Goal: Task Accomplishment & Management: Manage account settings

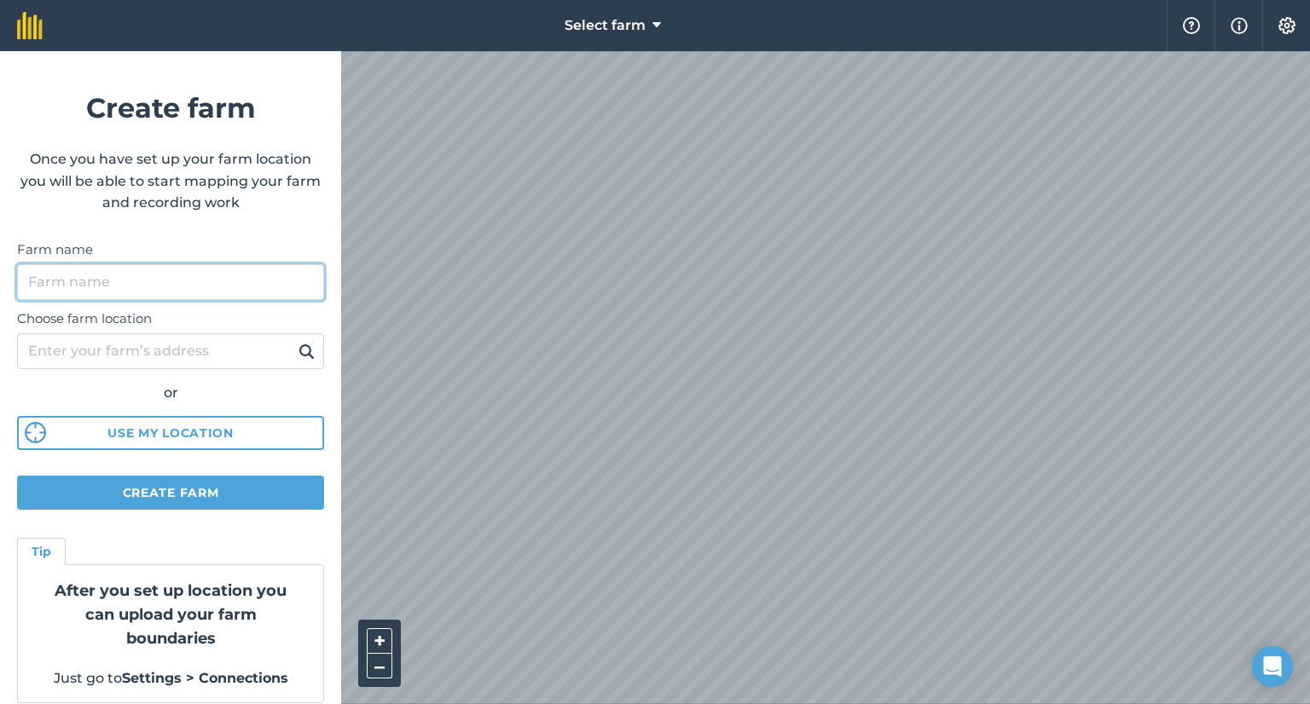
click at [136, 292] on input "Farm name" at bounding box center [170, 282] width 307 height 36
type input "s"
type input "Styr-Kraal Boerdery"
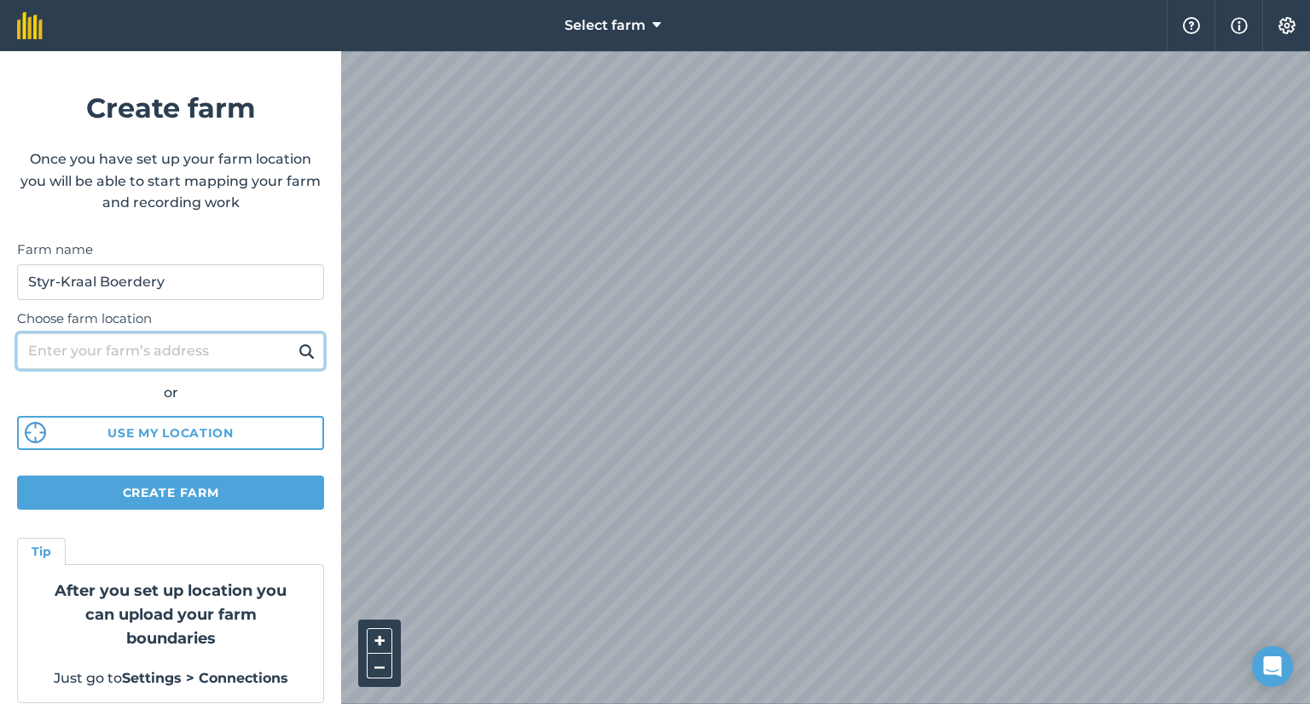
click at [126, 355] on input "Choose farm location" at bounding box center [170, 351] width 307 height 36
type input "N"
type input "onseepkans South Africa"
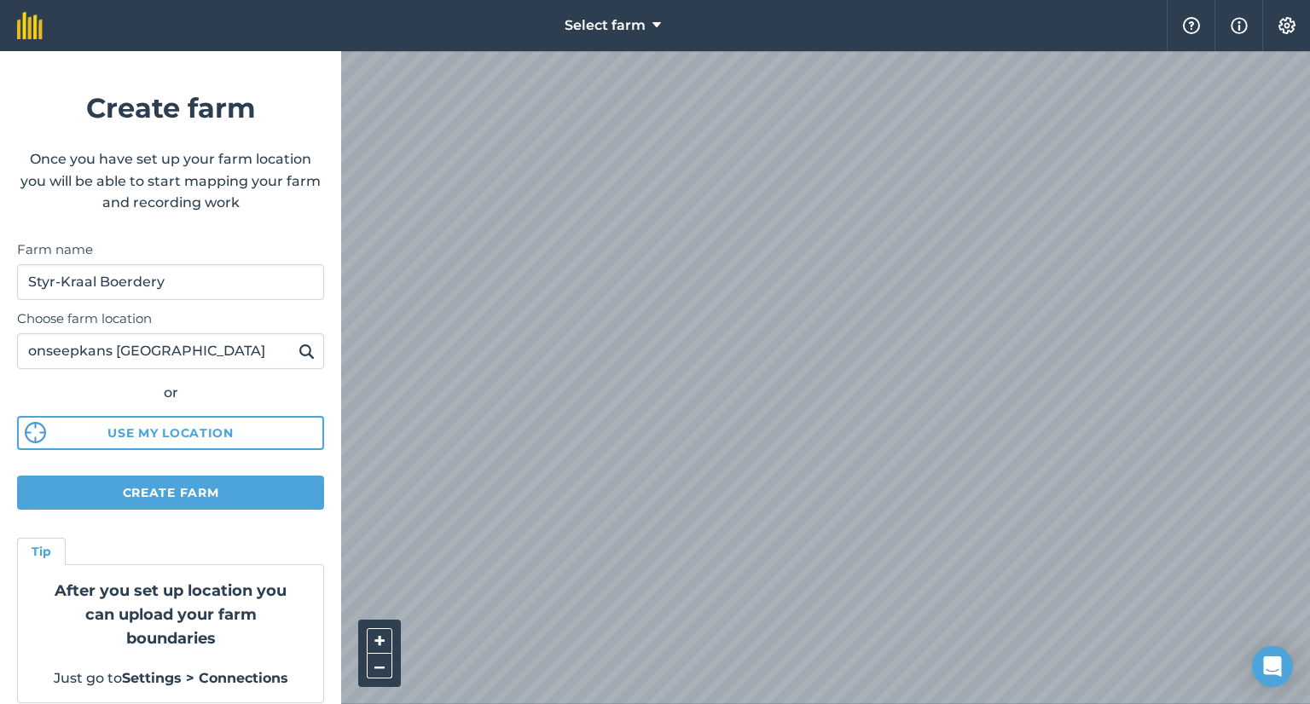
click at [299, 351] on img at bounding box center [307, 351] width 16 height 20
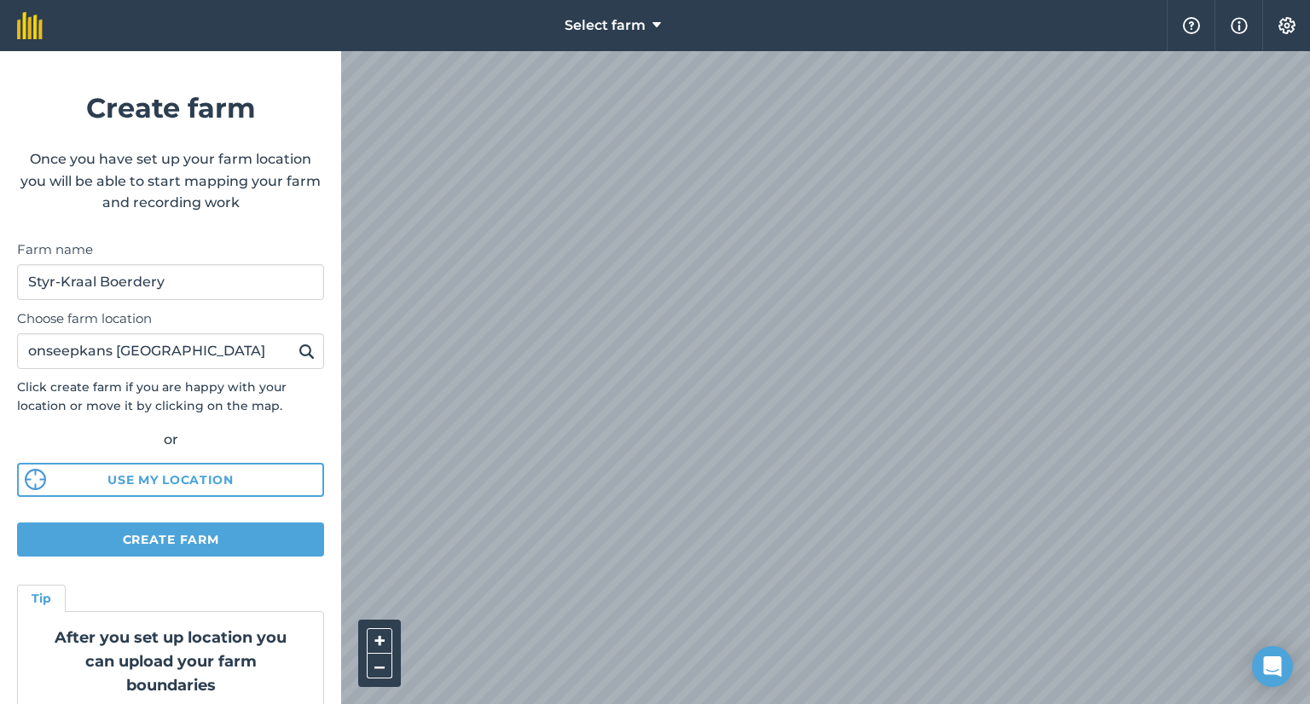
click at [400, 635] on div "+ –" at bounding box center [825, 377] width 969 height 653
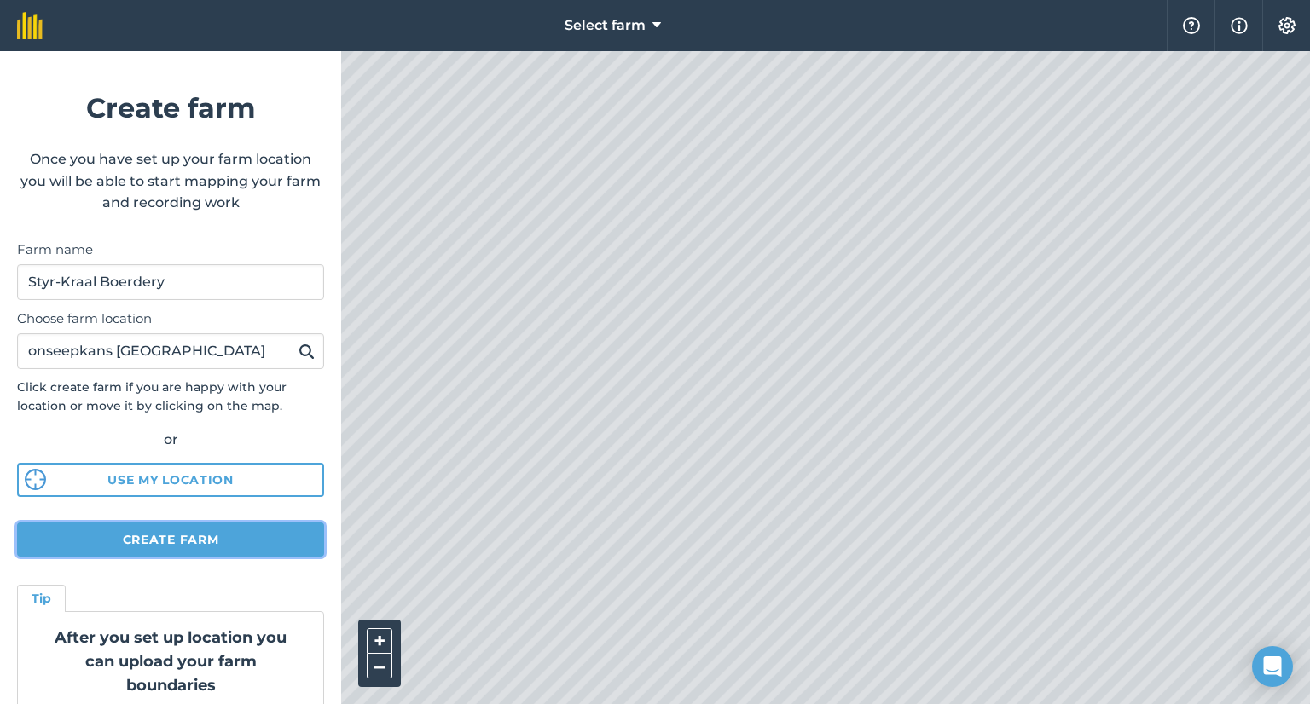
click at [123, 540] on button "Create farm" at bounding box center [170, 540] width 307 height 34
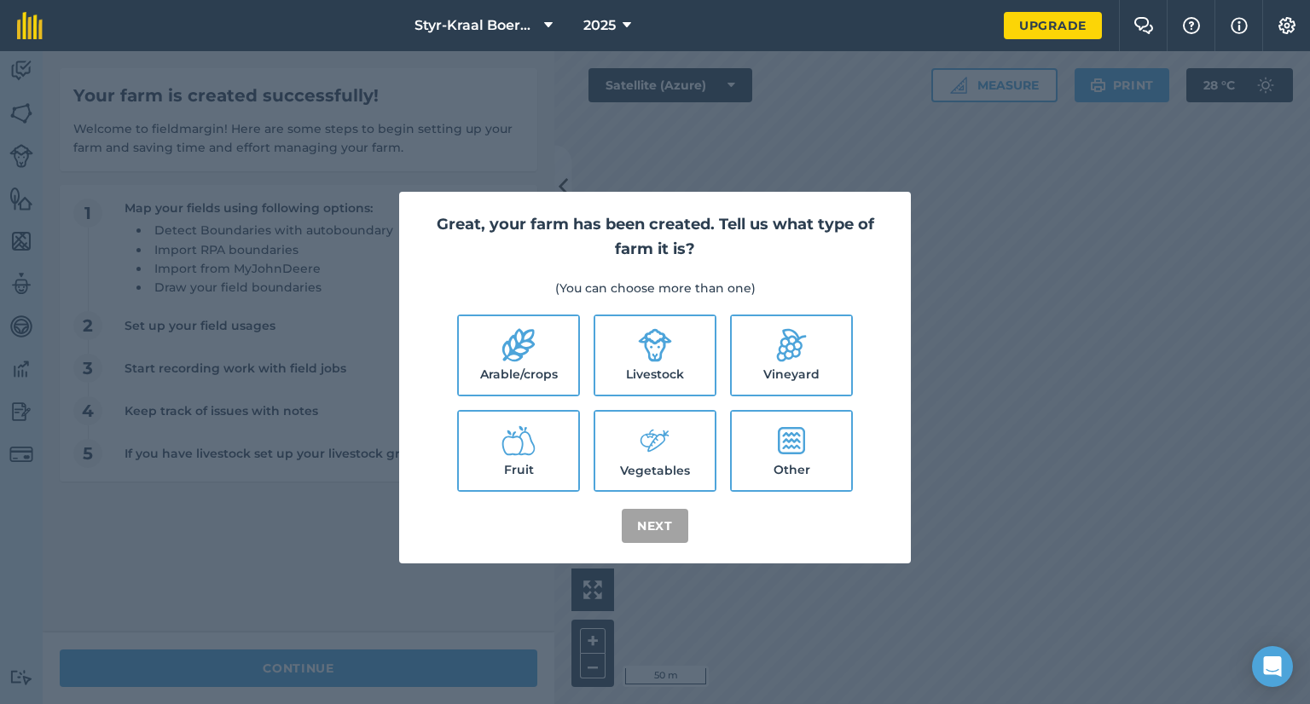
click at [791, 345] on icon at bounding box center [789, 346] width 48 height 48
checkbox input "true"
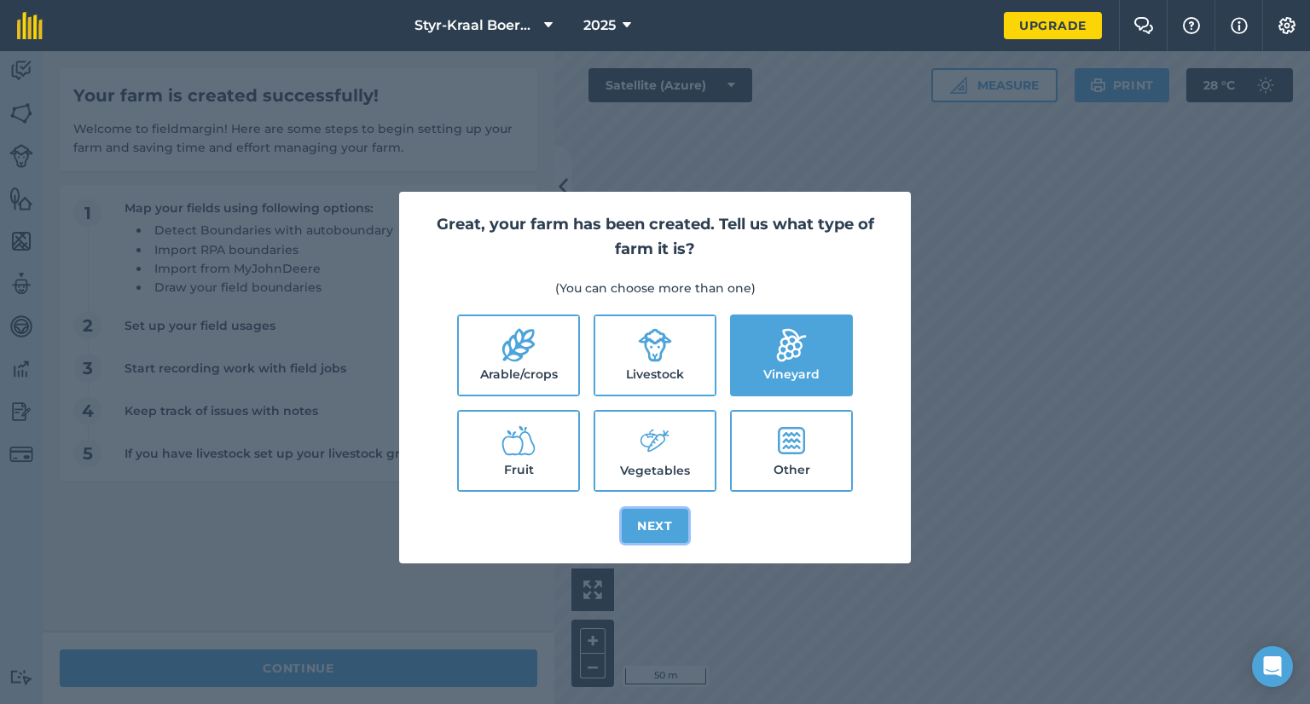
click at [641, 520] on button "Next" at bounding box center [655, 526] width 67 height 34
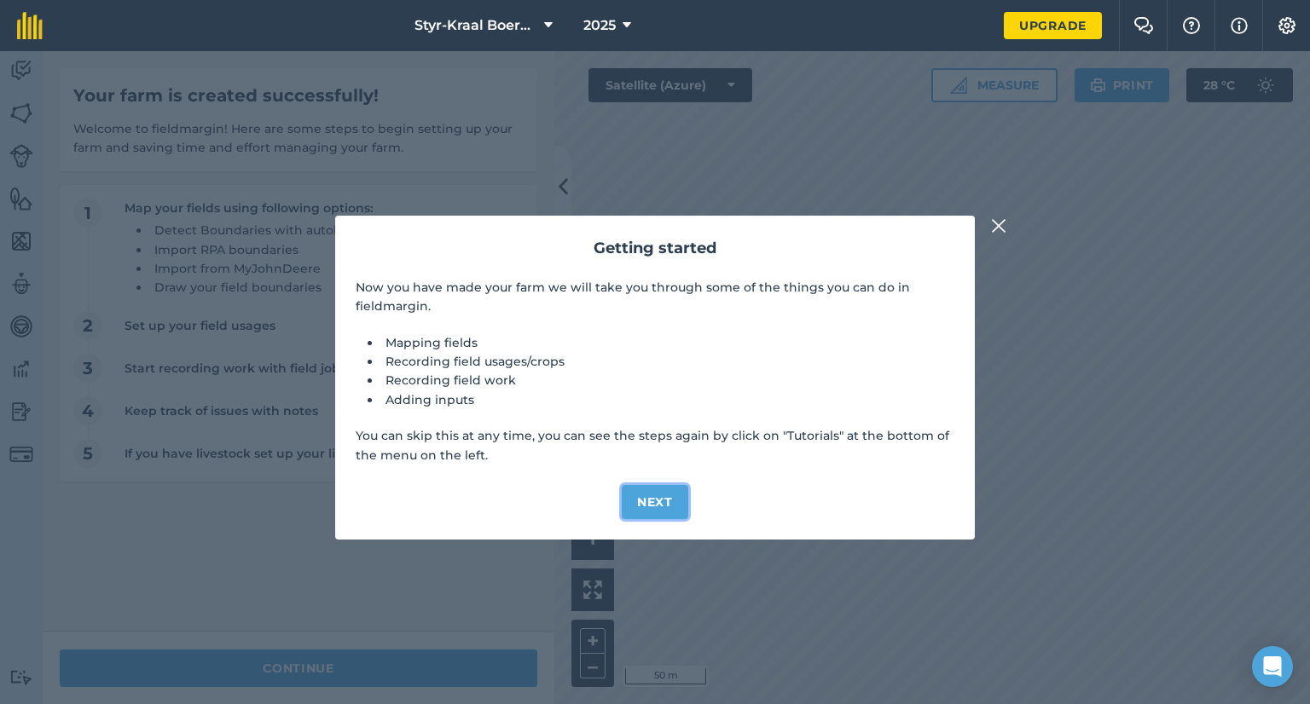
click at [646, 499] on button "Next" at bounding box center [655, 502] width 67 height 34
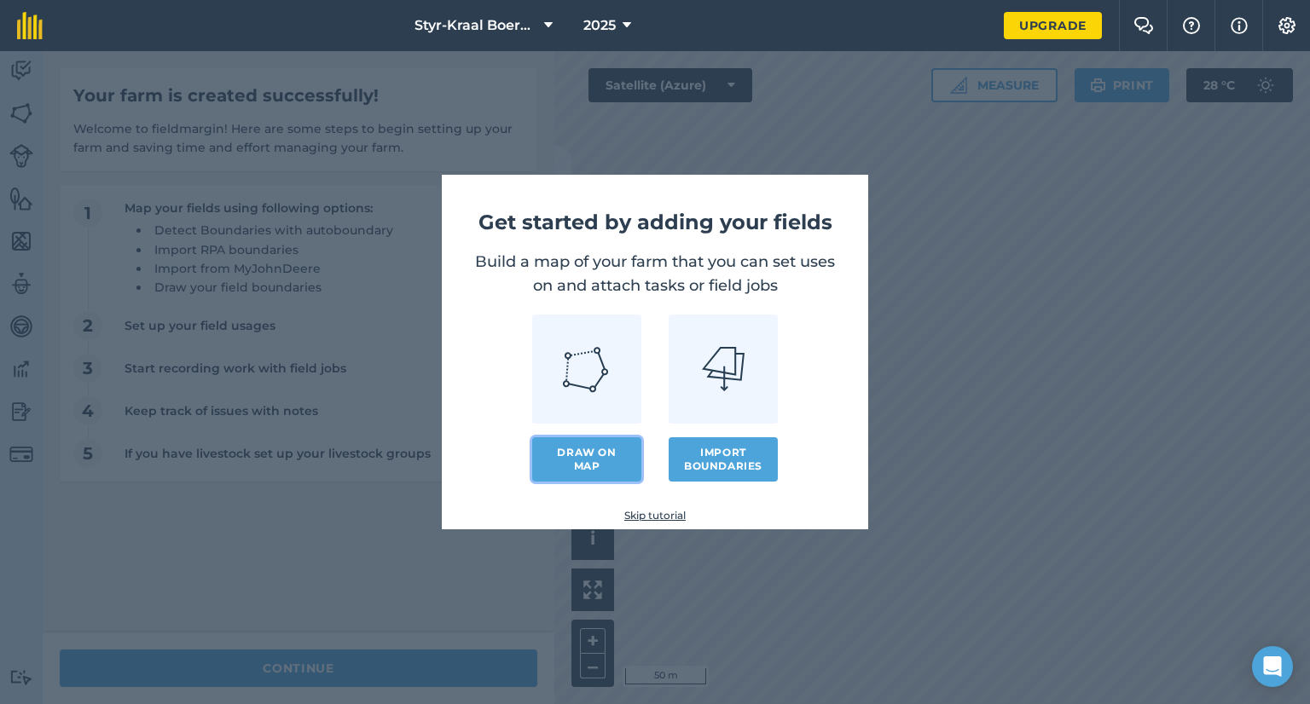
click at [585, 456] on link "Draw on map" at bounding box center [586, 460] width 109 height 44
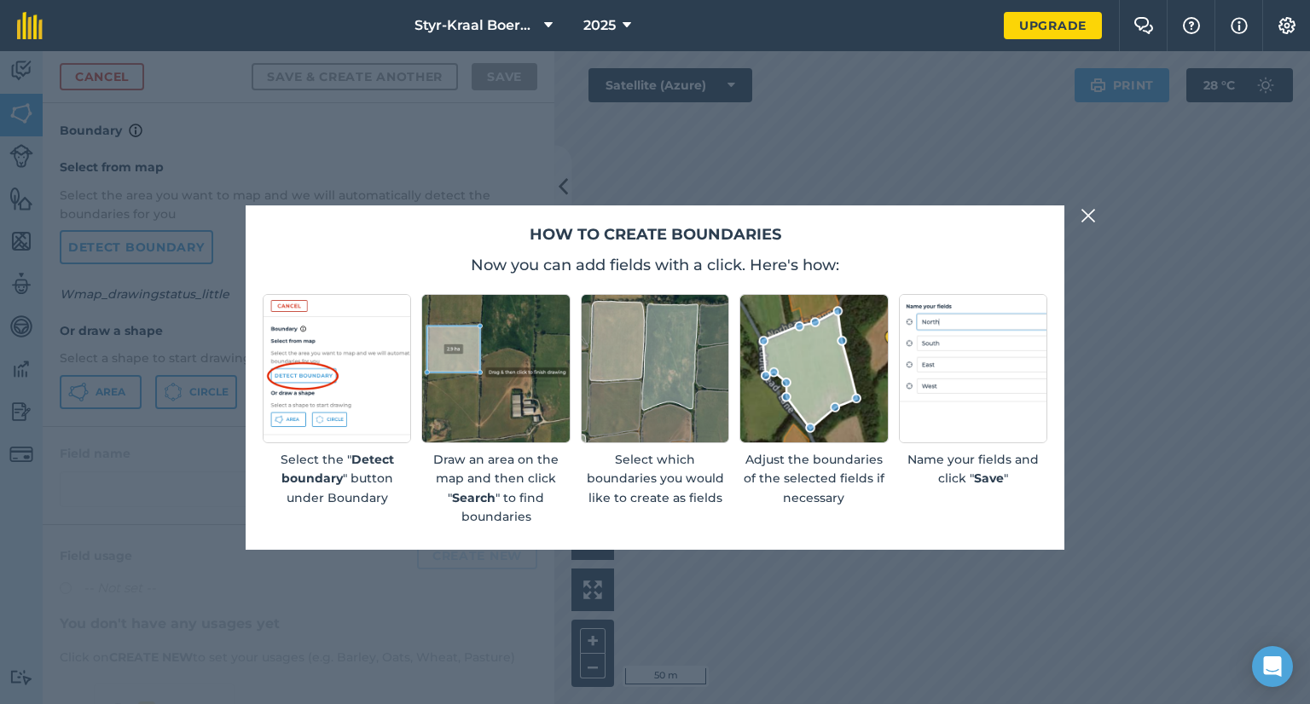
click at [1091, 216] on img at bounding box center [1088, 216] width 15 height 20
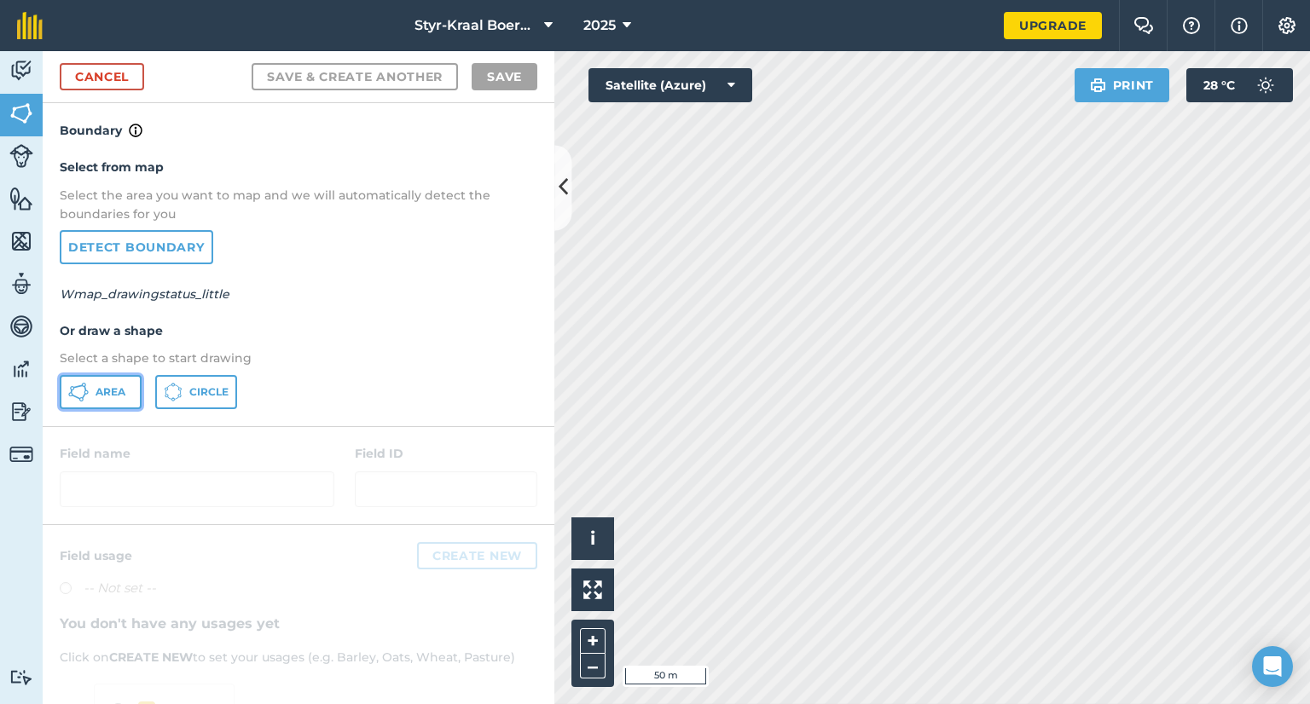
click at [99, 388] on span "Area" at bounding box center [111, 393] width 30 height 14
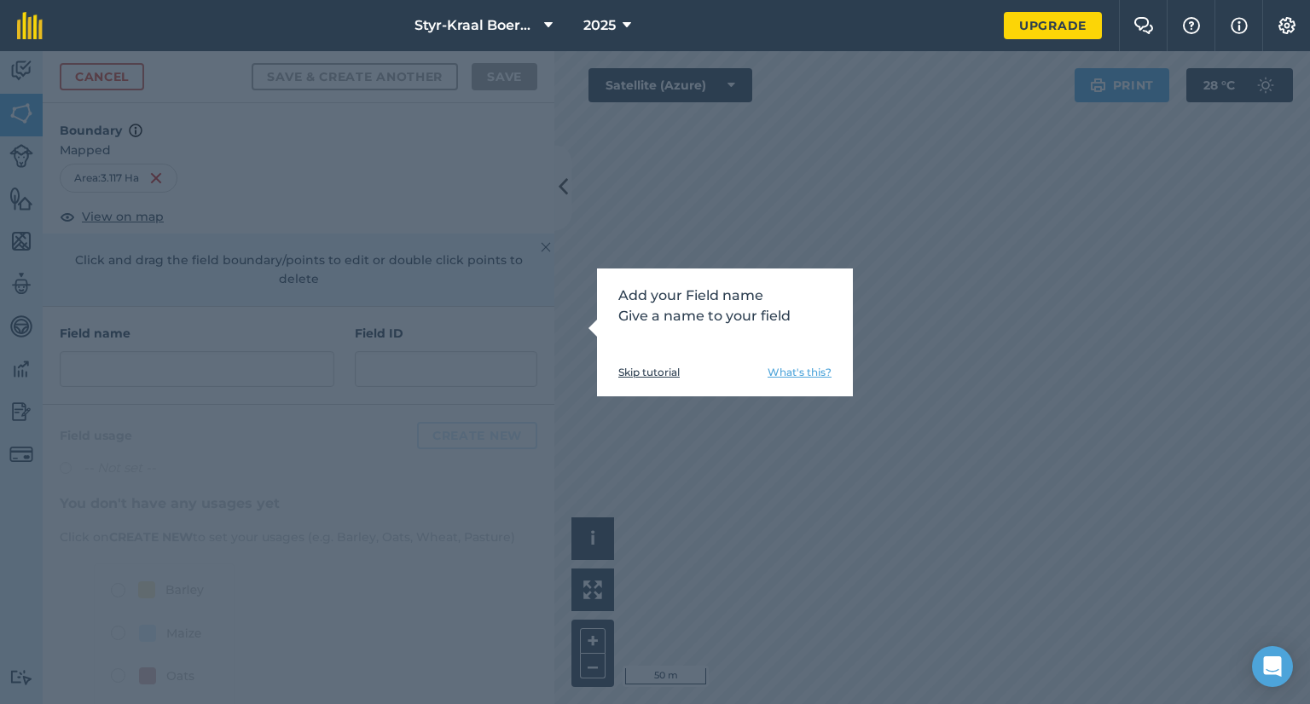
click at [826, 374] on link "What's this?" at bounding box center [800, 373] width 64 height 14
click at [661, 371] on link "Skip tutorial" at bounding box center [648, 373] width 61 height 14
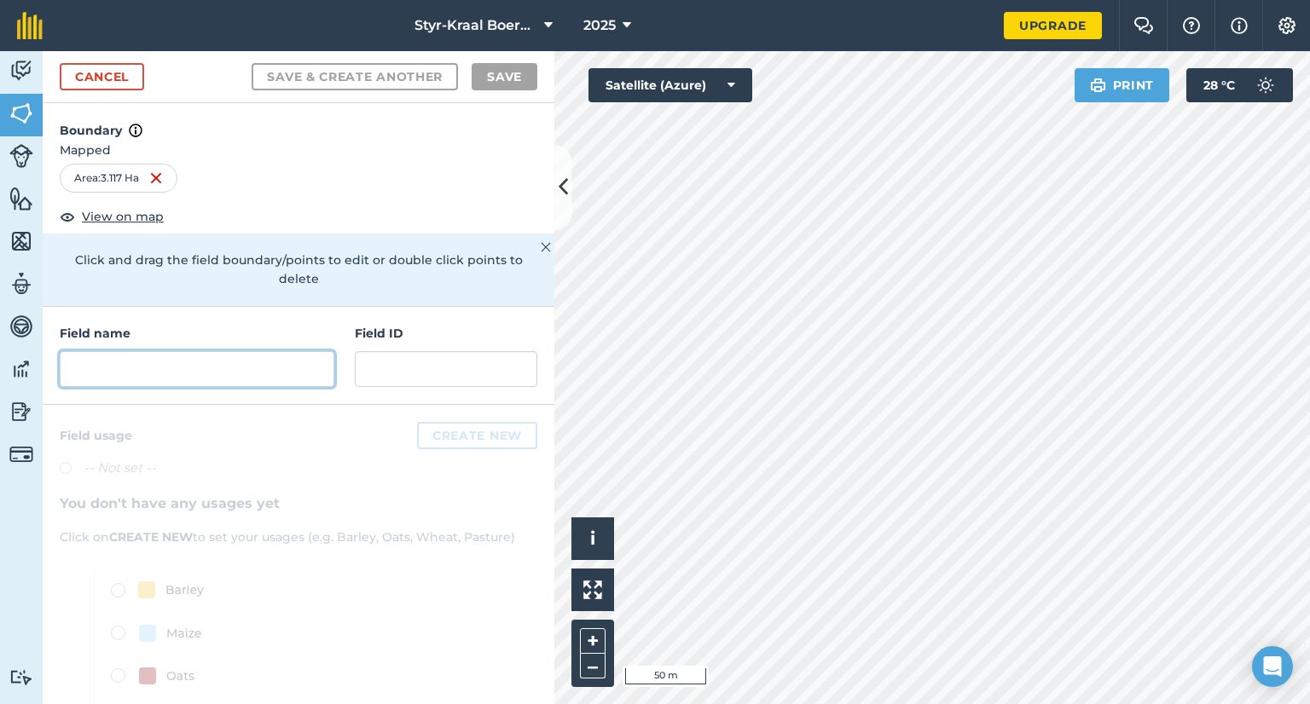
click at [220, 375] on input "text" at bounding box center [197, 369] width 275 height 36
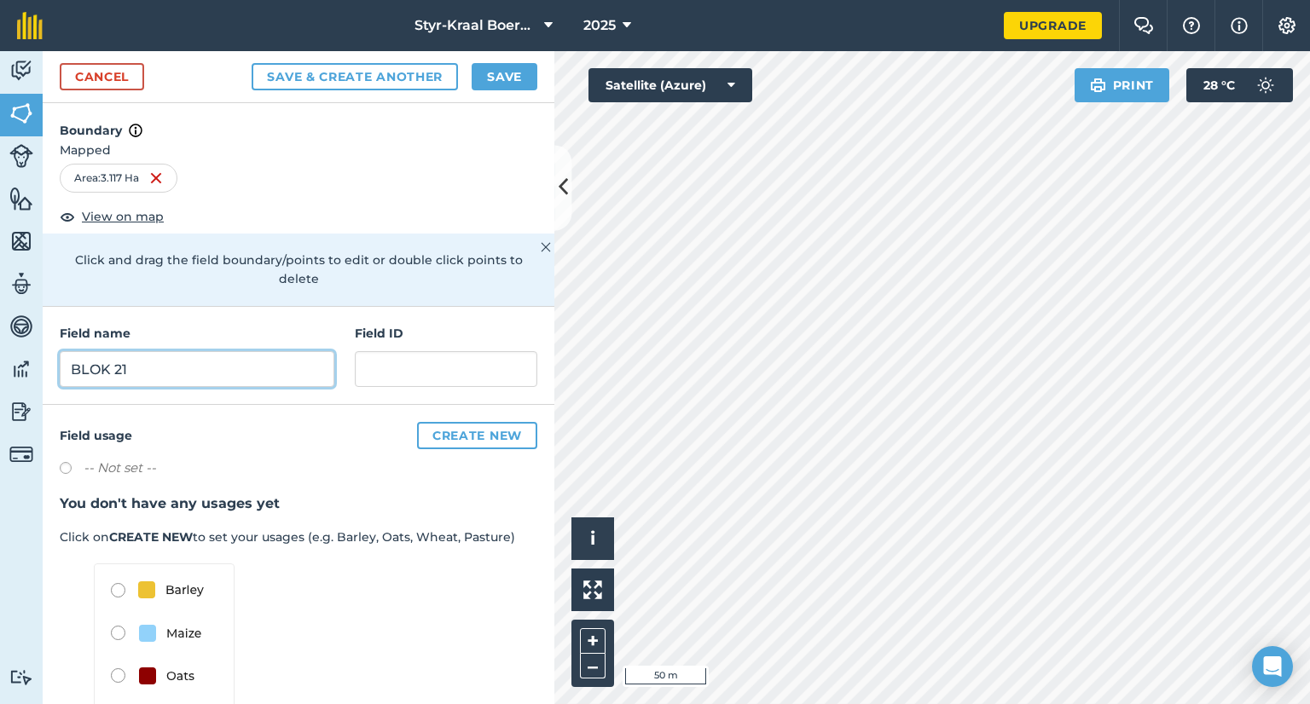
type input "BLOK 21"
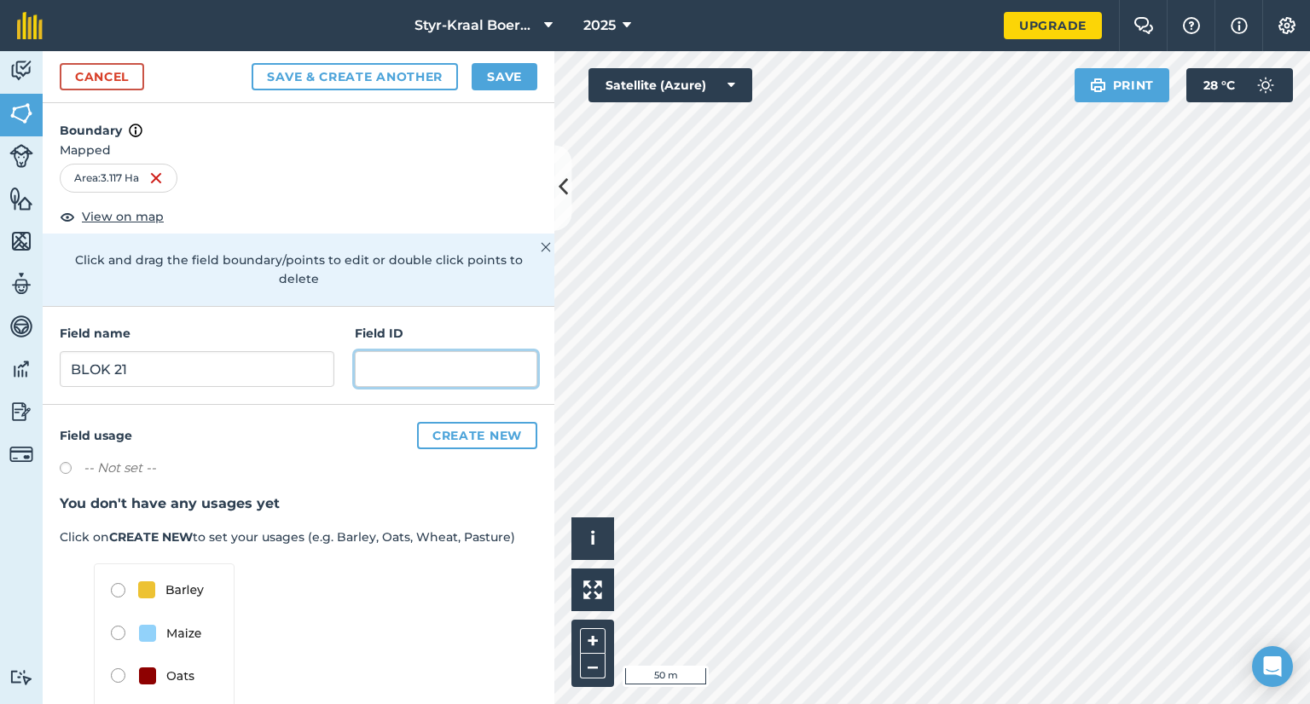
click at [372, 380] on input "text" at bounding box center [446, 369] width 183 height 36
type input "a"
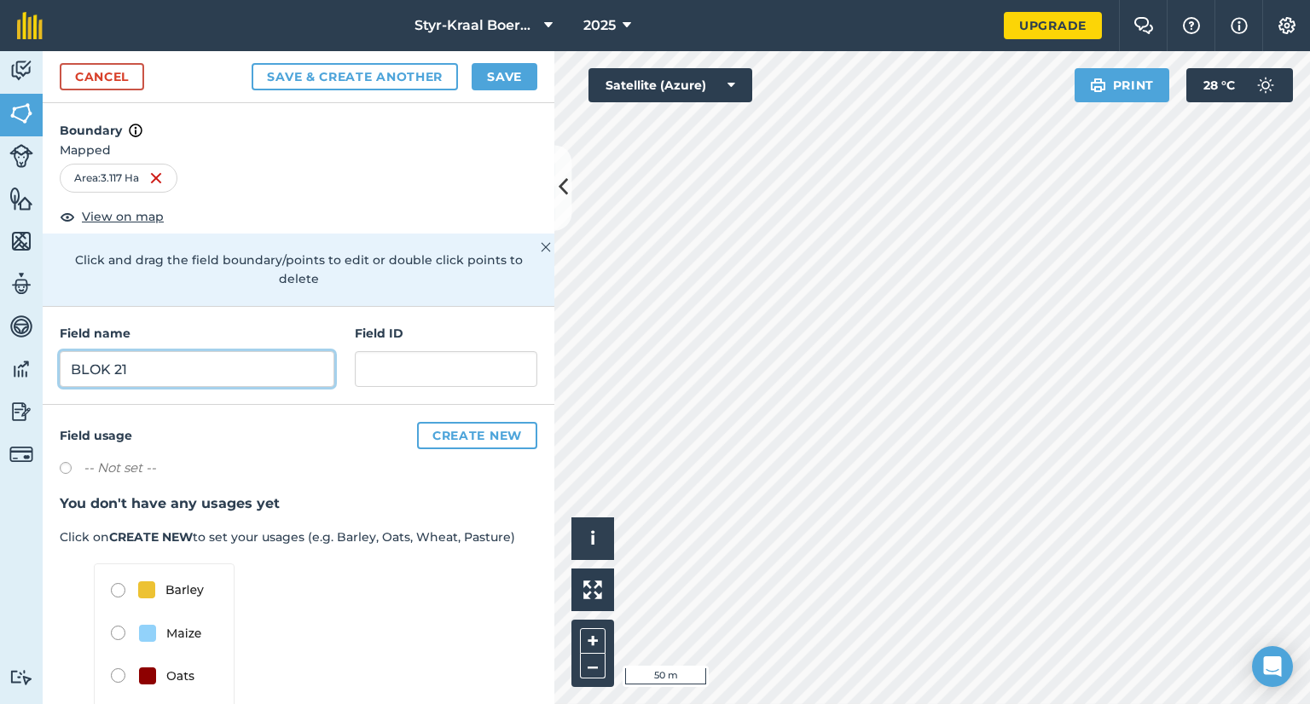
click at [252, 372] on input "BLOK 21" at bounding box center [197, 369] width 275 height 36
type input "Blok 21"
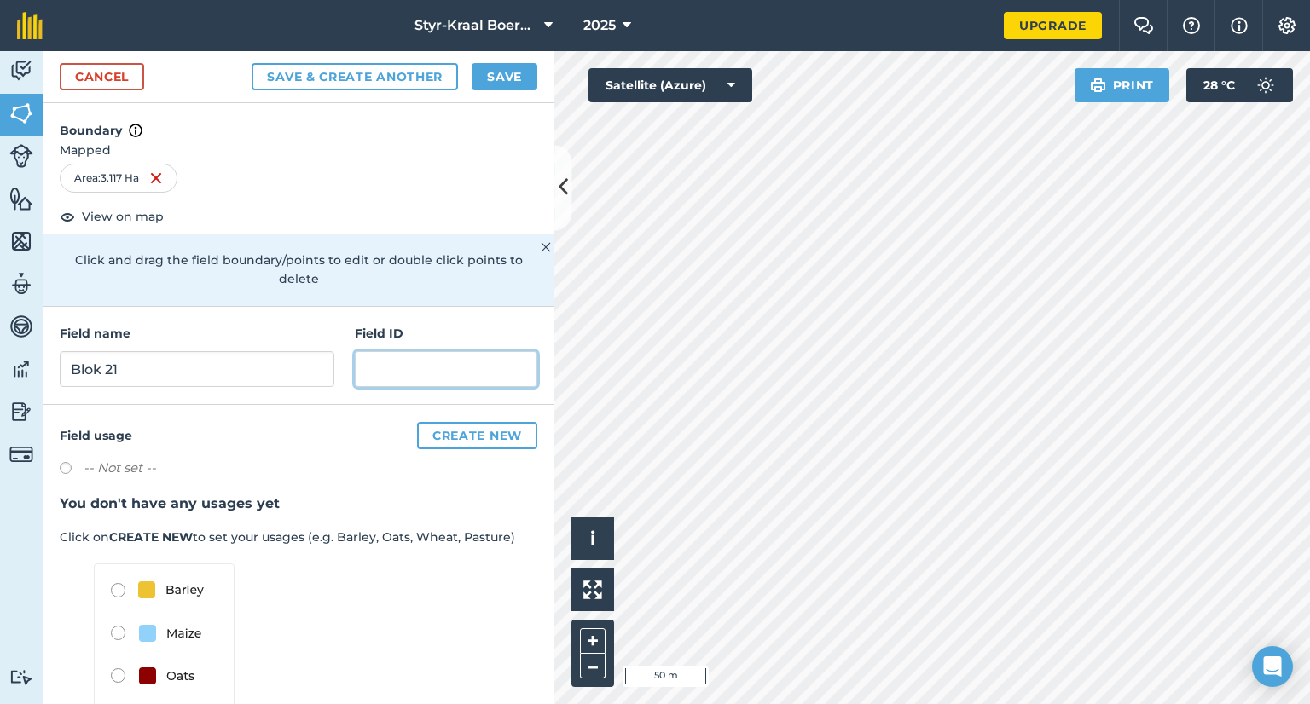
click at [414, 362] on input "text" at bounding box center [446, 369] width 183 height 36
click at [365, 368] on input "Atumn Crisp" at bounding box center [446, 369] width 183 height 36
type input "[PERSON_NAME]"
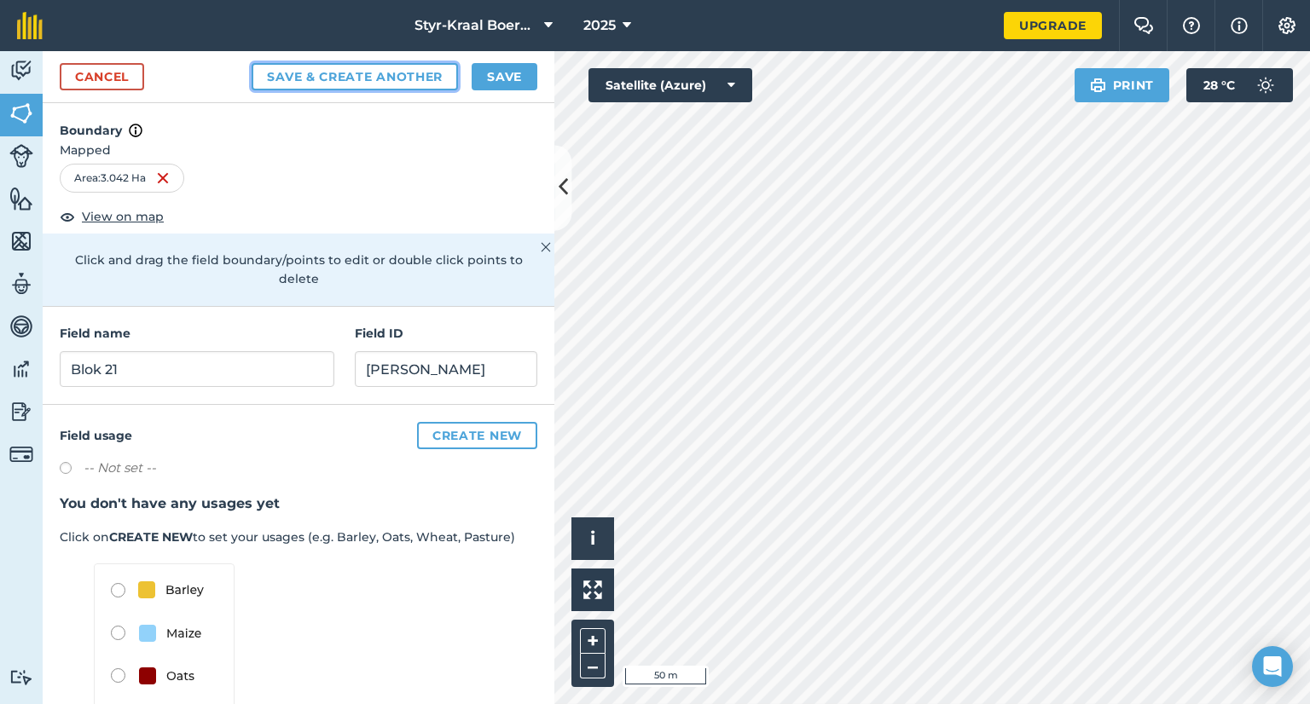
click at [375, 74] on button "Save & Create Another" at bounding box center [355, 76] width 206 height 27
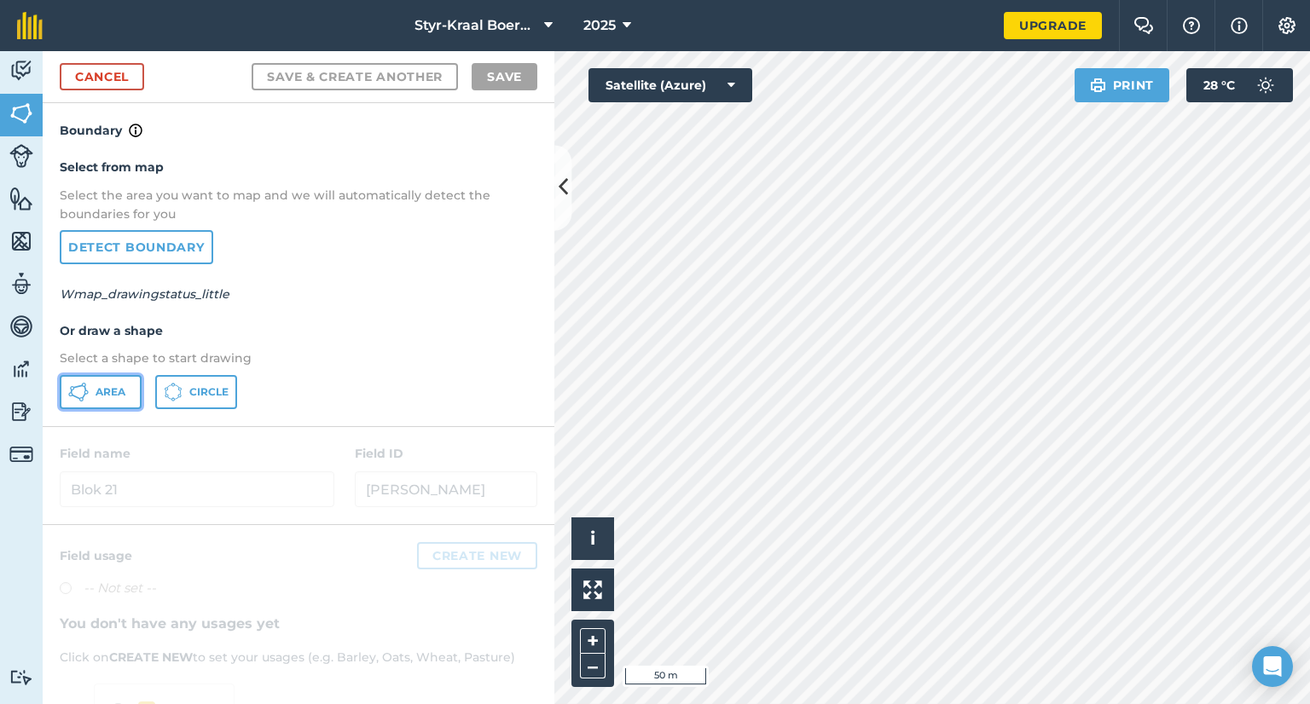
click at [98, 387] on span "Area" at bounding box center [111, 393] width 30 height 14
click at [155, 244] on link "Detect boundary" at bounding box center [137, 247] width 154 height 34
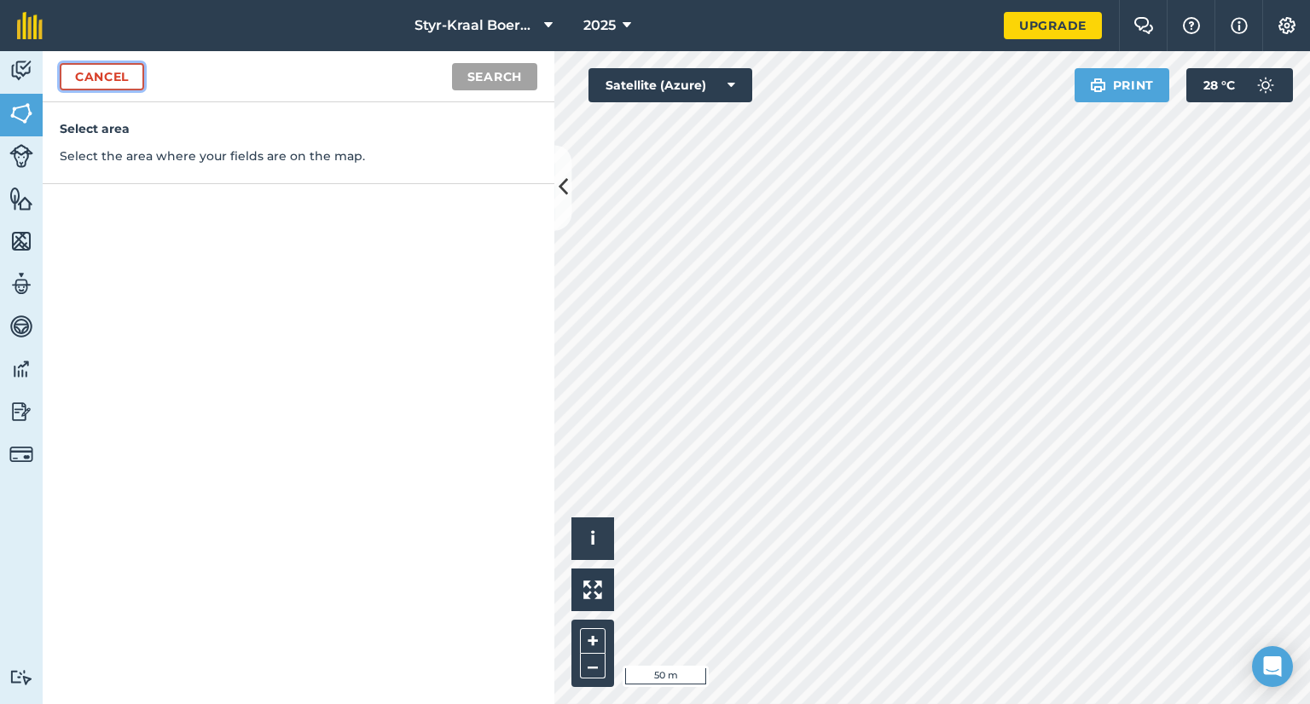
click at [86, 83] on link "Cancel" at bounding box center [102, 76] width 84 height 27
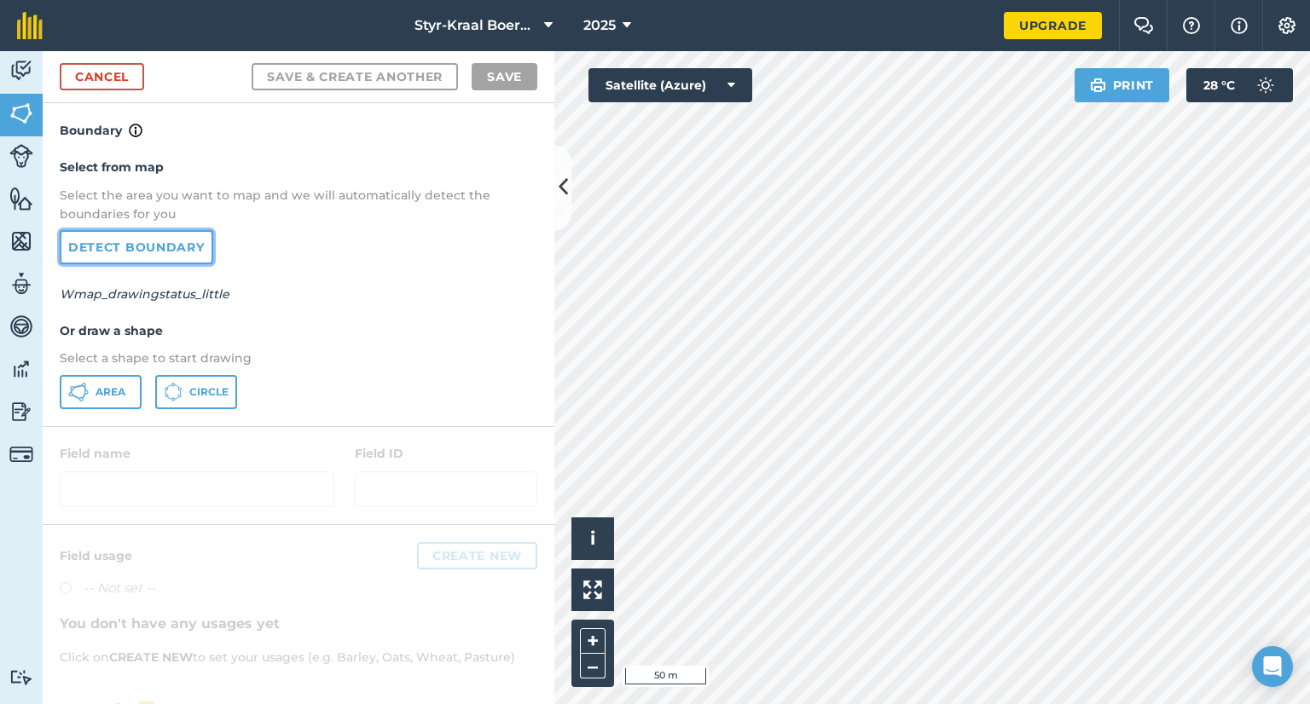
click at [132, 248] on link "Detect boundary" at bounding box center [137, 247] width 154 height 34
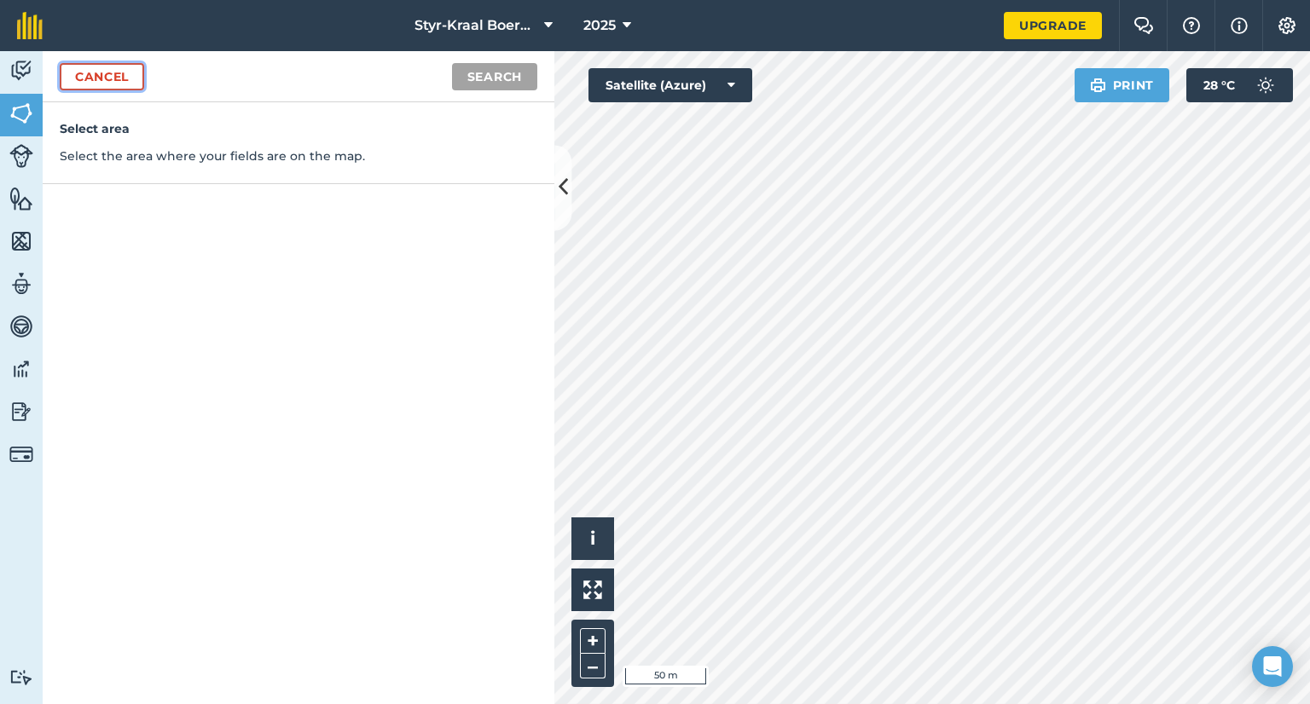
click at [107, 79] on link "Cancel" at bounding box center [102, 76] width 84 height 27
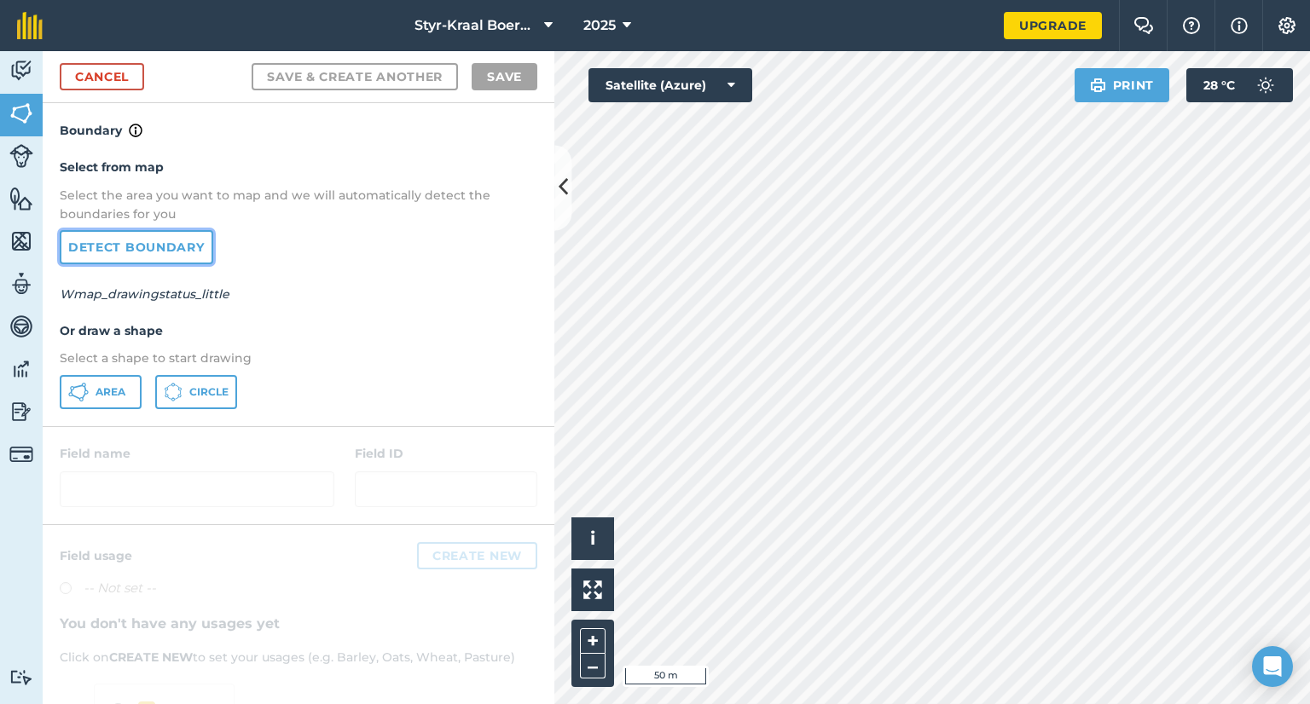
click at [130, 243] on link "Detect boundary" at bounding box center [137, 247] width 154 height 34
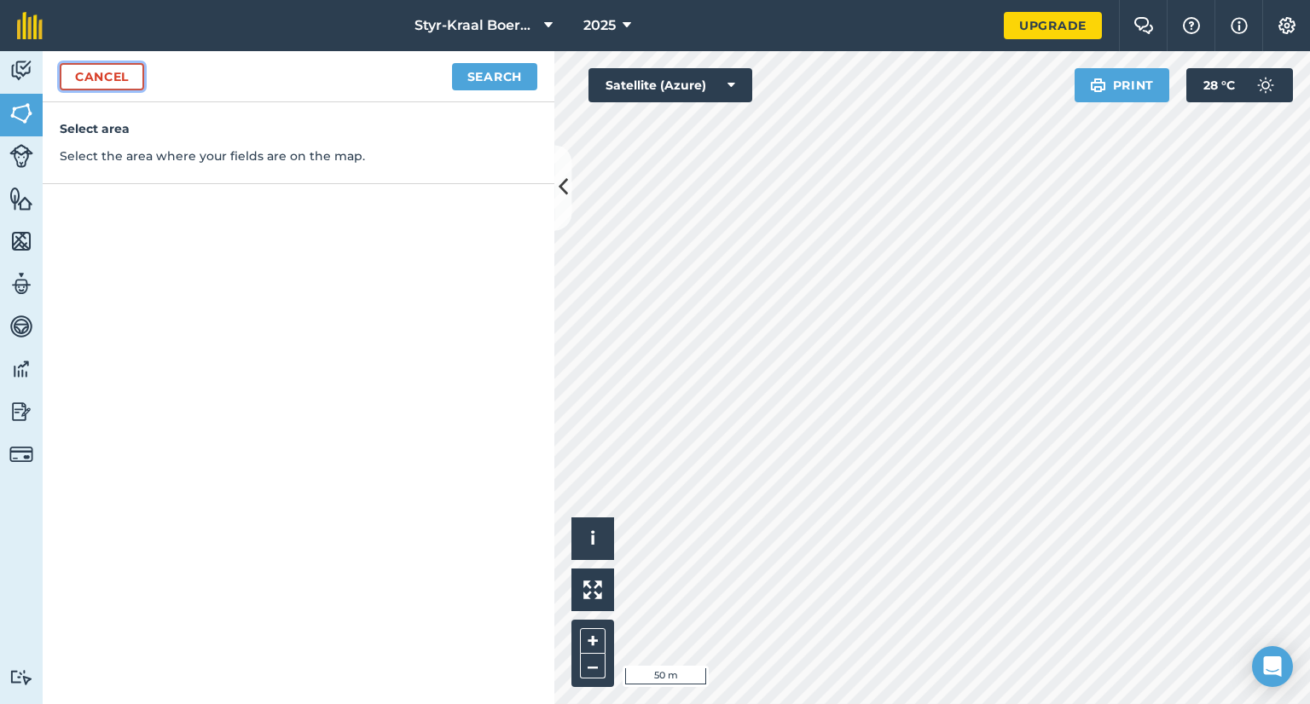
click at [85, 76] on link "Cancel" at bounding box center [102, 76] width 84 height 27
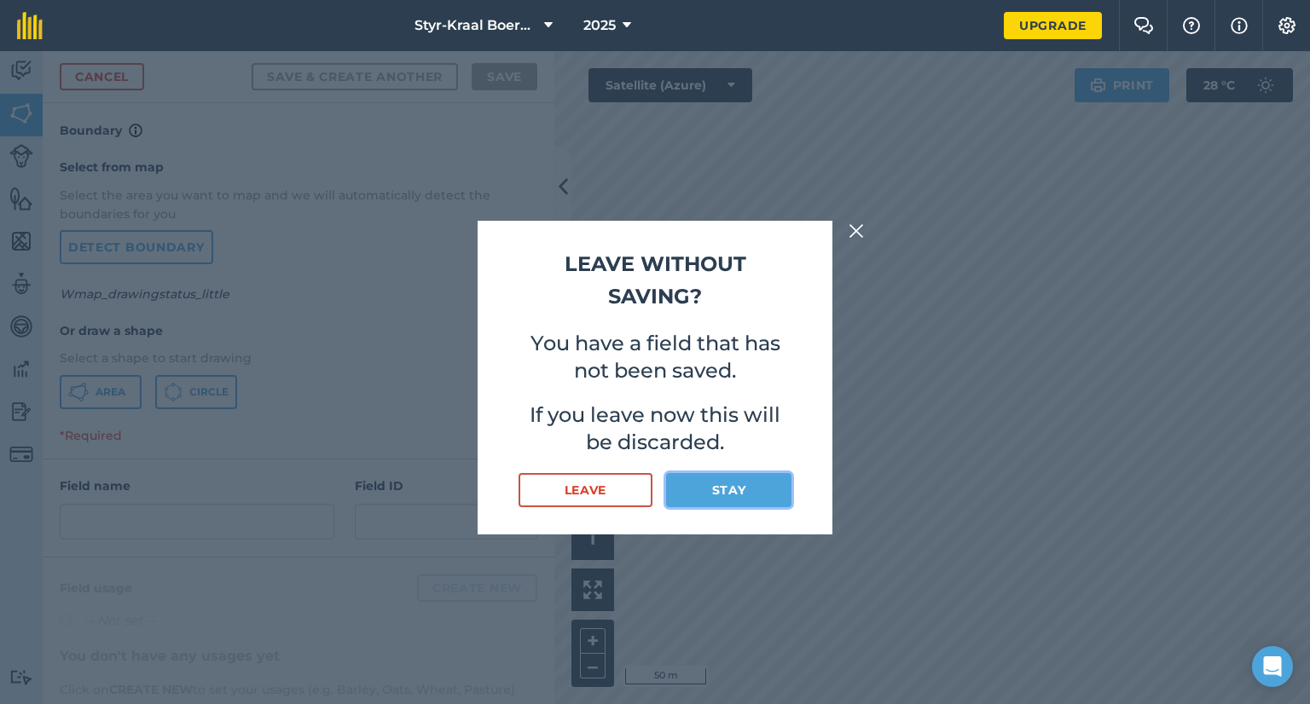
click at [750, 492] on button "Stay" at bounding box center [728, 490] width 125 height 34
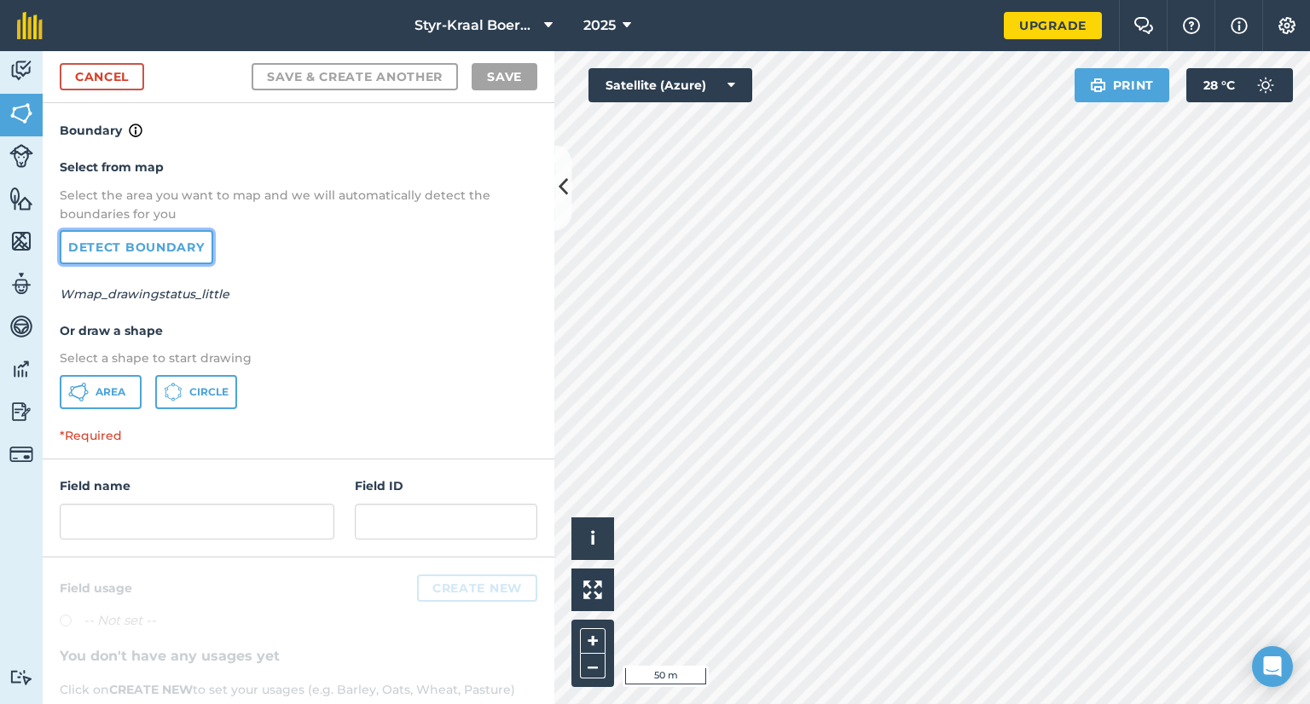
click at [121, 252] on link "Detect boundary" at bounding box center [137, 247] width 154 height 34
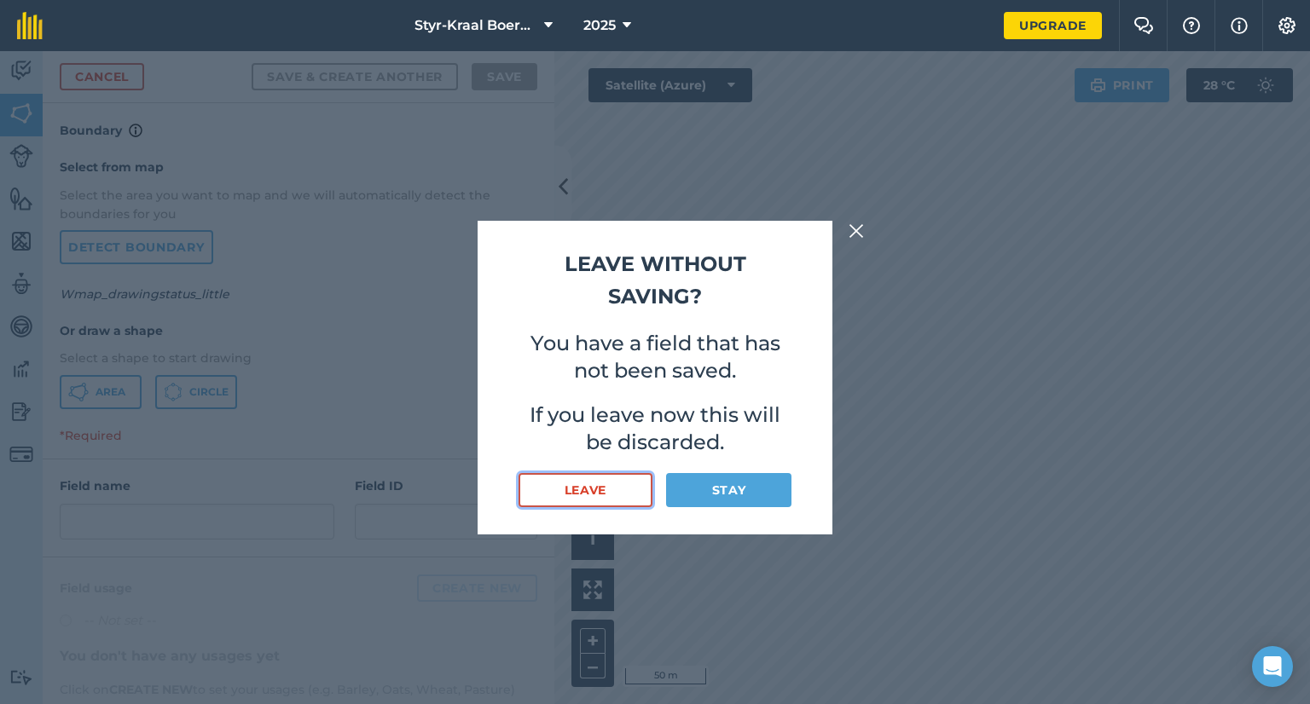
click at [623, 492] on button "Leave" at bounding box center [586, 490] width 134 height 34
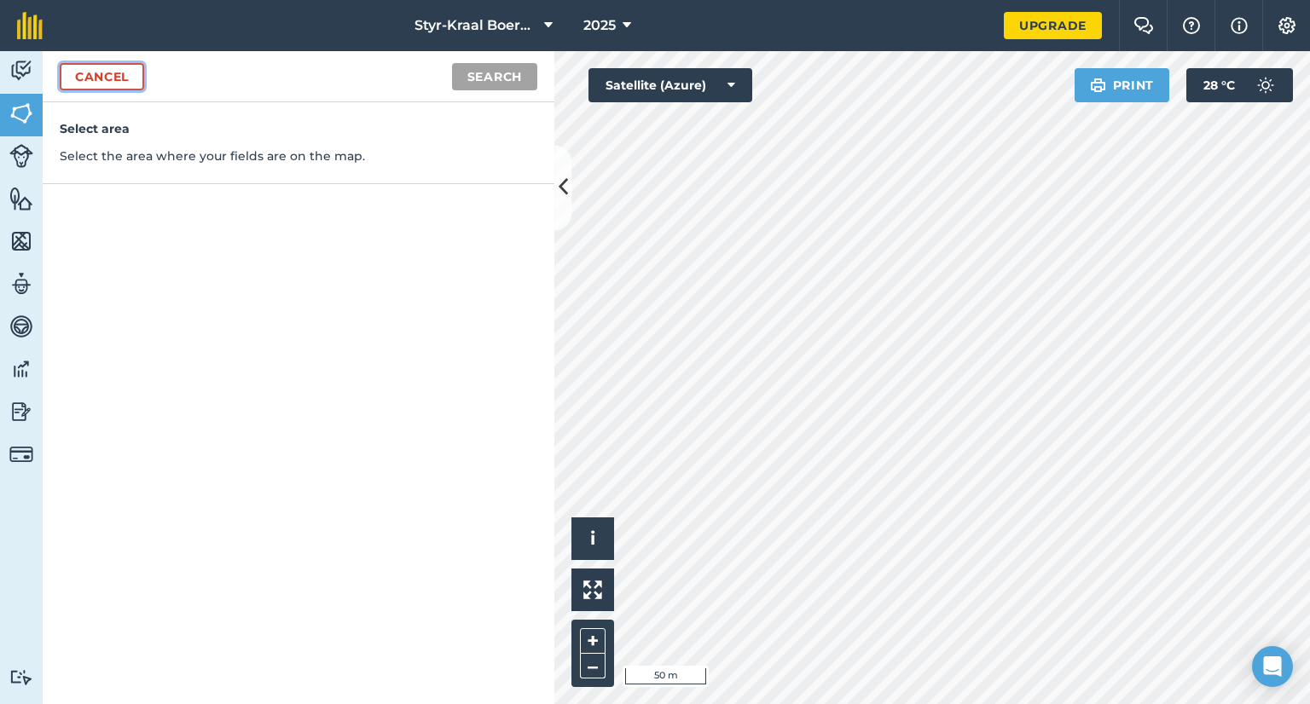
click at [102, 79] on link "Cancel" at bounding box center [102, 76] width 84 height 27
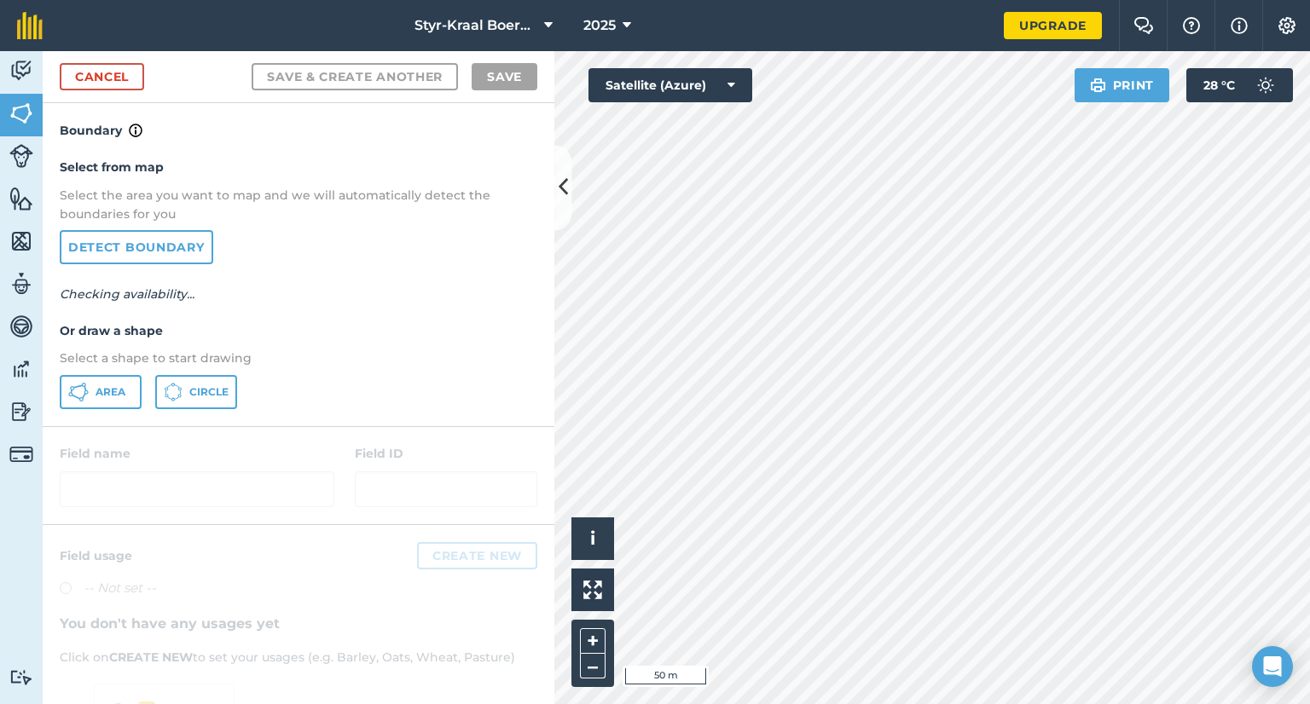
click at [343, 310] on div "Select from map Select the area you want to map and we will automatically detec…" at bounding box center [299, 283] width 512 height 285
click at [171, 244] on link "Detect boundary" at bounding box center [137, 247] width 154 height 34
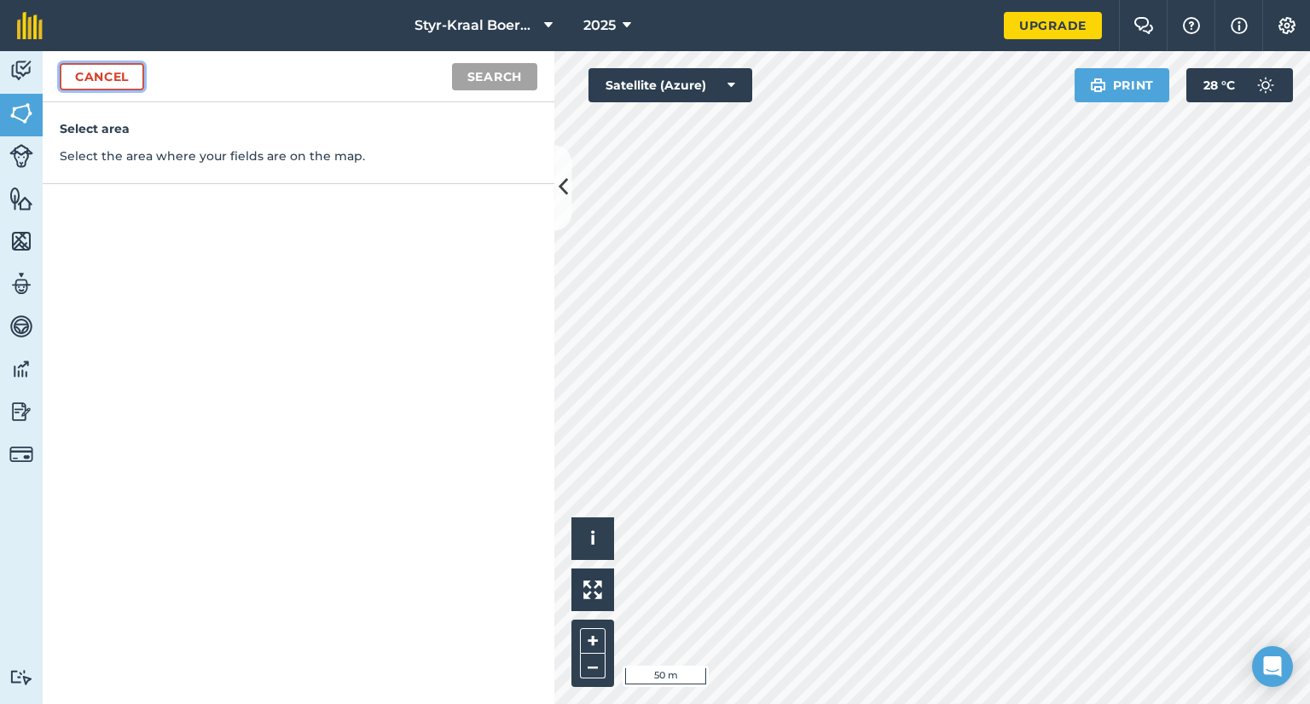
click at [116, 72] on link "Cancel" at bounding box center [102, 76] width 84 height 27
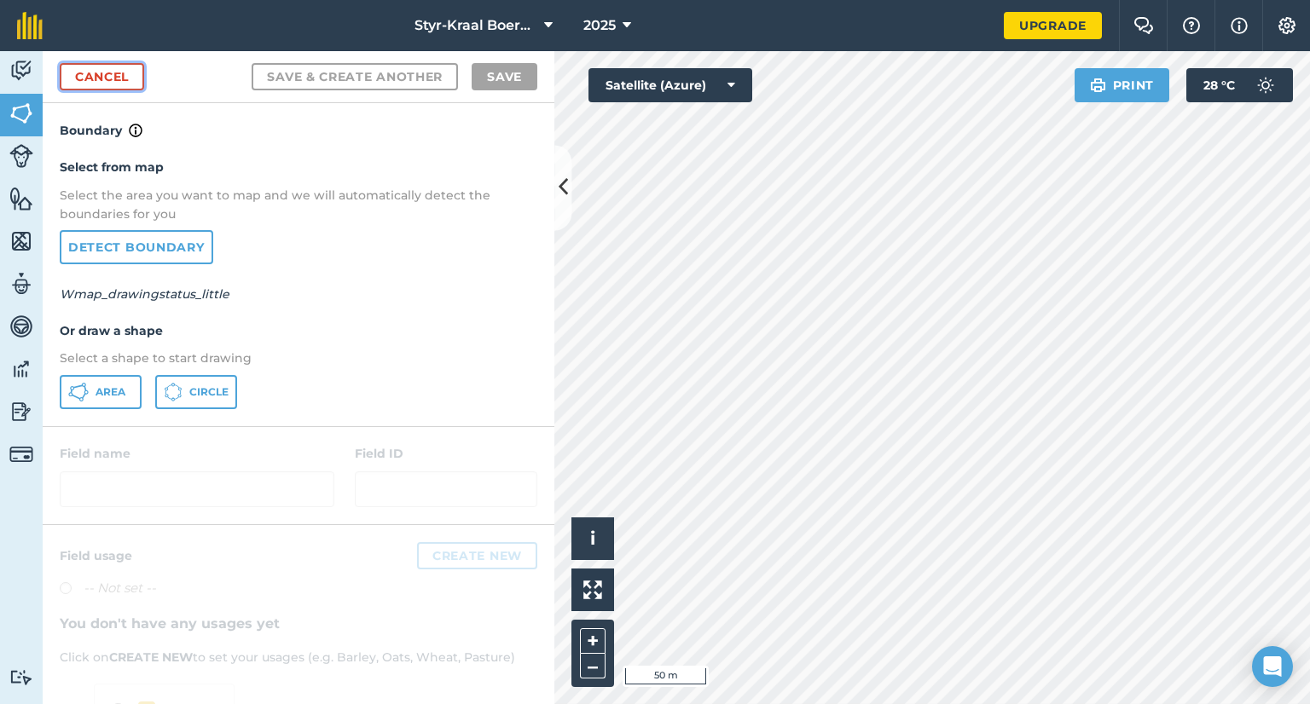
click at [108, 81] on link "Cancel" at bounding box center [102, 76] width 84 height 27
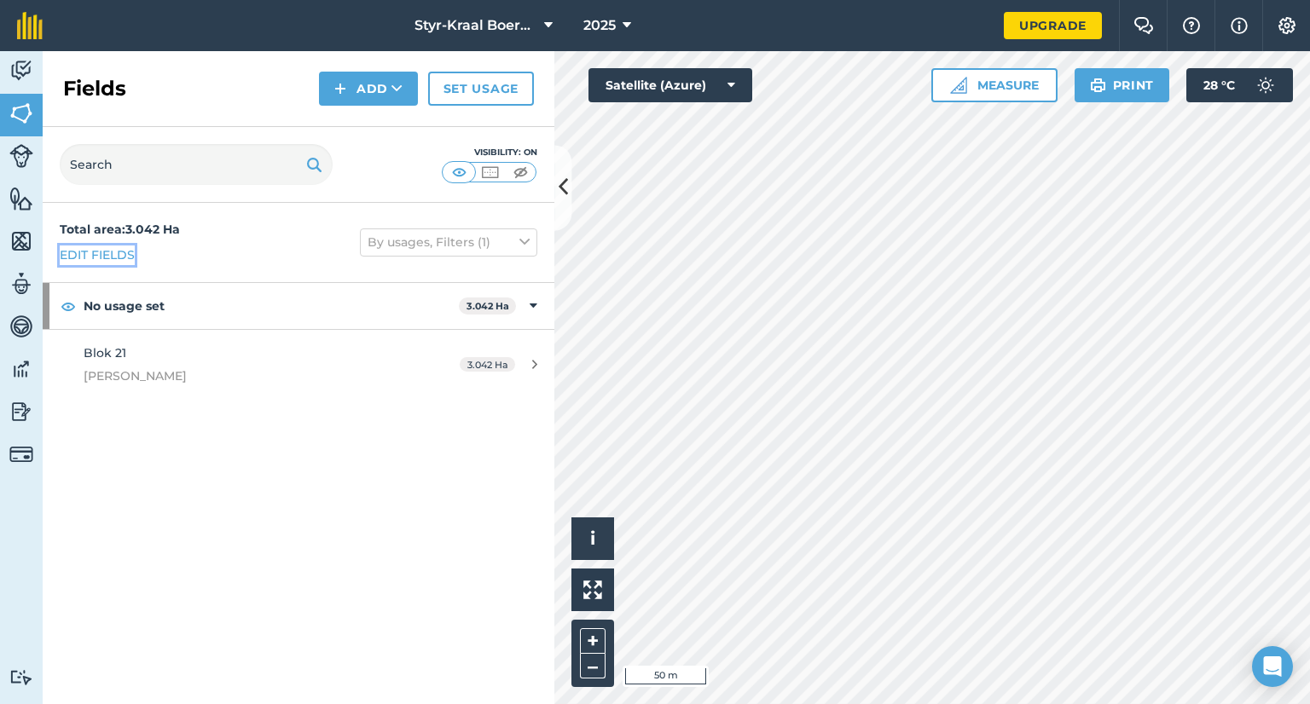
click at [107, 252] on link "Edit fields" at bounding box center [97, 255] width 75 height 19
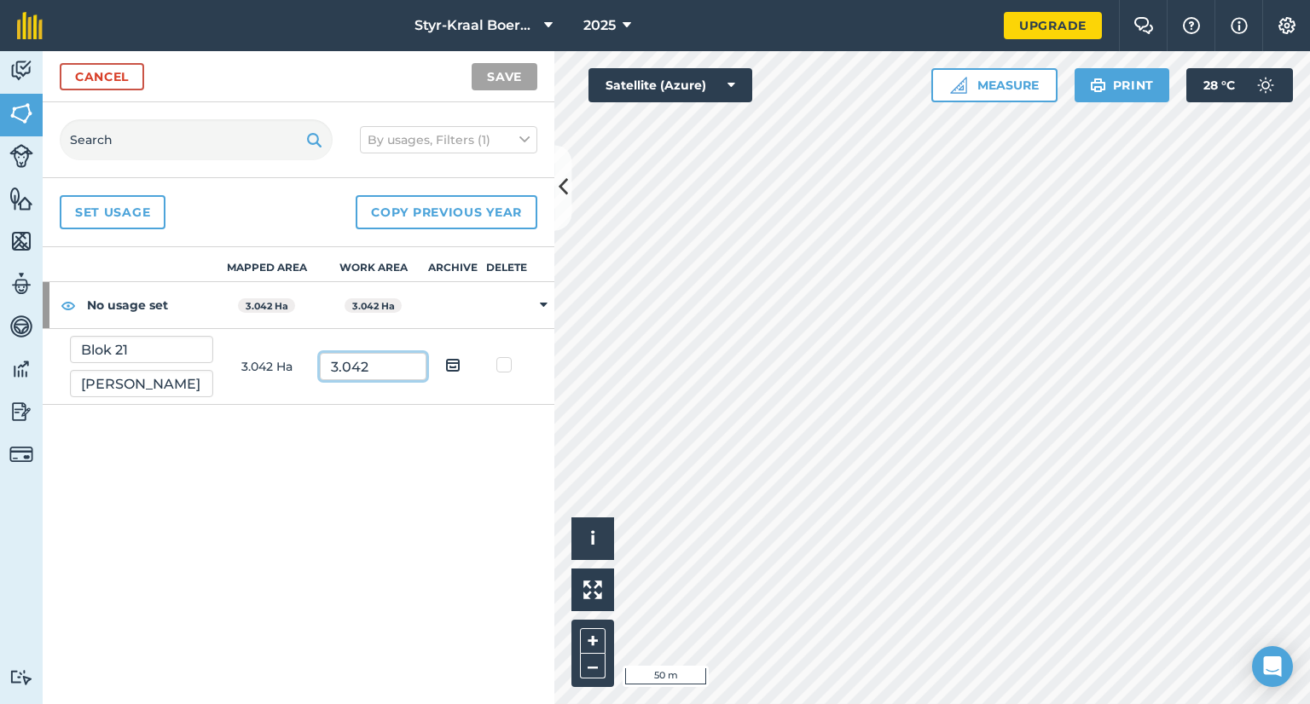
click at [375, 366] on input "3.042" at bounding box center [373, 366] width 107 height 27
type input "3.01"
click at [434, 458] on div "Mapped area Work area Archive Delete No usage set 3.042 Ha 3.042 Ha Blok 21 Aut…" at bounding box center [299, 475] width 512 height 457
click at [505, 75] on button "Save" at bounding box center [505, 76] width 66 height 27
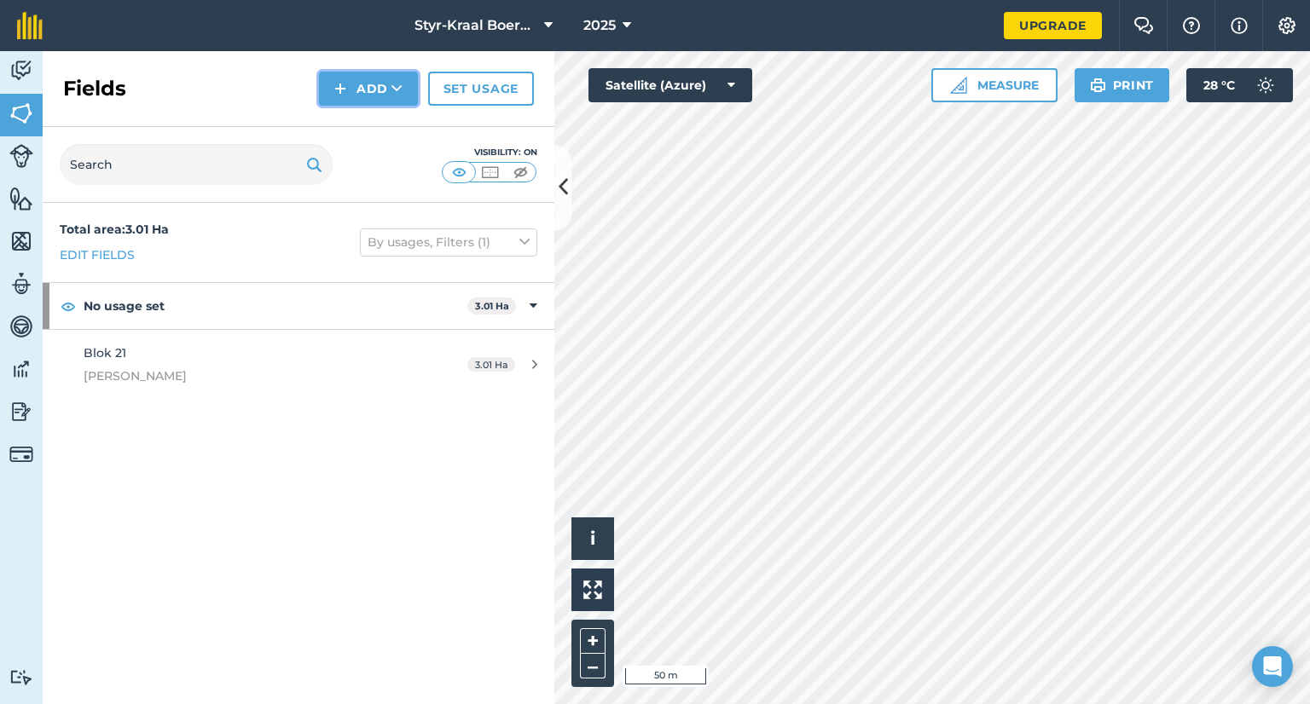
click at [382, 93] on button "Add" at bounding box center [368, 89] width 99 height 34
click at [373, 130] on link "Draw" at bounding box center [369, 127] width 94 height 38
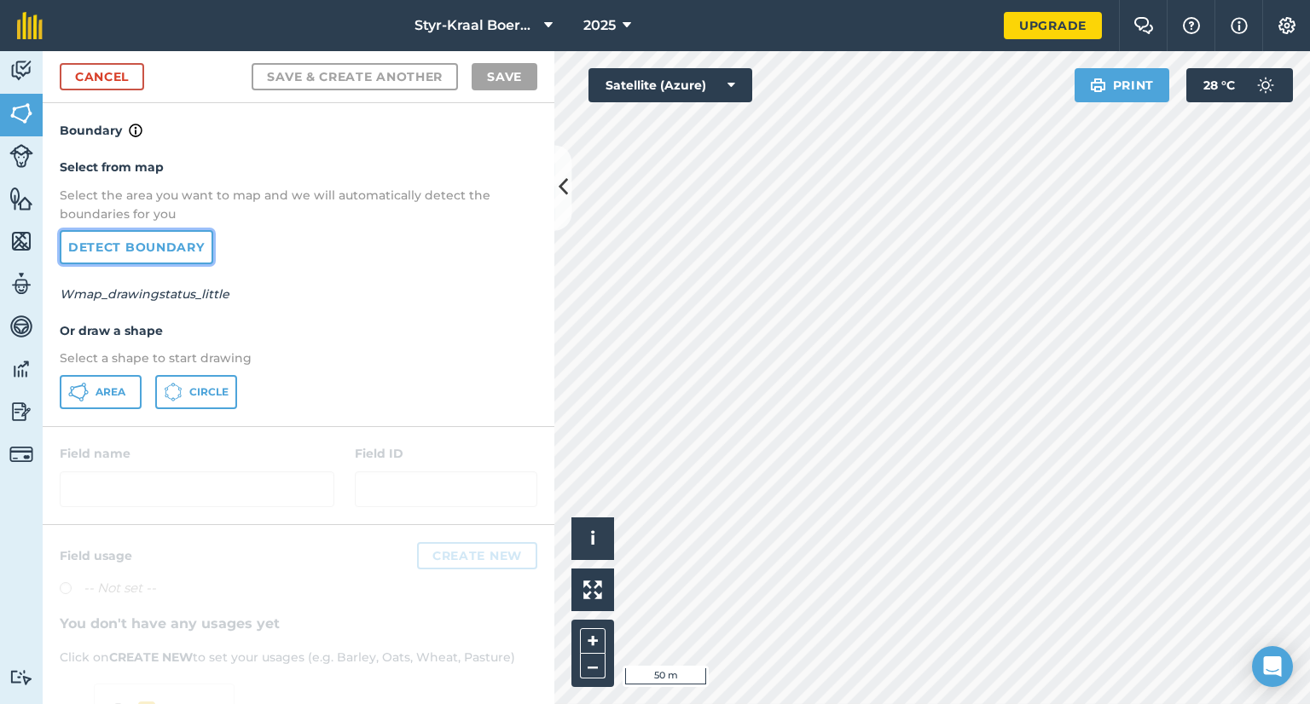
click at [159, 244] on link "Detect boundary" at bounding box center [137, 247] width 154 height 34
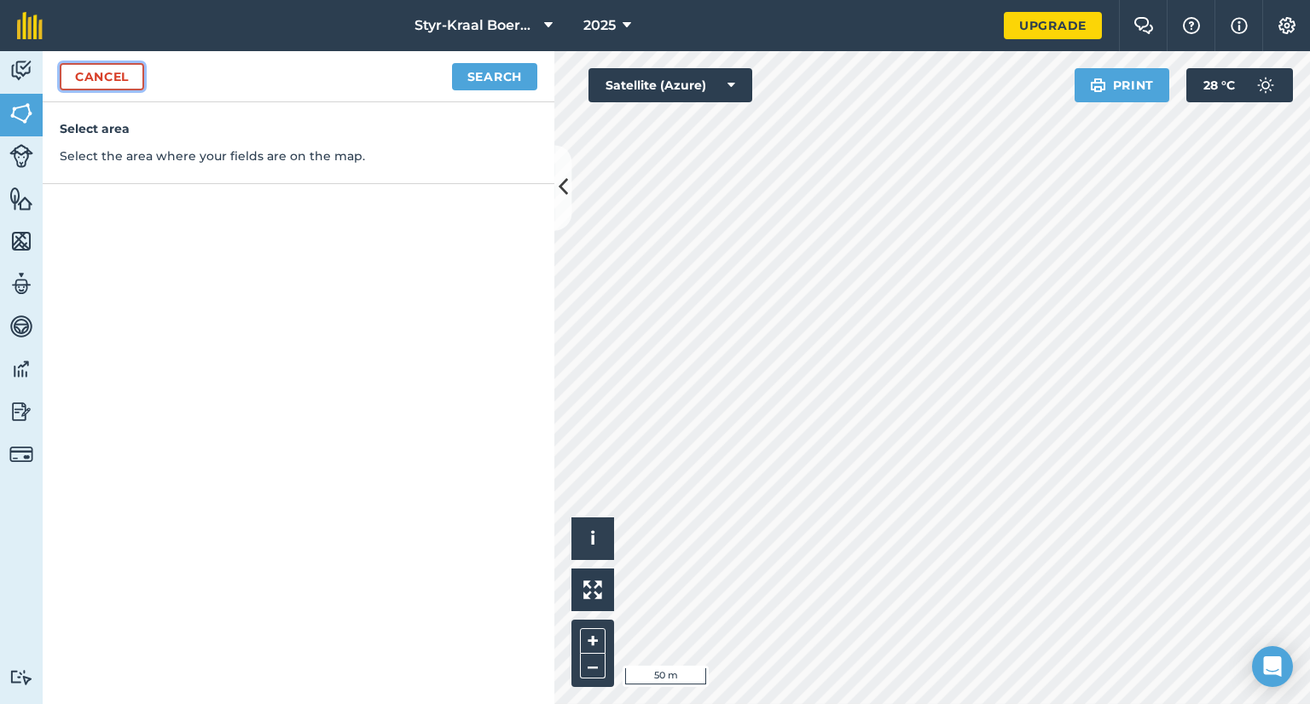
click at [119, 73] on link "Cancel" at bounding box center [102, 76] width 84 height 27
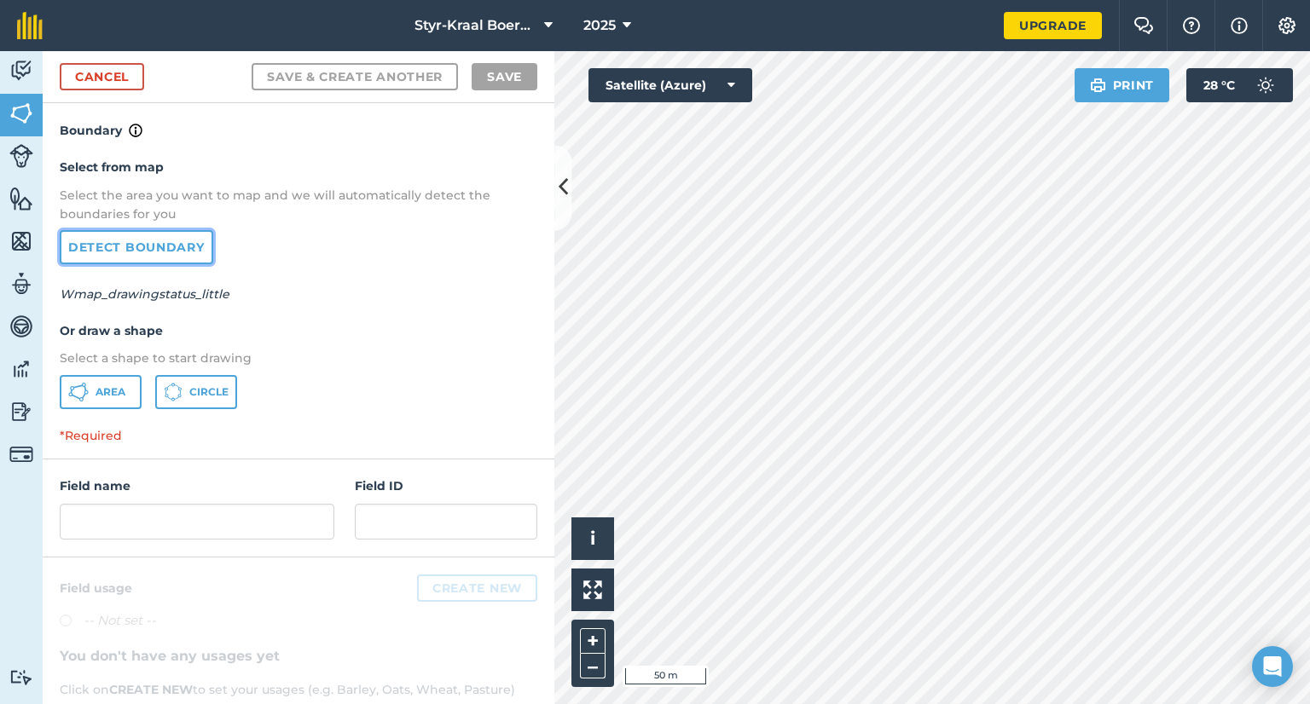
click at [167, 248] on link "Detect boundary" at bounding box center [137, 247] width 154 height 34
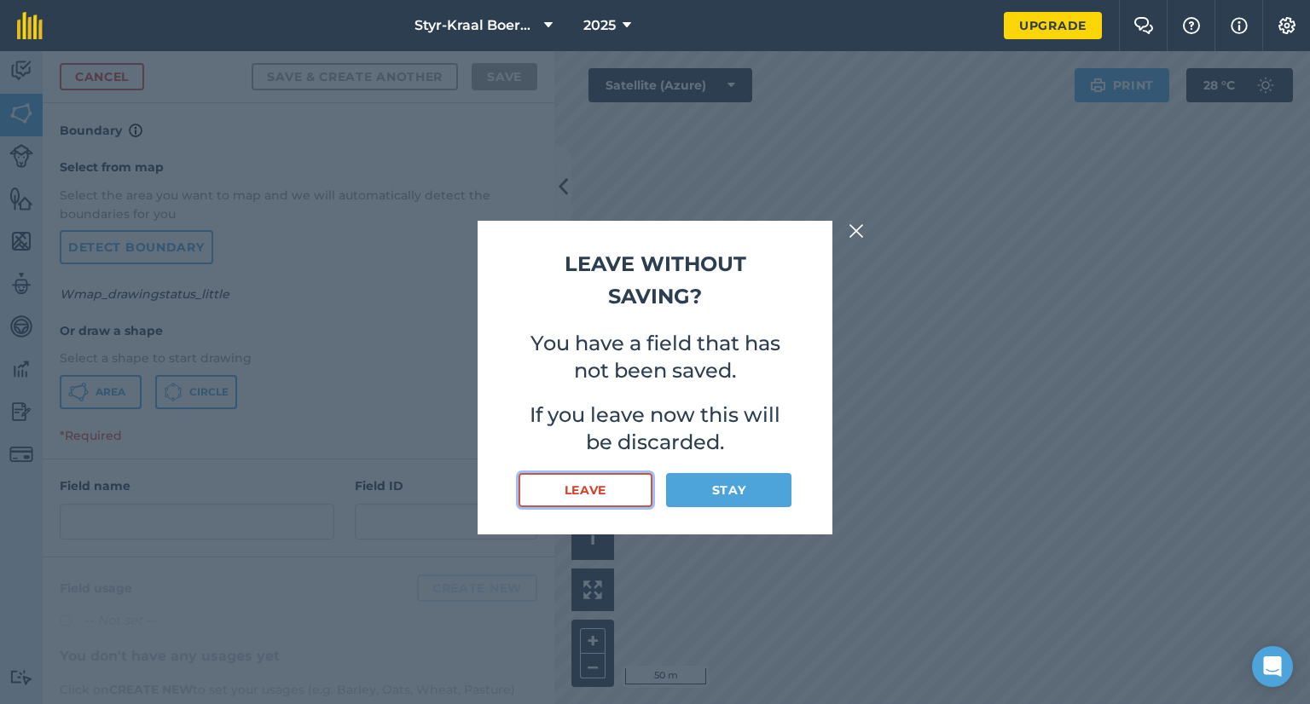
click at [594, 490] on button "Leave" at bounding box center [586, 490] width 134 height 34
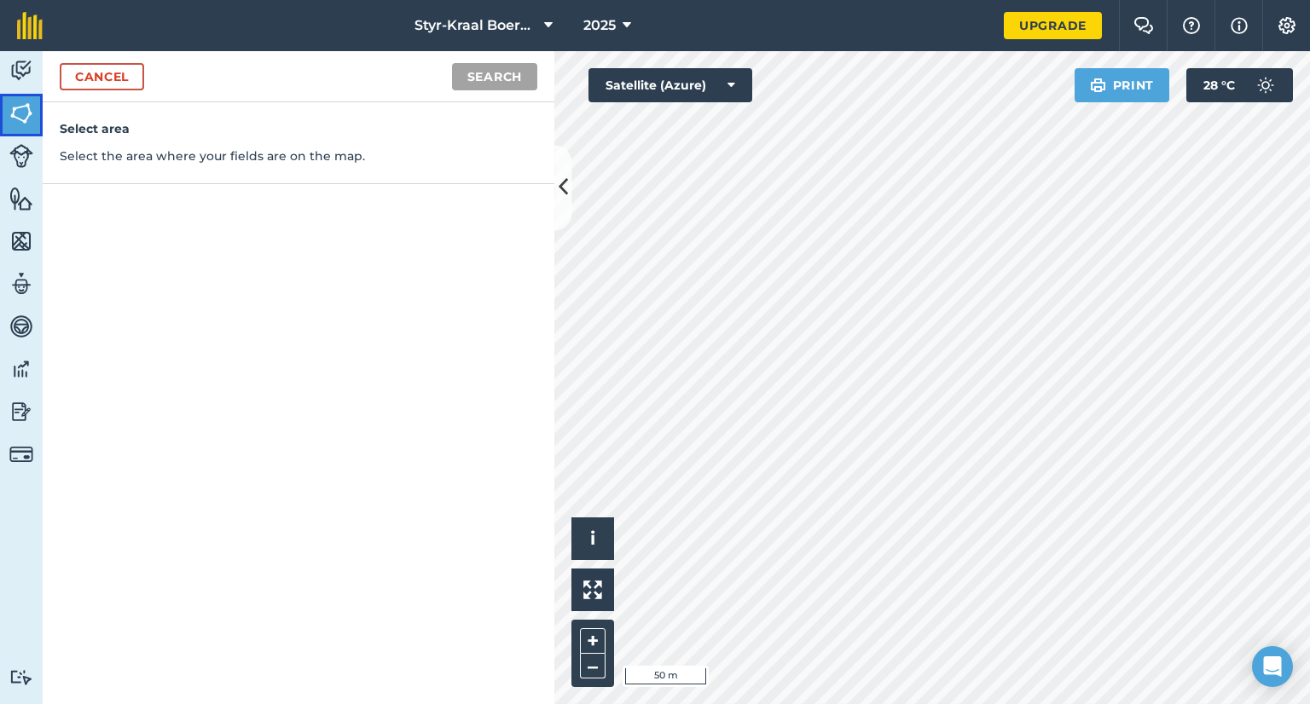
click at [16, 110] on img at bounding box center [21, 114] width 24 height 26
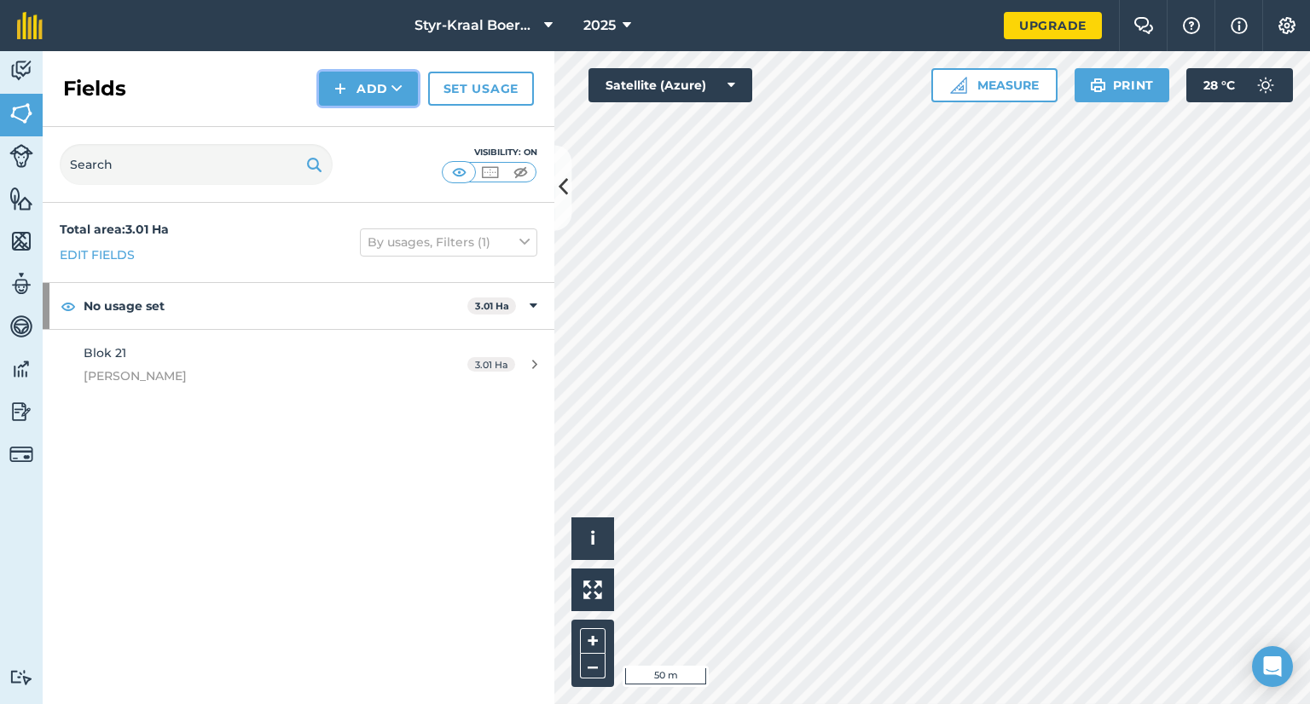
click at [389, 89] on button "Add" at bounding box center [368, 89] width 99 height 34
click at [371, 124] on link "Draw" at bounding box center [369, 127] width 94 height 38
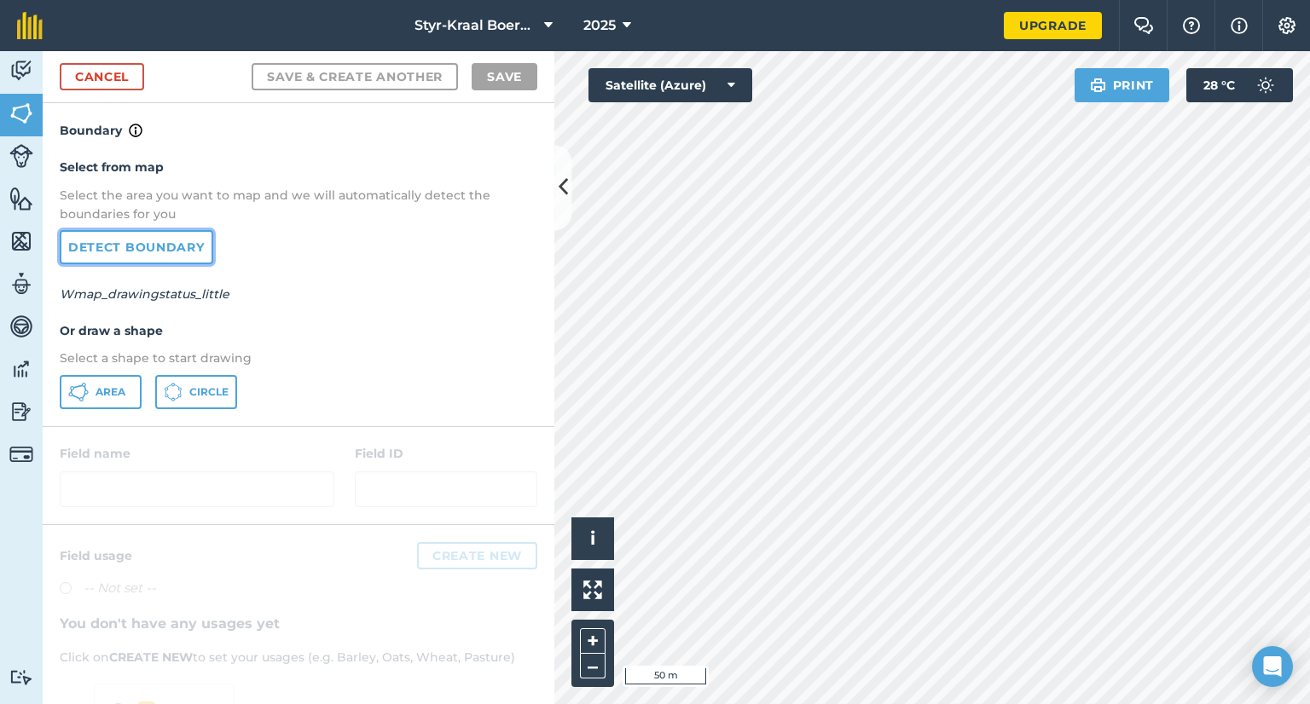
click at [152, 246] on link "Detect boundary" at bounding box center [137, 247] width 154 height 34
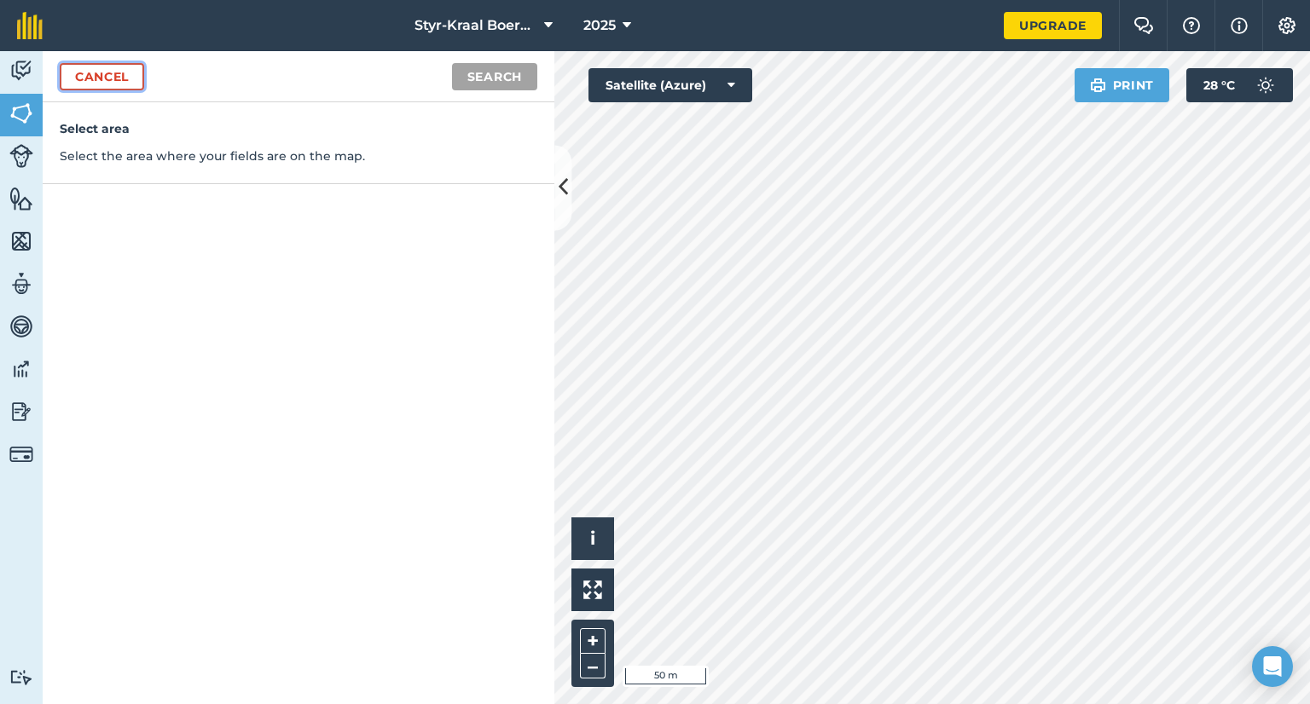
click at [107, 80] on link "Cancel" at bounding box center [102, 76] width 84 height 27
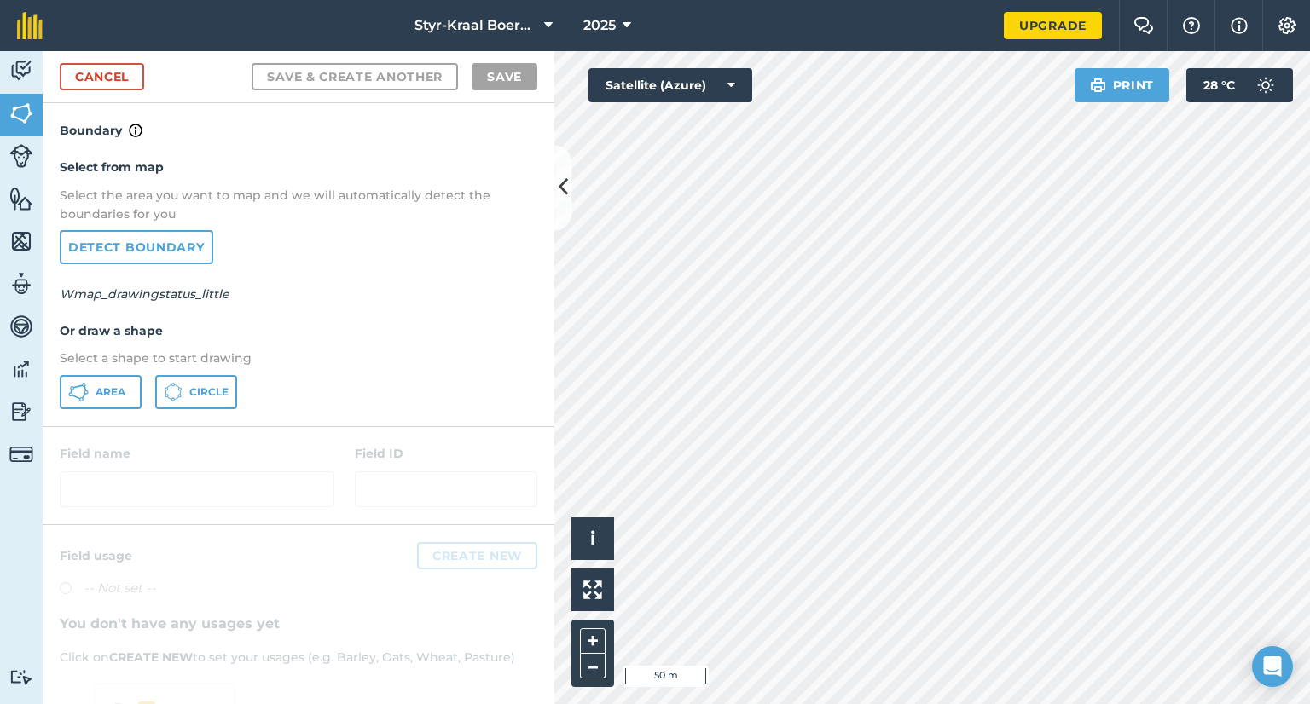
scroll to position [85, 0]
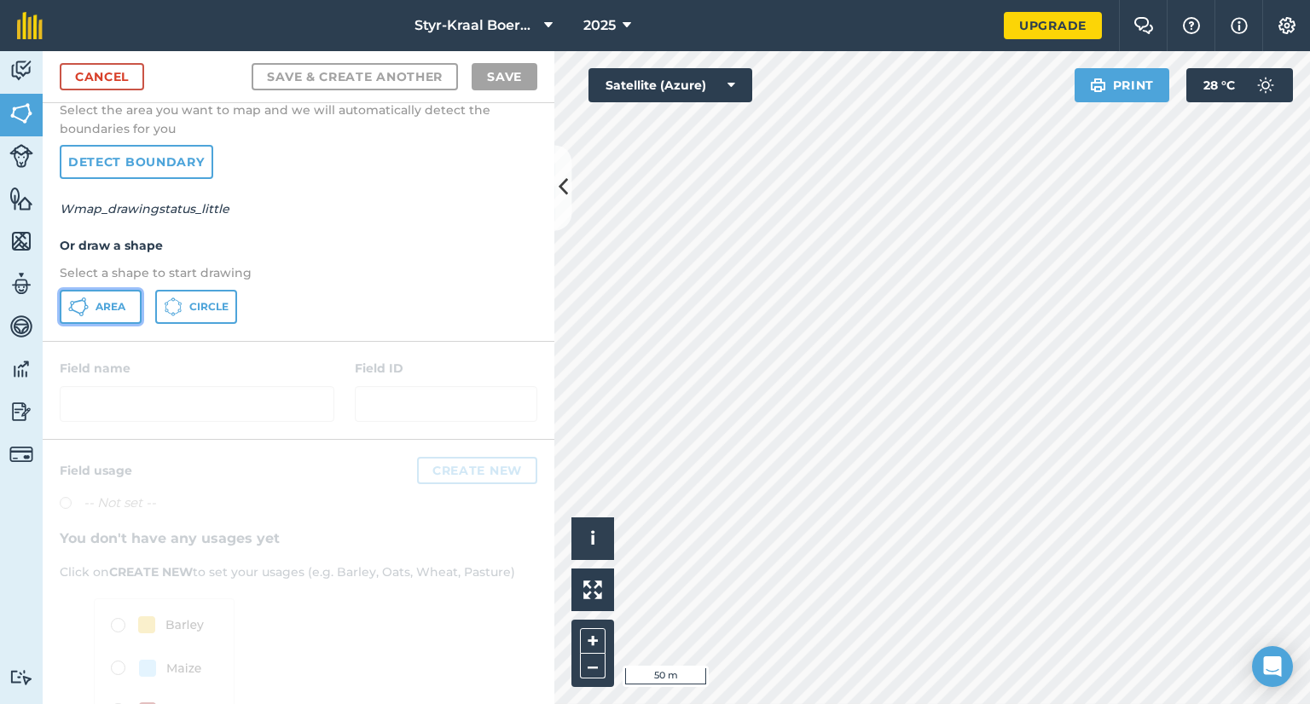
click at [90, 305] on button "Area" at bounding box center [101, 307] width 82 height 34
click at [136, 164] on link "Detect boundary" at bounding box center [137, 162] width 154 height 34
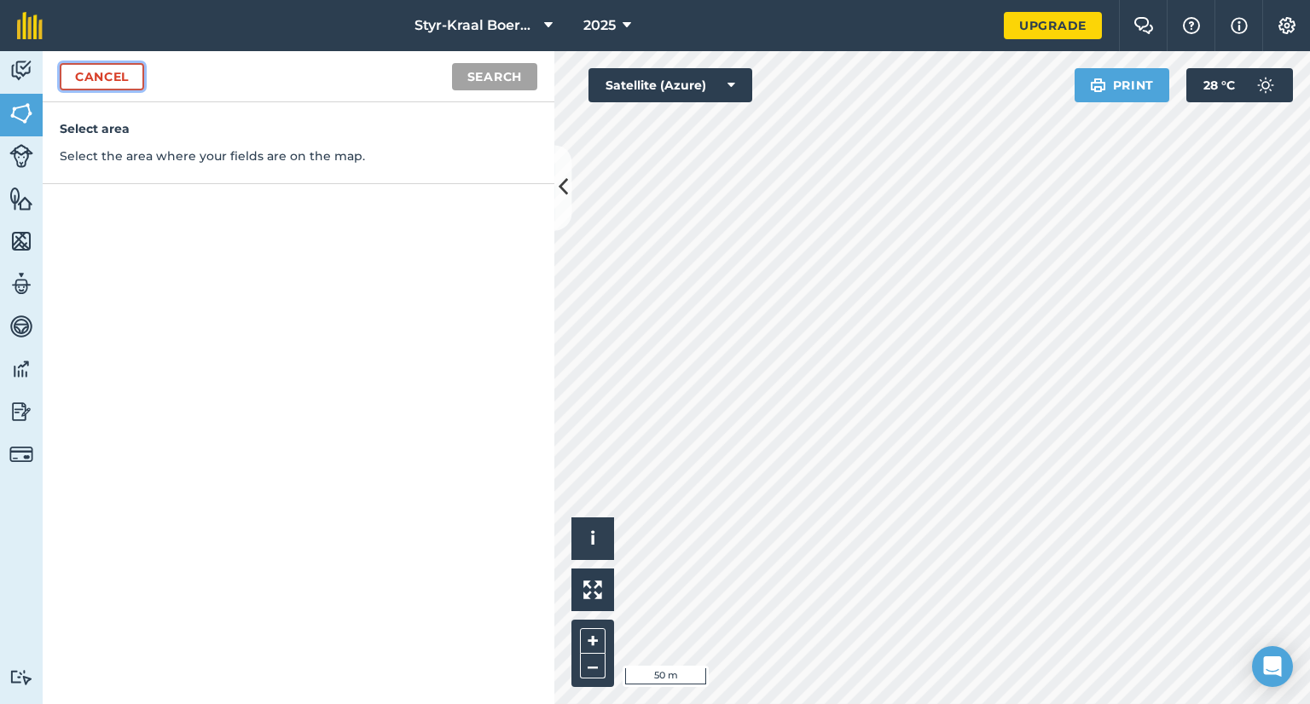
click at [123, 77] on link "Cancel" at bounding box center [102, 76] width 84 height 27
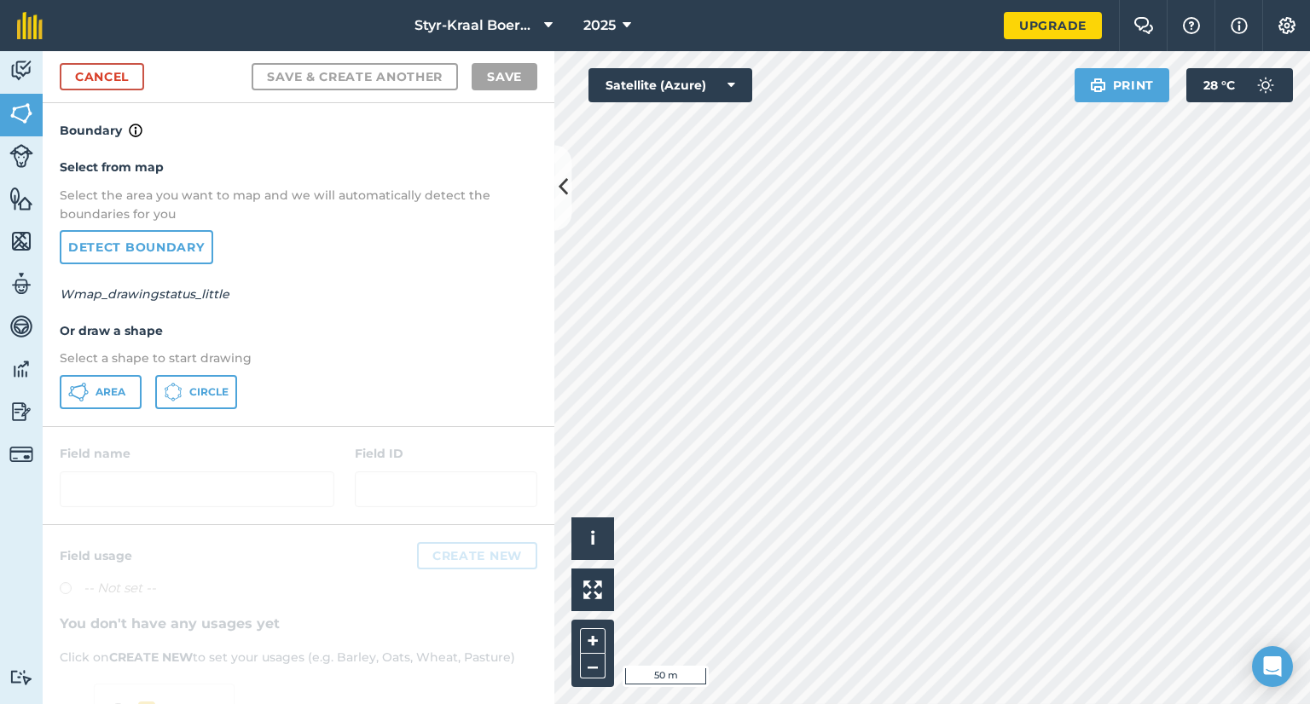
click at [208, 488] on div at bounding box center [299, 475] width 512 height 97
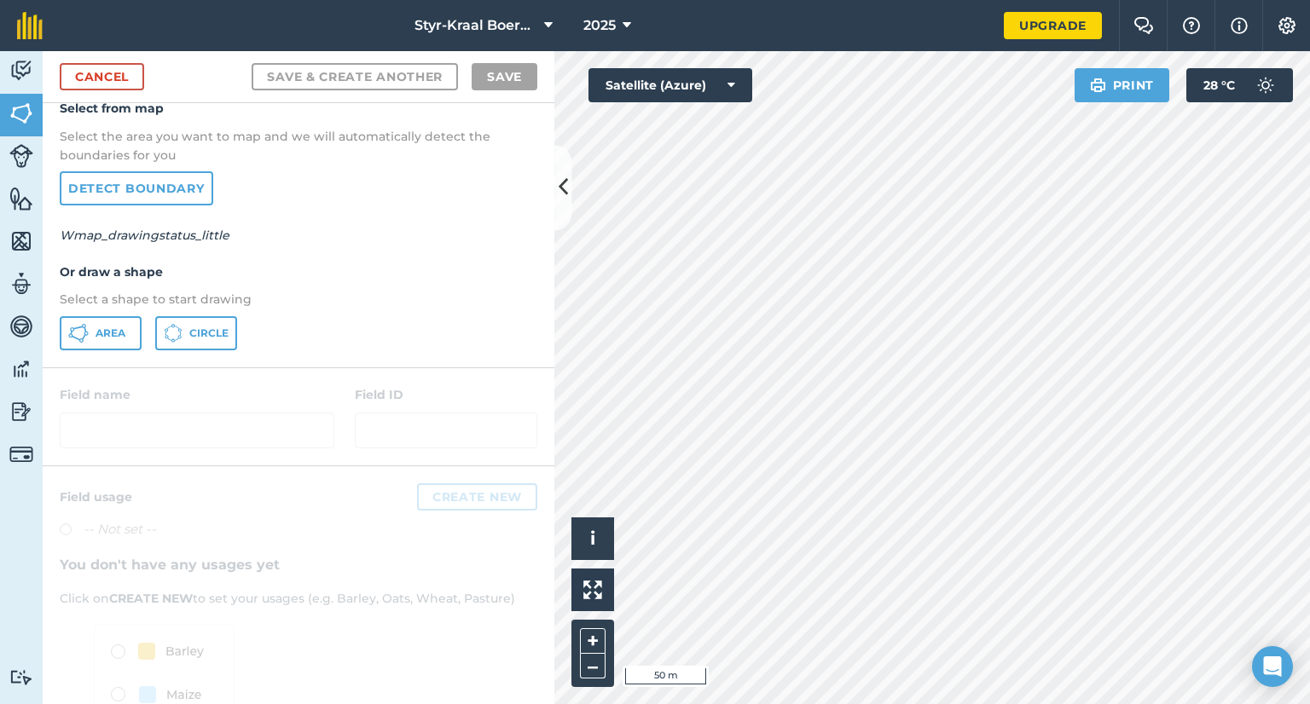
scroll to position [85, 0]
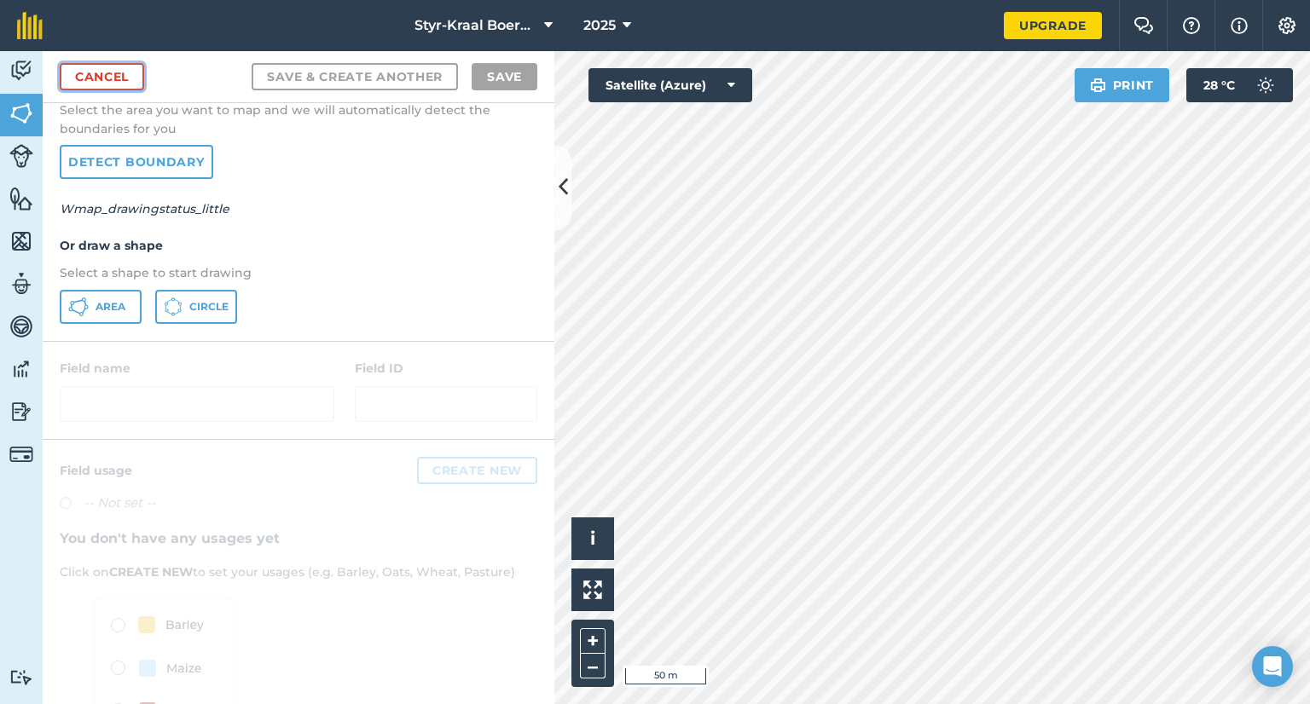
click at [106, 72] on link "Cancel" at bounding box center [102, 76] width 84 height 27
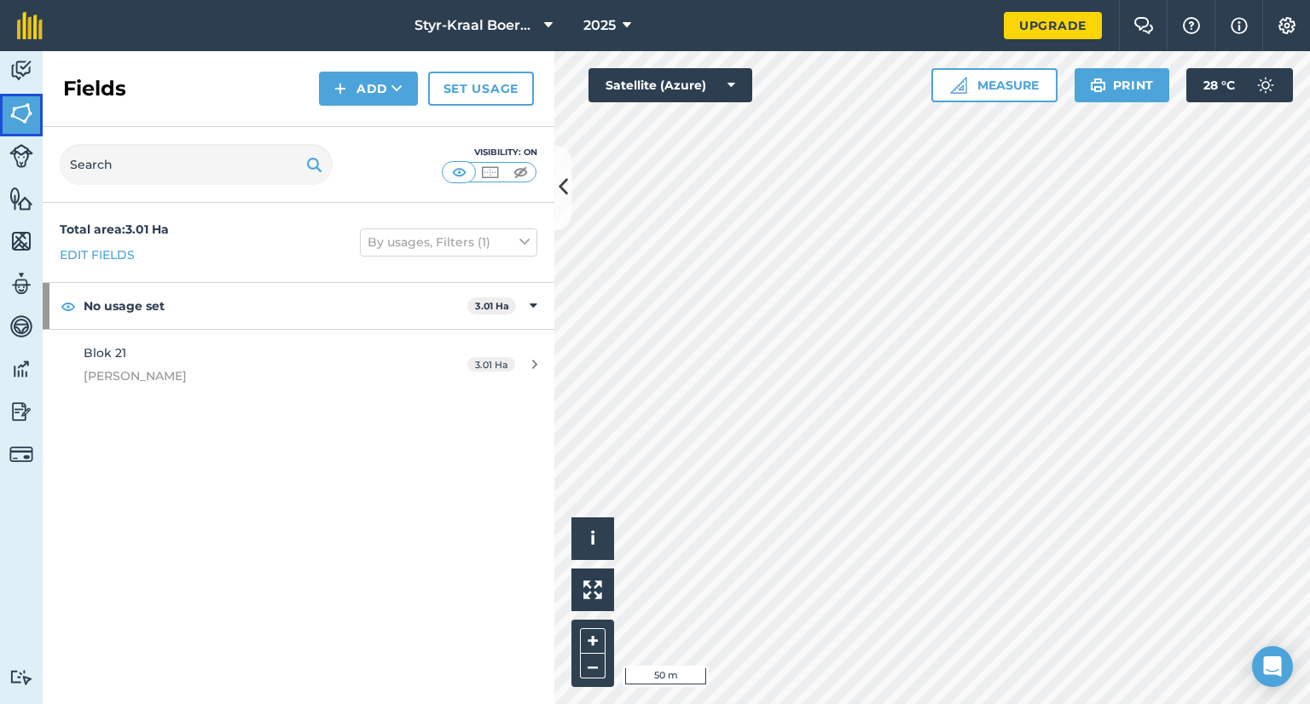
click at [17, 107] on img at bounding box center [21, 114] width 24 height 26
click at [396, 96] on icon at bounding box center [396, 88] width 11 height 17
click at [389, 128] on link "Draw" at bounding box center [369, 127] width 94 height 38
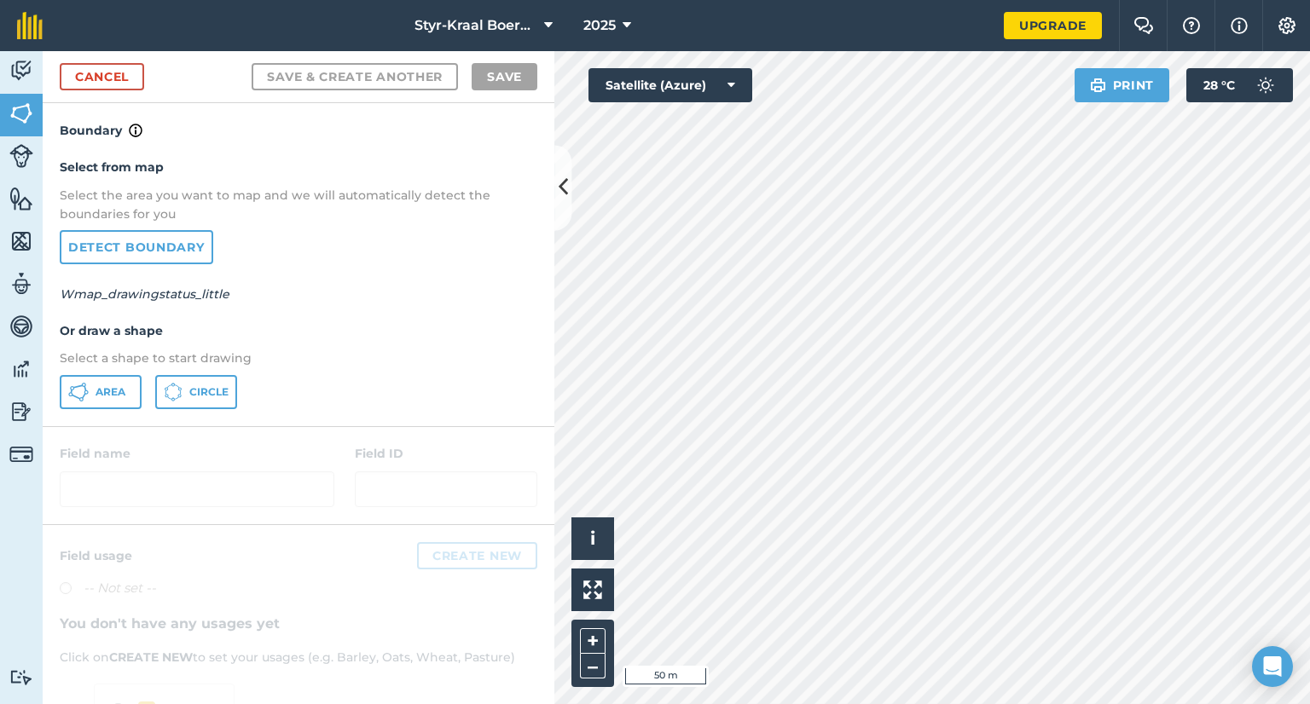
click at [223, 478] on div at bounding box center [299, 475] width 512 height 97
click at [461, 543] on div at bounding box center [299, 709] width 512 height 369
click at [130, 72] on link "Cancel" at bounding box center [102, 76] width 84 height 27
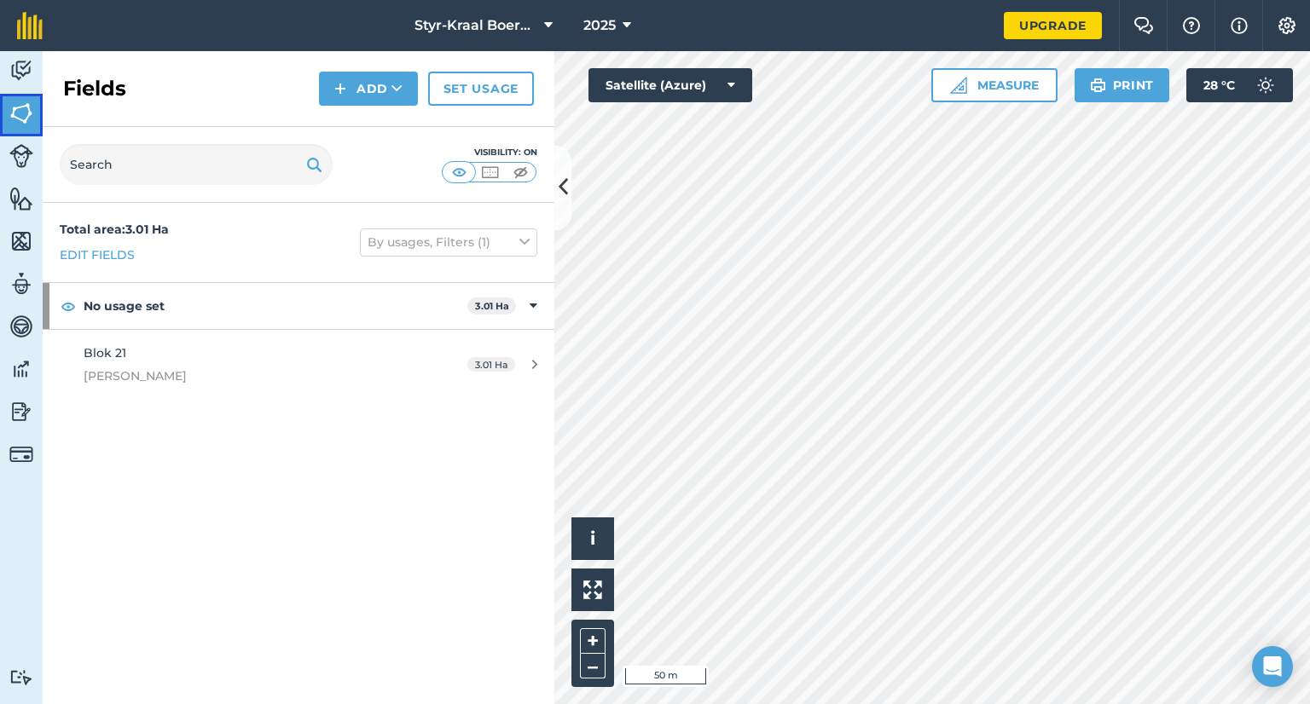
click at [28, 113] on img at bounding box center [21, 114] width 24 height 26
click at [307, 159] on img at bounding box center [314, 164] width 16 height 20
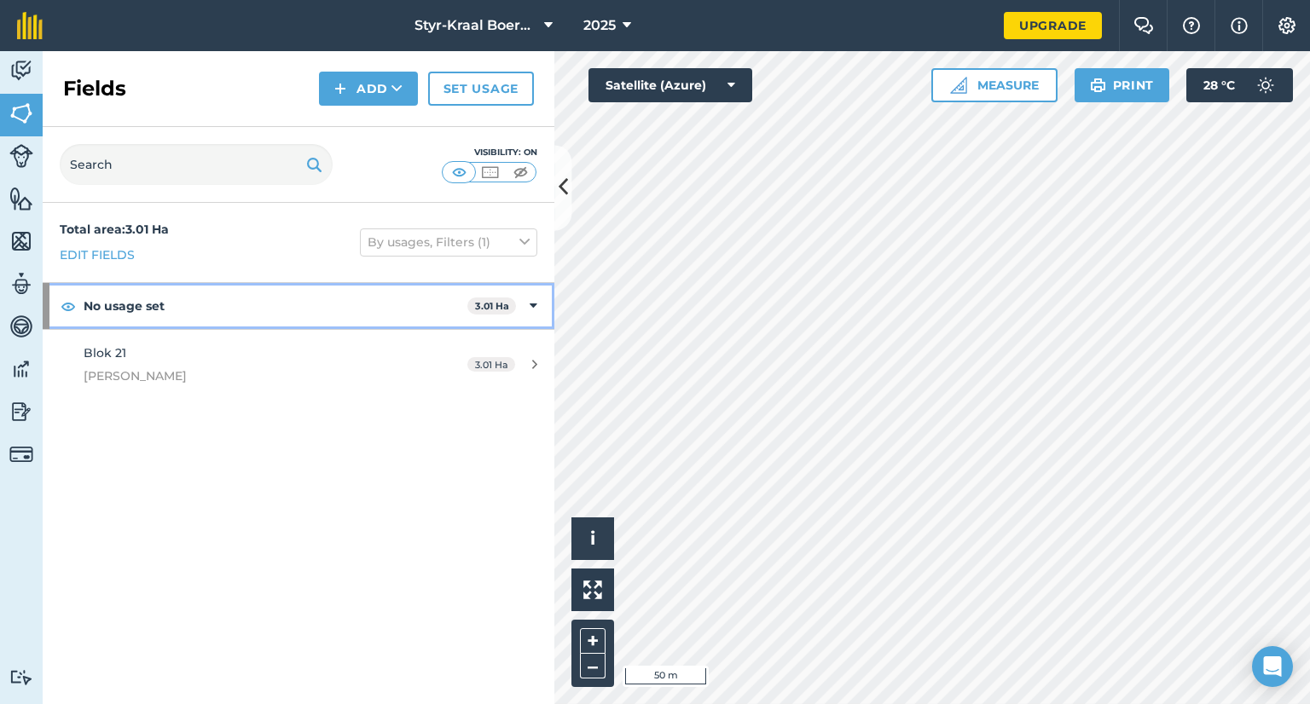
click at [531, 304] on icon at bounding box center [534, 306] width 8 height 19
click at [531, 304] on div "No usage set 3.01 Ha" at bounding box center [299, 306] width 512 height 46
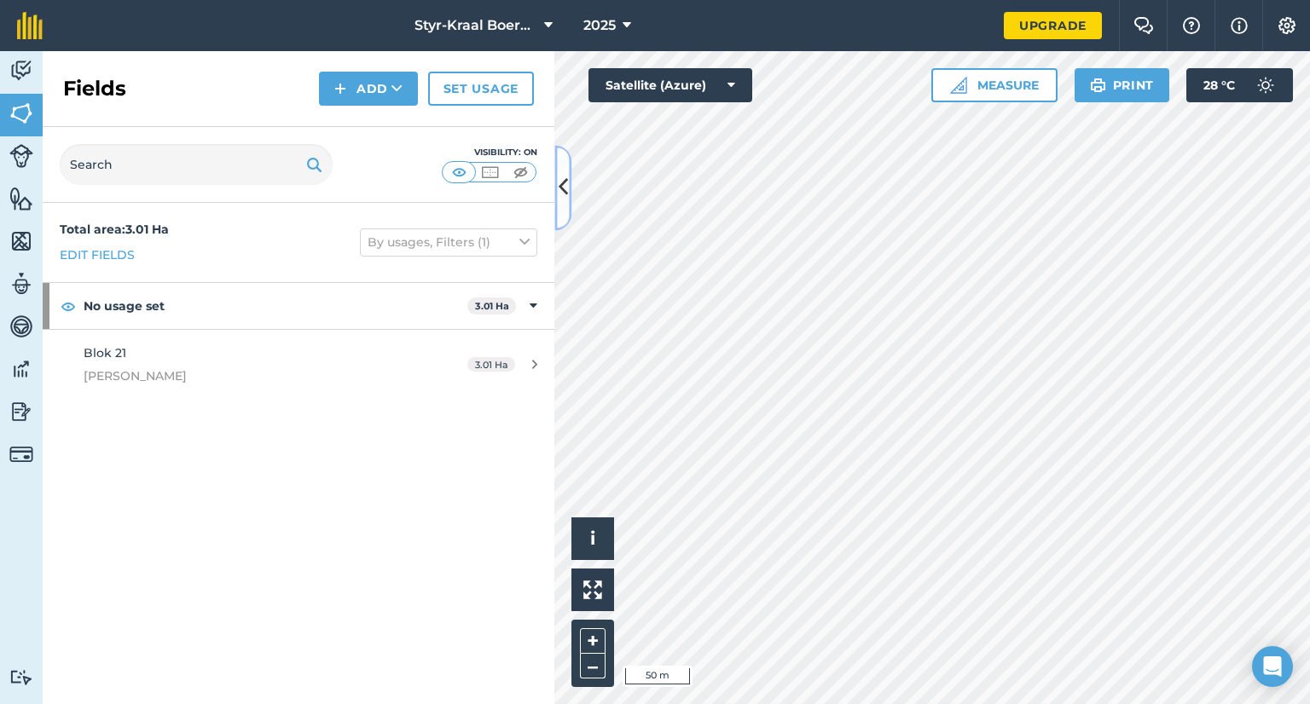
click at [559, 192] on icon at bounding box center [563, 188] width 9 height 30
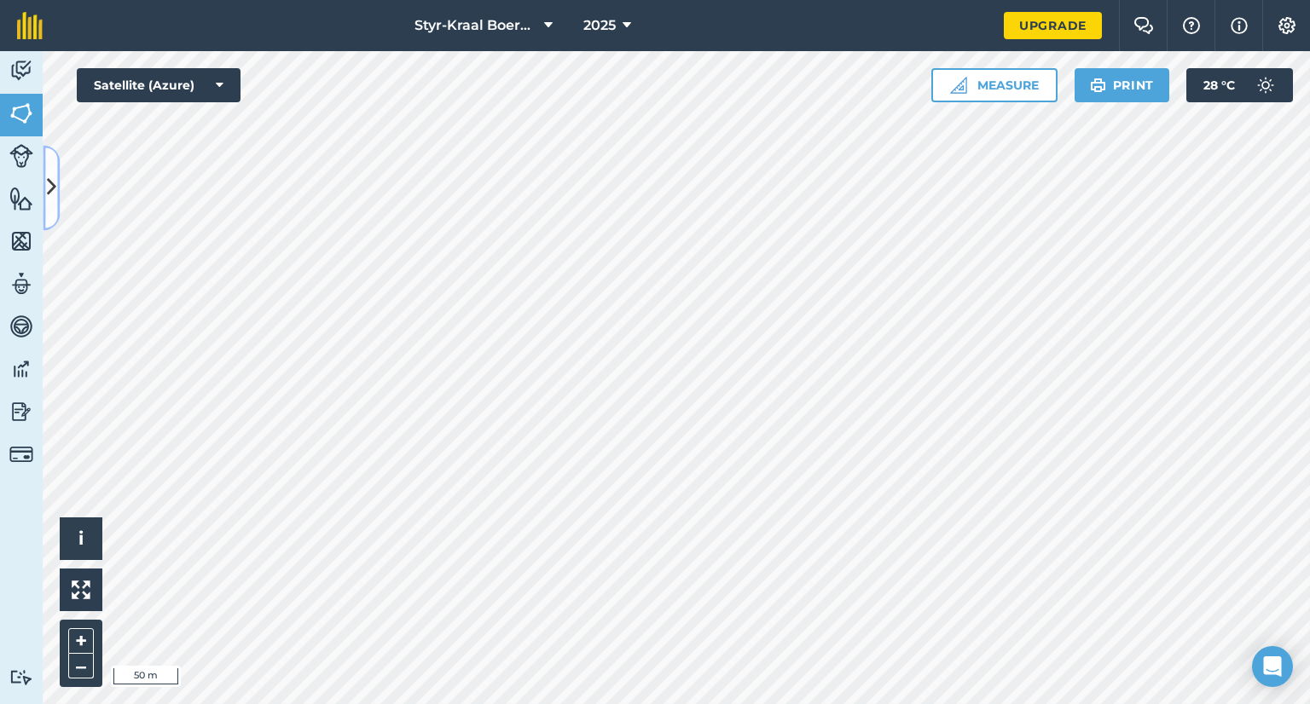
click at [49, 187] on icon at bounding box center [51, 188] width 9 height 30
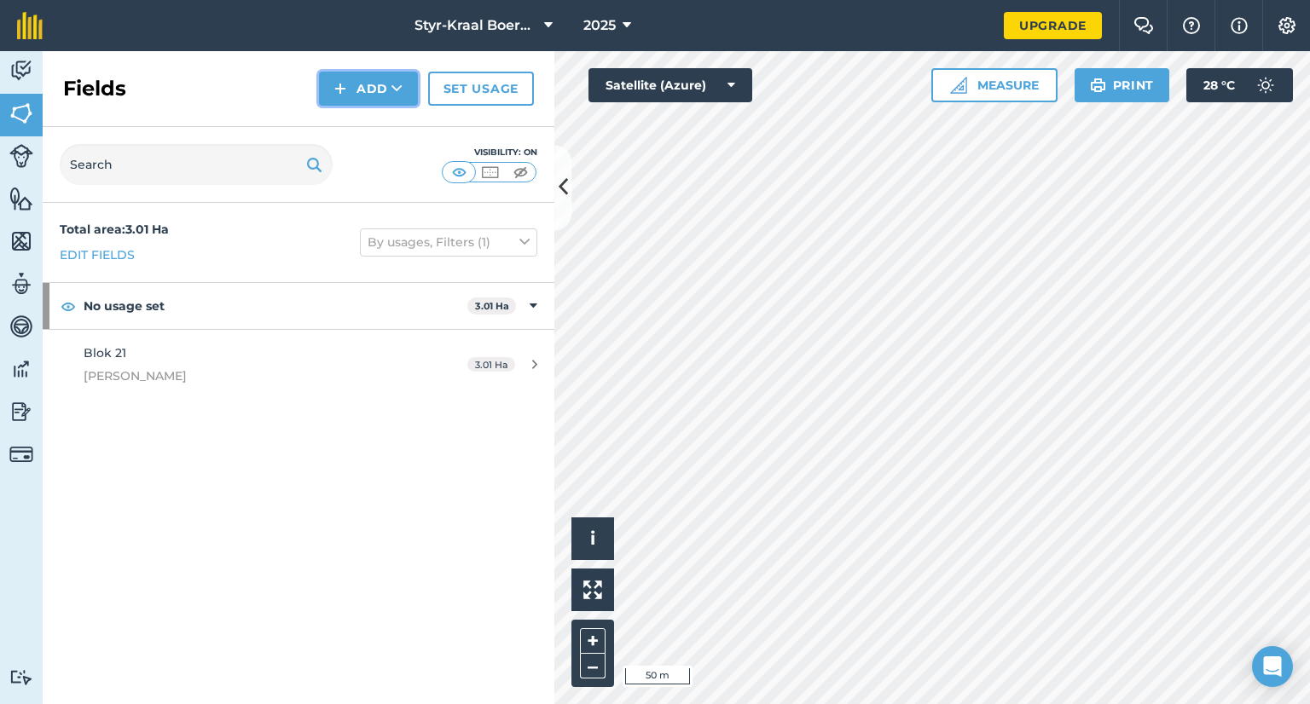
click at [391, 93] on button "Add" at bounding box center [368, 89] width 99 height 34
click at [380, 122] on link "Draw" at bounding box center [369, 127] width 94 height 38
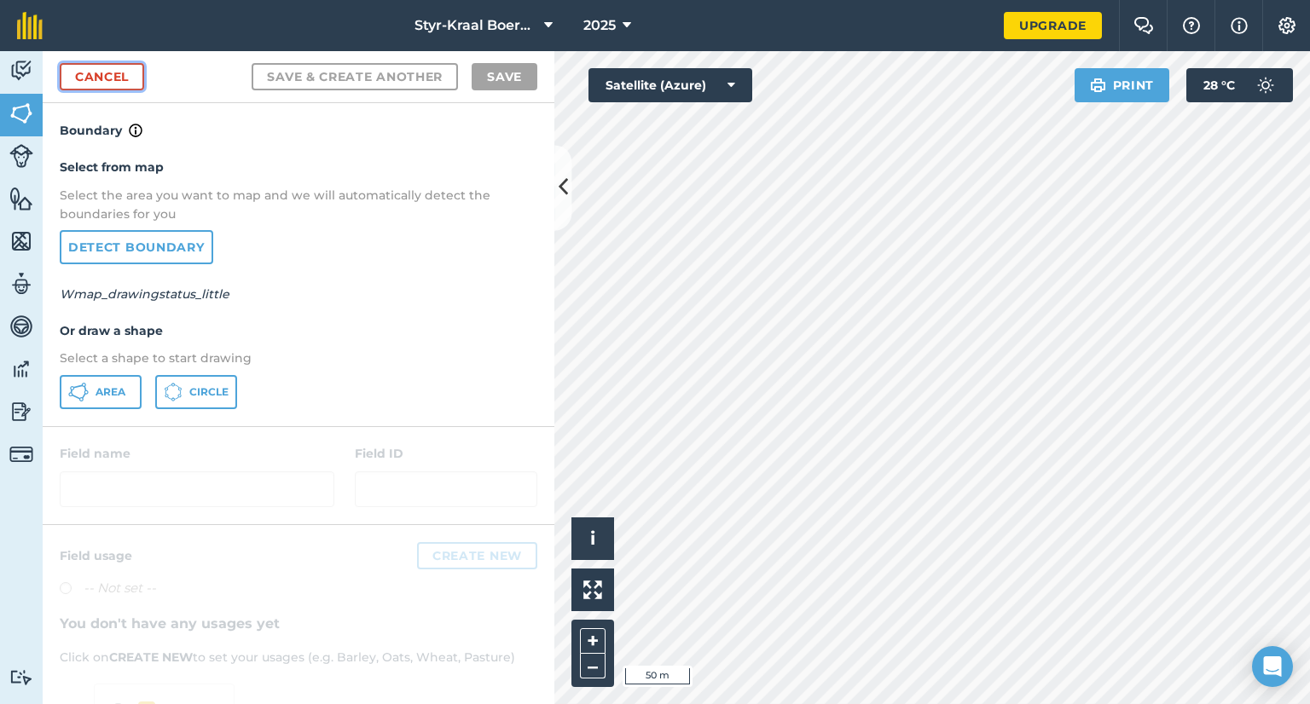
click at [99, 79] on link "Cancel" at bounding box center [102, 76] width 84 height 27
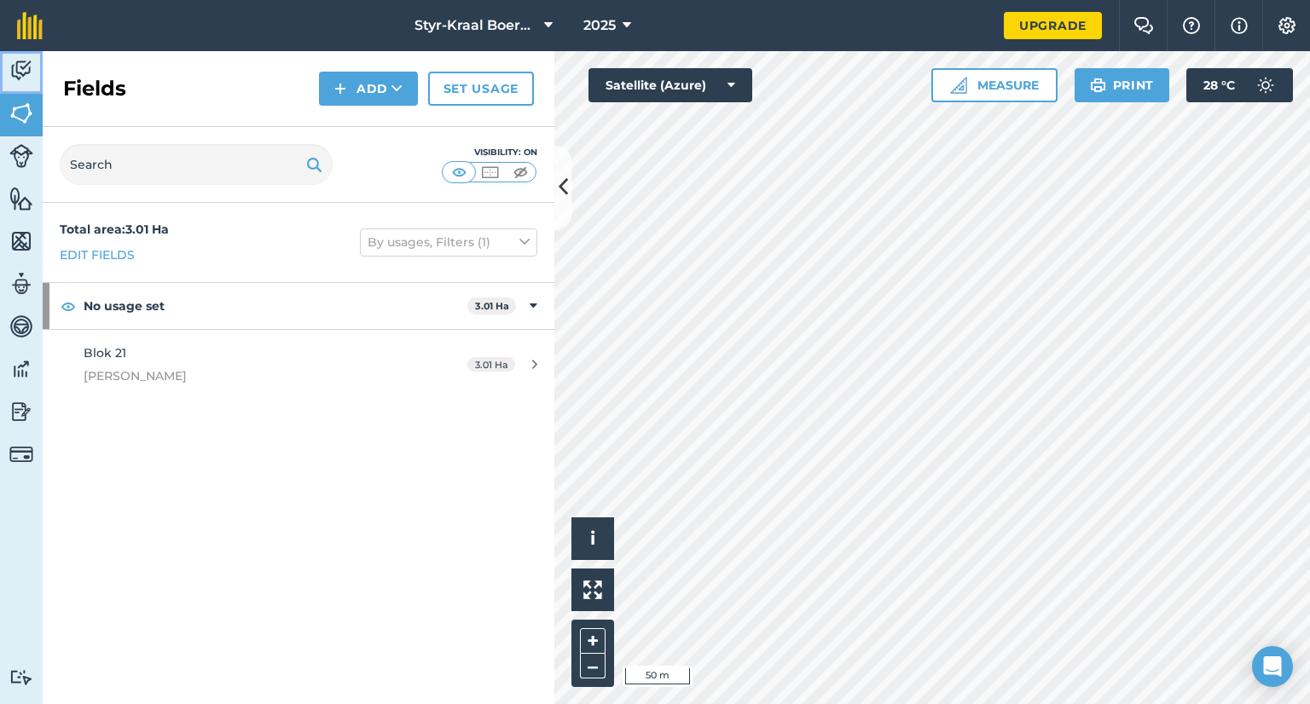
click at [20, 68] on img at bounding box center [21, 71] width 24 height 26
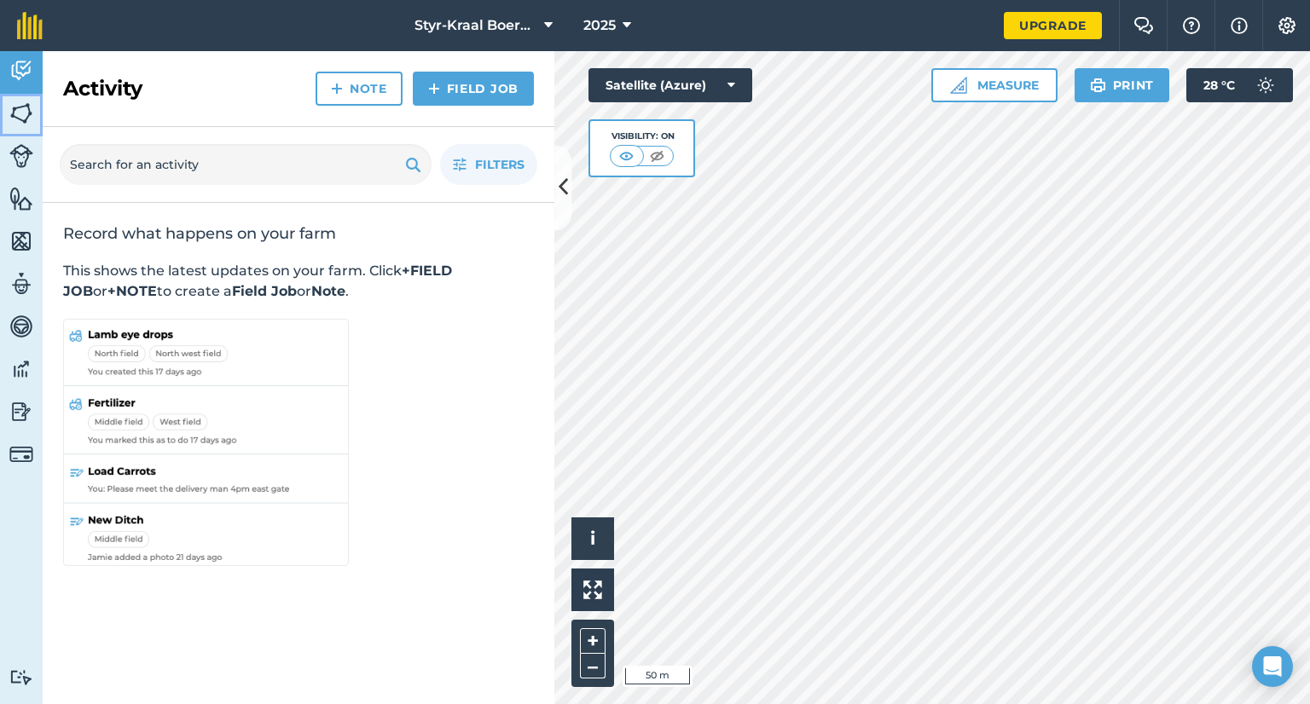
click at [25, 112] on img at bounding box center [21, 114] width 24 height 26
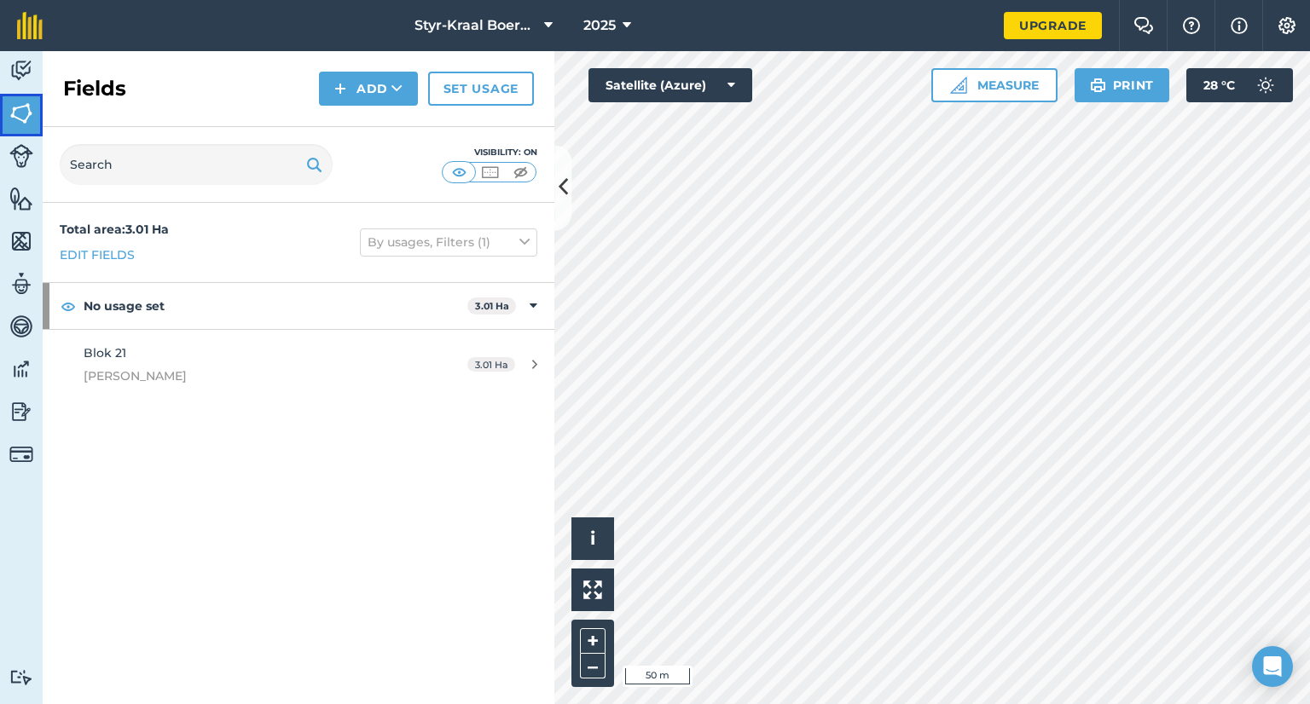
click at [10, 113] on img at bounding box center [21, 114] width 24 height 26
click at [20, 113] on img at bounding box center [21, 114] width 24 height 26
click at [371, 90] on button "Add" at bounding box center [368, 89] width 99 height 34
click at [363, 119] on link "Draw" at bounding box center [369, 127] width 94 height 38
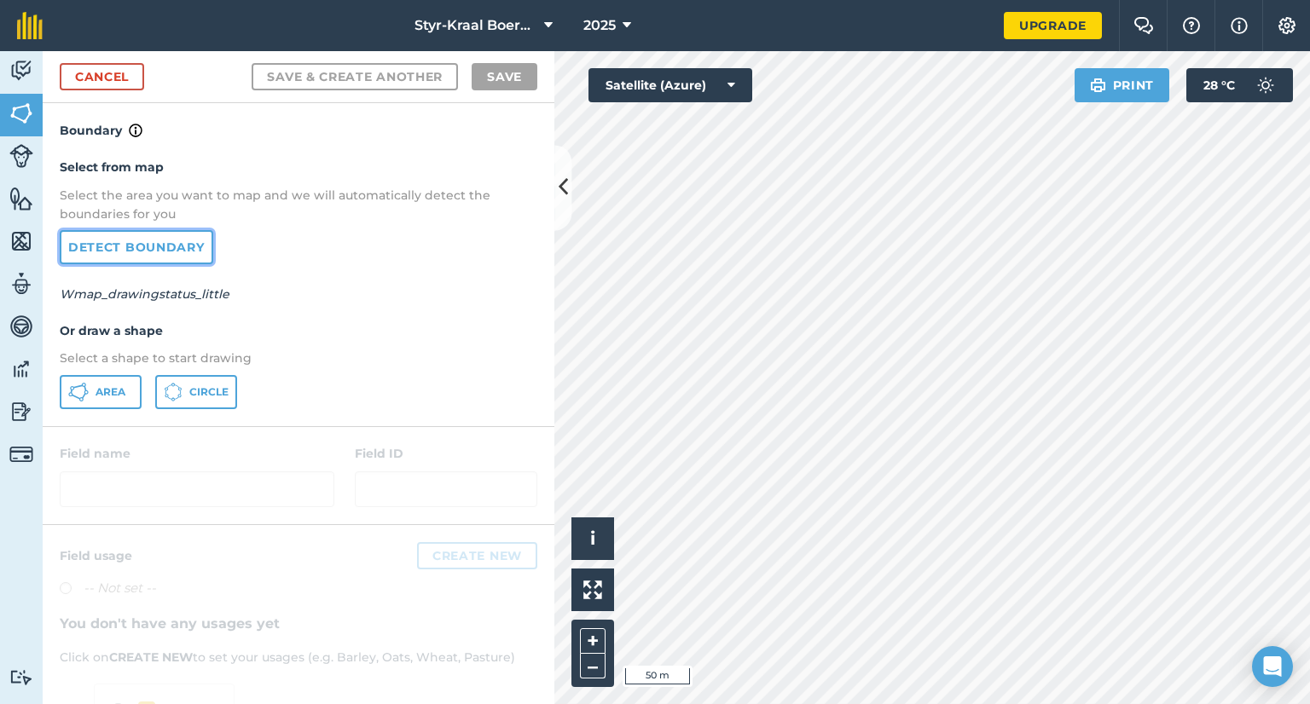
click at [99, 242] on link "Detect boundary" at bounding box center [137, 247] width 154 height 34
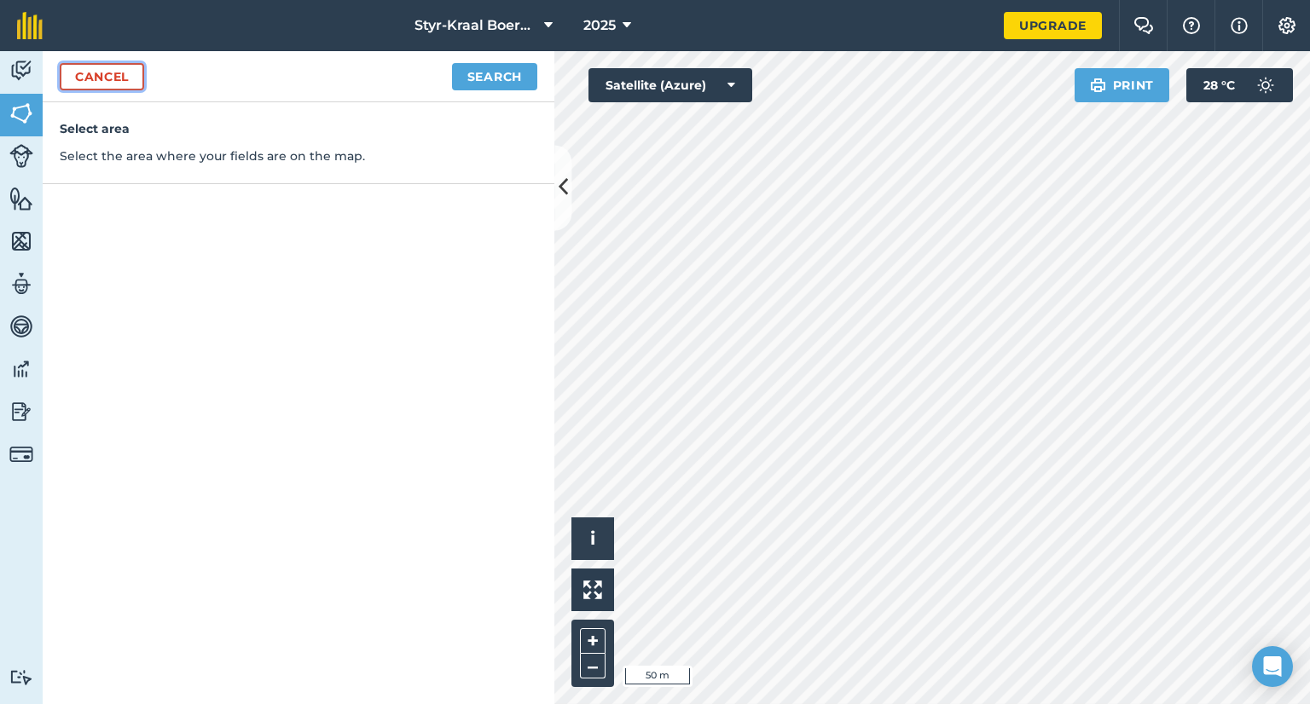
click at [112, 72] on link "Cancel" at bounding box center [102, 76] width 84 height 27
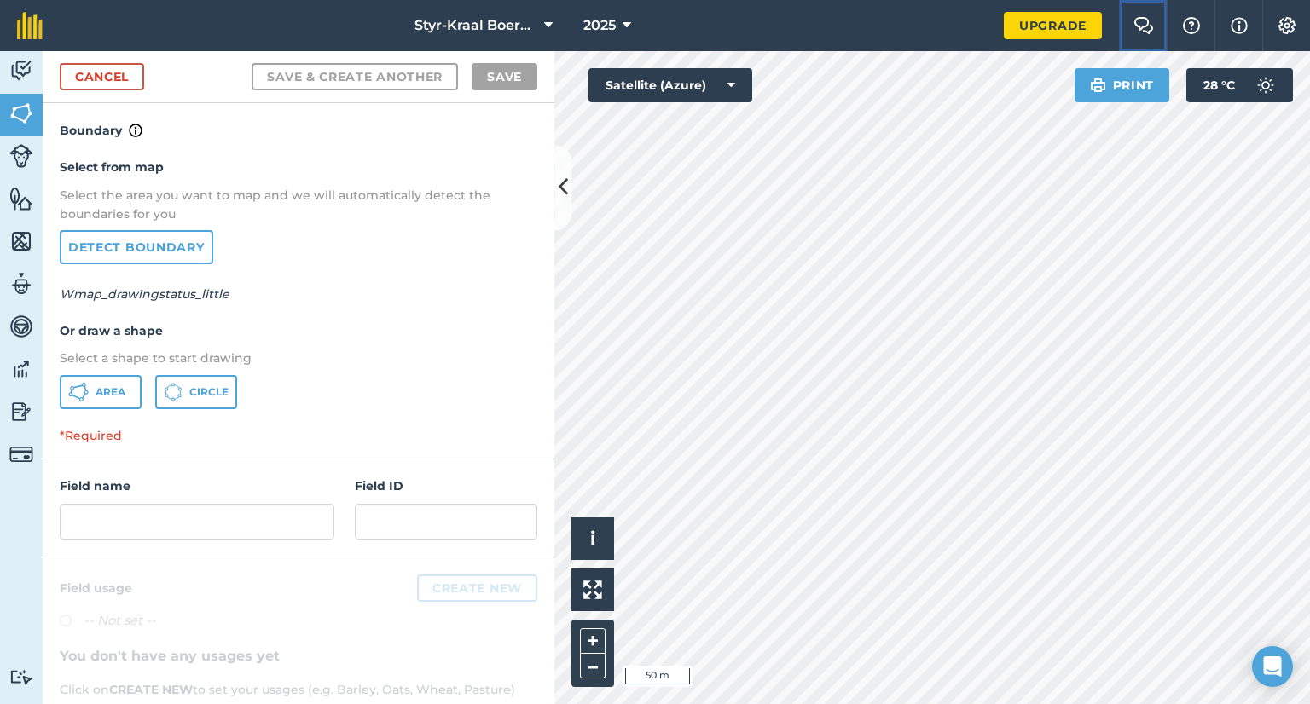
click at [1145, 20] on img at bounding box center [1143, 25] width 20 height 17
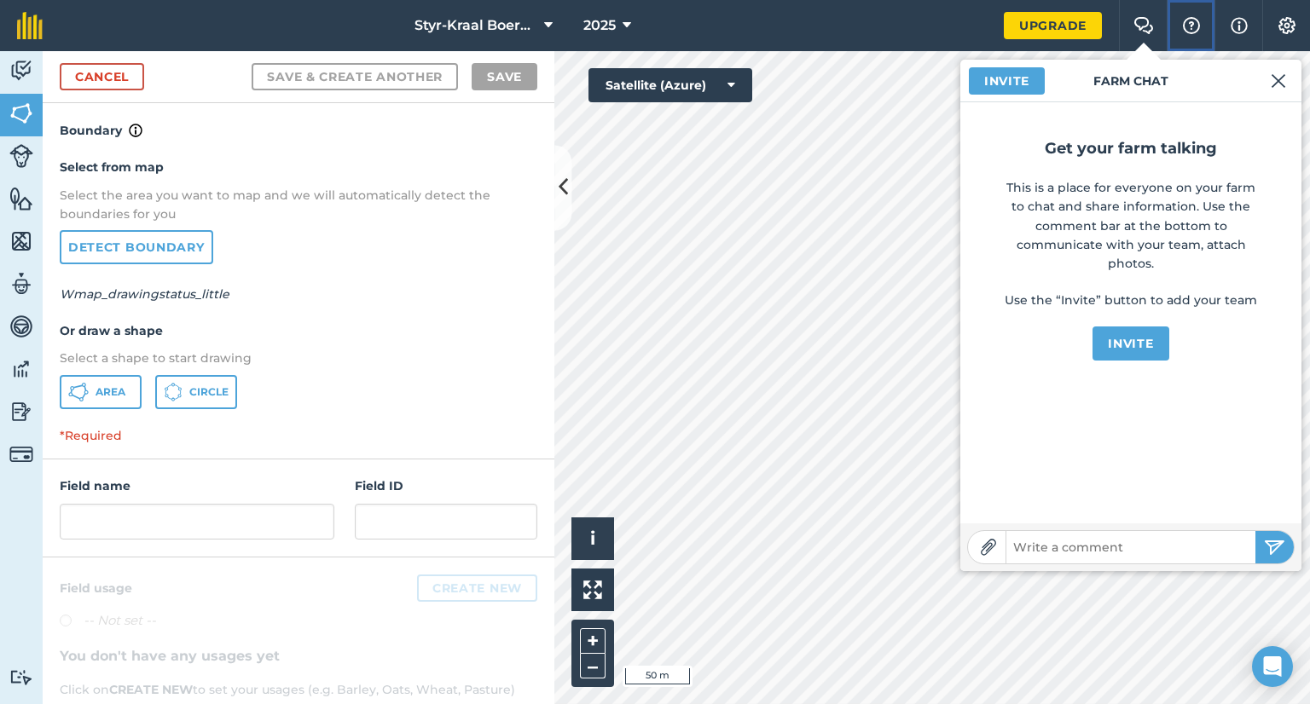
click at [1191, 25] on img at bounding box center [1191, 25] width 20 height 17
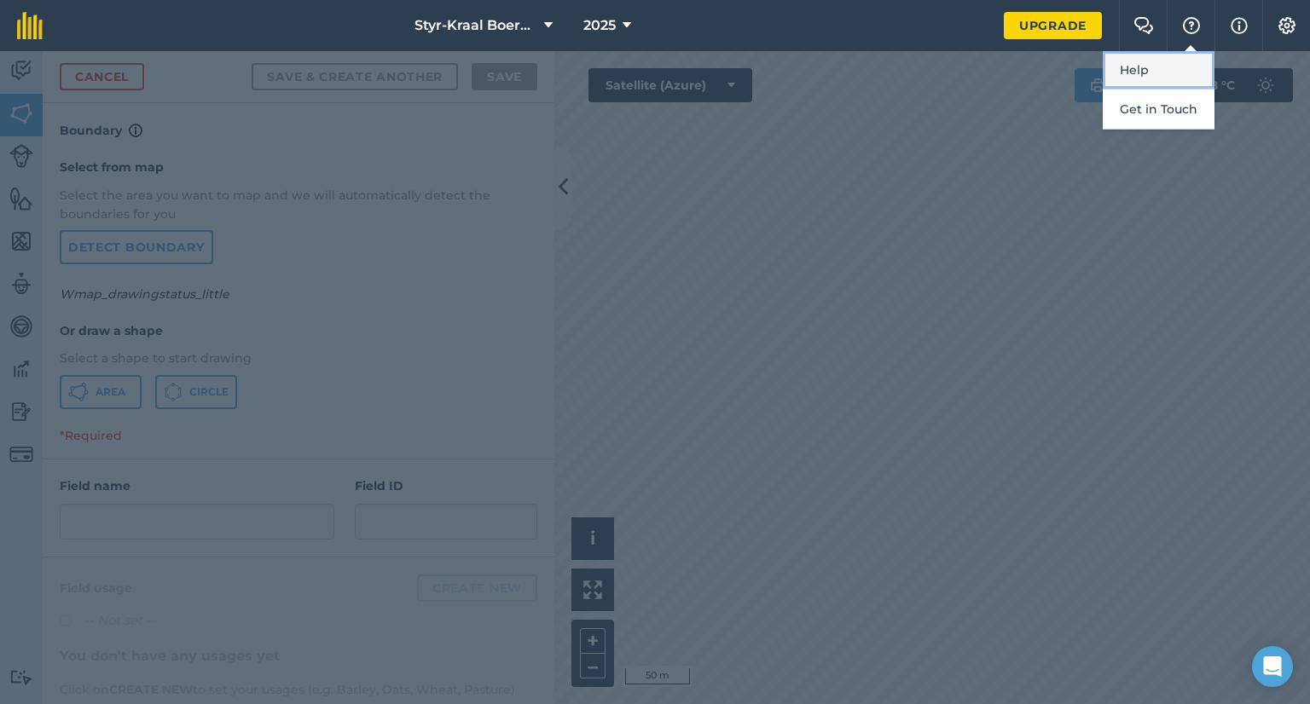
click at [1139, 63] on link "Help" at bounding box center [1159, 70] width 112 height 38
click at [413, 260] on div at bounding box center [655, 377] width 1310 height 653
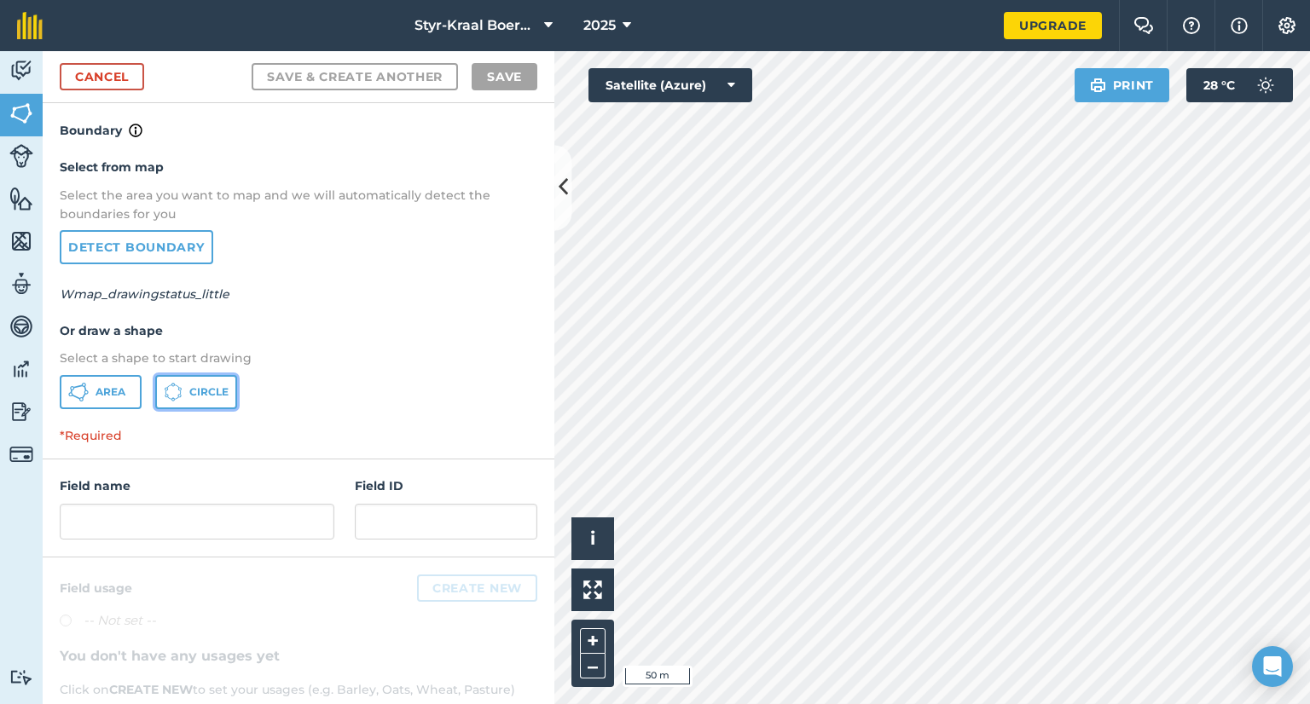
click at [198, 393] on span "Circle" at bounding box center [208, 393] width 39 height 14
click at [121, 244] on link "Detect boundary" at bounding box center [137, 247] width 154 height 34
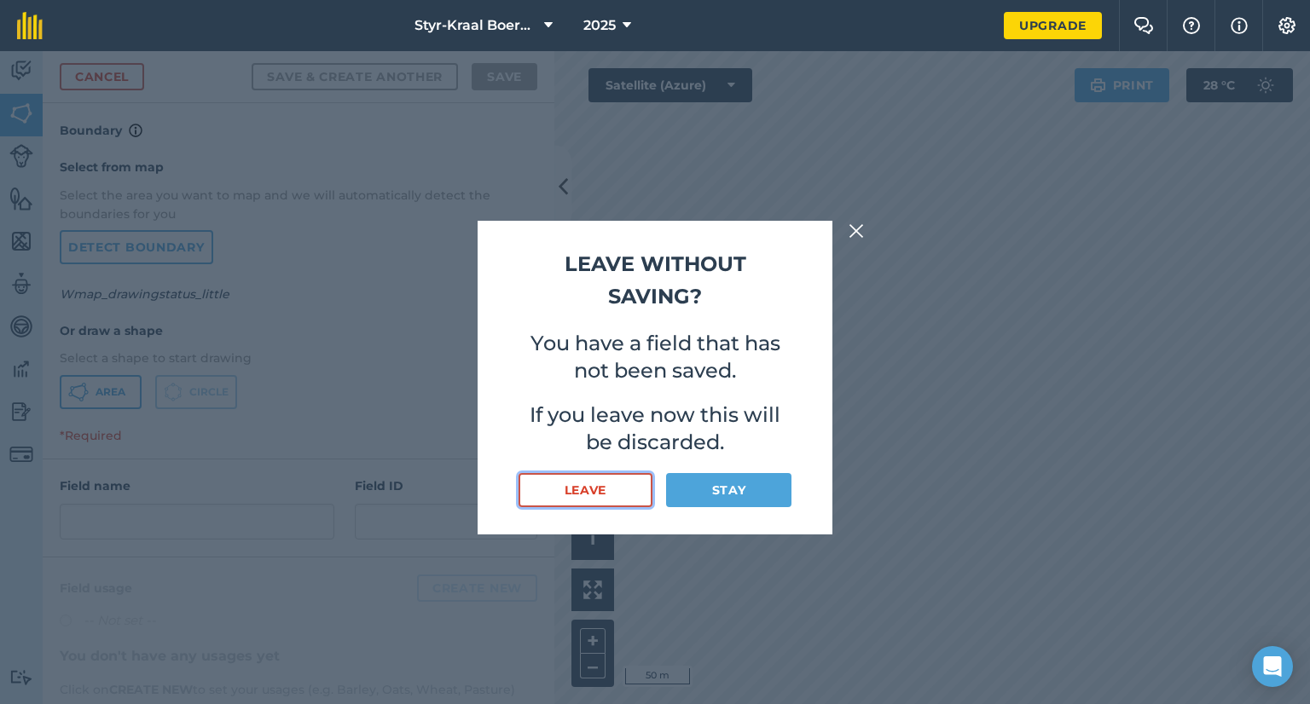
click at [607, 489] on button "Leave" at bounding box center [586, 490] width 134 height 34
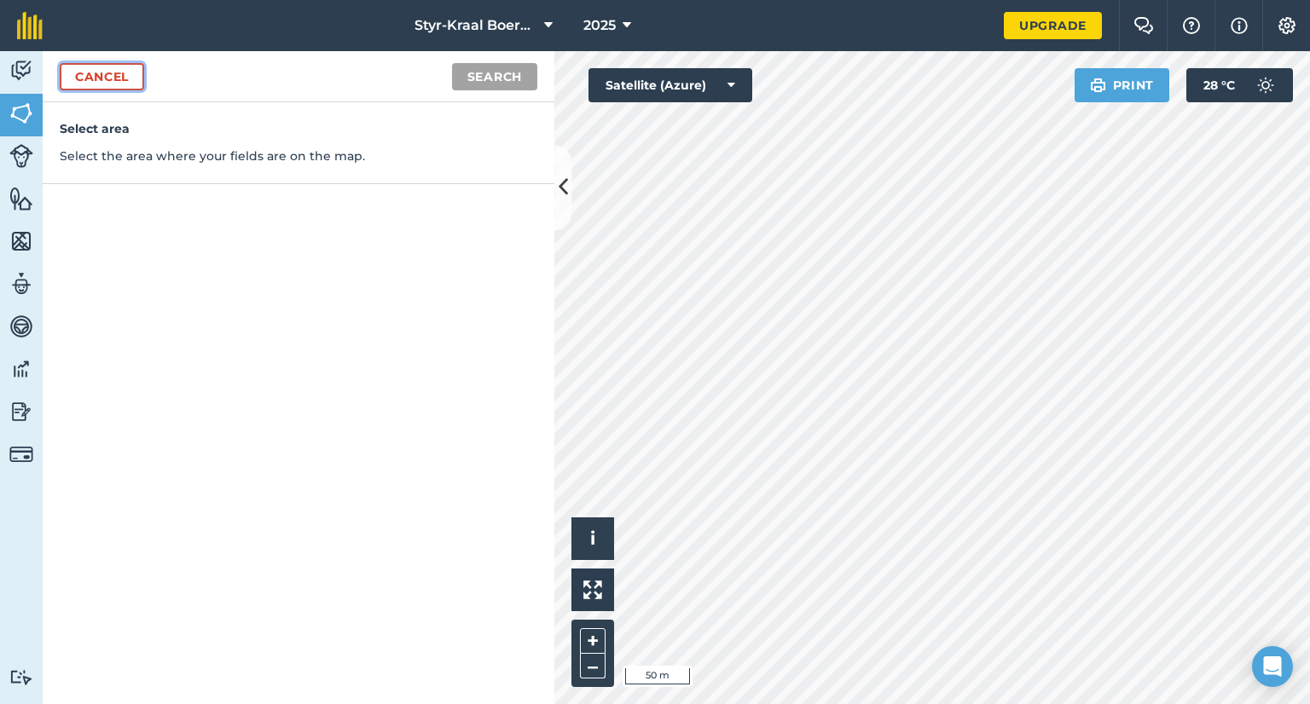
click at [119, 83] on link "Cancel" at bounding box center [102, 76] width 84 height 27
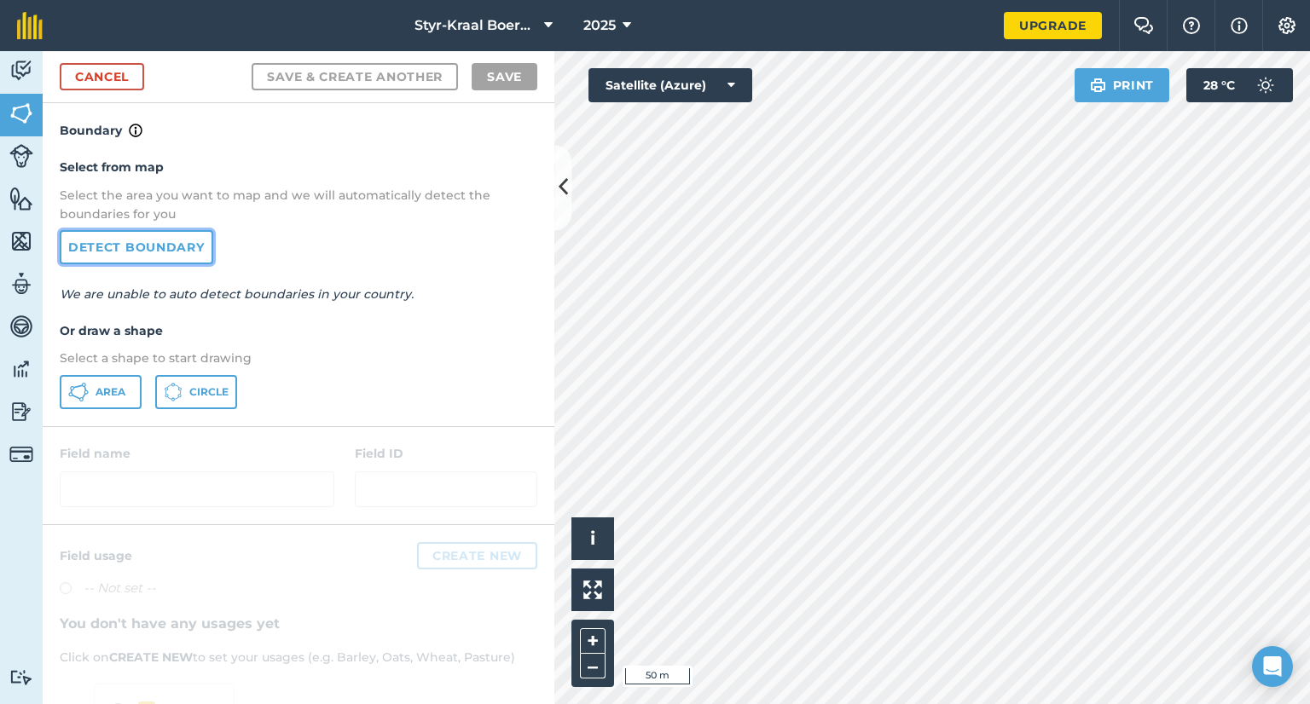
click at [142, 250] on link "Detect boundary" at bounding box center [137, 247] width 154 height 34
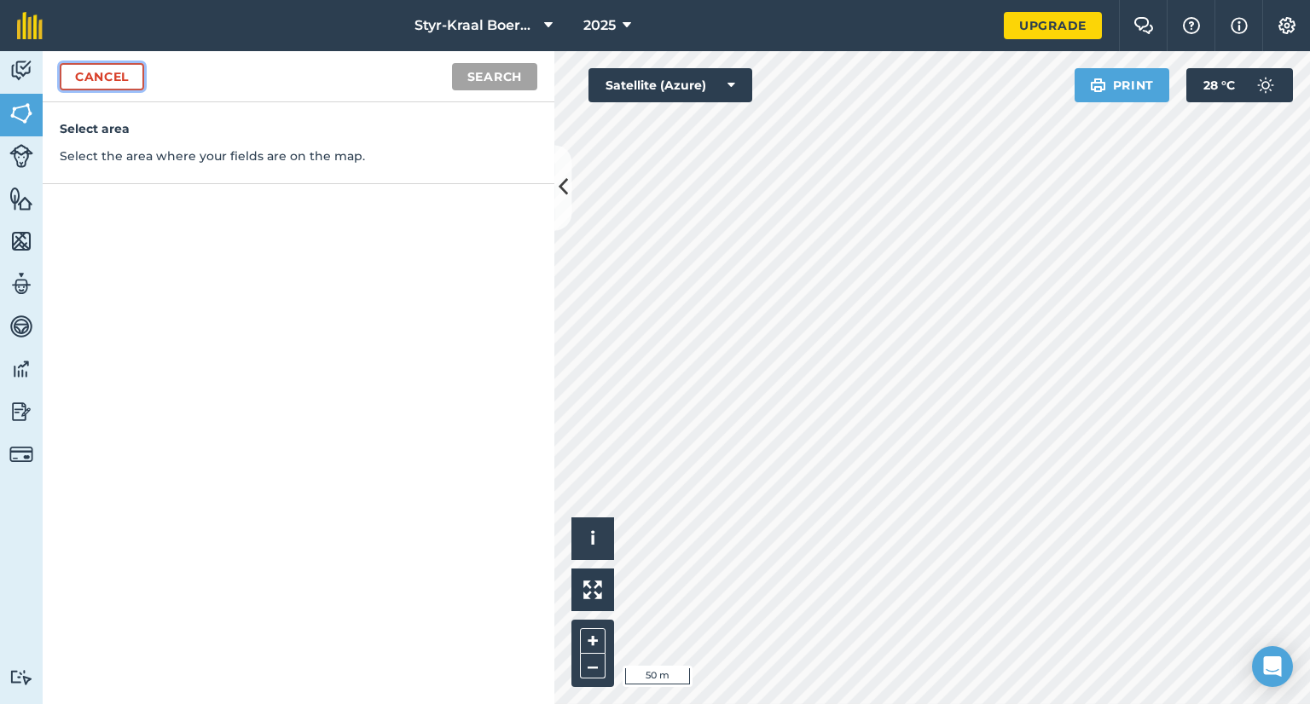
click at [89, 76] on link "Cancel" at bounding box center [102, 76] width 84 height 27
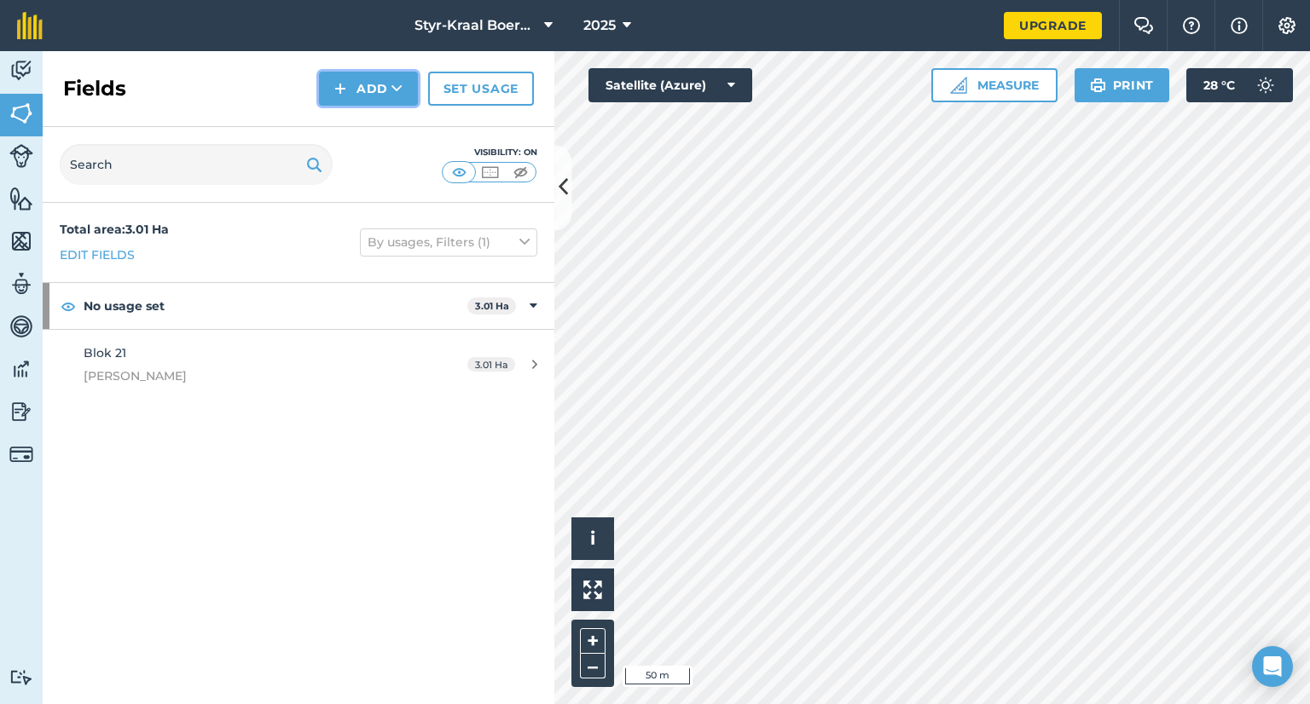
click at [351, 91] on button "Add" at bounding box center [368, 89] width 99 height 34
click at [360, 126] on link "Draw" at bounding box center [369, 127] width 94 height 38
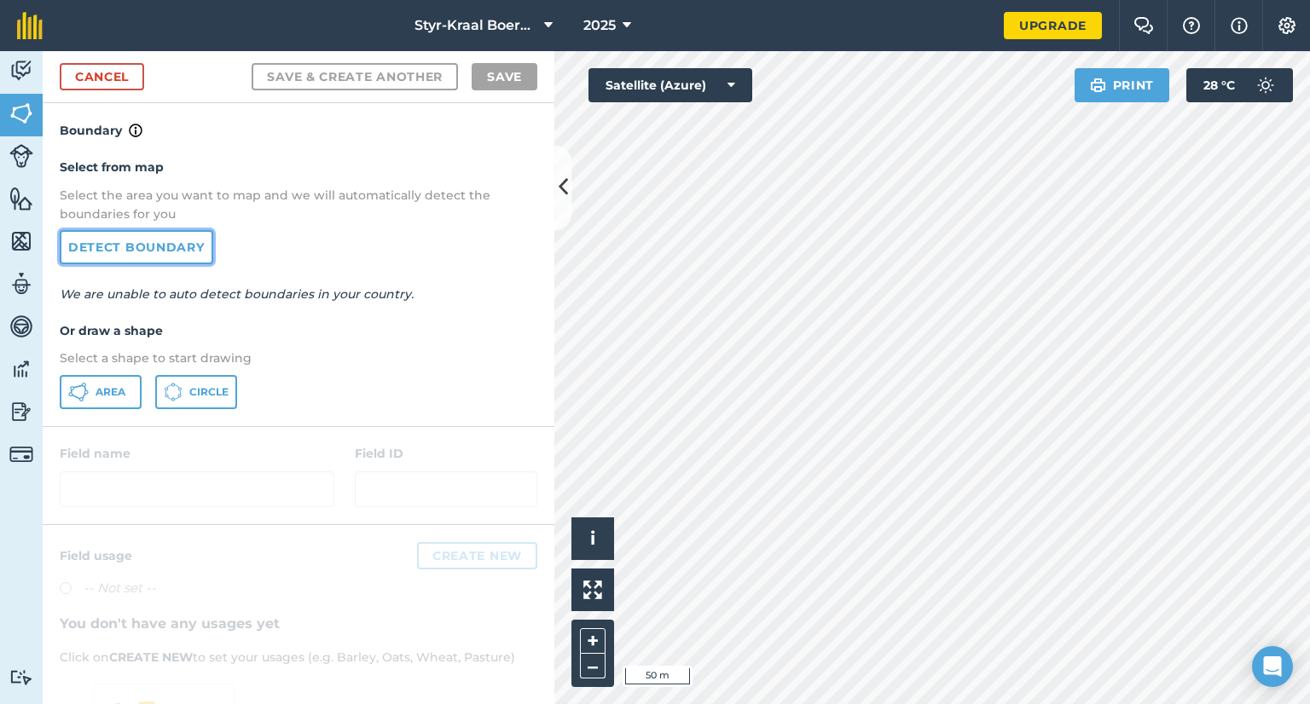
click at [177, 253] on link "Detect boundary" at bounding box center [137, 247] width 154 height 34
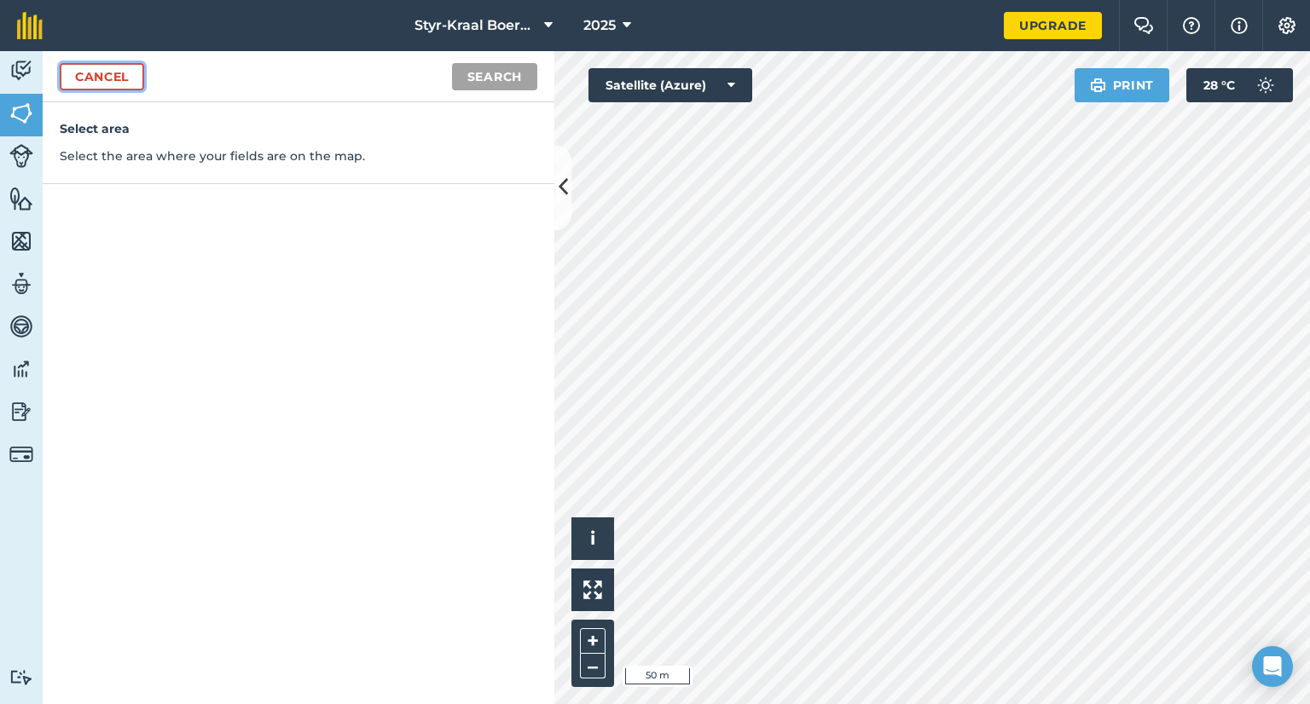
click at [123, 79] on link "Cancel" at bounding box center [102, 76] width 84 height 27
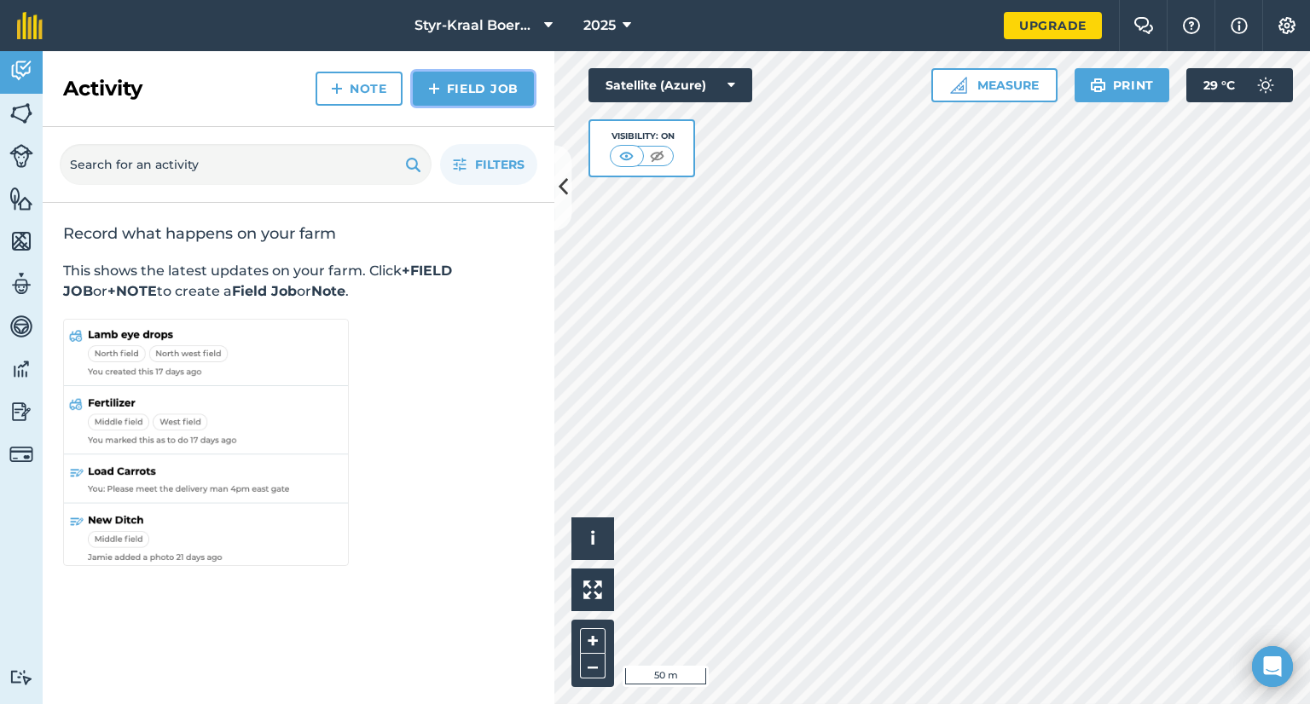
click at [481, 91] on link "Field Job" at bounding box center [473, 89] width 121 height 34
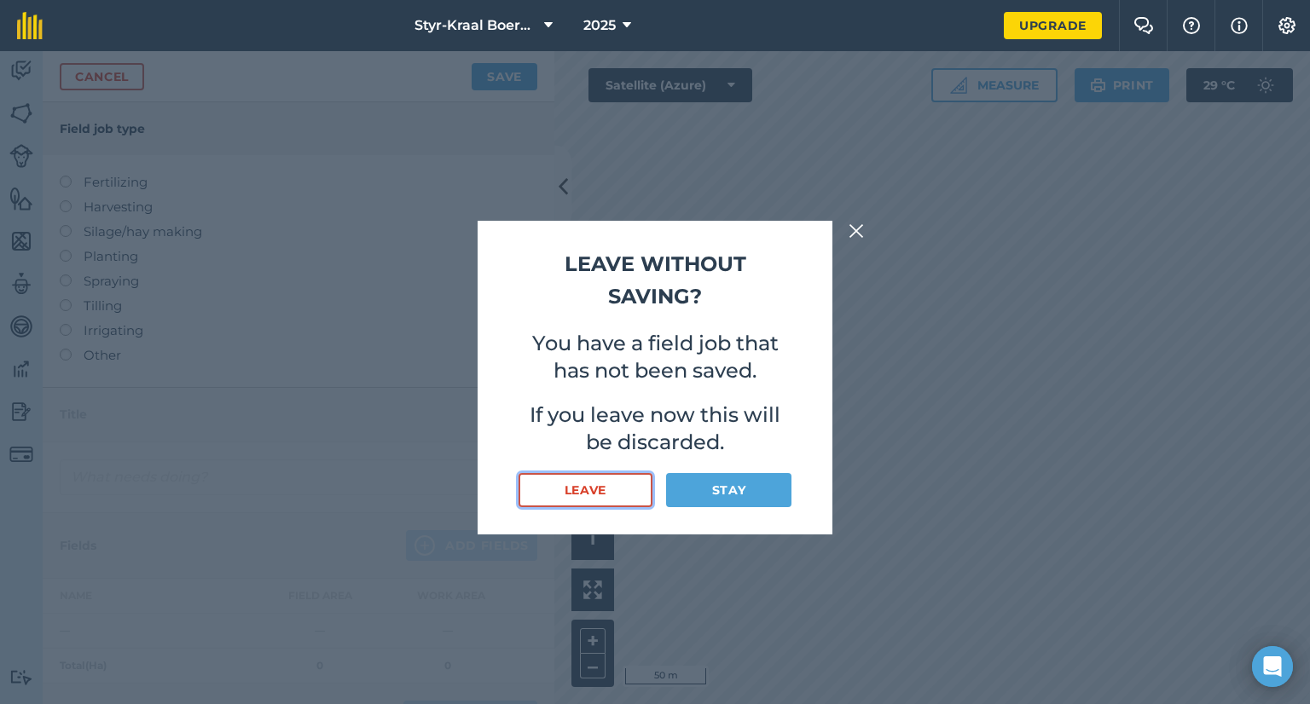
click at [572, 492] on button "Leave" at bounding box center [586, 490] width 134 height 34
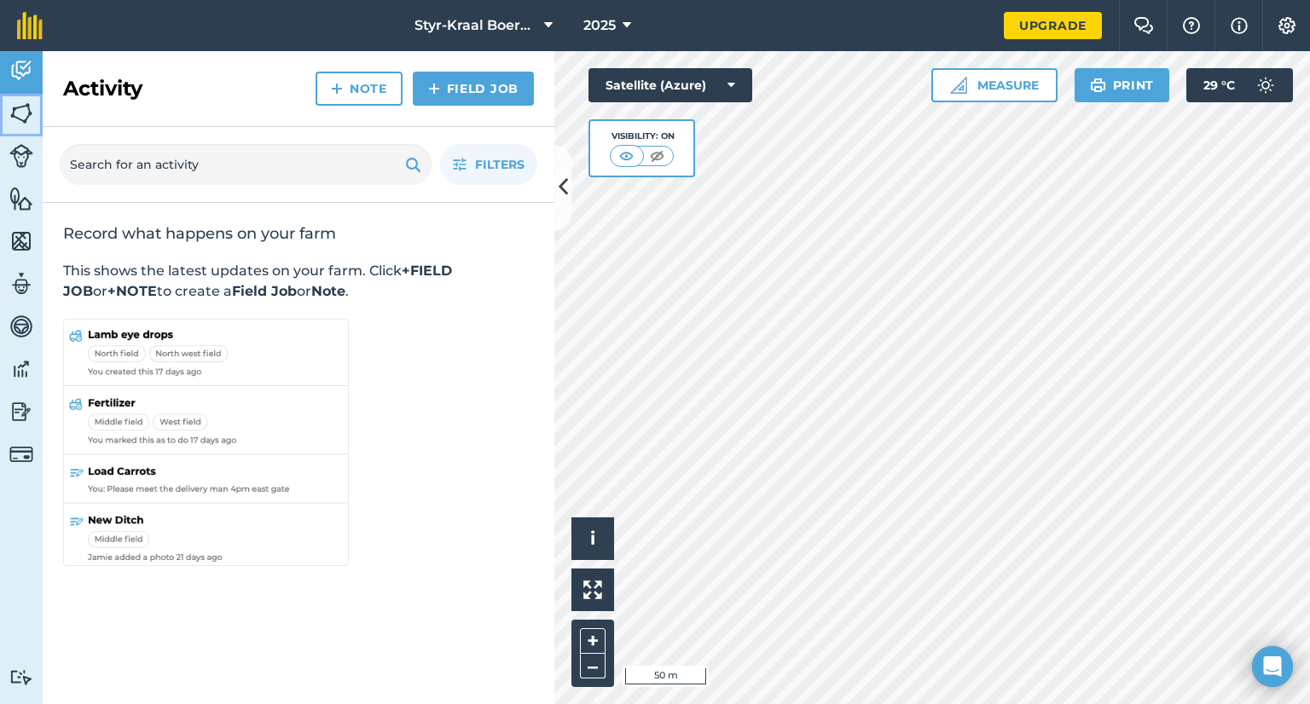
click at [14, 113] on img at bounding box center [21, 114] width 24 height 26
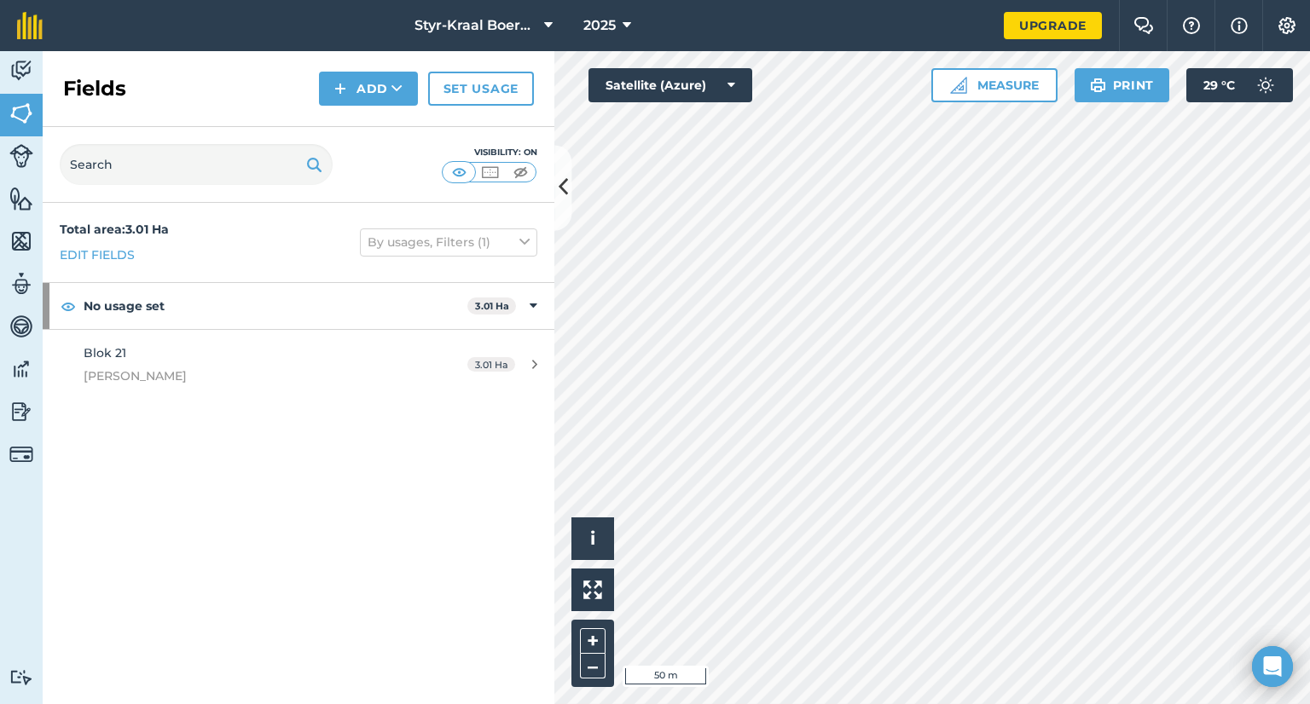
click at [314, 158] on img at bounding box center [314, 164] width 16 height 20
click at [317, 165] on img at bounding box center [314, 164] width 16 height 20
click at [393, 86] on icon at bounding box center [396, 88] width 11 height 17
click at [383, 125] on link "Draw" at bounding box center [369, 127] width 94 height 38
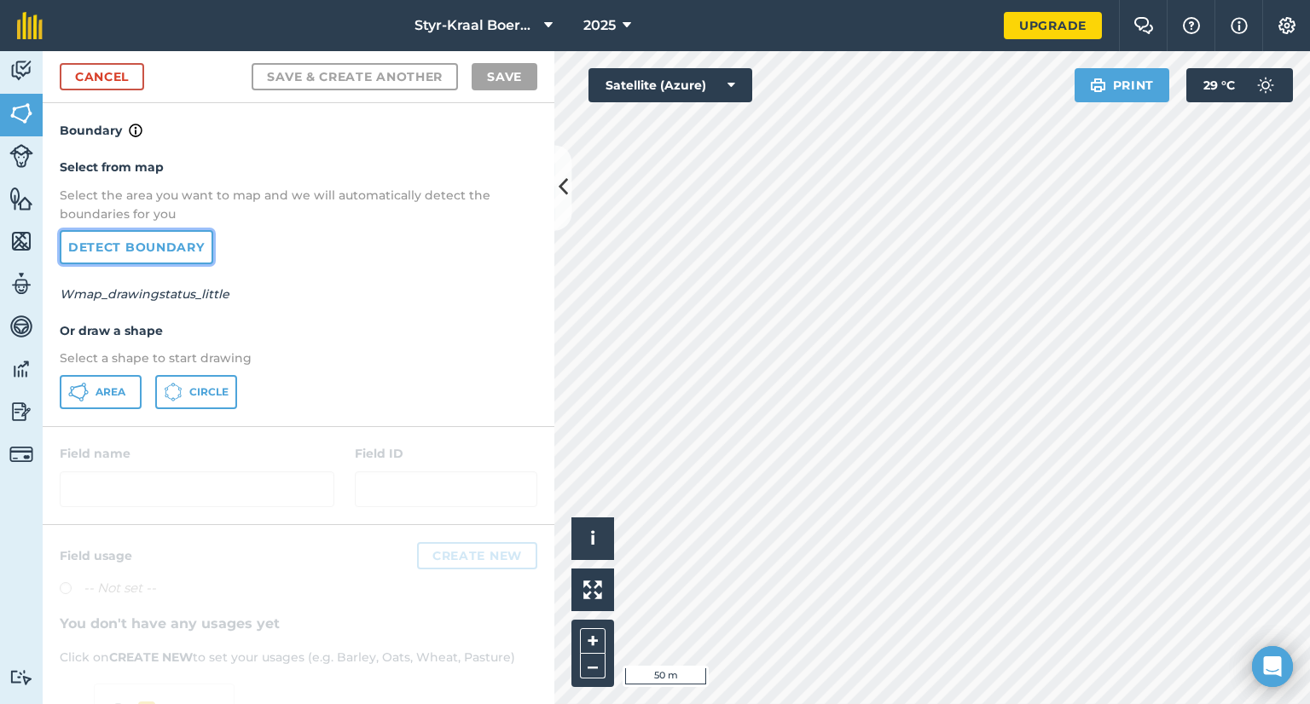
click at [89, 240] on link "Detect boundary" at bounding box center [137, 247] width 154 height 34
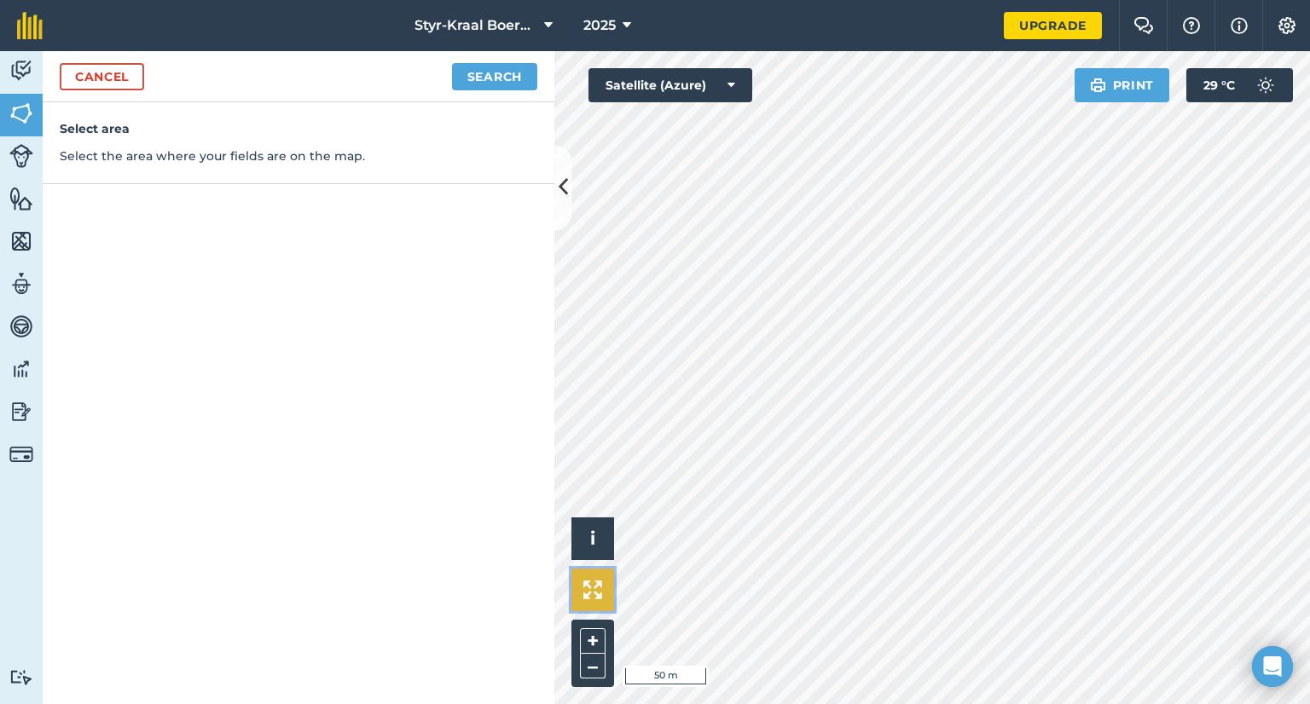
click at [590, 595] on img at bounding box center [592, 590] width 19 height 19
click at [85, 81] on link "Cancel" at bounding box center [102, 76] width 84 height 27
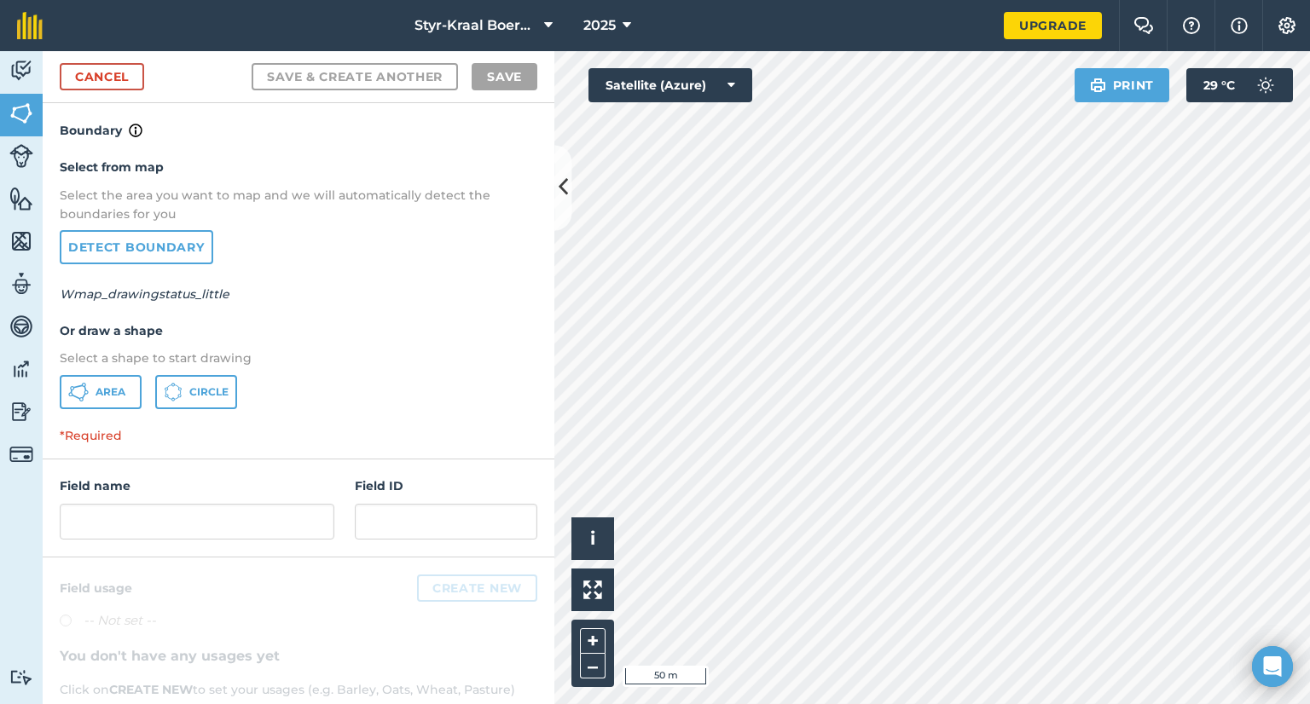
scroll to position [85, 0]
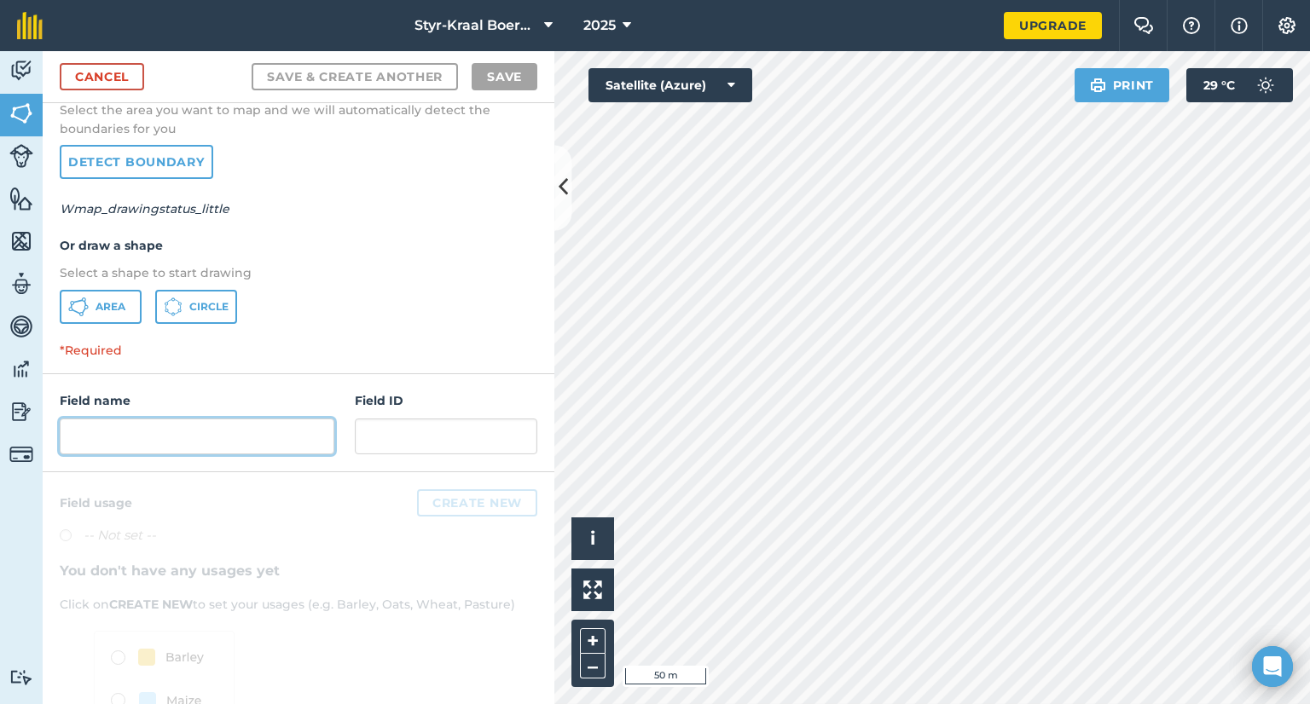
click at [188, 443] on input "text" at bounding box center [197, 437] width 275 height 36
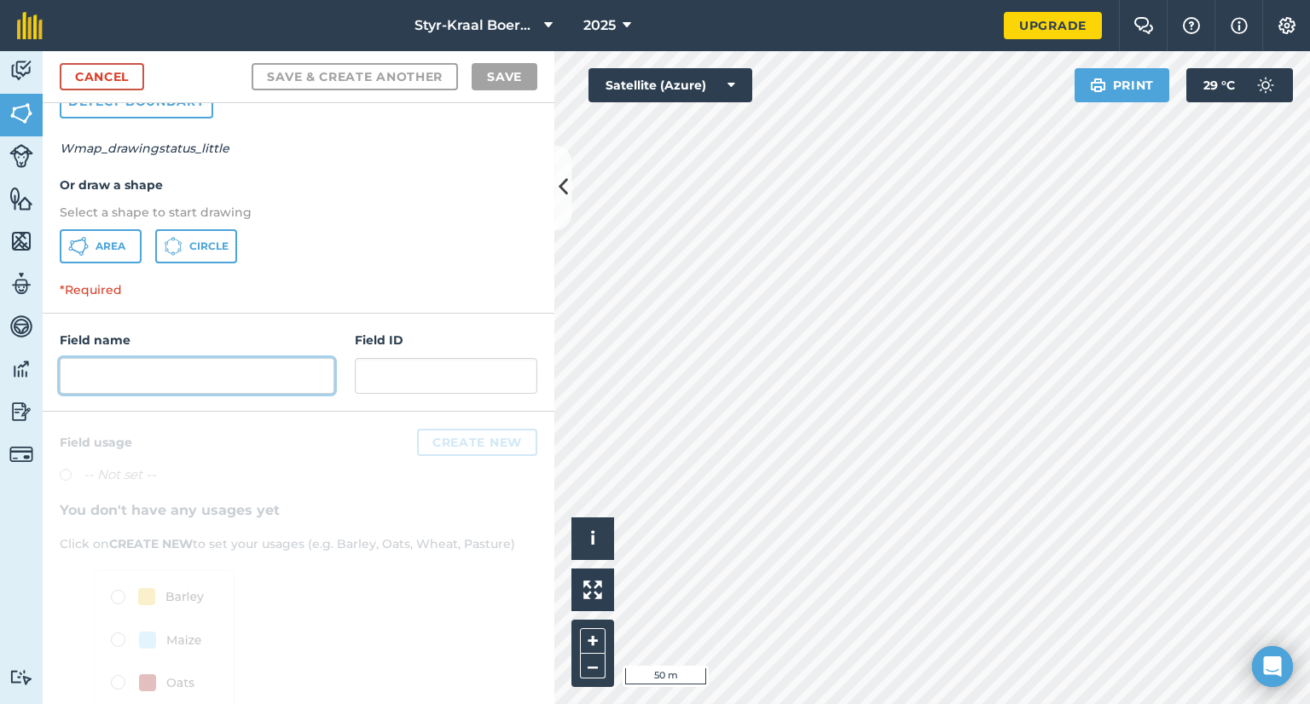
scroll to position [171, 0]
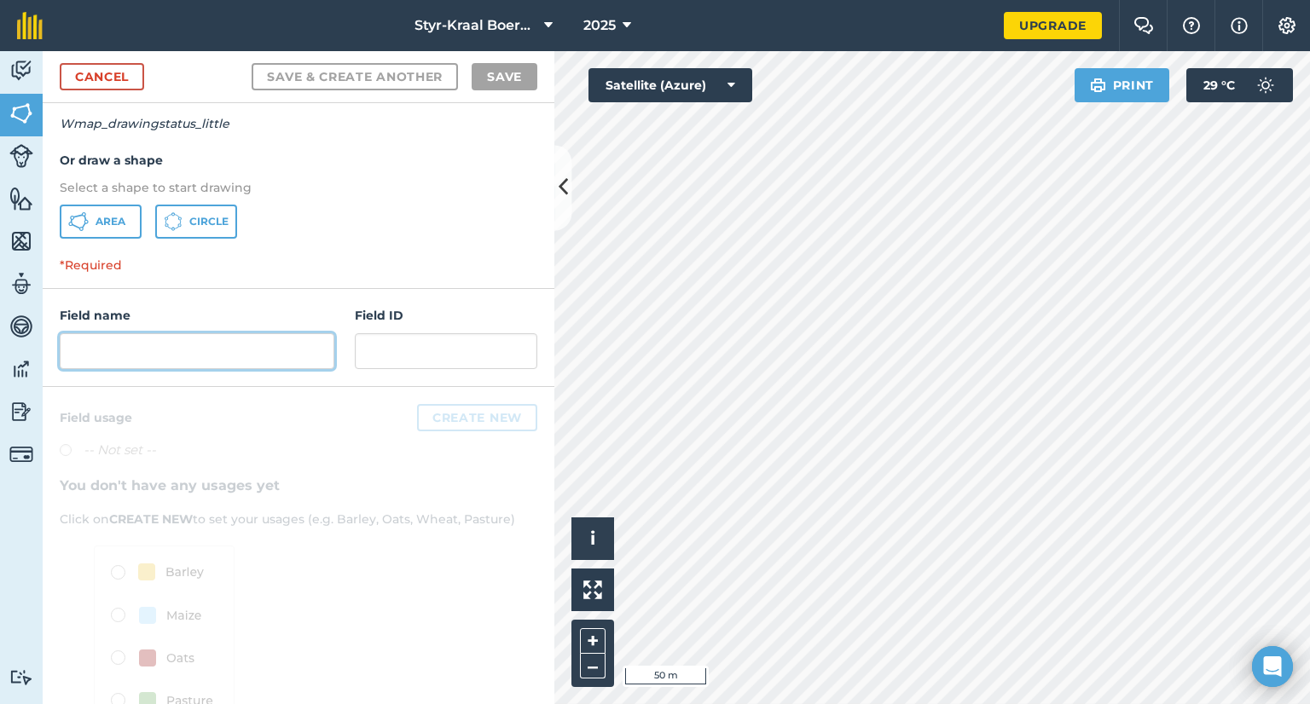
click at [181, 337] on input "text" at bounding box center [197, 351] width 275 height 36
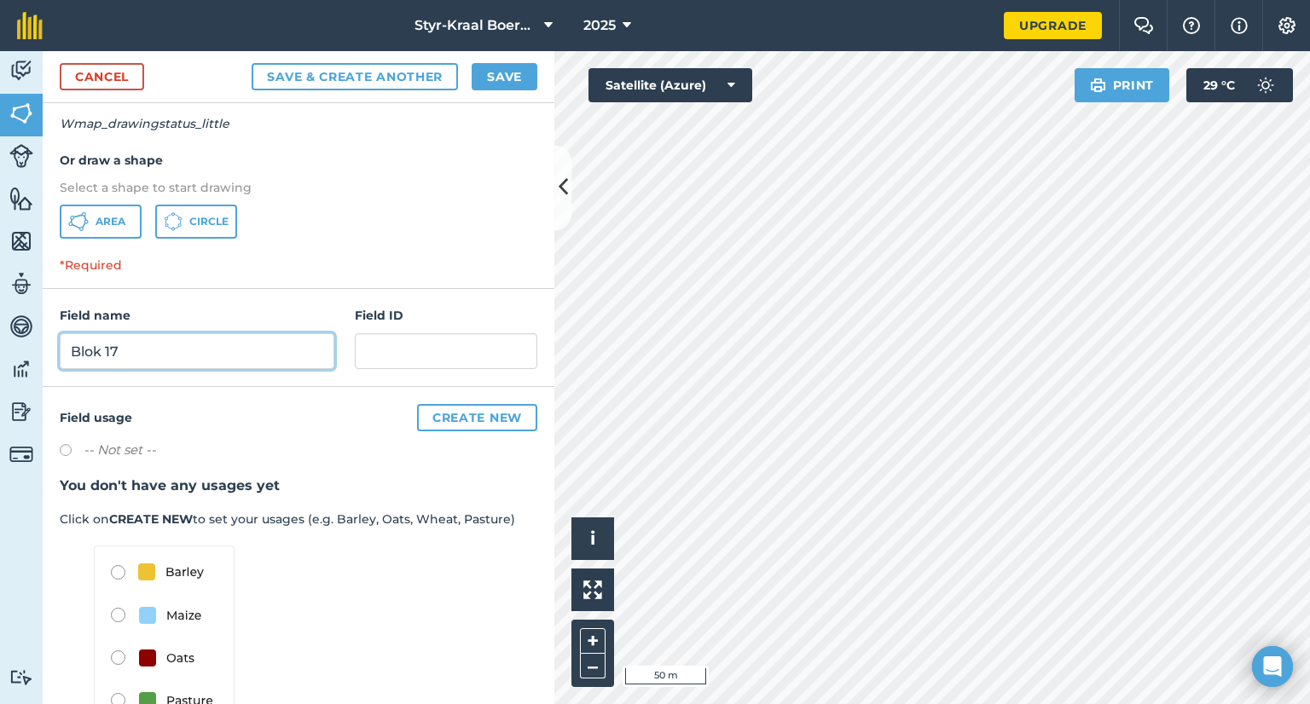
type input "Blok 17"
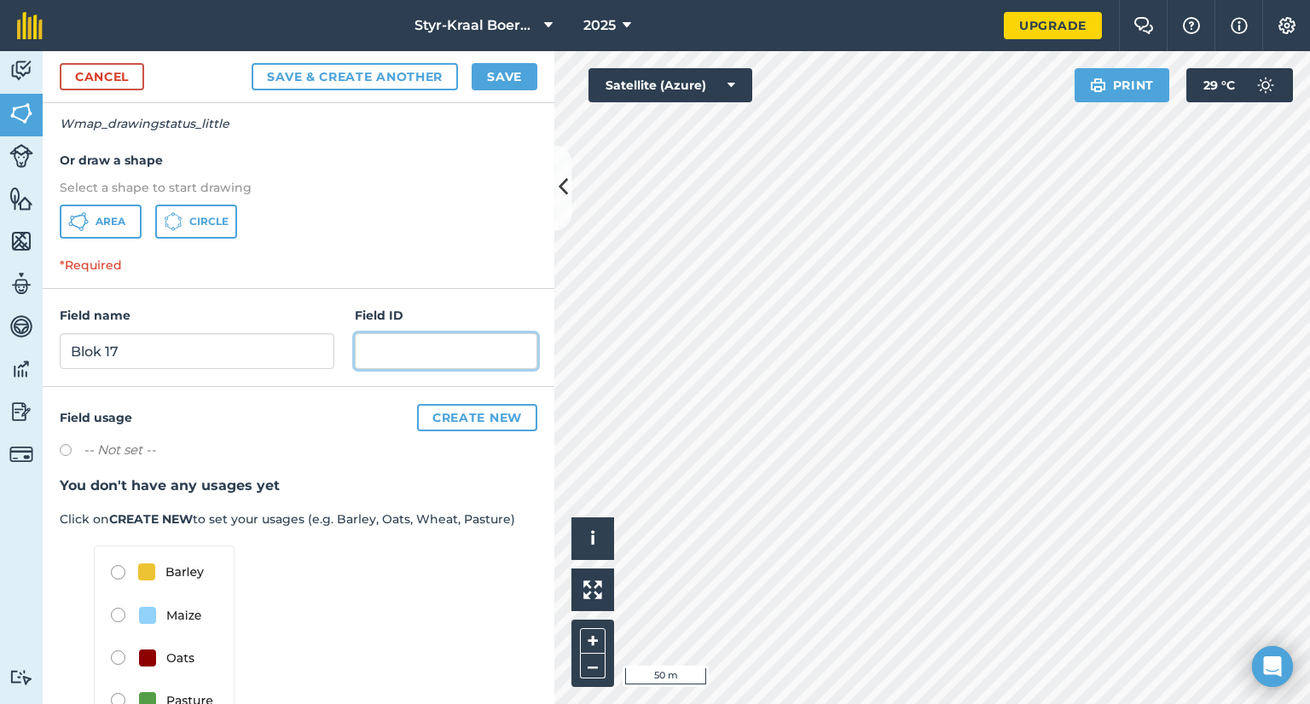
click at [364, 349] on input "text" at bounding box center [446, 351] width 183 height 36
type input "Midnight Beauty"
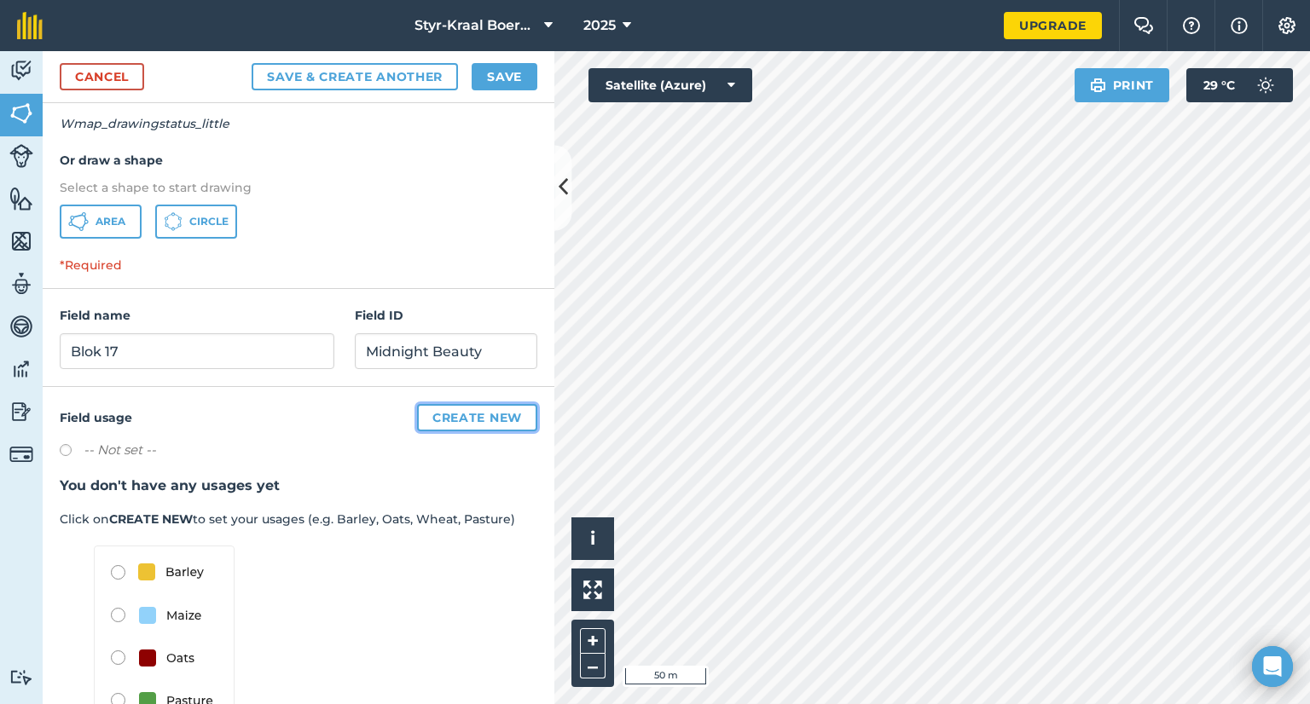
click at [467, 417] on button "Create new" at bounding box center [477, 417] width 120 height 27
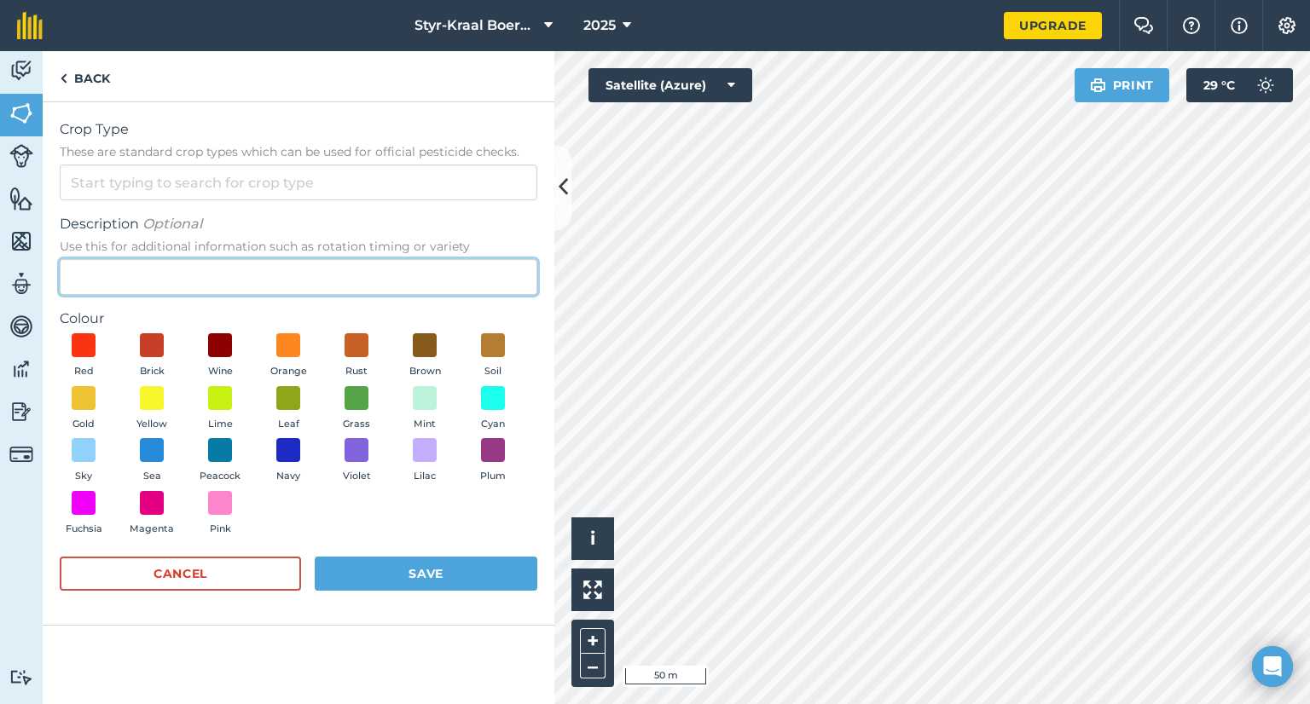
click at [150, 264] on input "Description Optional Use this for additional information such as rotation timin…" at bounding box center [299, 277] width 478 height 36
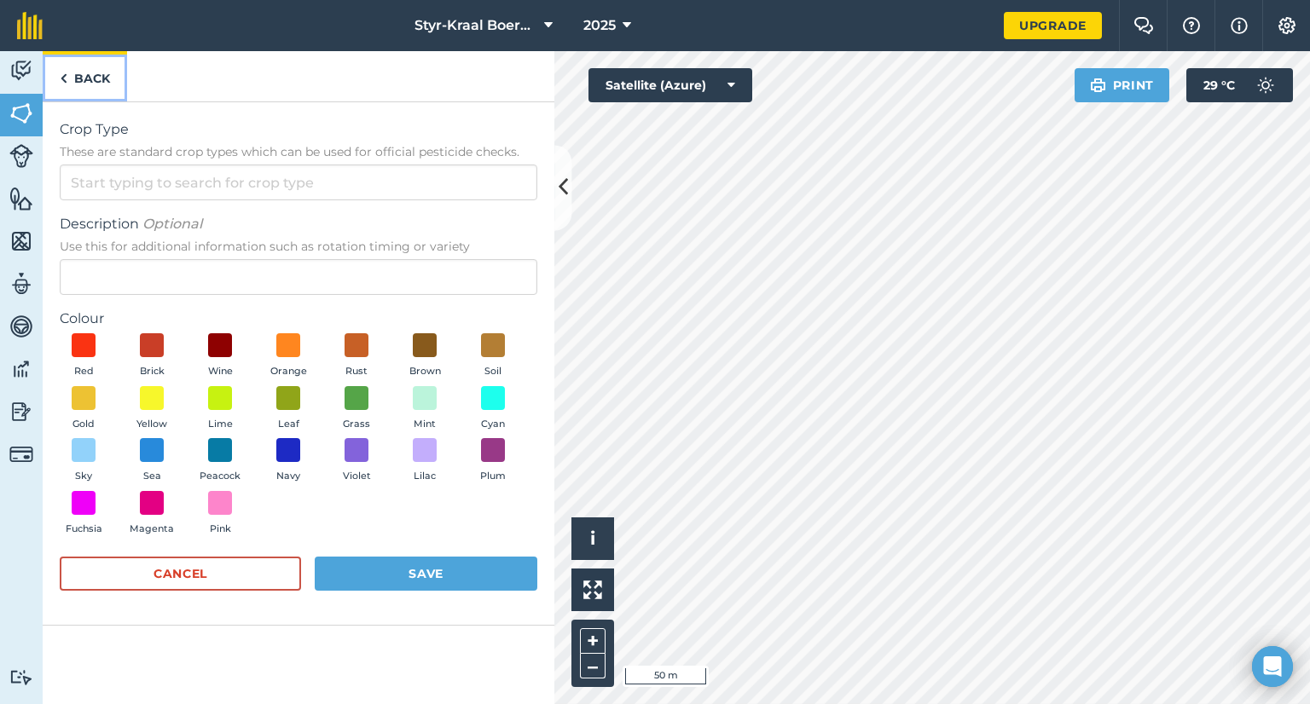
click at [65, 78] on img at bounding box center [64, 78] width 8 height 20
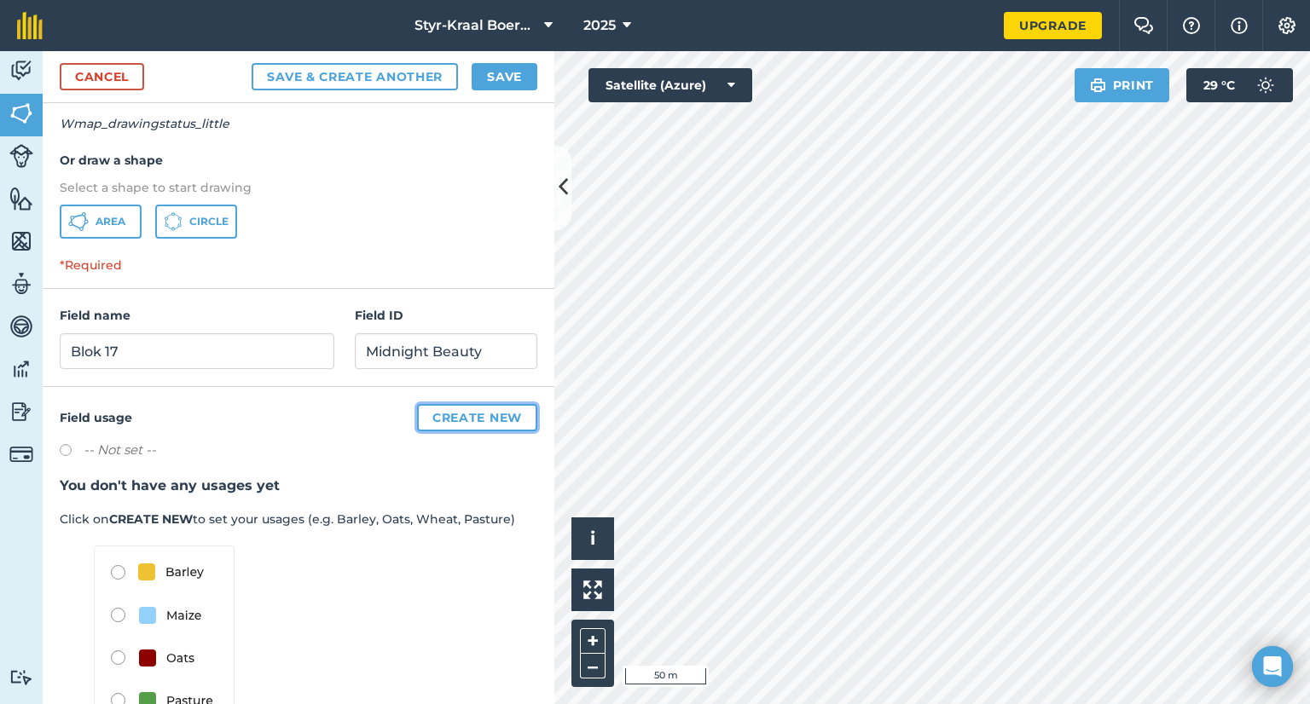
click at [464, 413] on button "Create new" at bounding box center [477, 417] width 120 height 27
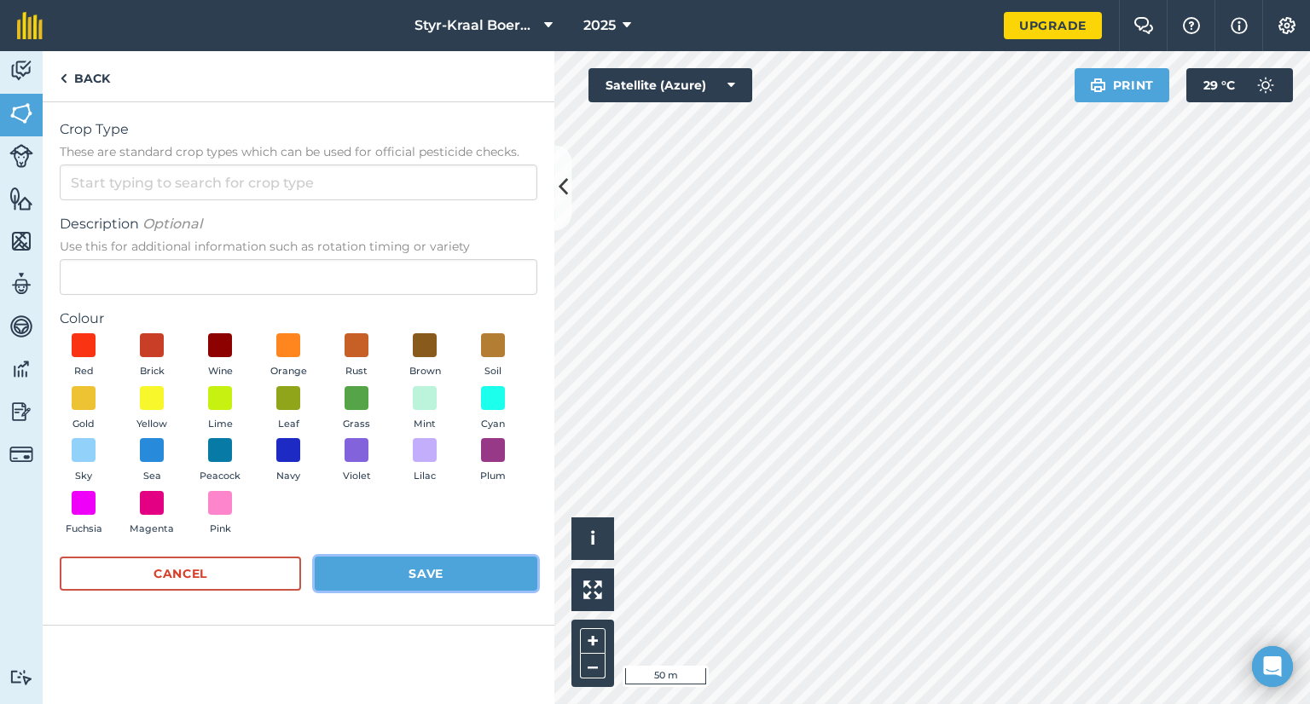
click at [420, 572] on button "Save" at bounding box center [426, 574] width 223 height 34
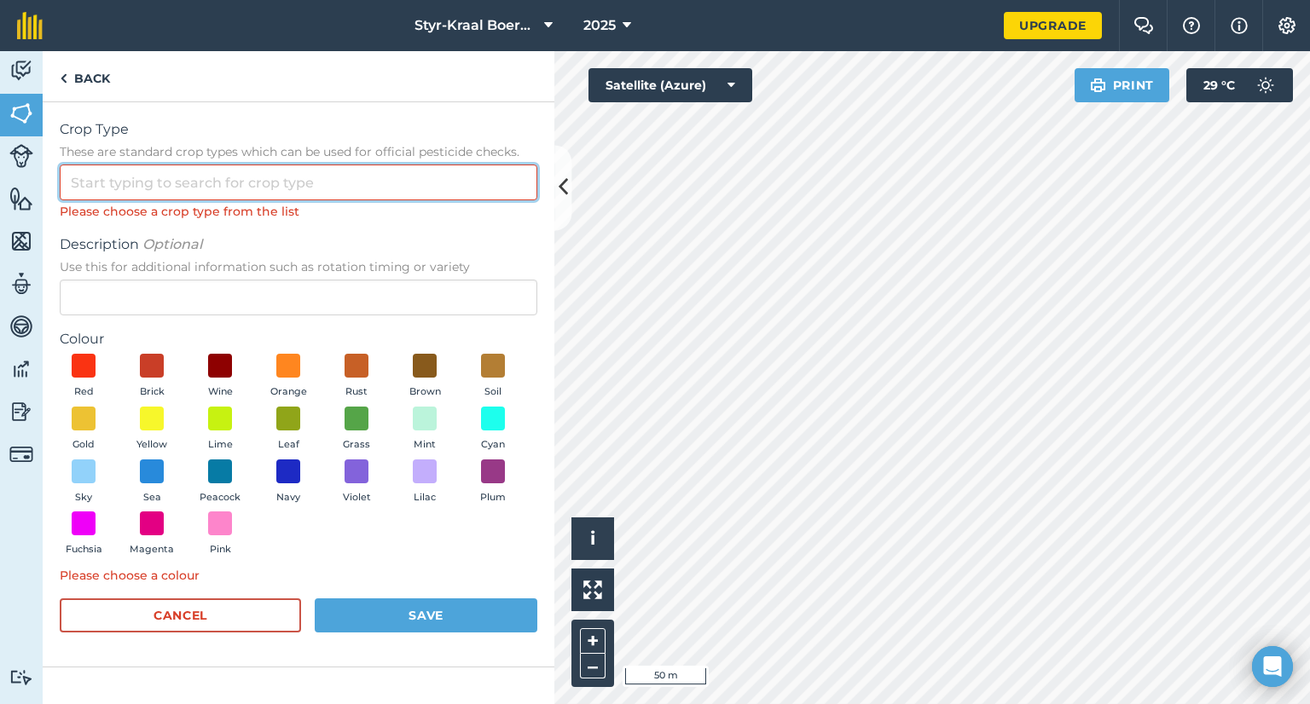
click at [299, 180] on input "Crop Type These are standard crop types which can be used for official pesticid…" at bounding box center [299, 183] width 478 height 36
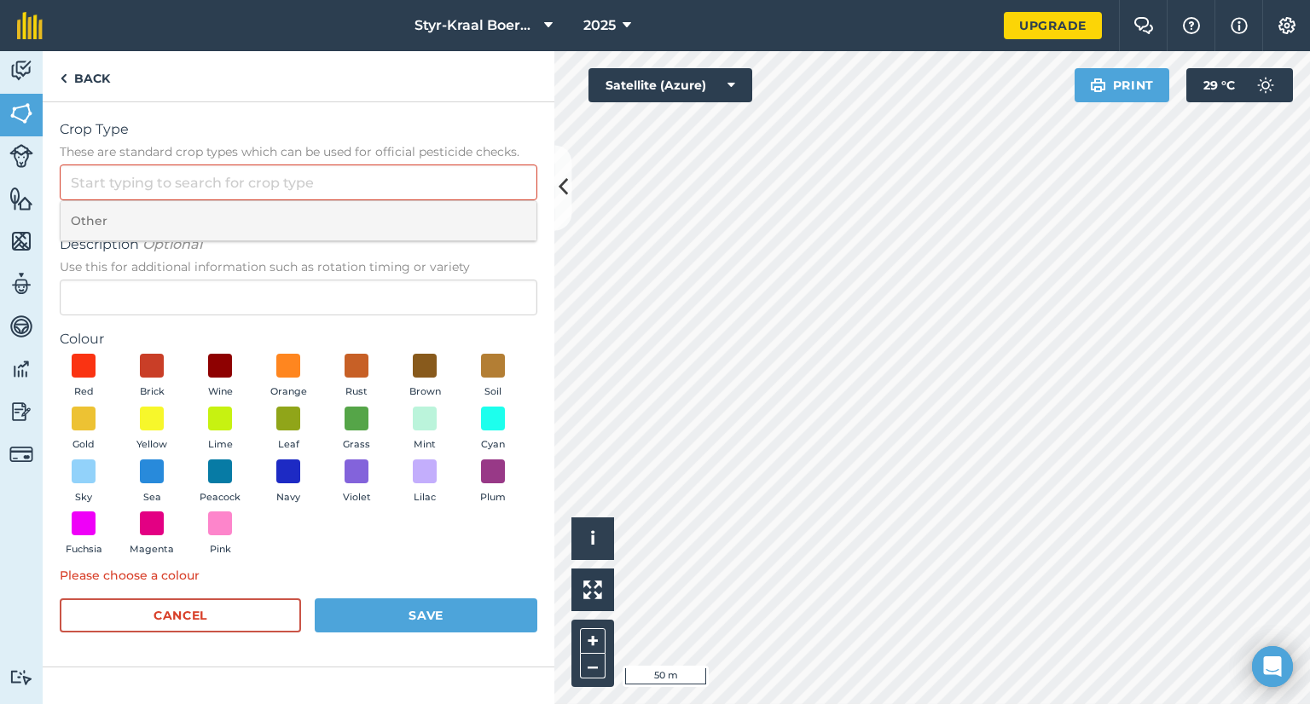
click at [294, 207] on li "Other" at bounding box center [299, 221] width 476 height 40
type input "Other"
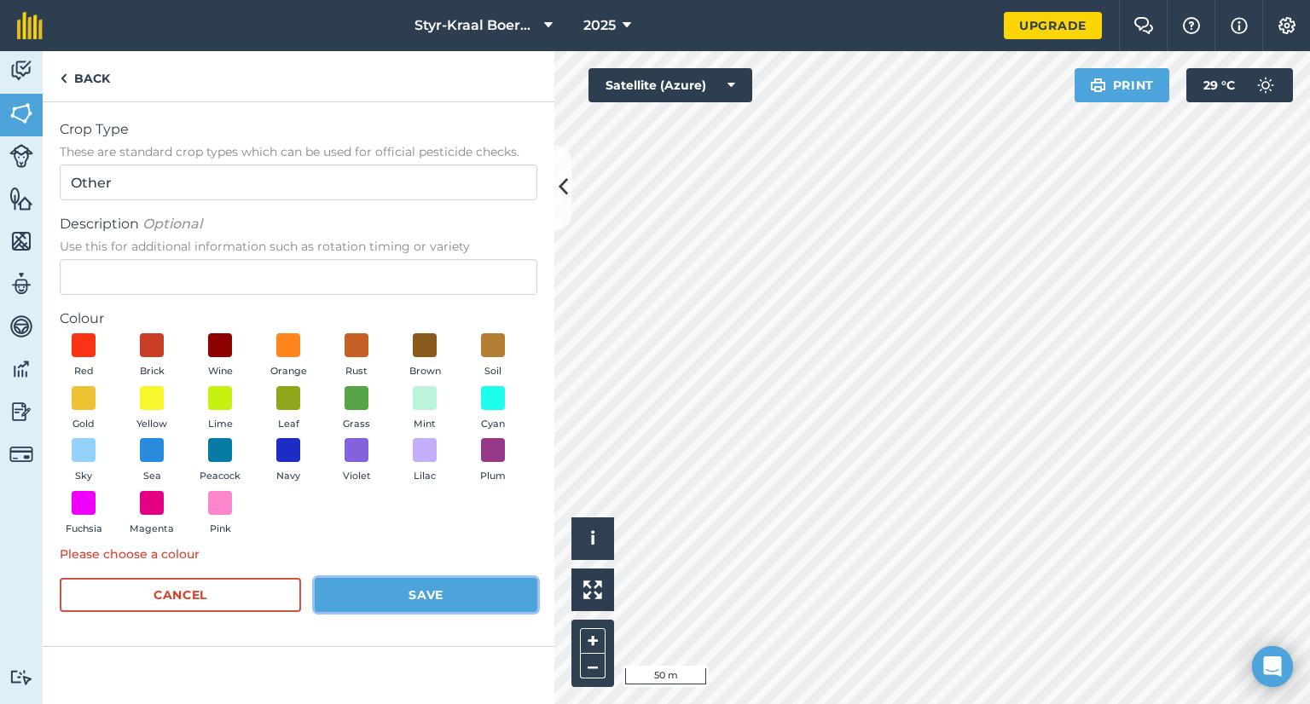
click at [413, 599] on button "Save" at bounding box center [426, 595] width 223 height 34
click at [430, 591] on button "Save" at bounding box center [426, 595] width 223 height 34
drag, startPoint x: 82, startPoint y: 78, endPoint x: 89, endPoint y: 99, distance: 22.4
click at [82, 78] on link "Back" at bounding box center [85, 76] width 84 height 50
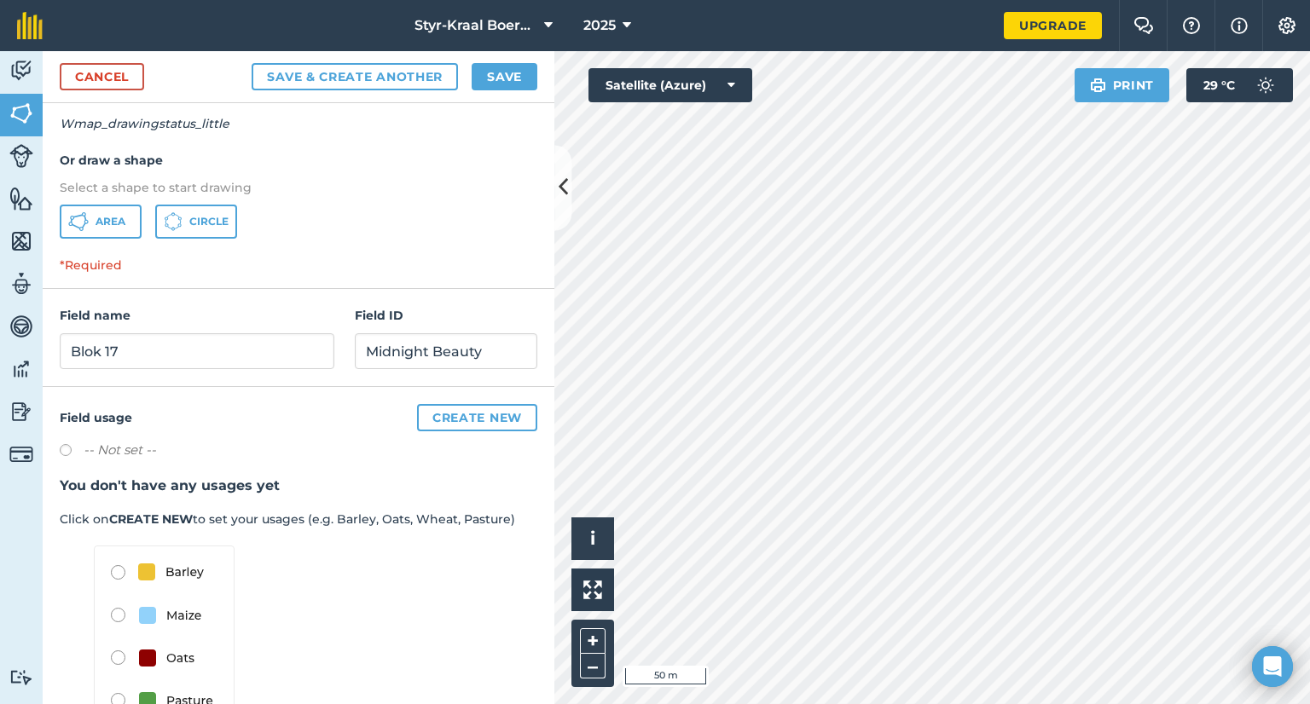
scroll to position [220, 0]
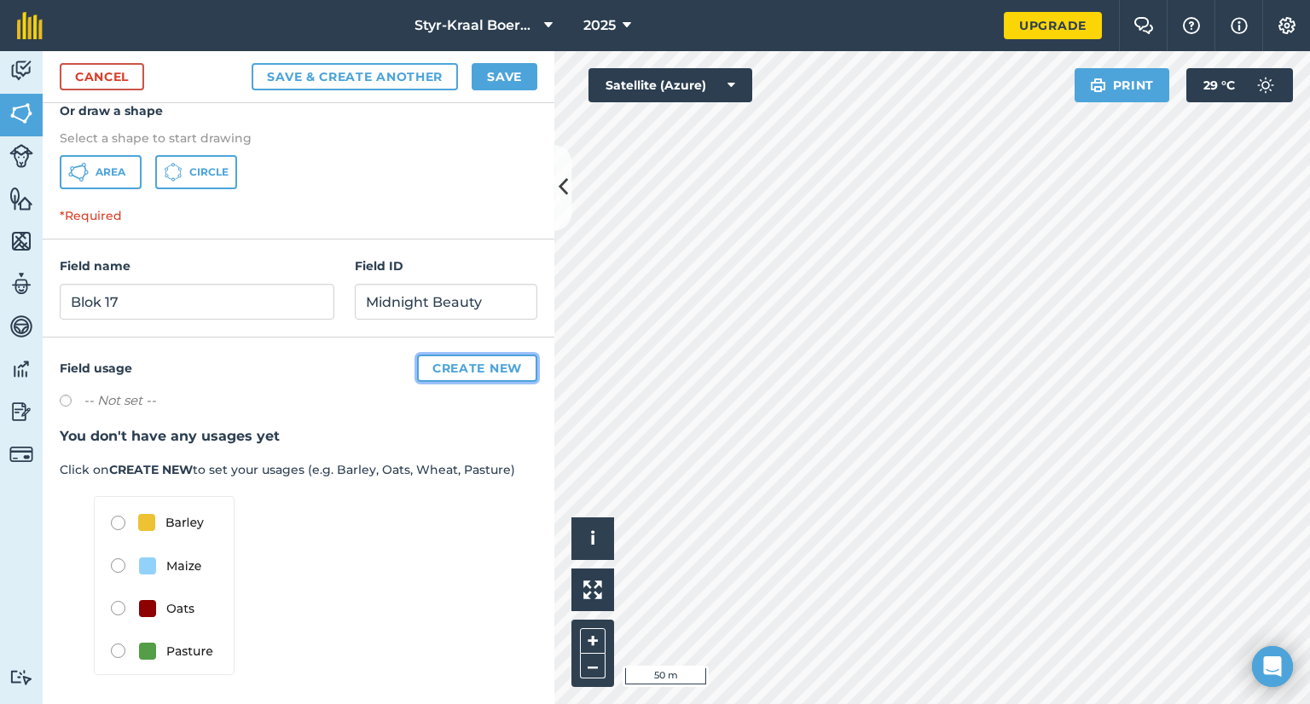
click at [447, 361] on button "Create new" at bounding box center [477, 368] width 120 height 27
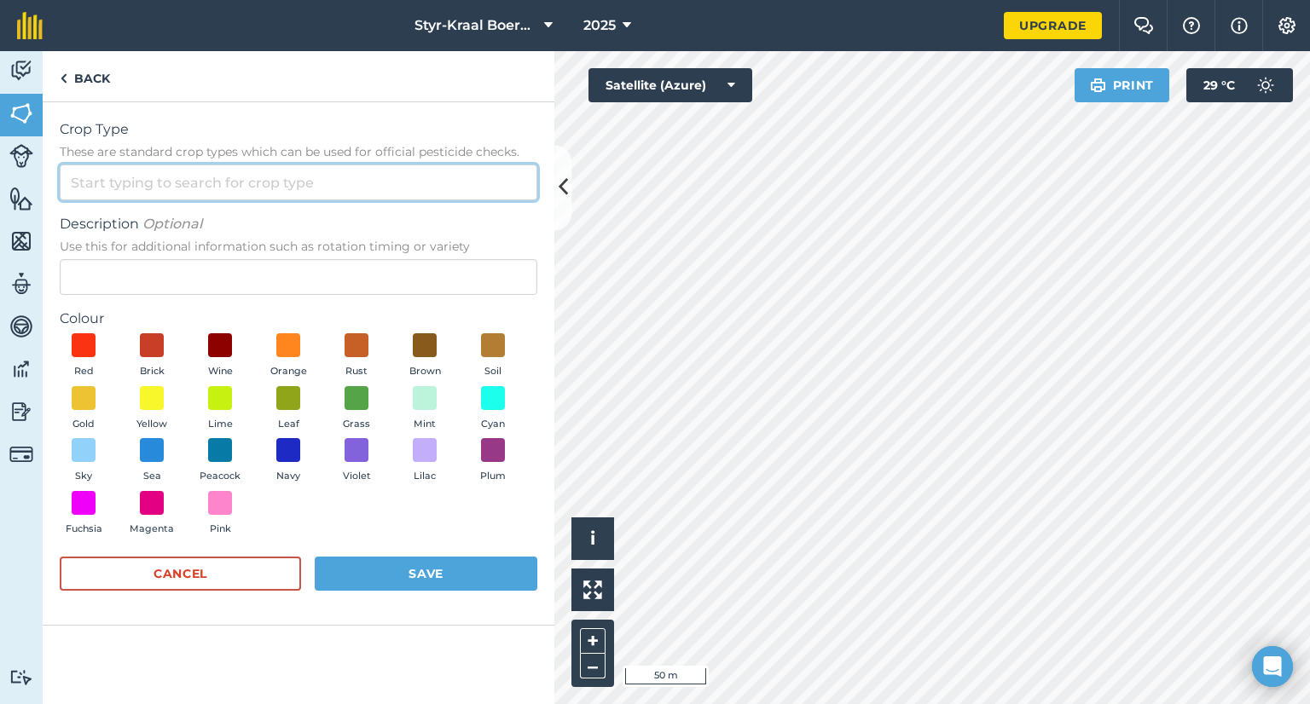
click at [181, 182] on input "Crop Type These are standard crop types which can be used for official pesticid…" at bounding box center [299, 183] width 478 height 36
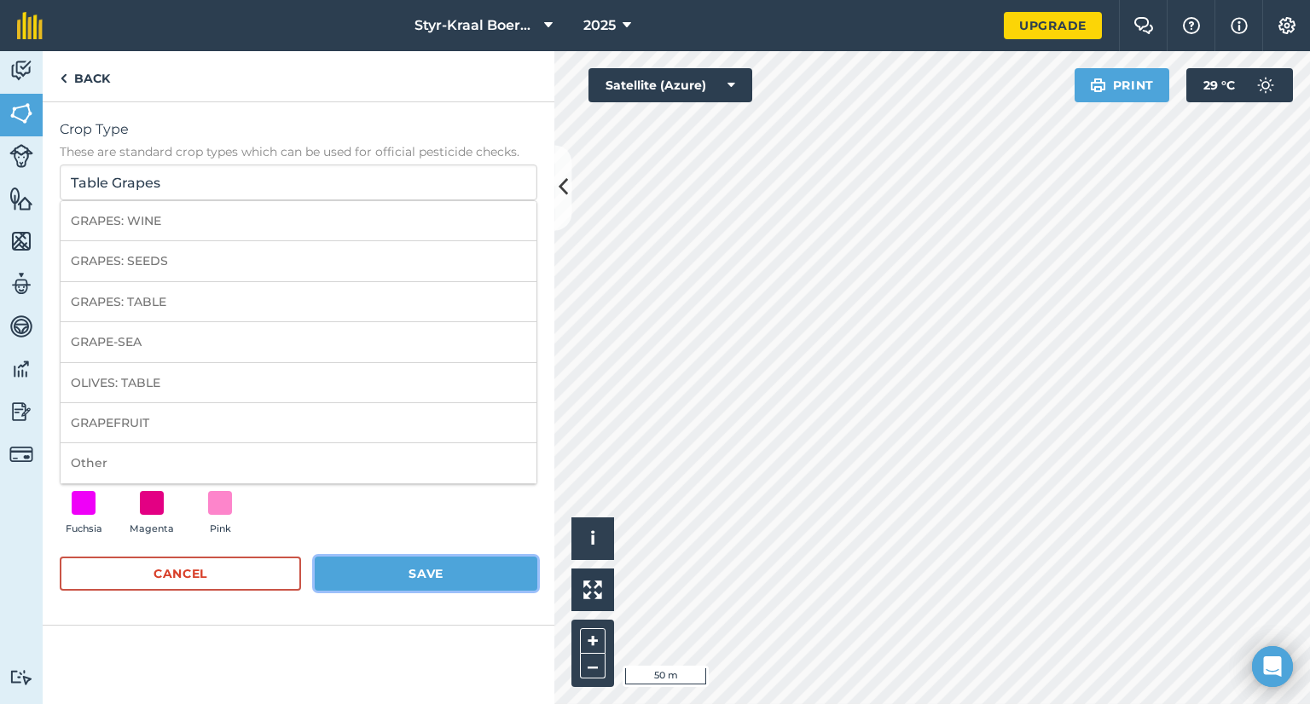
click at [415, 571] on button "Save" at bounding box center [426, 574] width 223 height 34
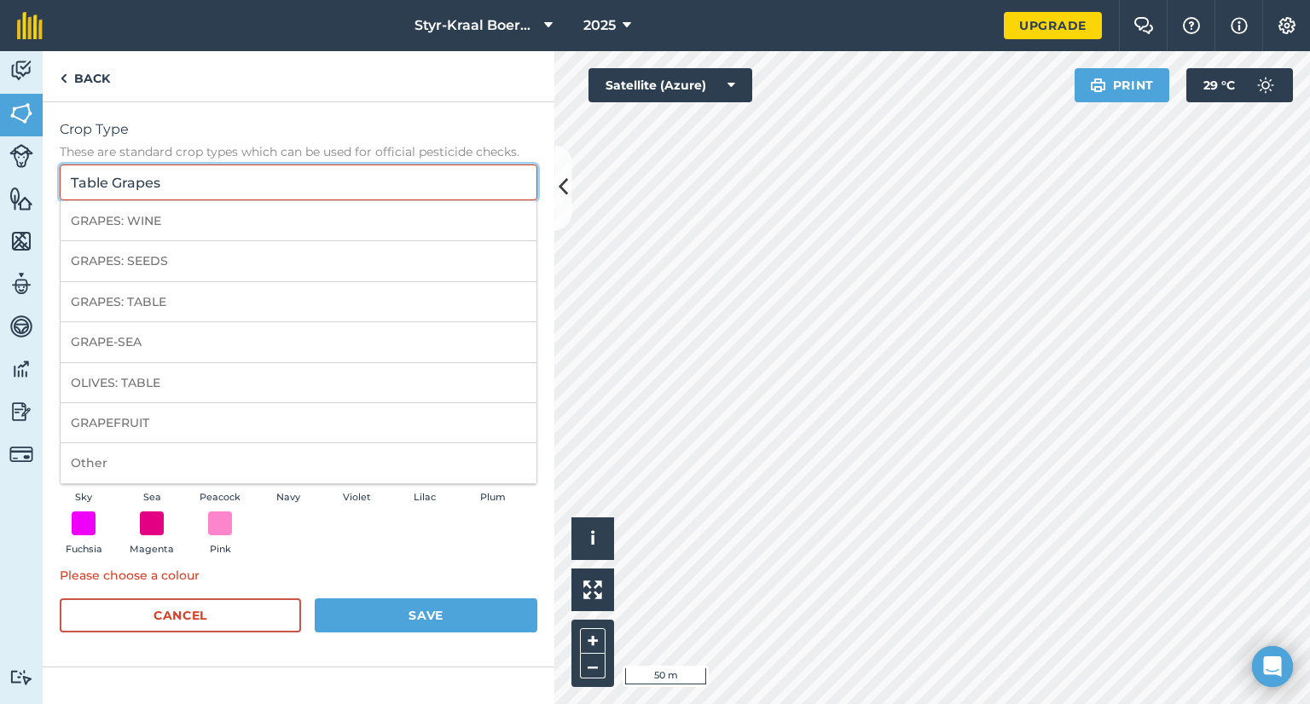
click at [354, 173] on input "Table Grapes" at bounding box center [299, 183] width 478 height 36
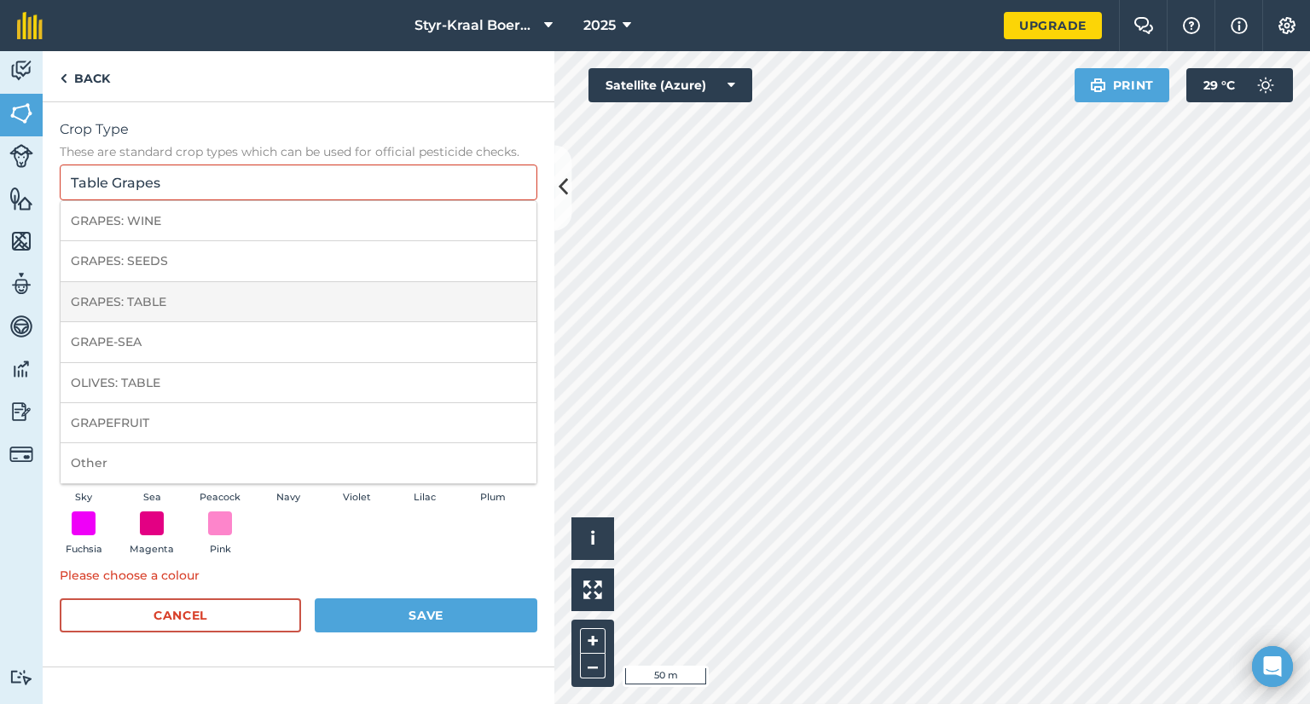
click at [269, 303] on li "GRAPES: TABLE" at bounding box center [299, 302] width 476 height 40
type input "GRAPES: TABLE"
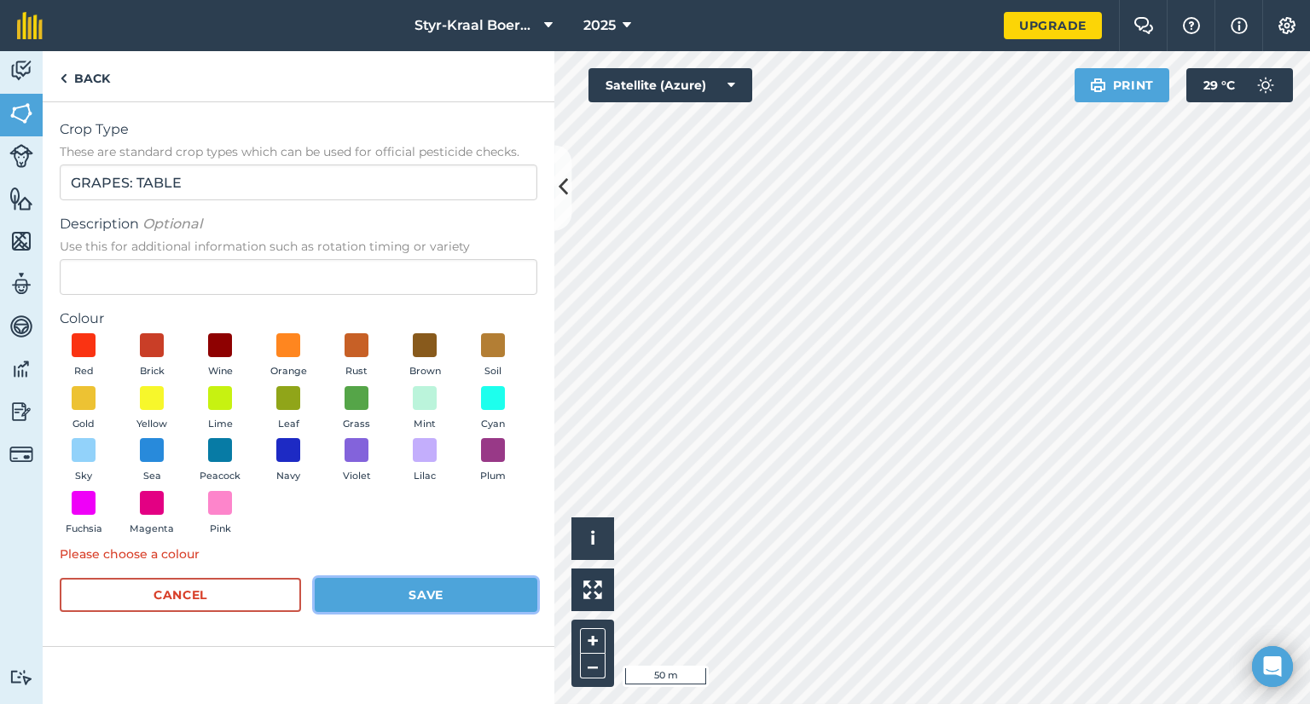
click at [413, 593] on button "Save" at bounding box center [426, 595] width 223 height 34
click at [426, 404] on span at bounding box center [425, 398] width 26 height 26
click at [436, 594] on button "Save" at bounding box center [426, 595] width 223 height 34
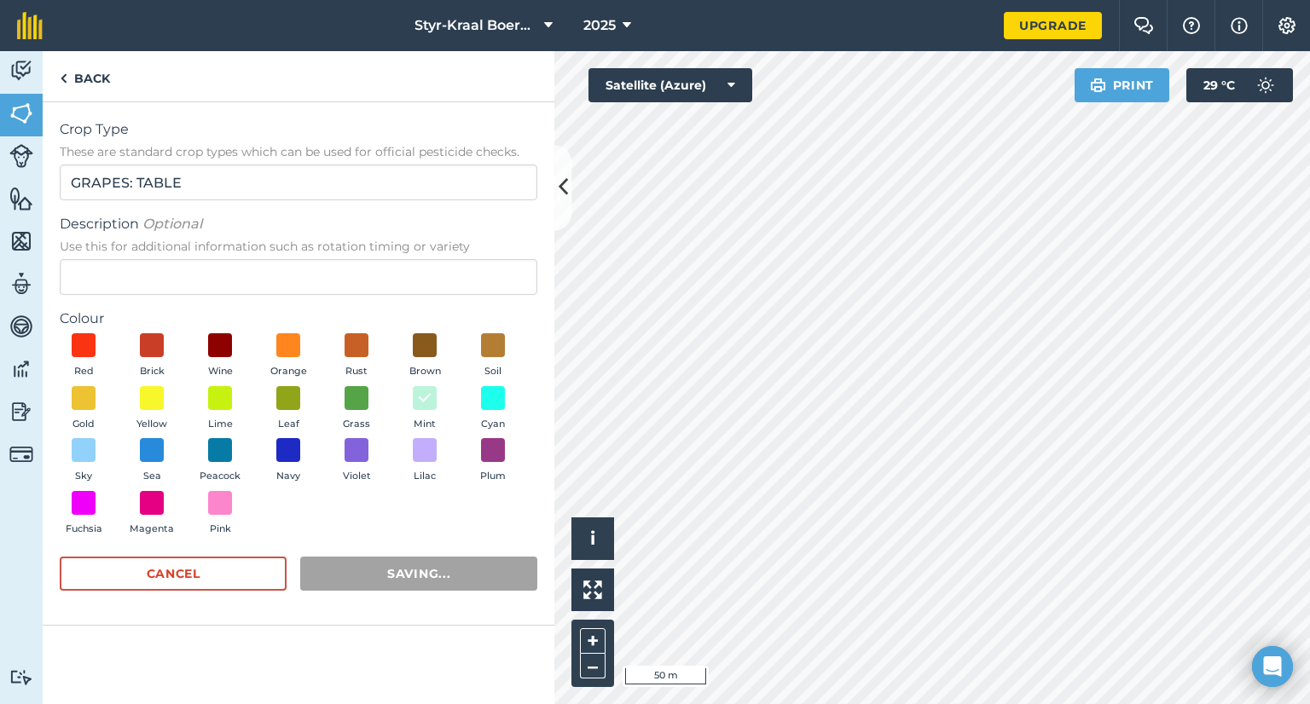
radio input "true"
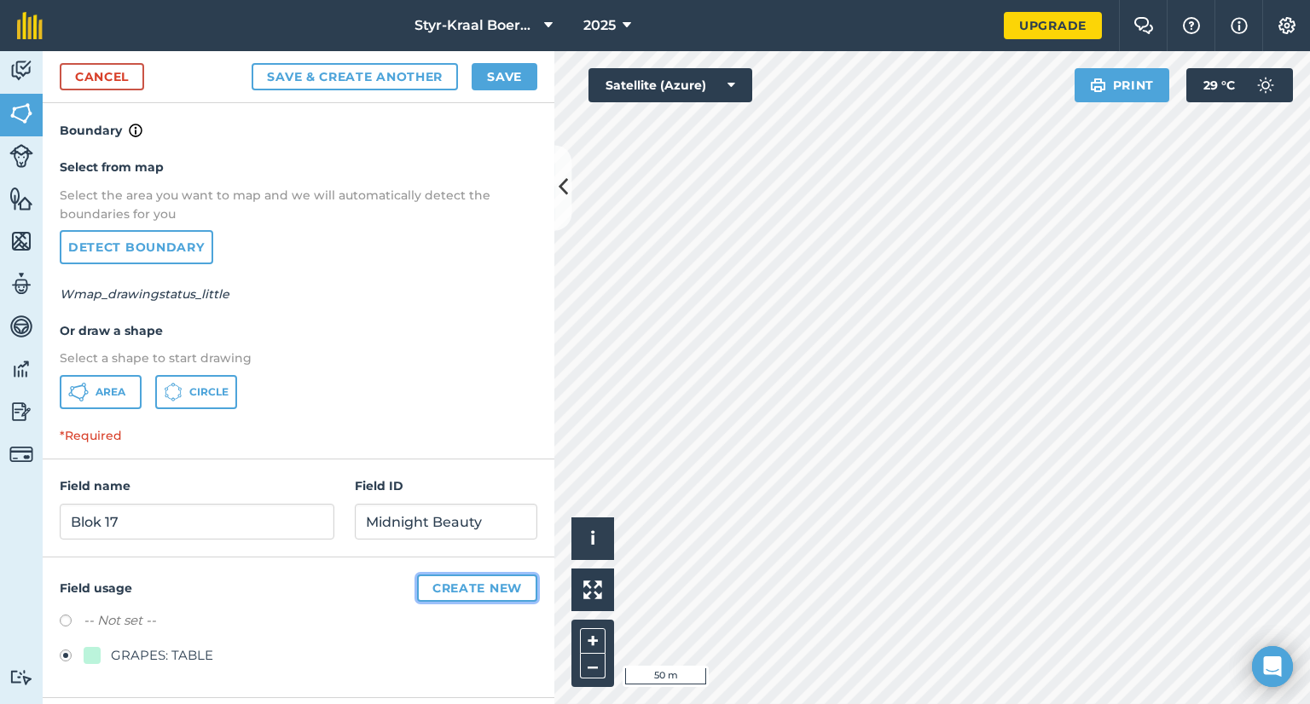
click at [455, 585] on button "Create new" at bounding box center [477, 588] width 120 height 27
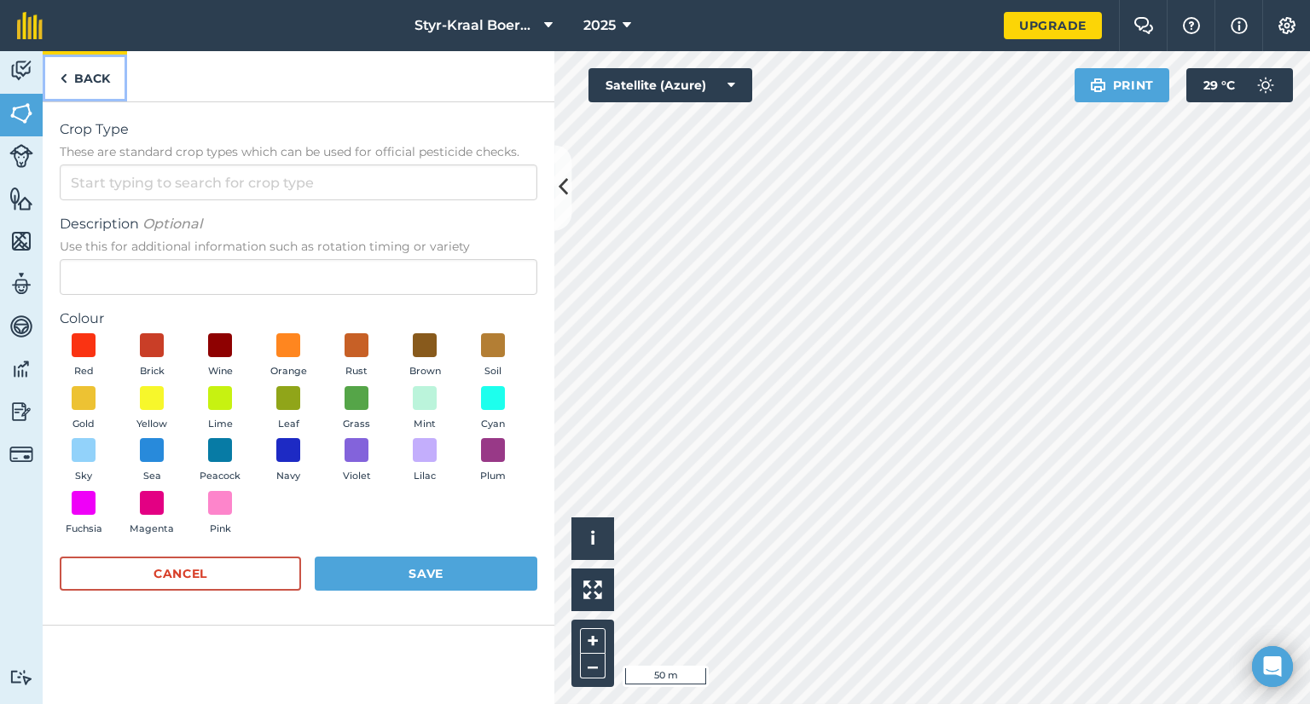
click at [64, 83] on img at bounding box center [64, 78] width 8 height 20
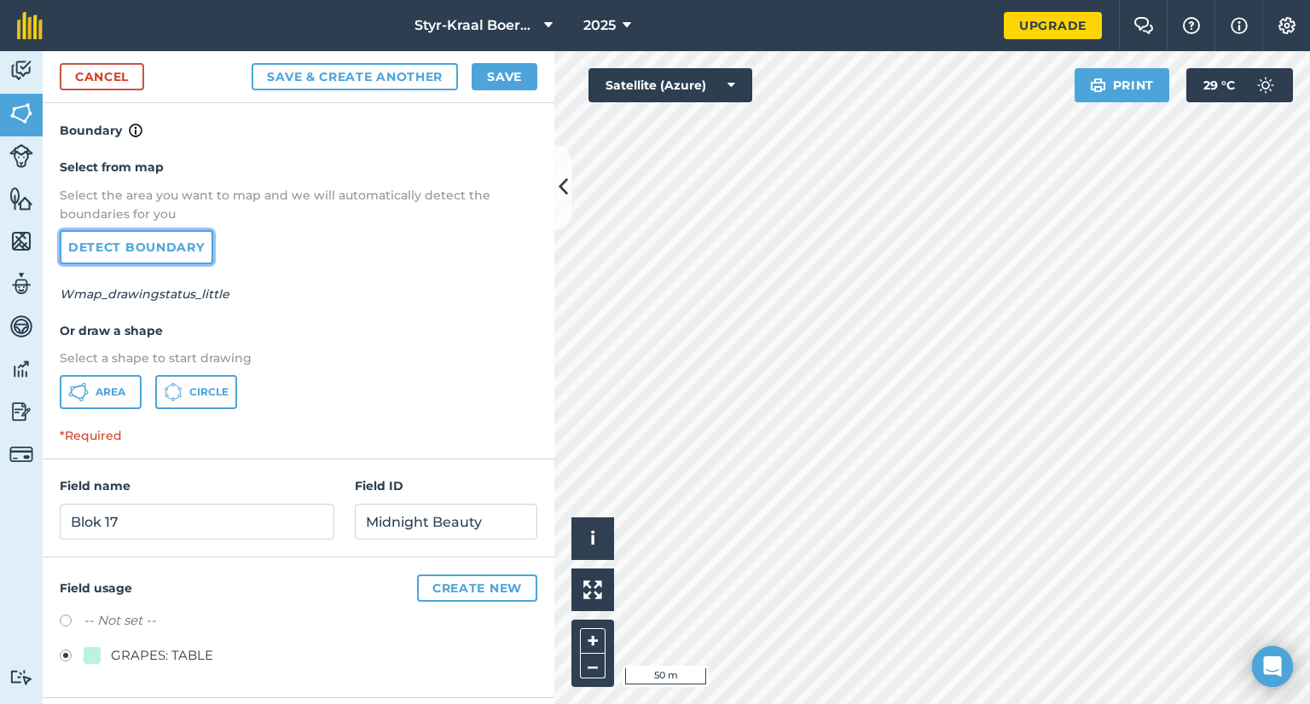
click at [154, 244] on link "Detect boundary" at bounding box center [137, 247] width 154 height 34
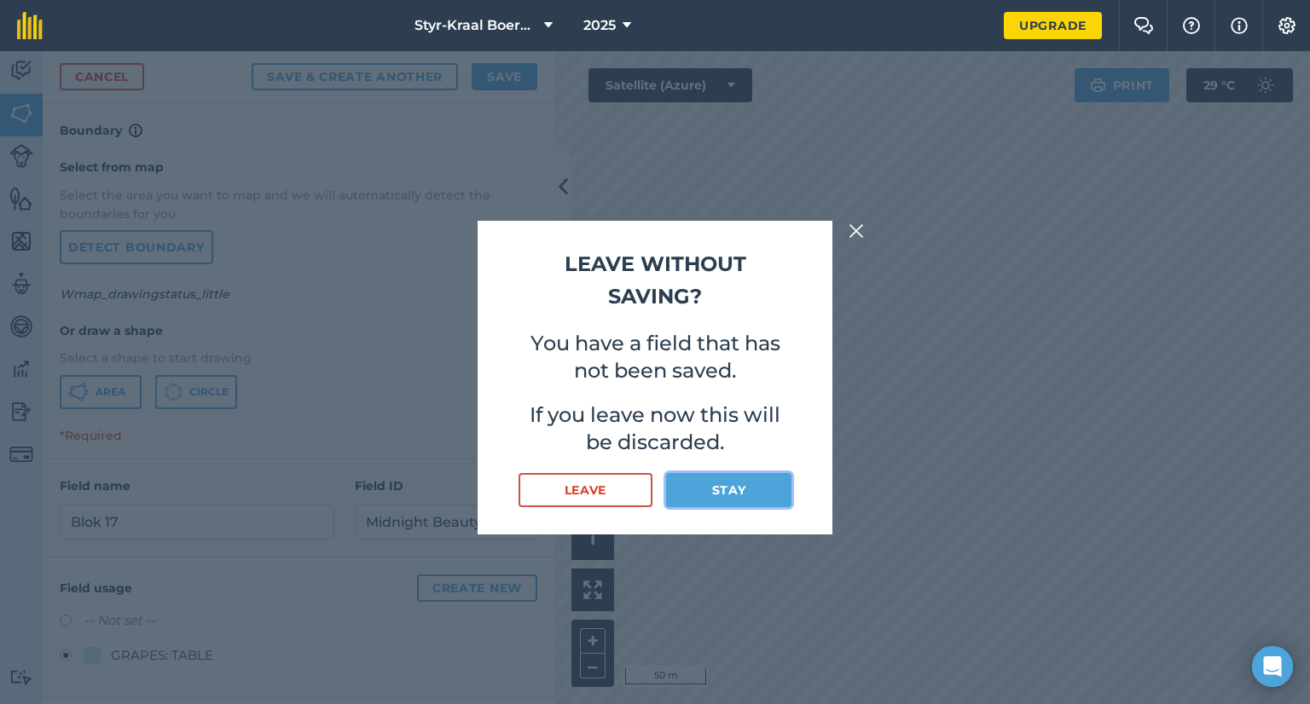
click at [707, 494] on button "Stay" at bounding box center [728, 490] width 125 height 34
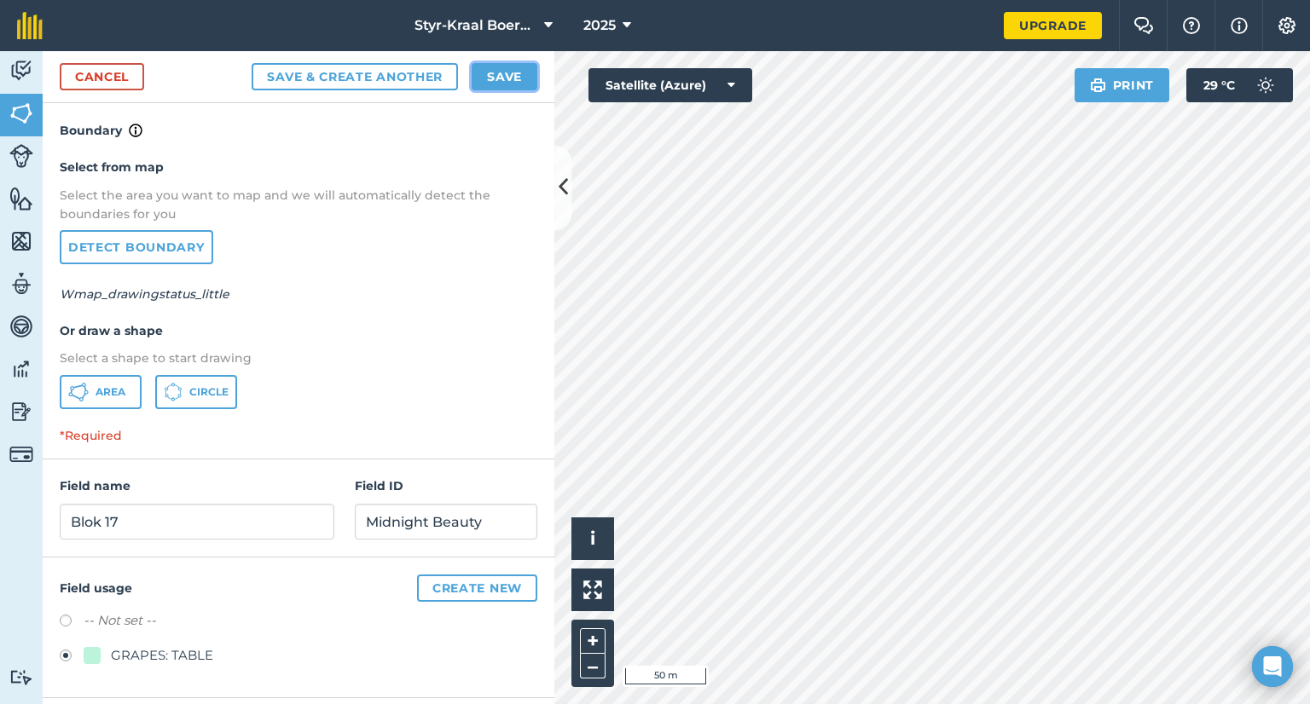
click at [515, 73] on button "Save" at bounding box center [505, 76] width 66 height 27
click at [510, 77] on button "Save" at bounding box center [505, 76] width 66 height 27
click at [159, 240] on link "Detect boundary" at bounding box center [137, 247] width 154 height 34
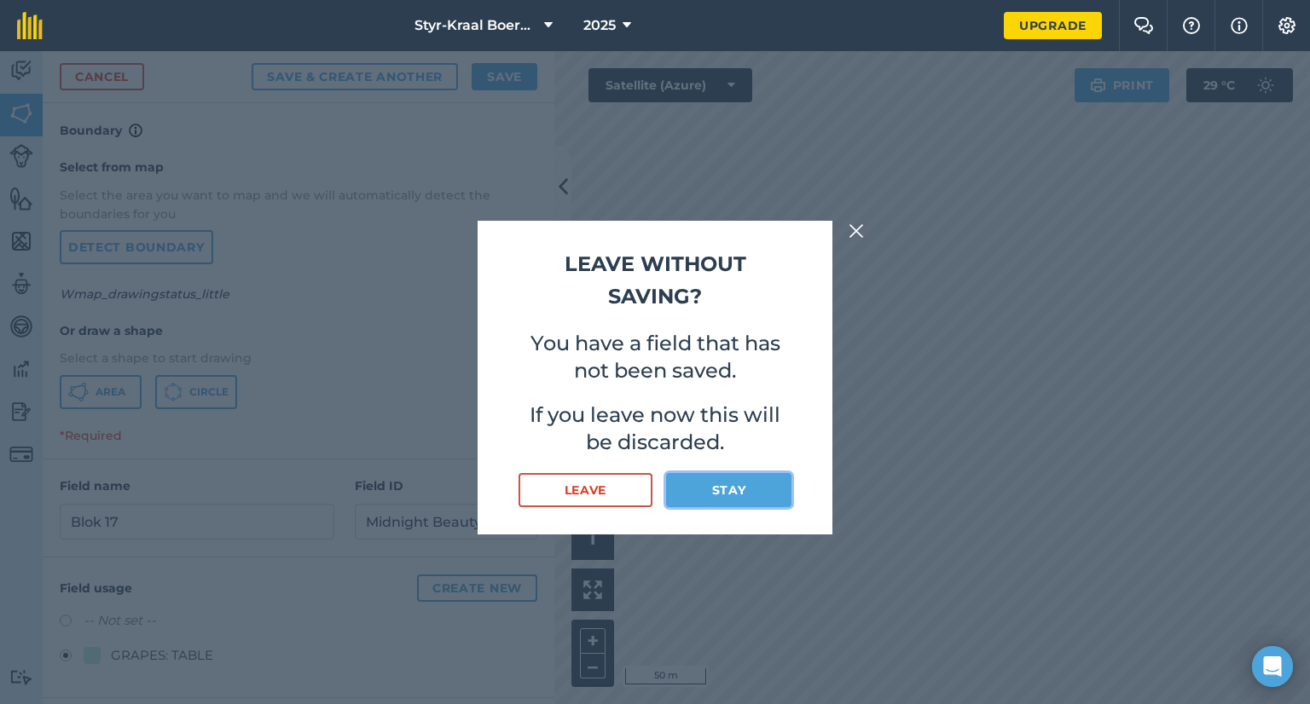
click at [699, 488] on button "Stay" at bounding box center [728, 490] width 125 height 34
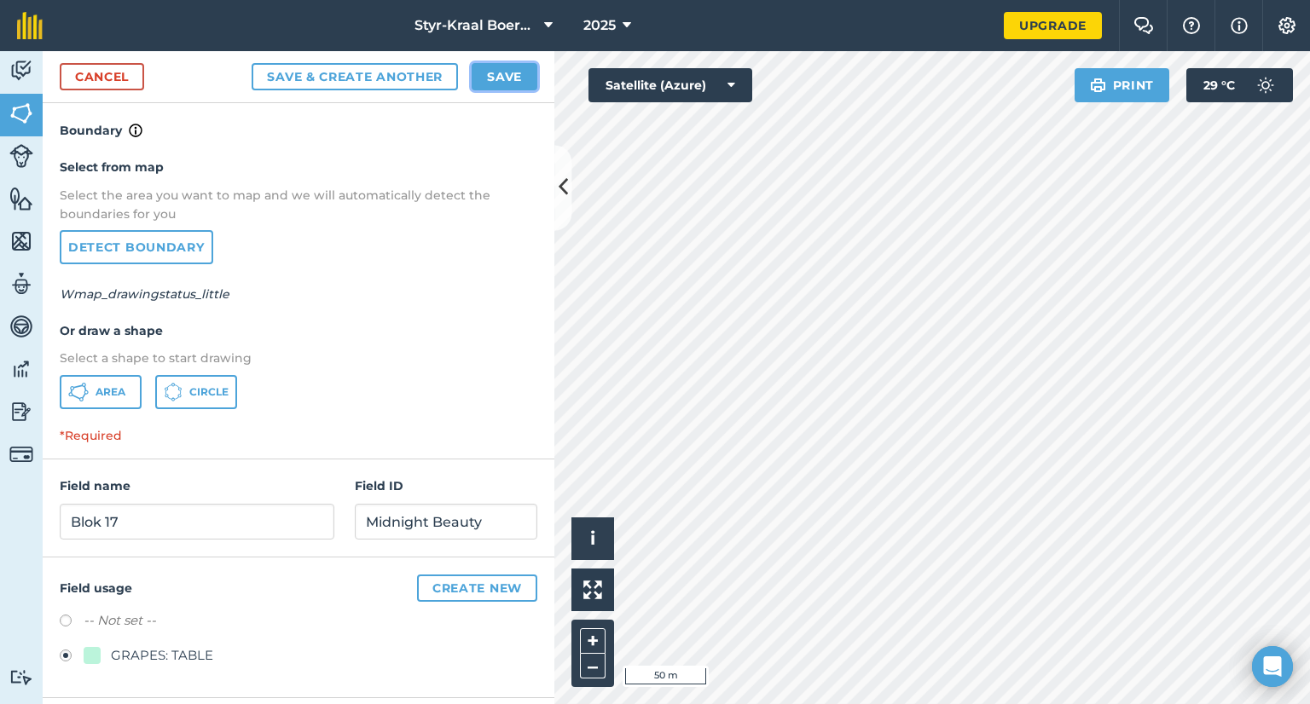
click at [498, 78] on button "Save" at bounding box center [505, 76] width 66 height 27
click at [63, 617] on label at bounding box center [72, 623] width 24 height 17
radio input "true"
click at [486, 588] on button "Create new" at bounding box center [477, 588] width 120 height 27
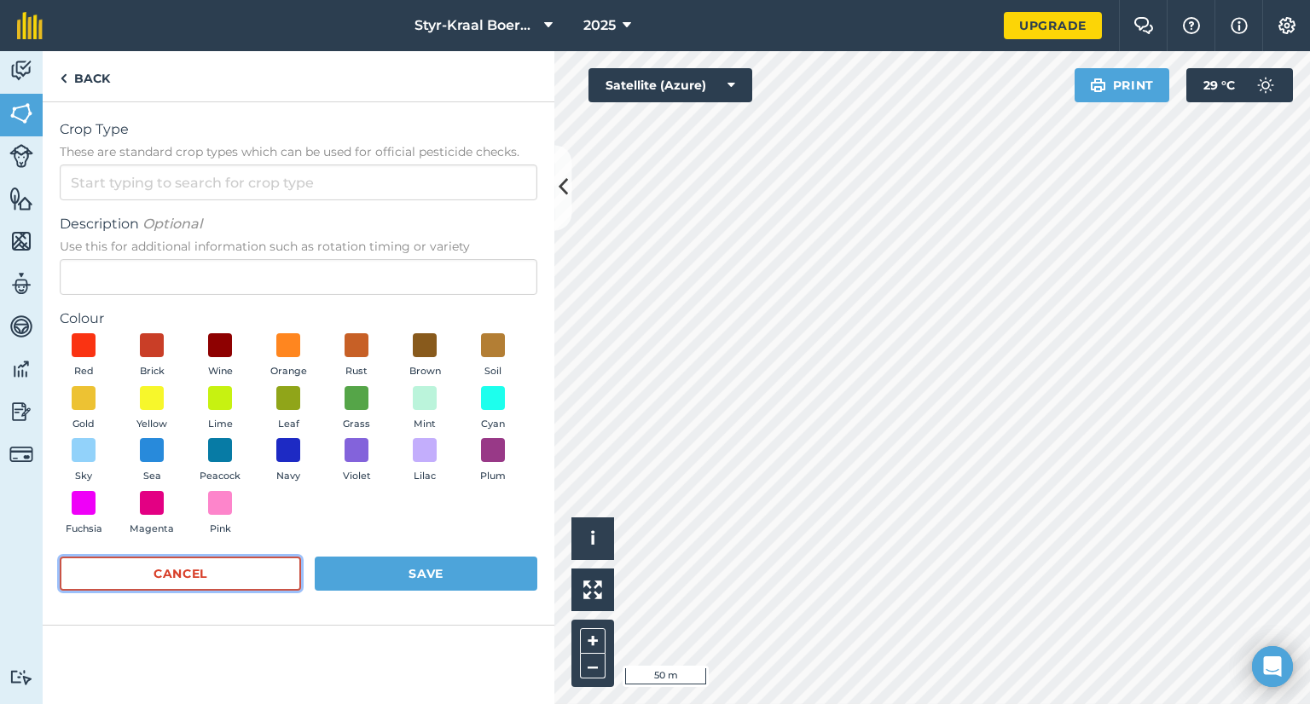
click at [236, 571] on button "Cancel" at bounding box center [180, 574] width 241 height 34
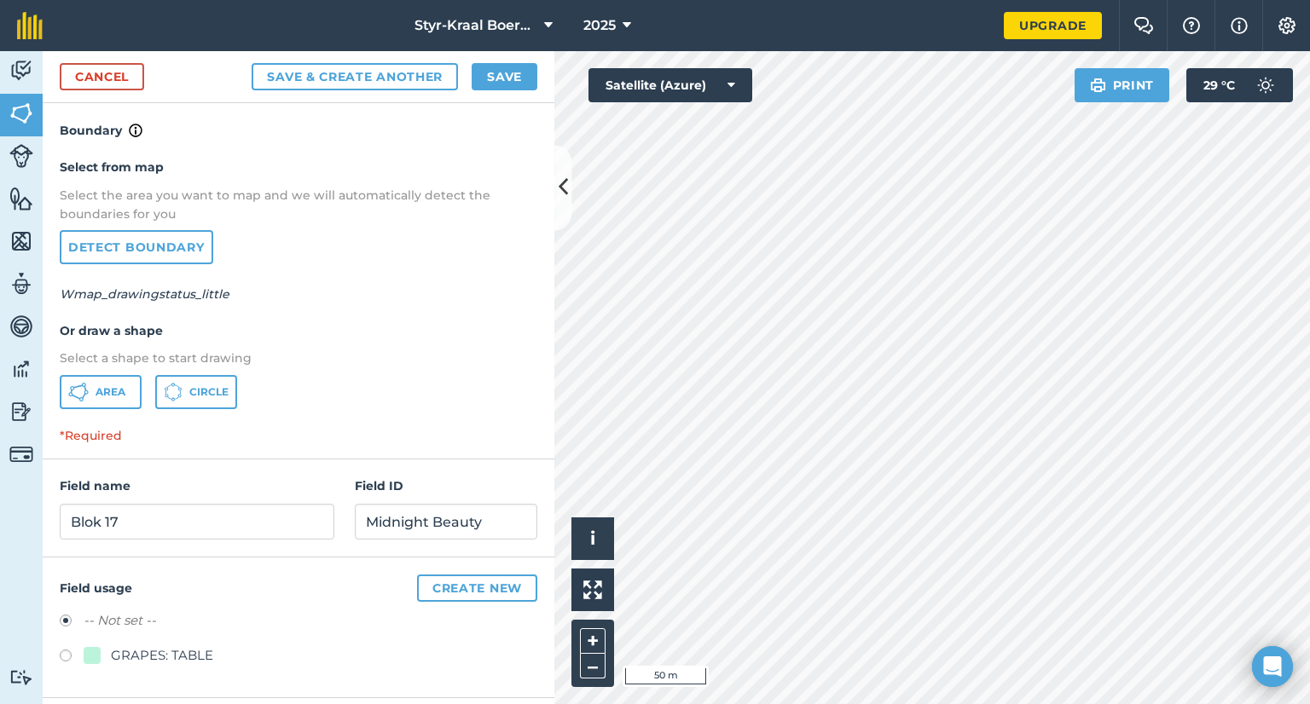
click at [66, 650] on label at bounding box center [72, 658] width 24 height 17
radio input "true"
click at [478, 590] on button "Create new" at bounding box center [477, 588] width 120 height 27
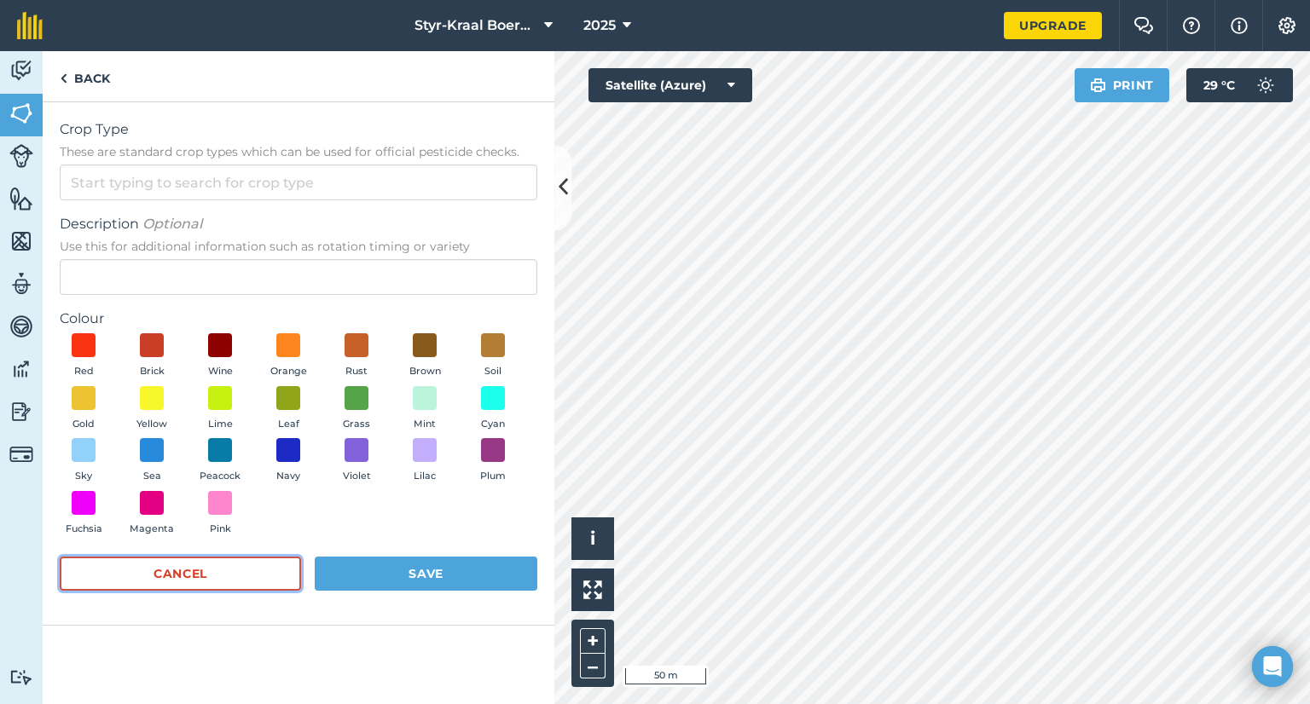
click at [223, 574] on button "Cancel" at bounding box center [180, 574] width 241 height 34
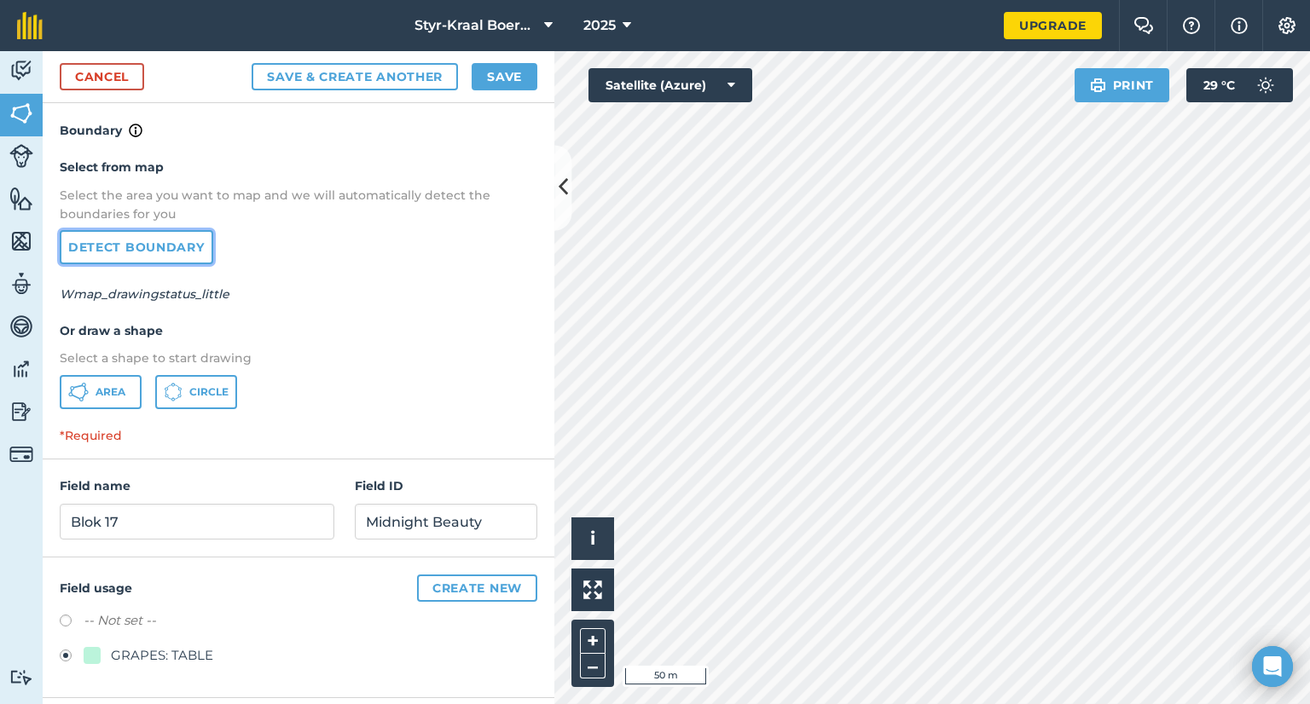
click at [161, 248] on link "Detect boundary" at bounding box center [137, 247] width 154 height 34
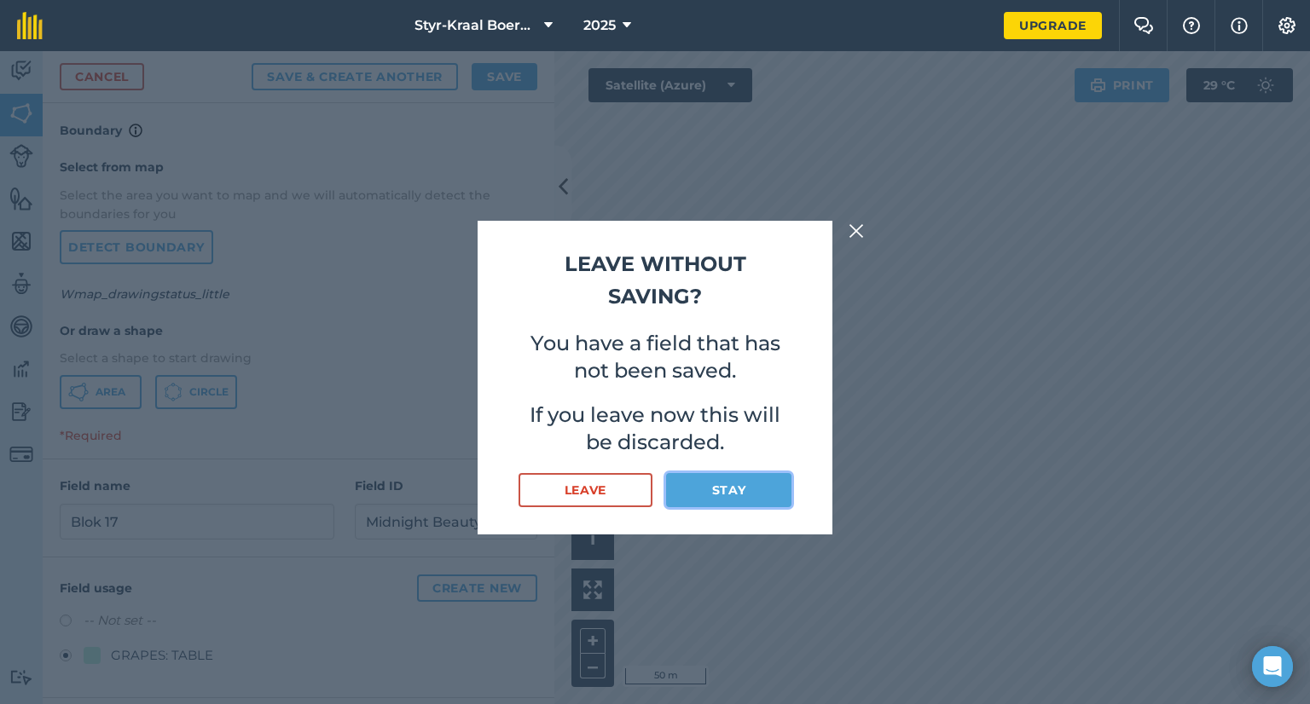
click at [774, 481] on button "Stay" at bounding box center [728, 490] width 125 height 34
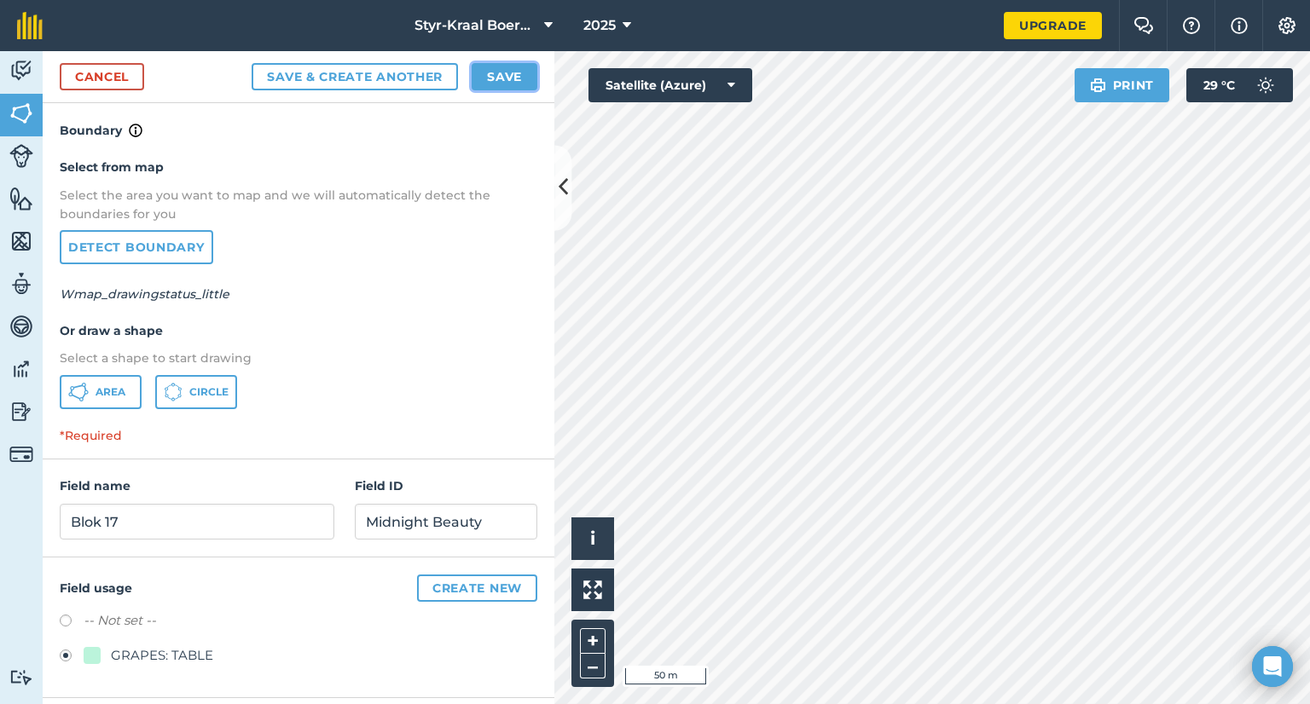
click at [501, 72] on button "Save" at bounding box center [505, 76] width 66 height 27
click at [386, 80] on button "Save & Create Another" at bounding box center [355, 76] width 206 height 27
click at [355, 78] on button "Save & Create Another" at bounding box center [355, 76] width 206 height 27
click at [107, 246] on link "Detect boundary" at bounding box center [137, 247] width 154 height 34
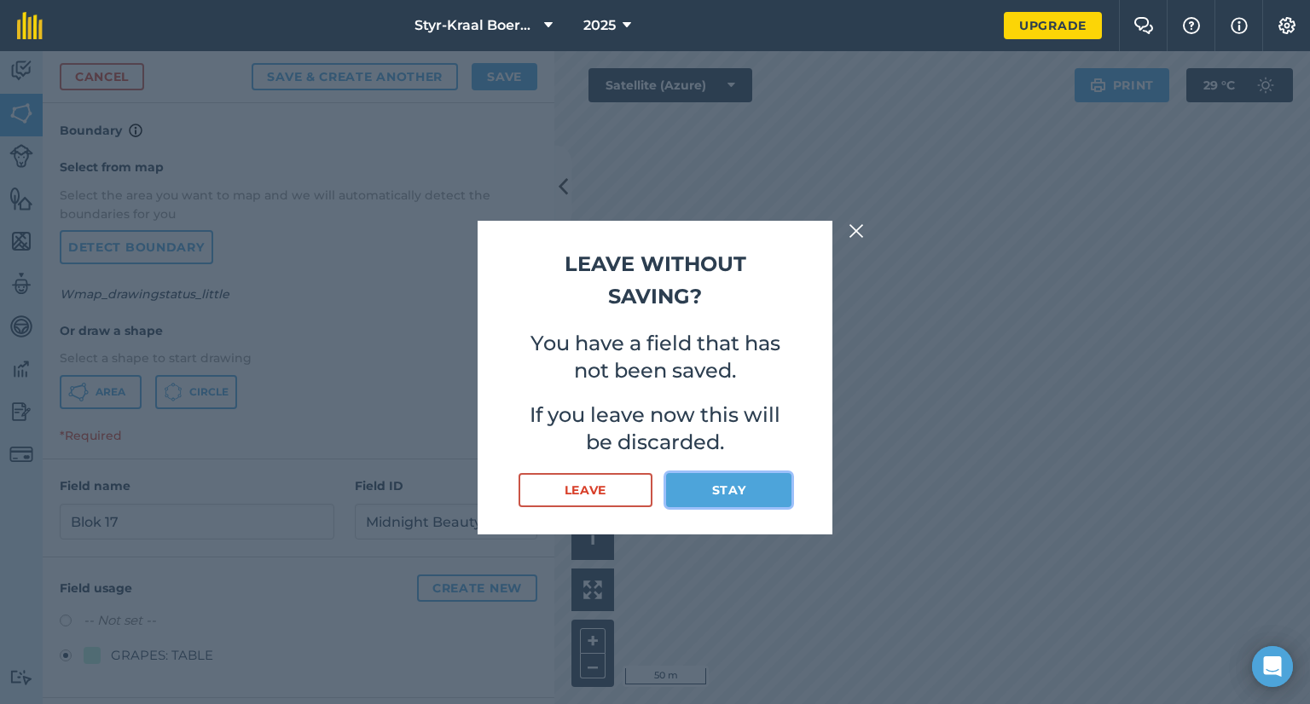
click at [731, 491] on button "Stay" at bounding box center [728, 490] width 125 height 34
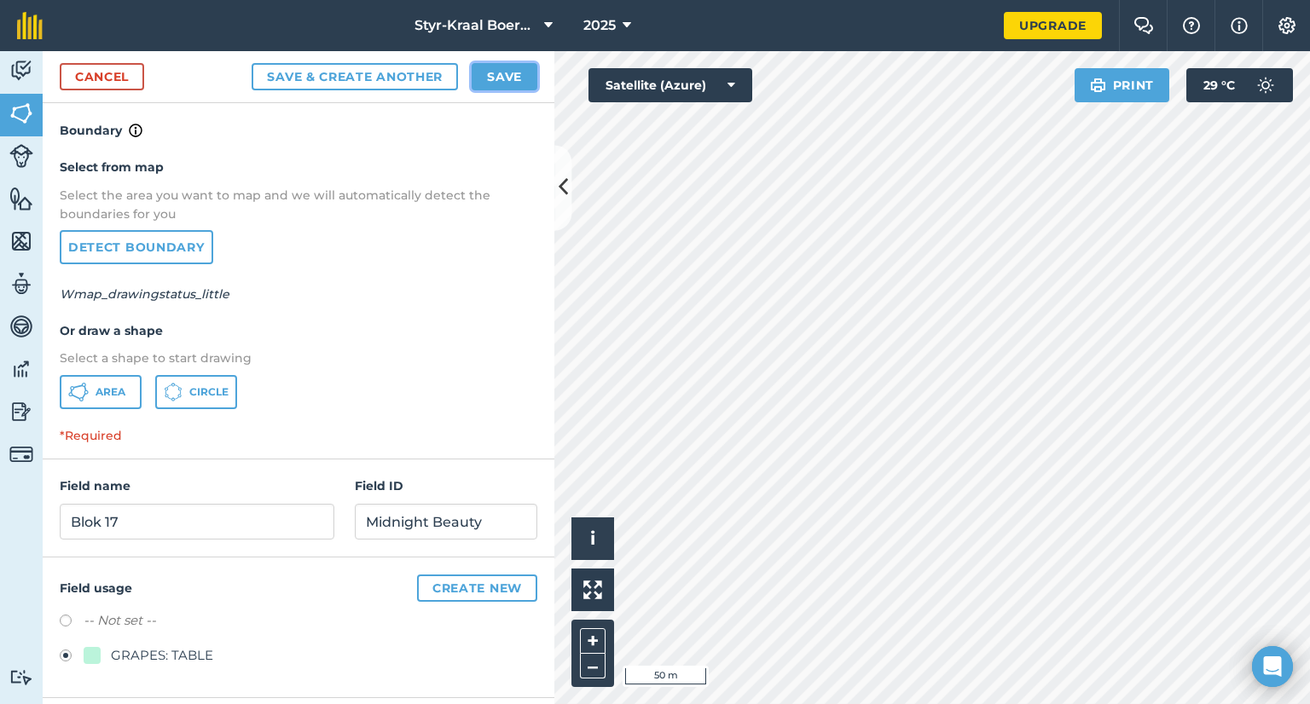
click at [507, 73] on button "Save" at bounding box center [505, 76] width 66 height 27
click at [314, 79] on button "Save & Create Another" at bounding box center [355, 76] width 206 height 27
click at [379, 76] on button "Save & Create Another" at bounding box center [355, 76] width 206 height 27
click at [164, 249] on link "Detect boundary" at bounding box center [137, 247] width 154 height 34
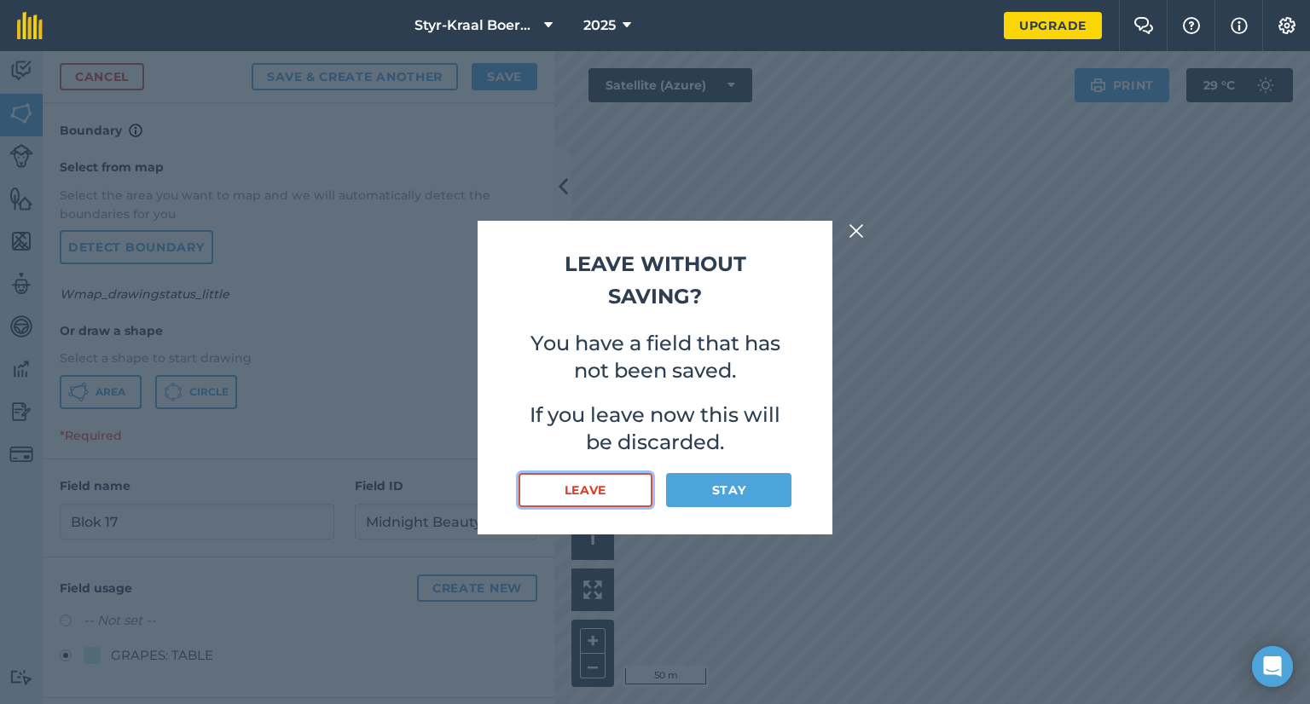
click at [604, 490] on button "Leave" at bounding box center [586, 490] width 134 height 34
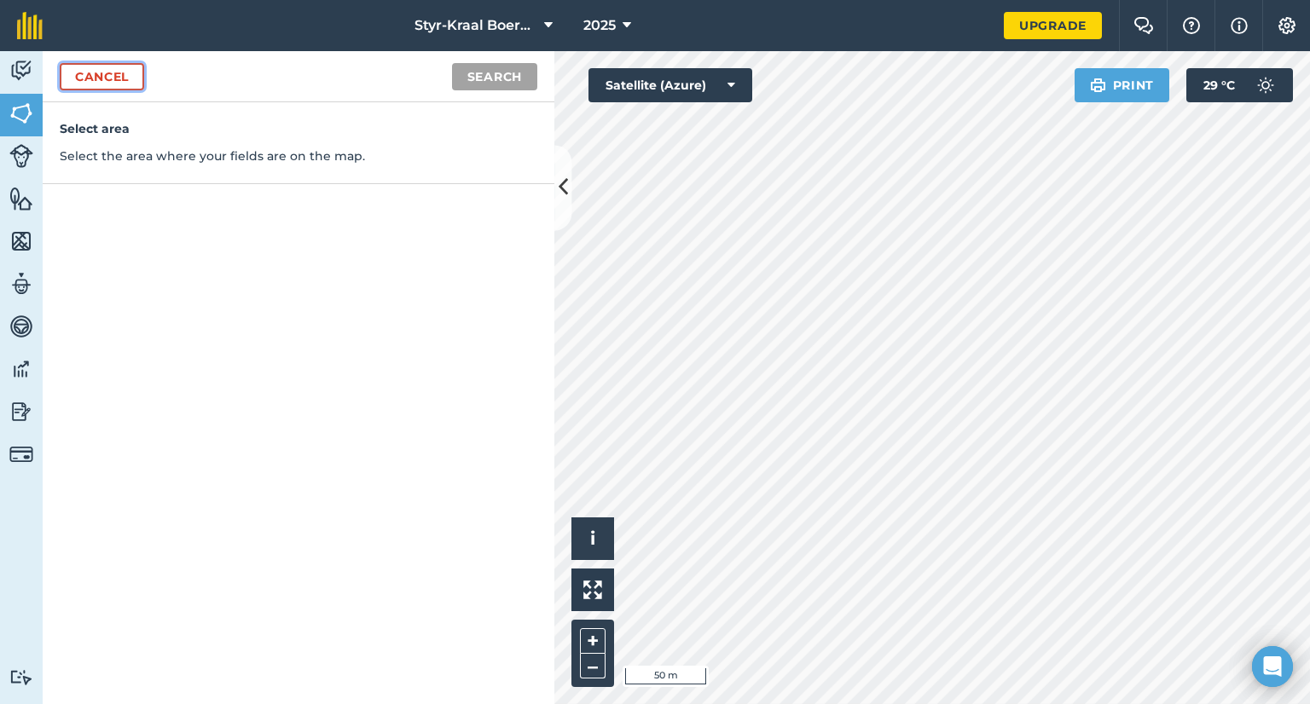
click at [116, 74] on link "Cancel" at bounding box center [102, 76] width 84 height 27
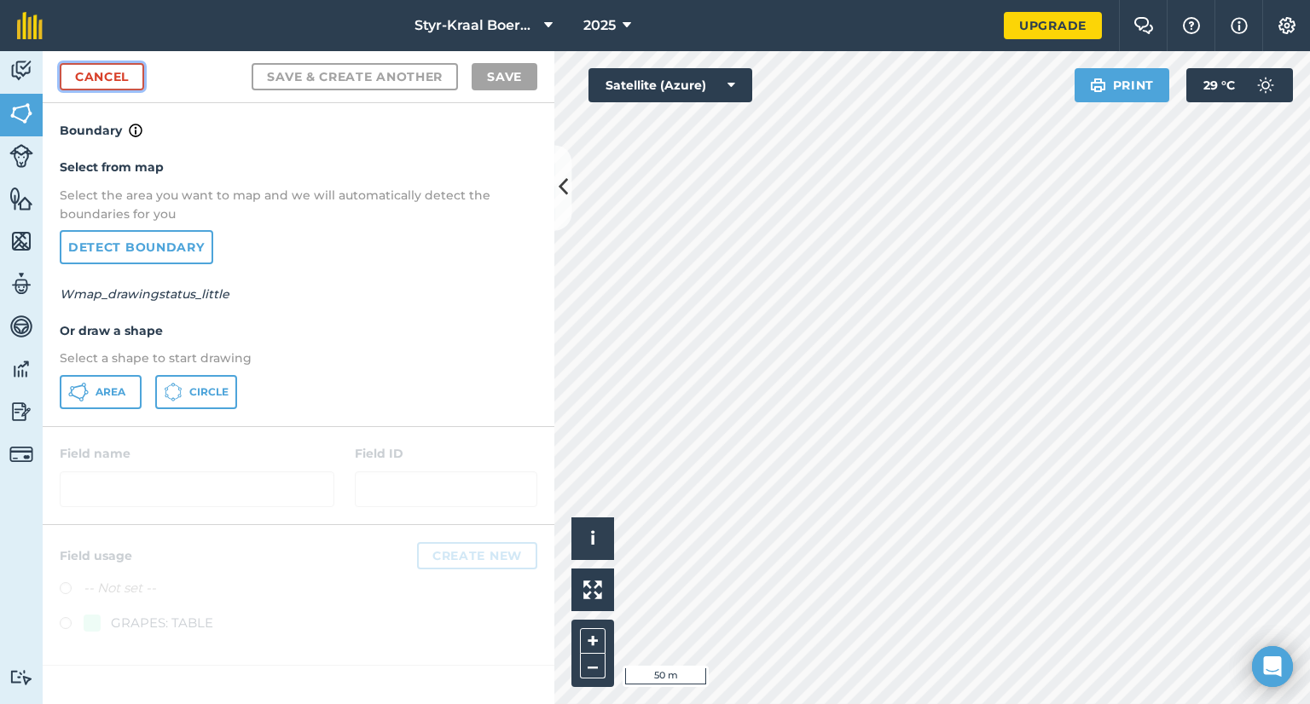
click at [100, 73] on link "Cancel" at bounding box center [102, 76] width 84 height 27
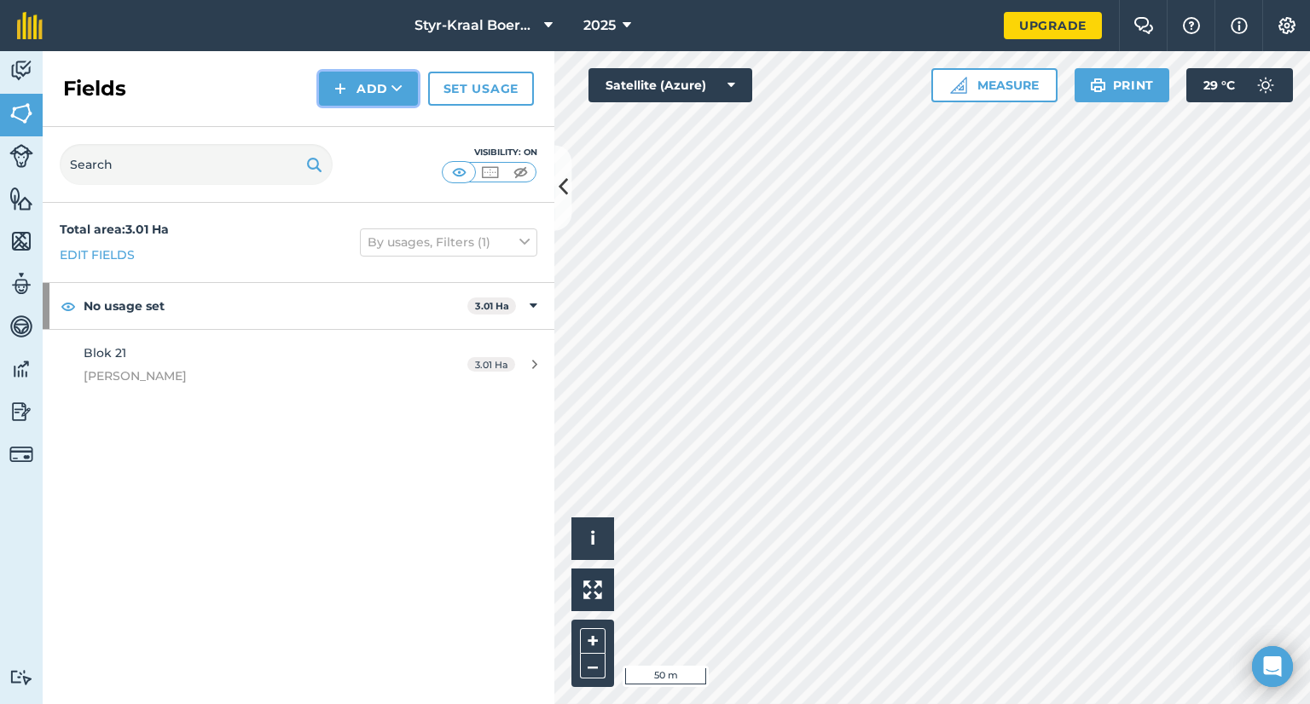
click at [368, 84] on button "Add" at bounding box center [368, 89] width 99 height 34
click at [365, 120] on link "Draw" at bounding box center [369, 127] width 94 height 38
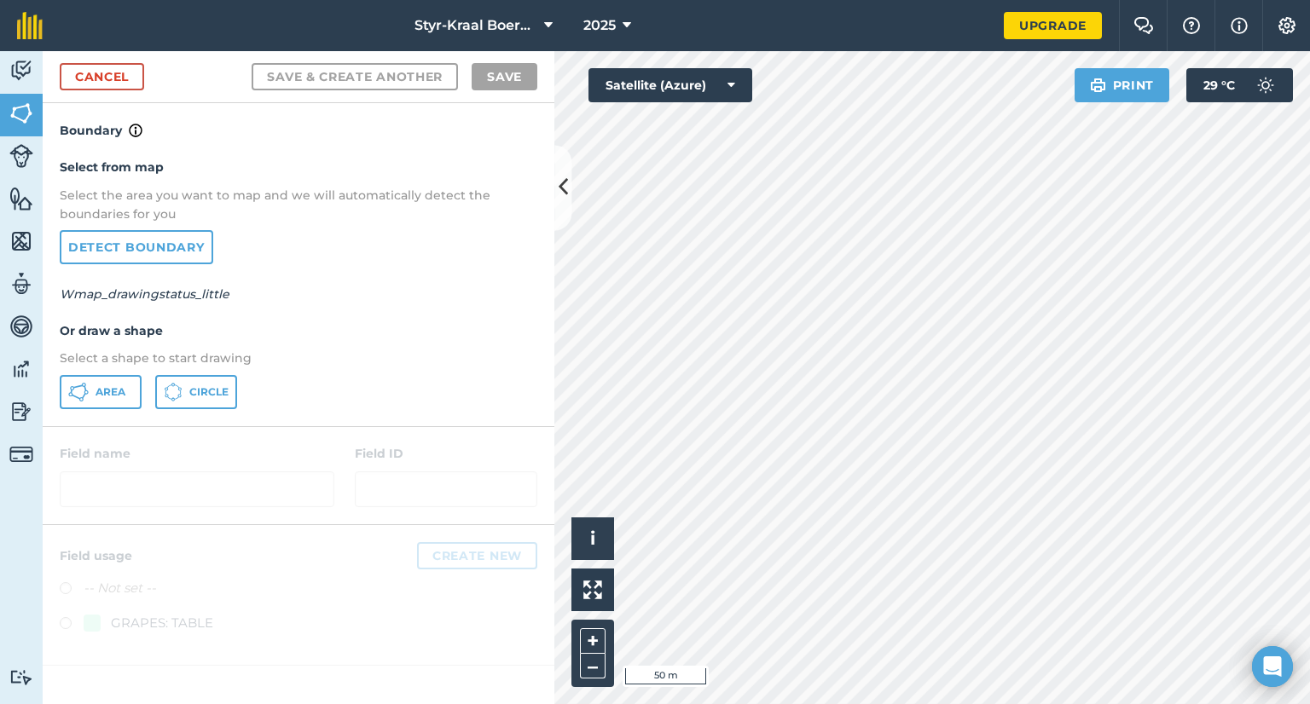
click at [194, 484] on div at bounding box center [299, 475] width 512 height 97
click at [135, 240] on link "Detect boundary" at bounding box center [137, 247] width 154 height 34
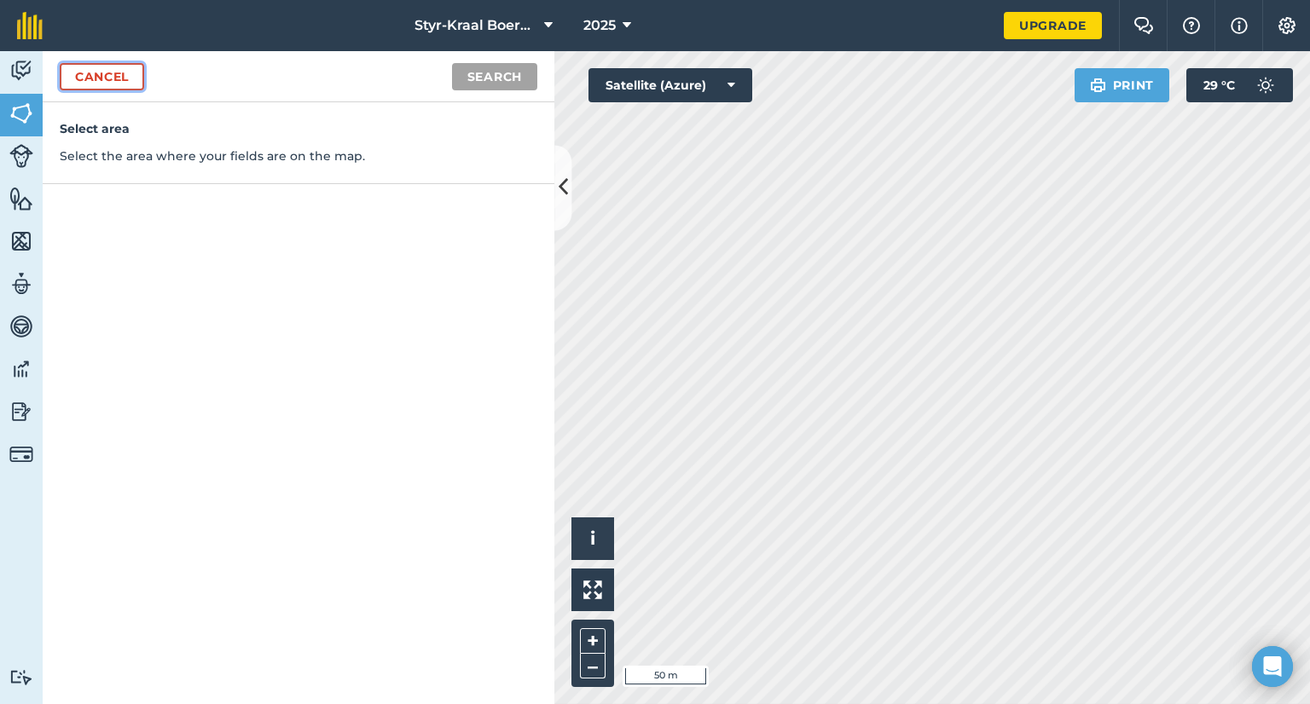
click at [89, 72] on link "Cancel" at bounding box center [102, 76] width 84 height 27
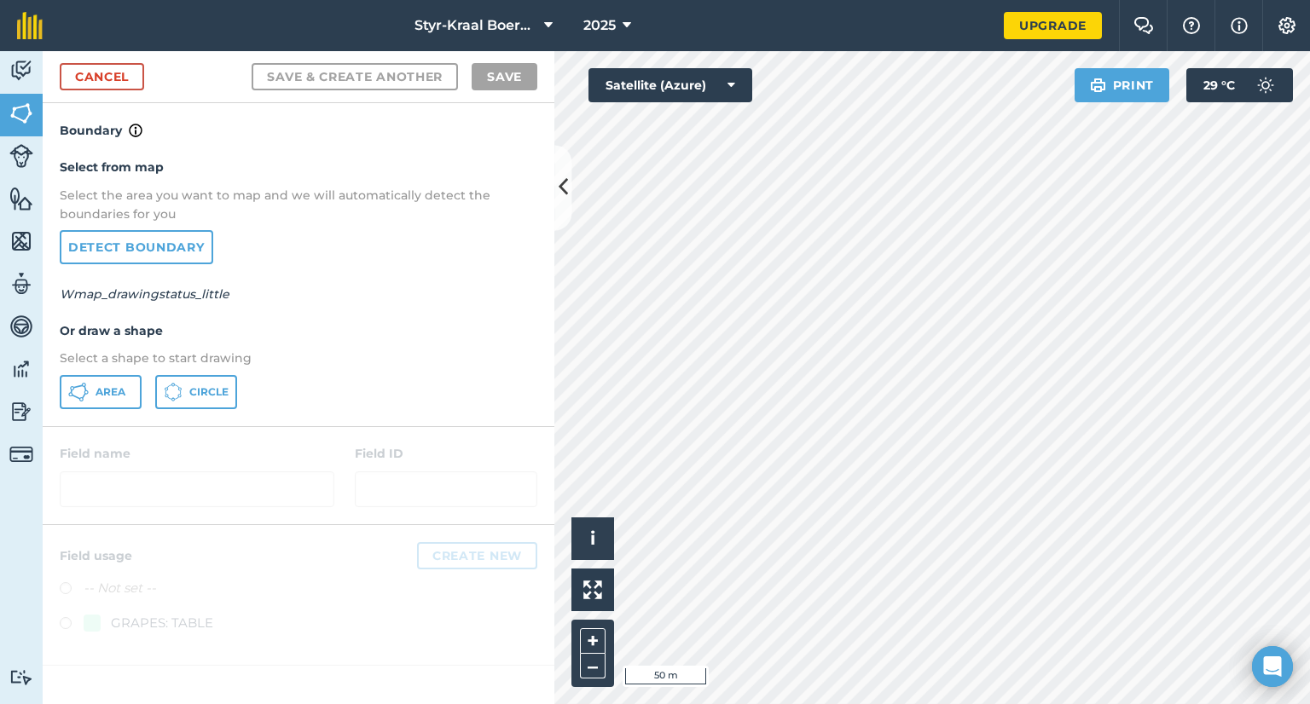
click at [187, 489] on div at bounding box center [299, 475] width 512 height 97
click at [104, 393] on span "Area" at bounding box center [111, 393] width 30 height 14
click at [142, 494] on div at bounding box center [299, 475] width 512 height 97
click at [142, 243] on link "Detect boundary" at bounding box center [137, 247] width 154 height 34
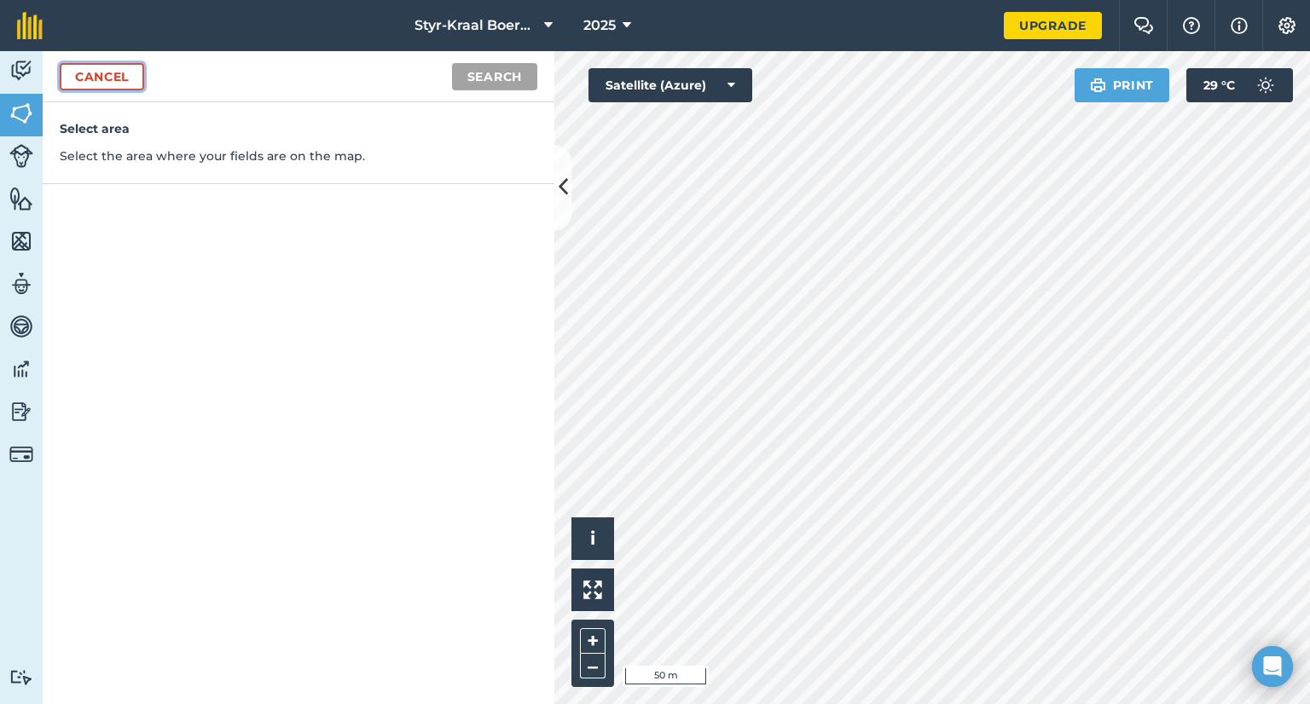
click at [84, 87] on link "Cancel" at bounding box center [102, 76] width 84 height 27
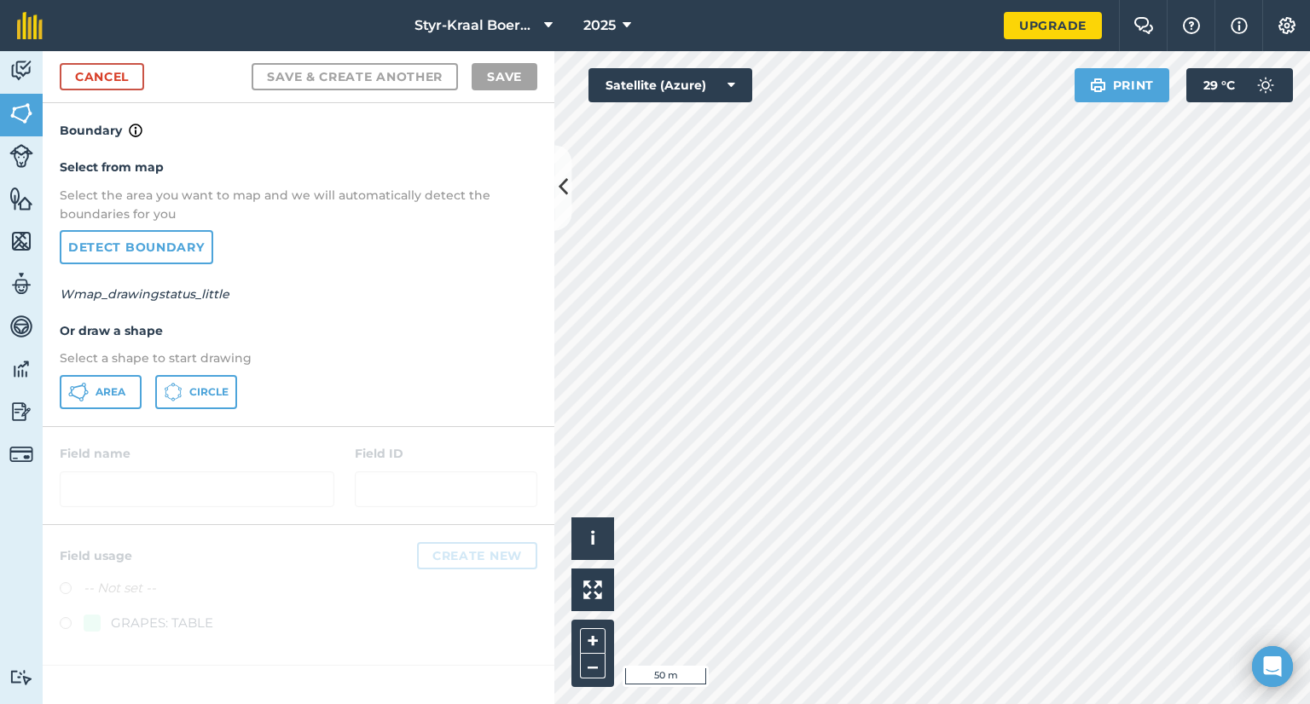
click at [190, 490] on div at bounding box center [299, 475] width 512 height 97
click at [113, 391] on span "Area" at bounding box center [111, 393] width 30 height 14
click at [194, 386] on span "Circle" at bounding box center [208, 393] width 39 height 14
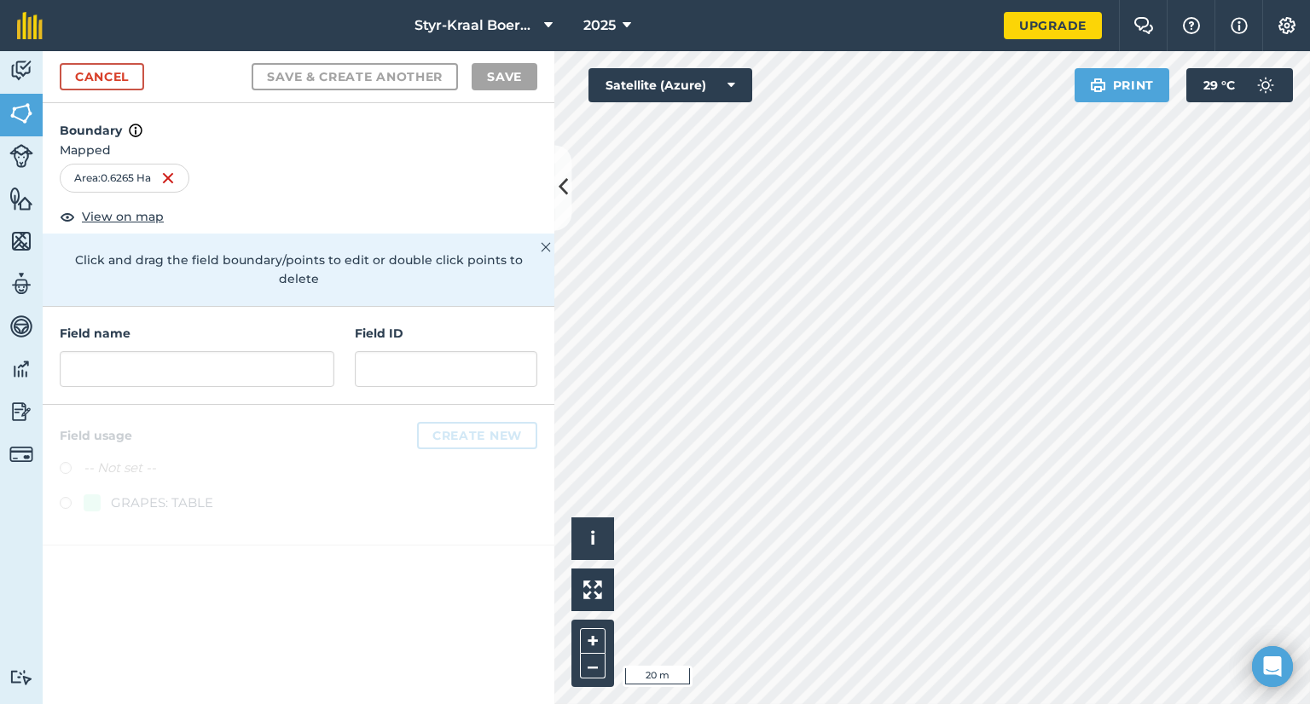
click at [545, 246] on img at bounding box center [546, 247] width 10 height 20
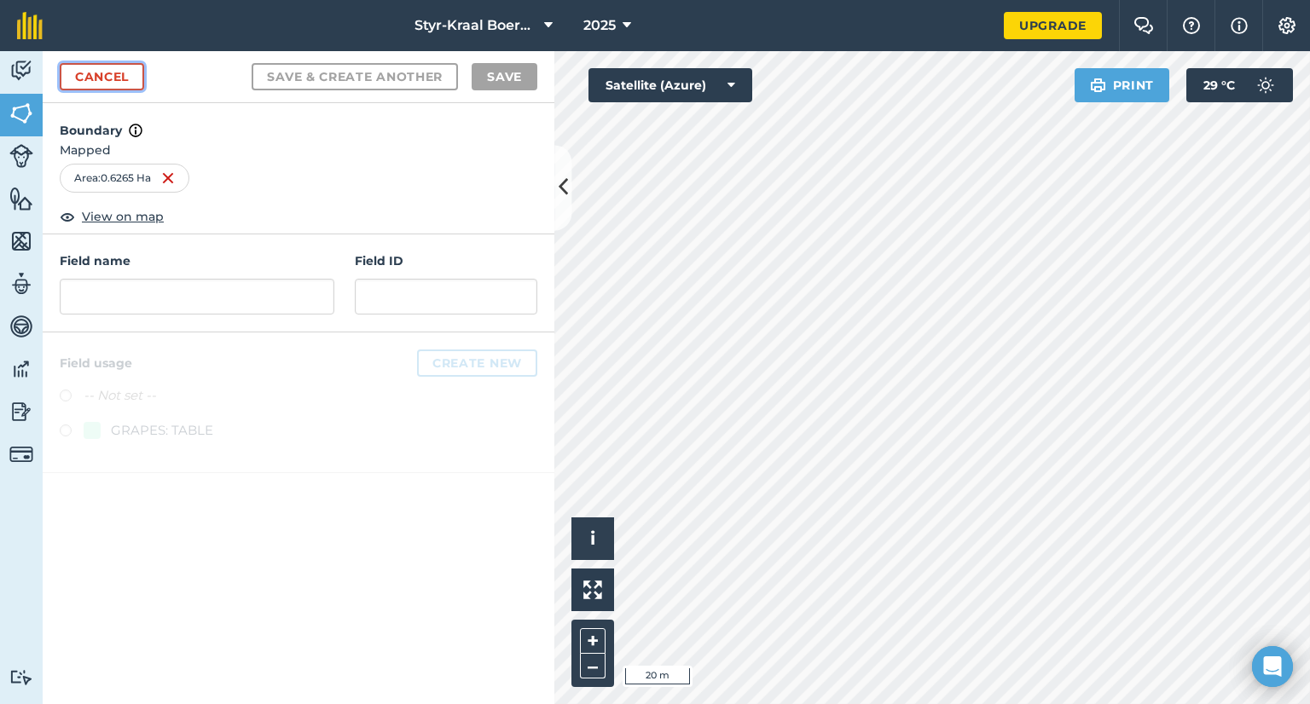
click at [111, 82] on link "Cancel" at bounding box center [102, 76] width 84 height 27
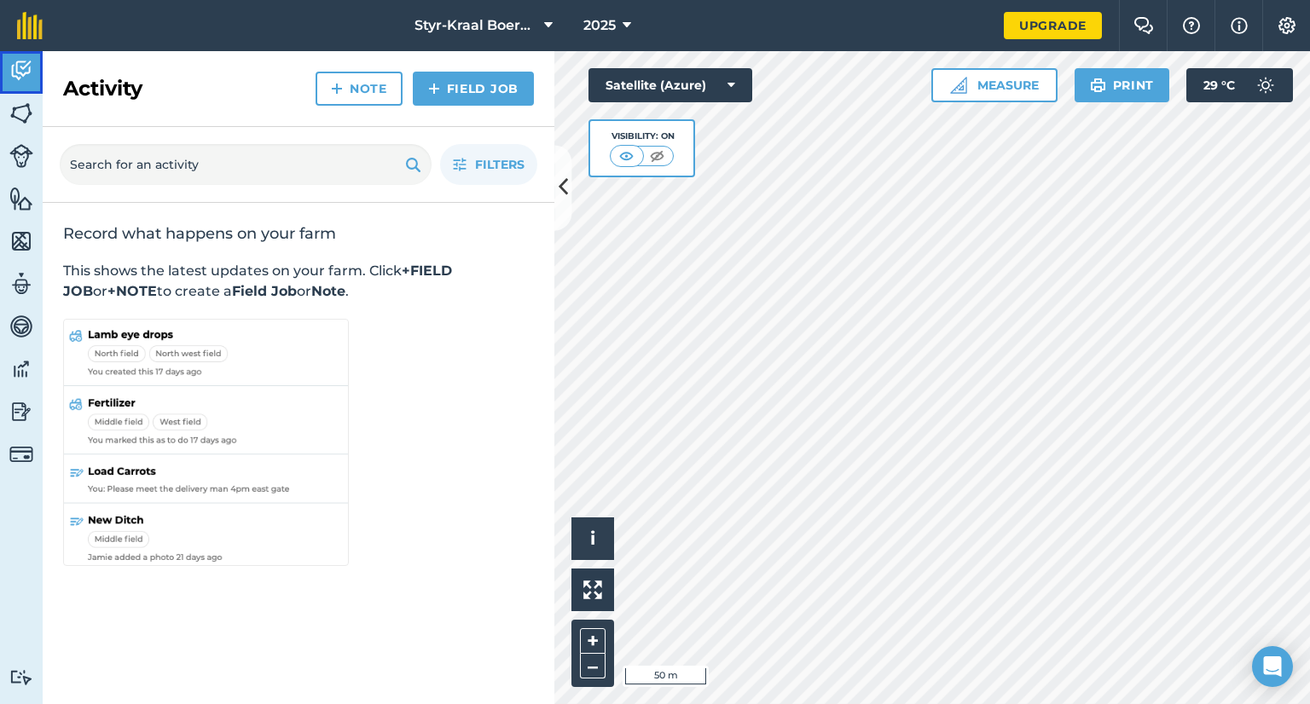
click at [23, 70] on img at bounding box center [21, 71] width 24 height 26
click at [17, 113] on img at bounding box center [21, 114] width 24 height 26
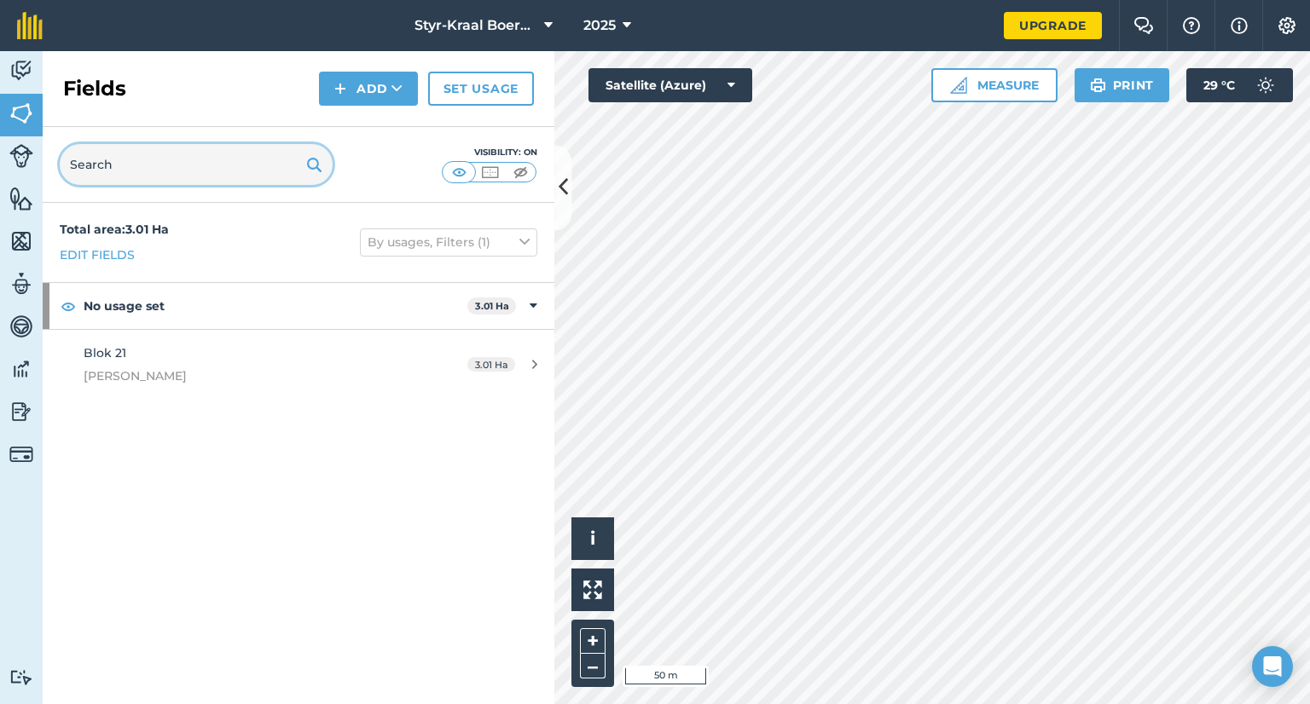
click at [142, 170] on input "text" at bounding box center [196, 164] width 273 height 41
type input "Blok 17"
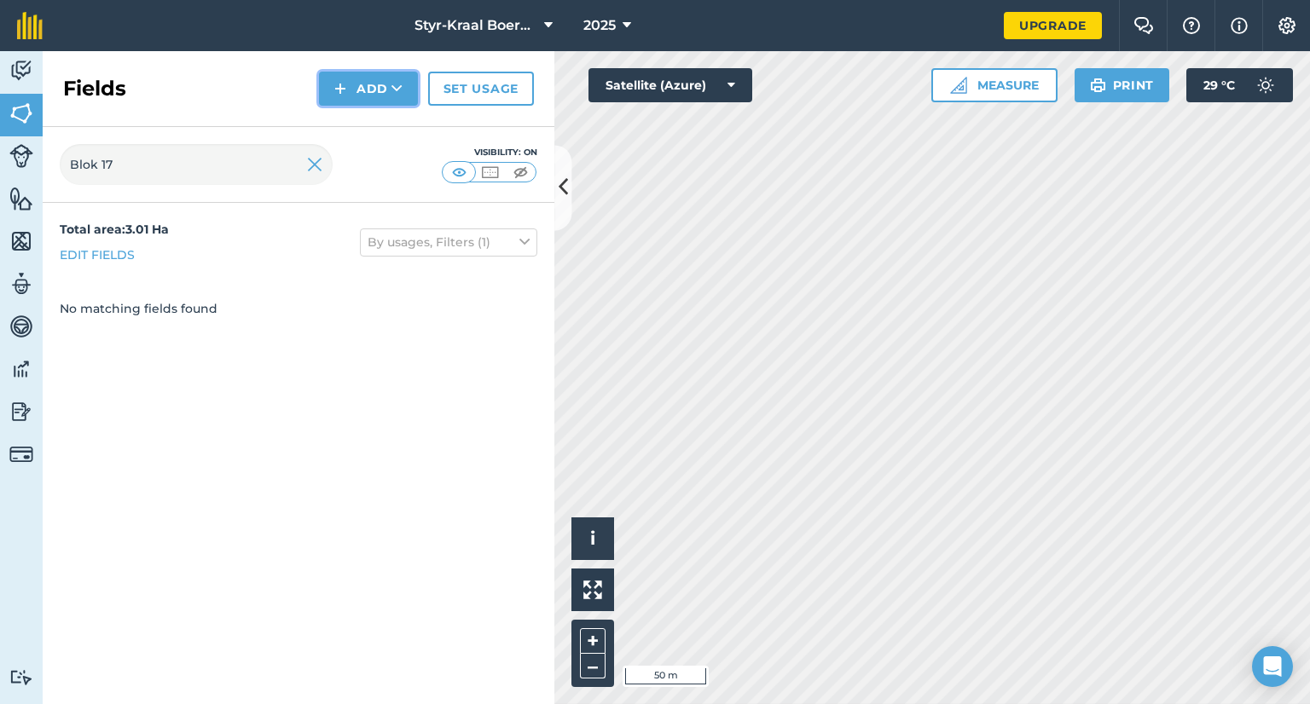
click at [377, 98] on button "Add" at bounding box center [368, 89] width 99 height 34
click at [368, 124] on link "Draw" at bounding box center [369, 127] width 94 height 38
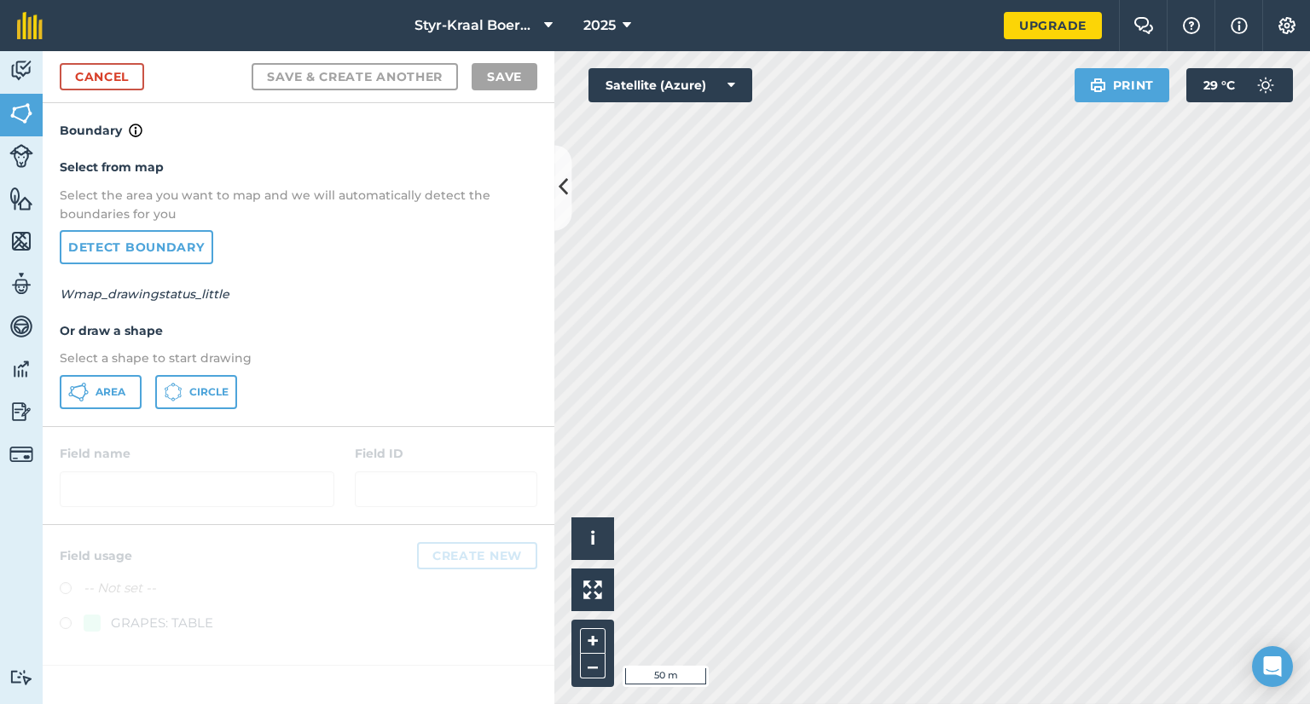
click at [234, 481] on div at bounding box center [299, 475] width 512 height 97
click at [234, 475] on div at bounding box center [299, 475] width 512 height 97
click at [17, 154] on img at bounding box center [21, 156] width 24 height 24
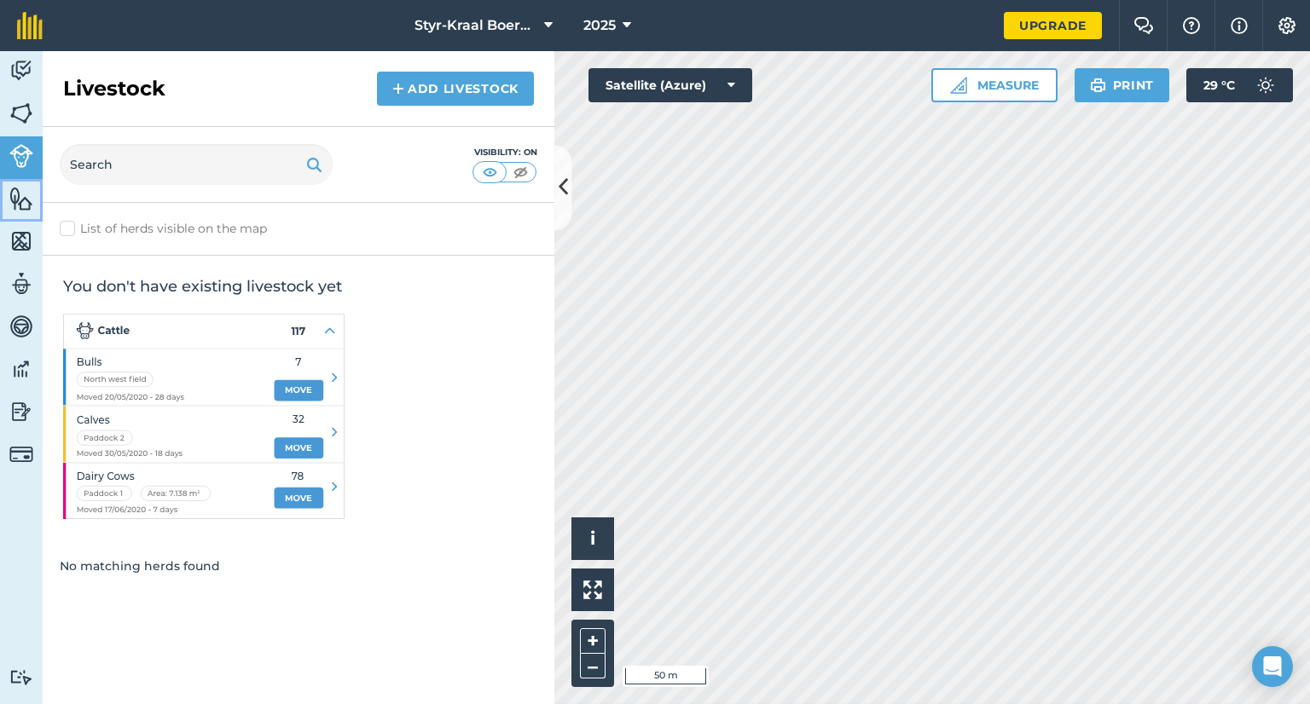
click at [14, 211] on img at bounding box center [21, 199] width 24 height 26
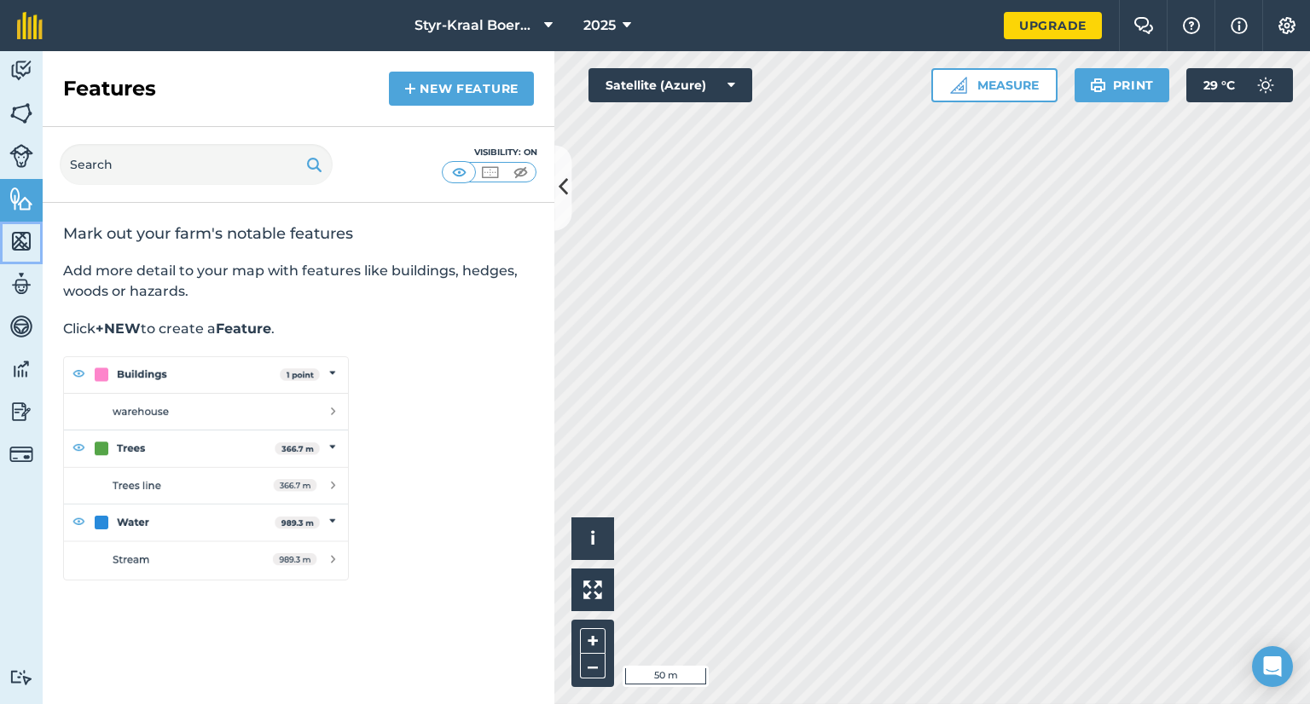
click at [22, 238] on img at bounding box center [21, 242] width 24 height 26
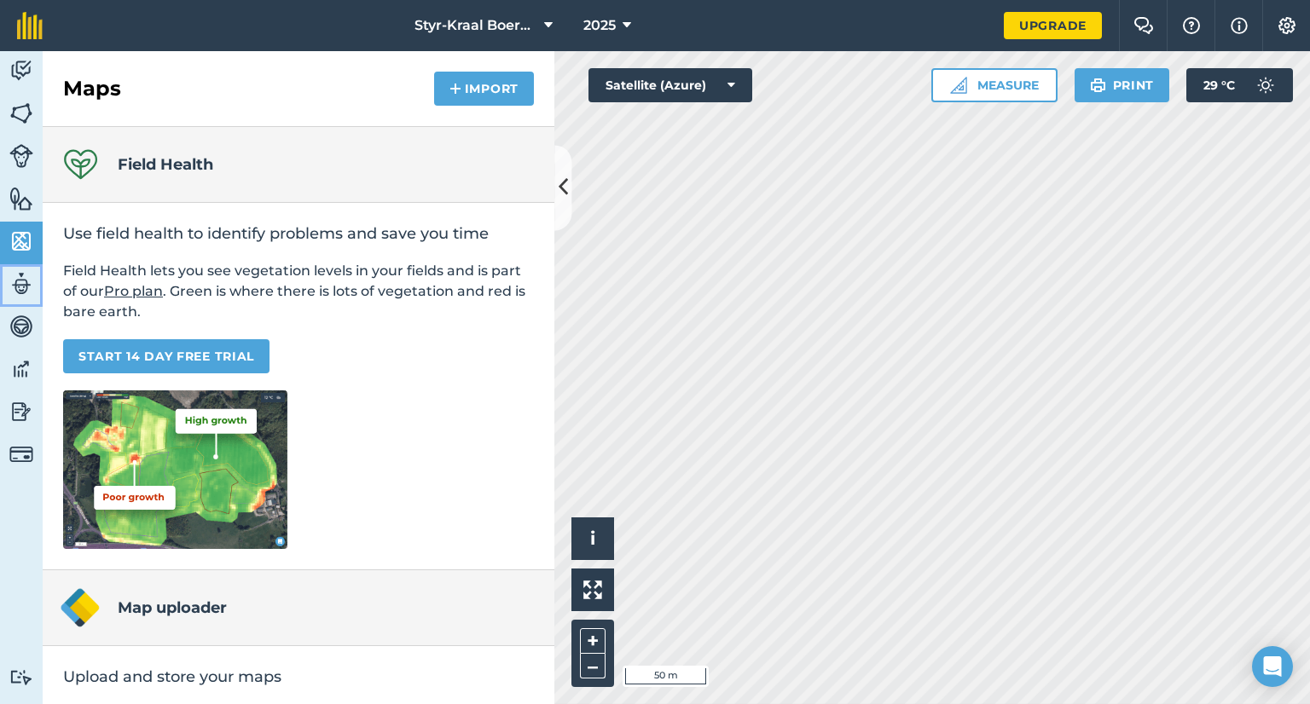
click at [10, 284] on img at bounding box center [21, 284] width 24 height 26
select select "MEMBER"
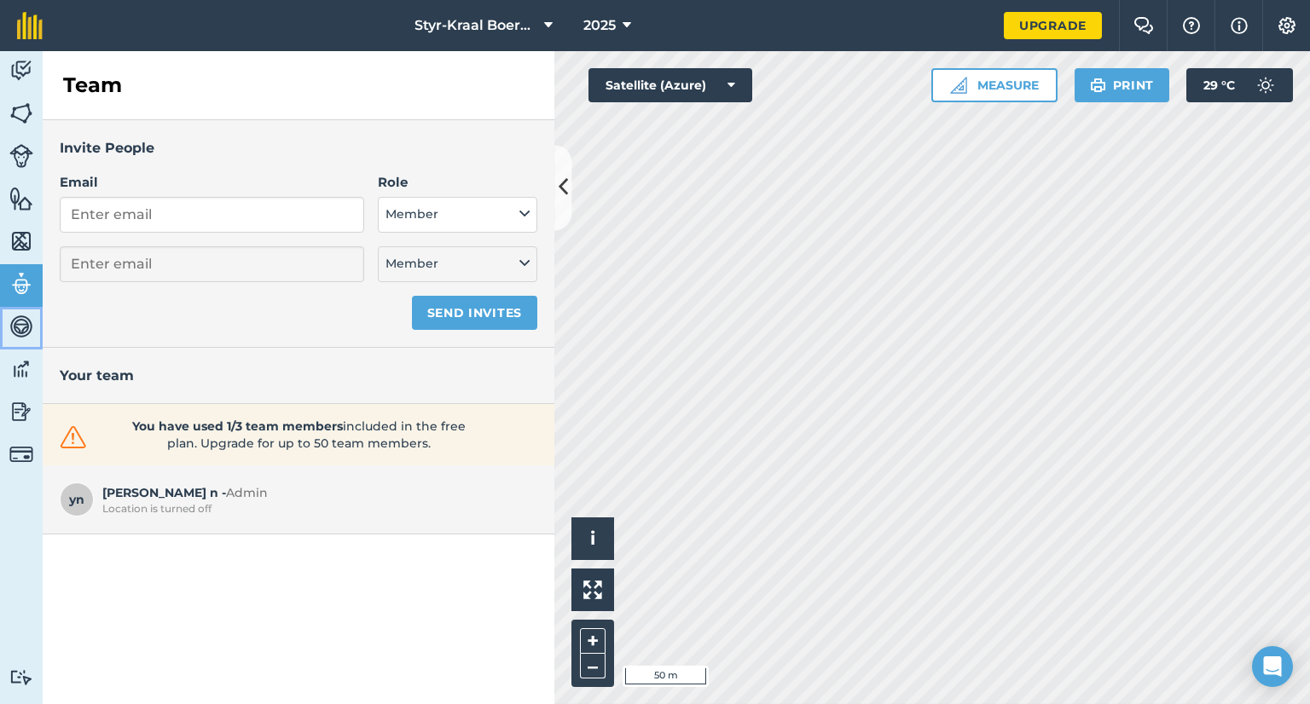
click at [21, 322] on img at bounding box center [21, 327] width 24 height 26
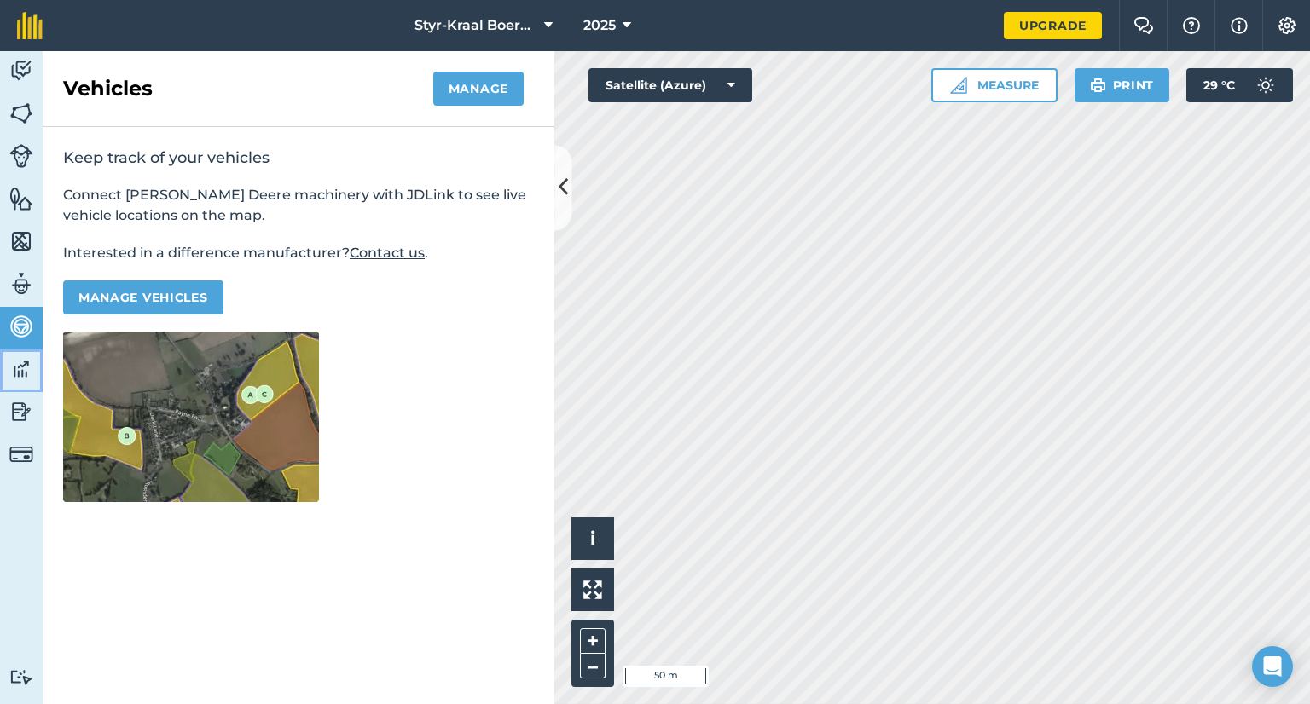
click at [21, 376] on img at bounding box center [21, 370] width 24 height 26
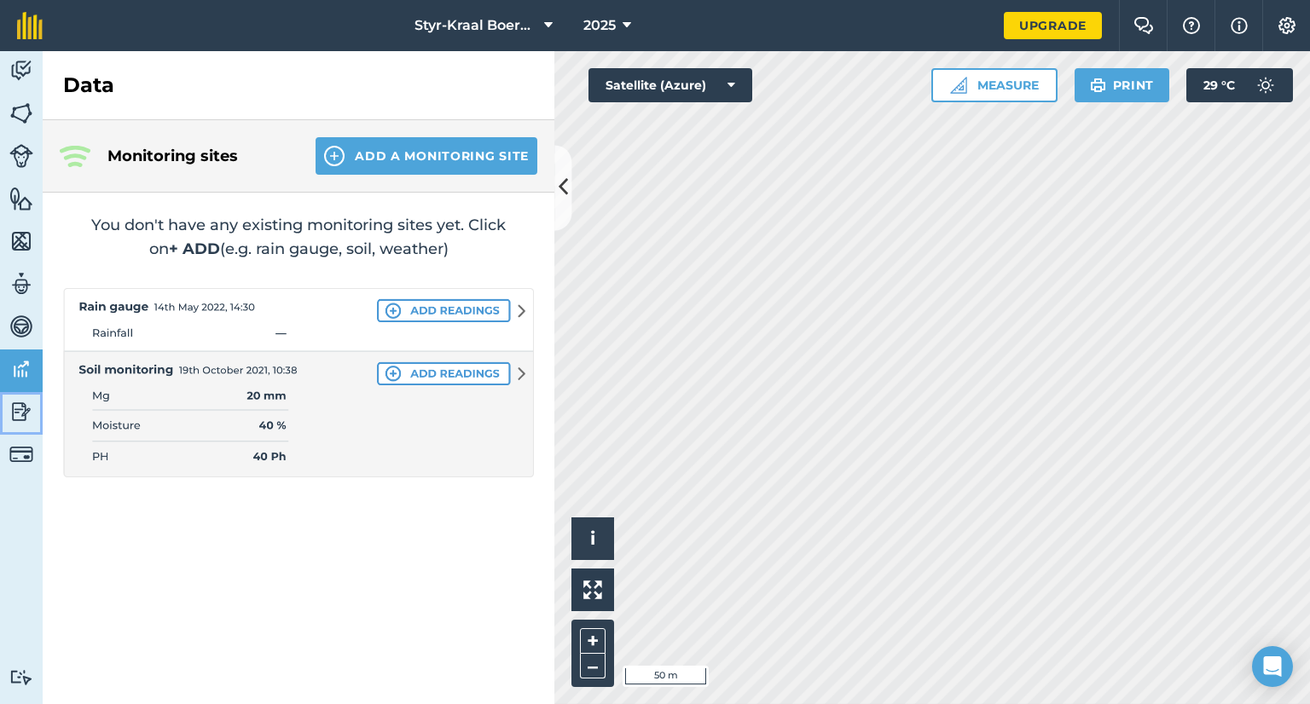
click at [26, 413] on img at bounding box center [21, 412] width 24 height 26
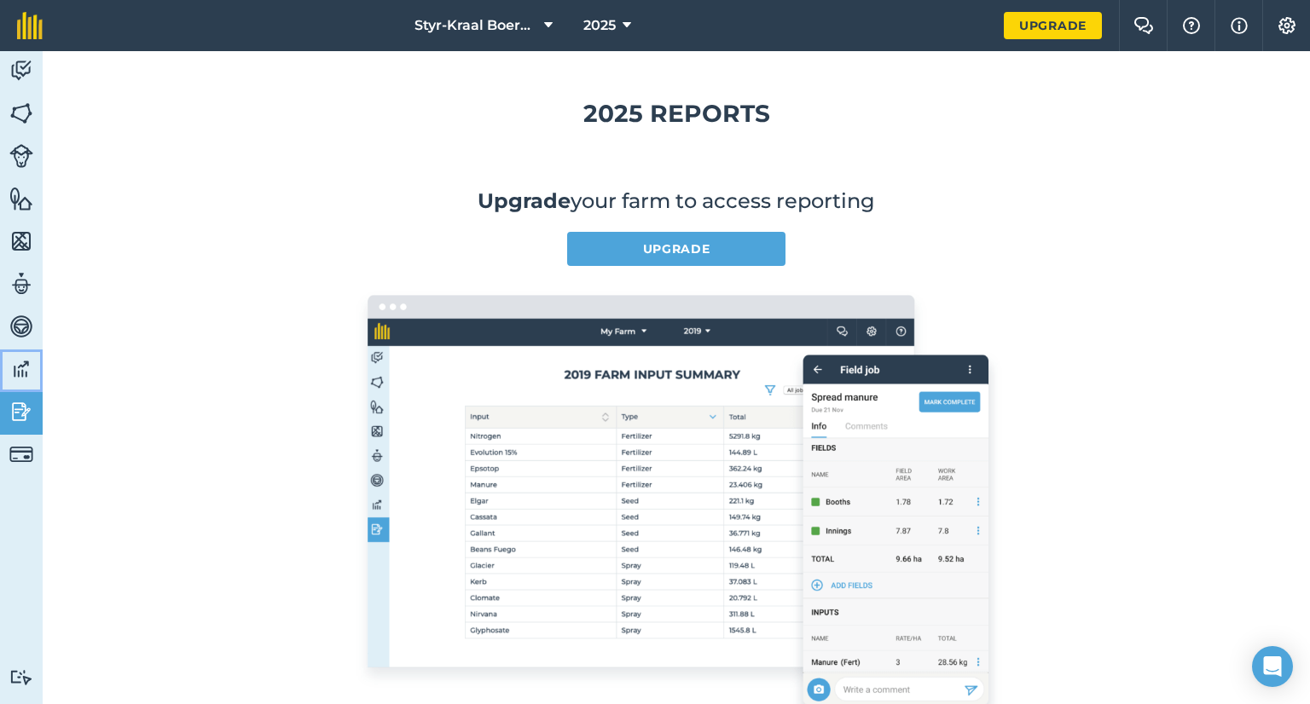
click at [28, 373] on img at bounding box center [21, 370] width 24 height 26
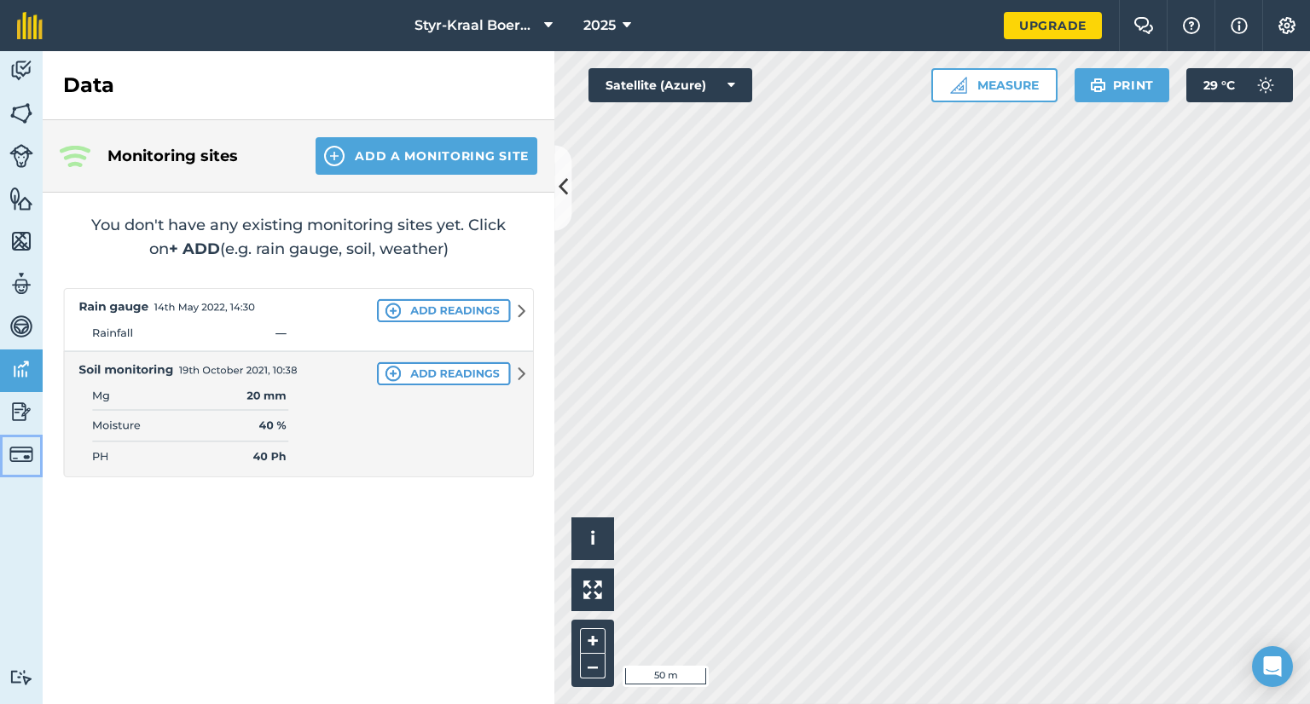
click at [17, 450] on img at bounding box center [21, 455] width 24 height 24
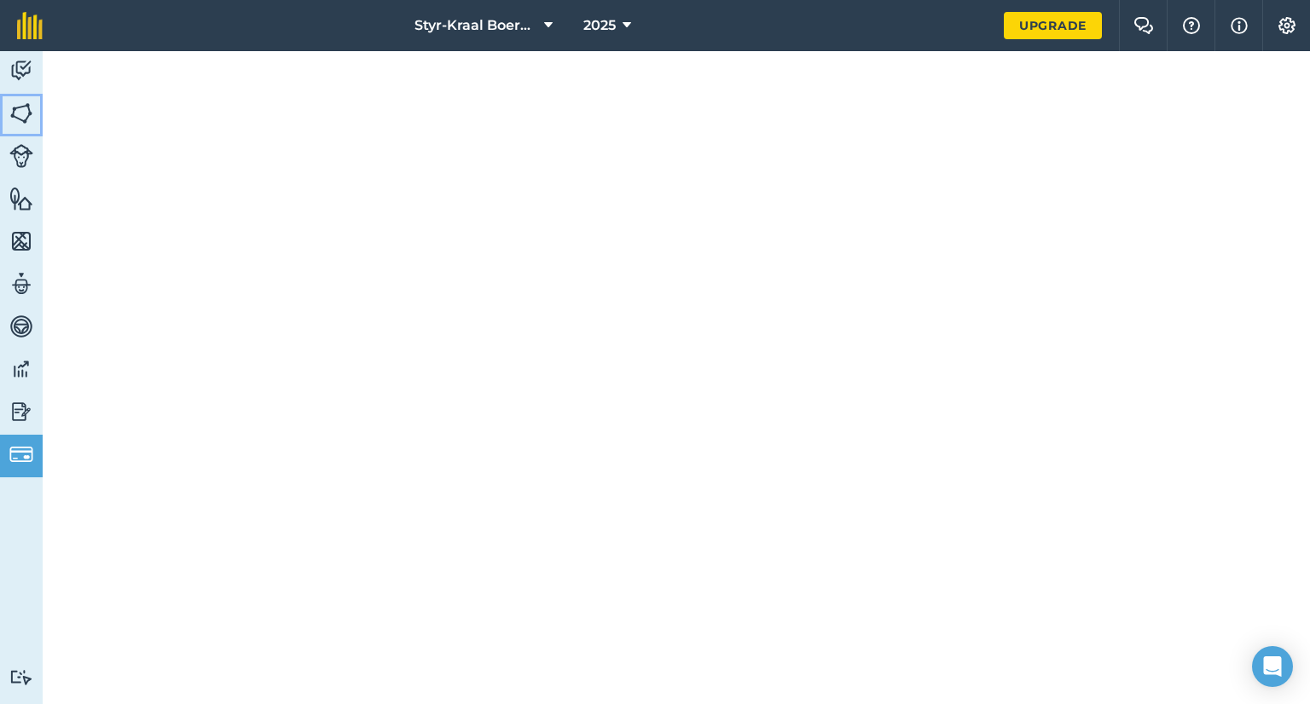
click at [18, 113] on img at bounding box center [21, 114] width 24 height 26
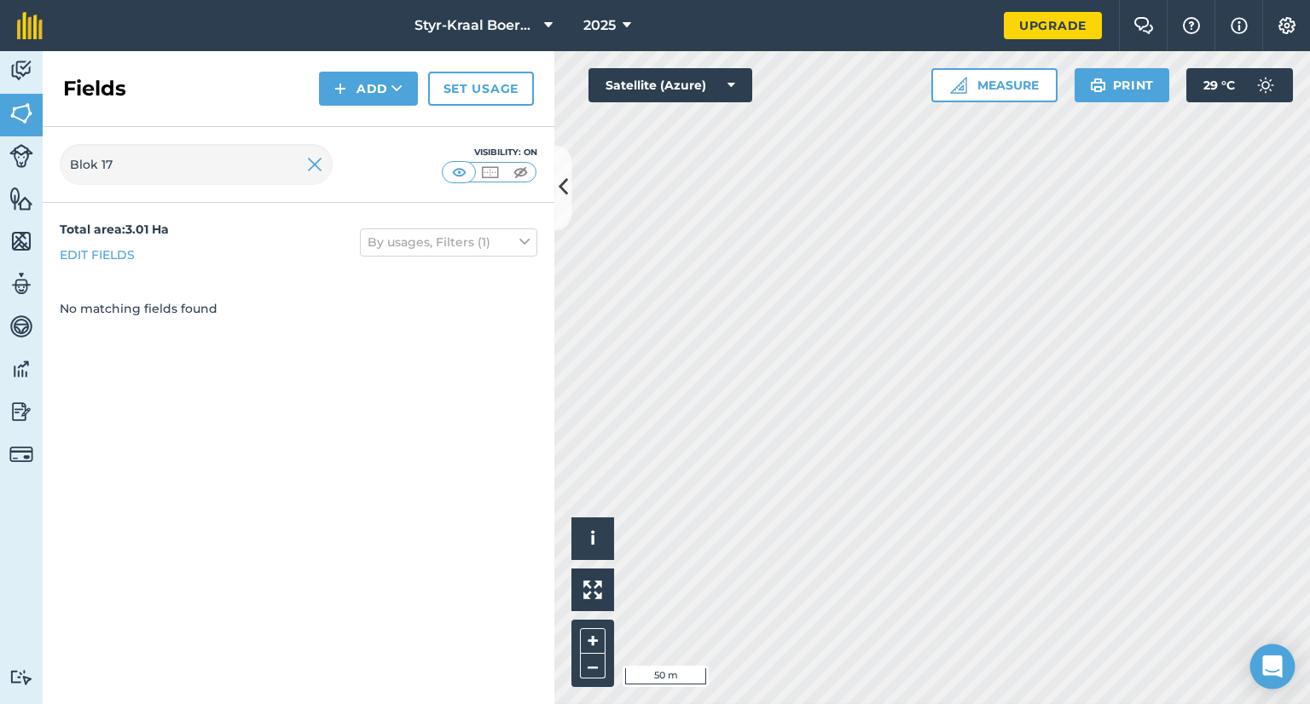
click at [1269, 659] on icon "Open Intercom Messenger" at bounding box center [1272, 667] width 20 height 22
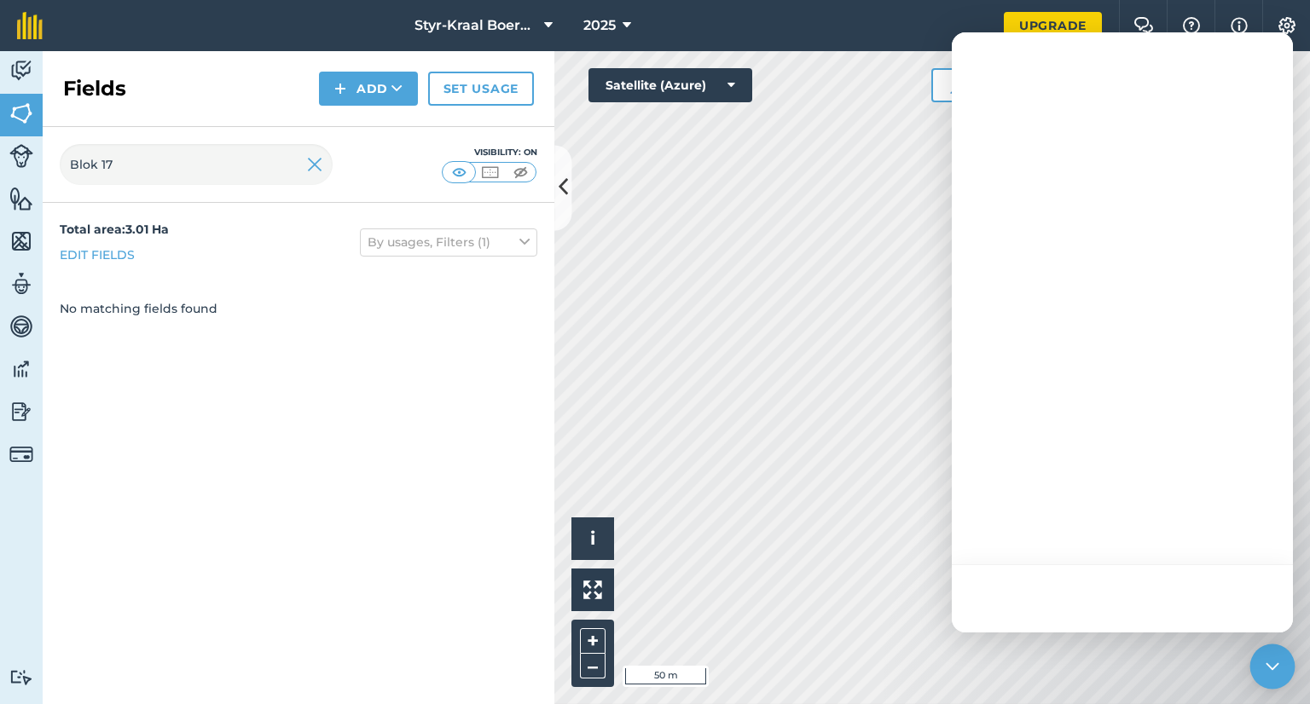
click at [1269, 659] on icon "Open Intercom Messenger" at bounding box center [1272, 667] width 22 height 22
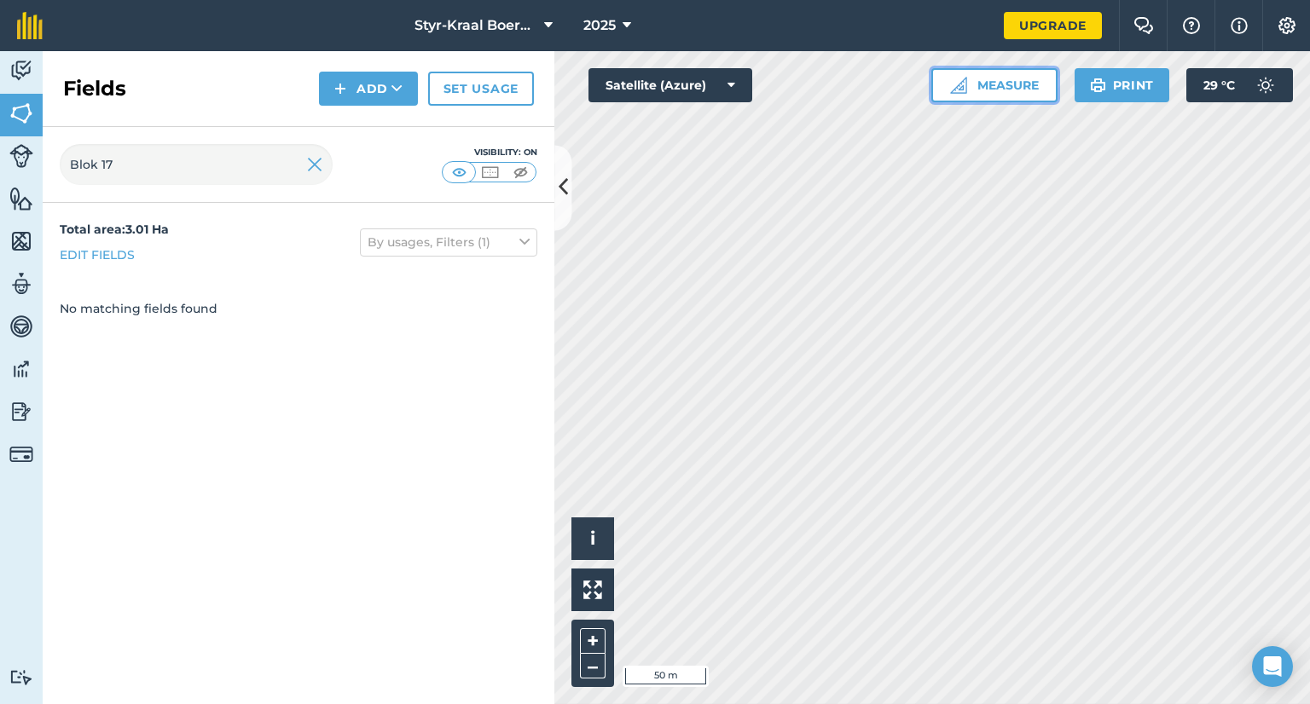
click at [955, 86] on img at bounding box center [958, 85] width 17 height 17
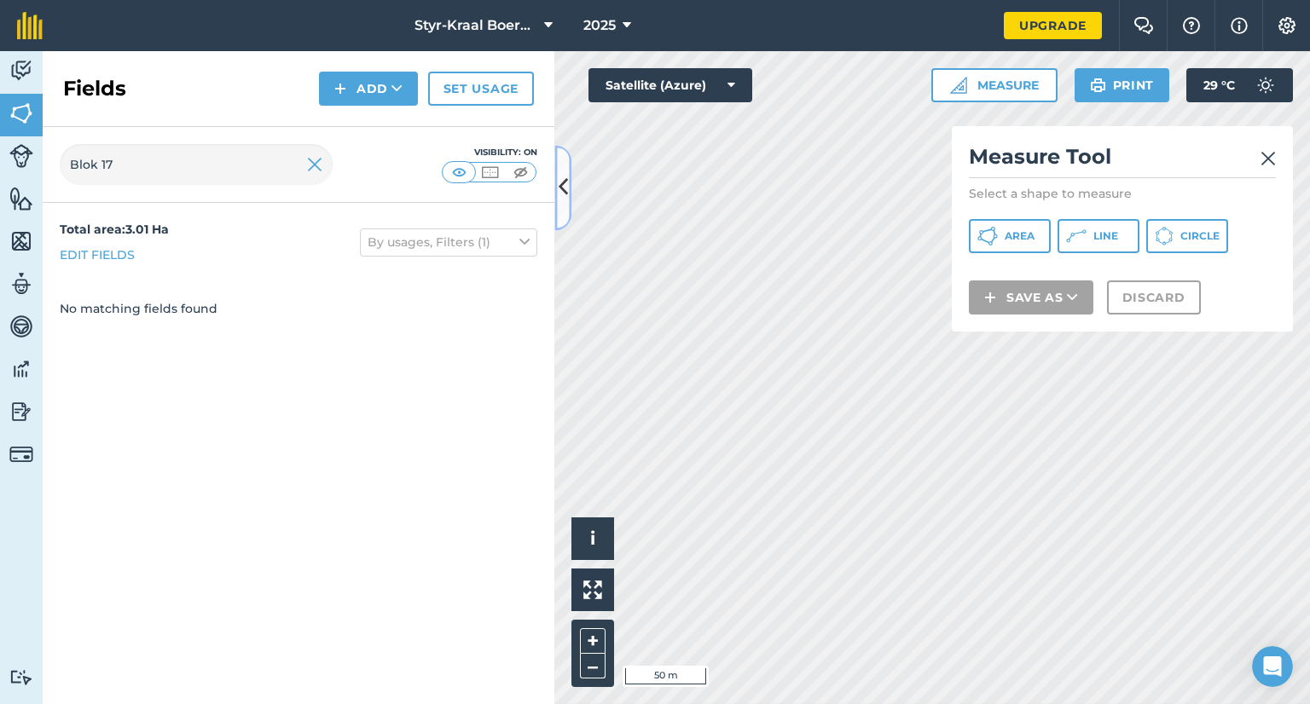
click at [559, 187] on icon at bounding box center [563, 188] width 9 height 30
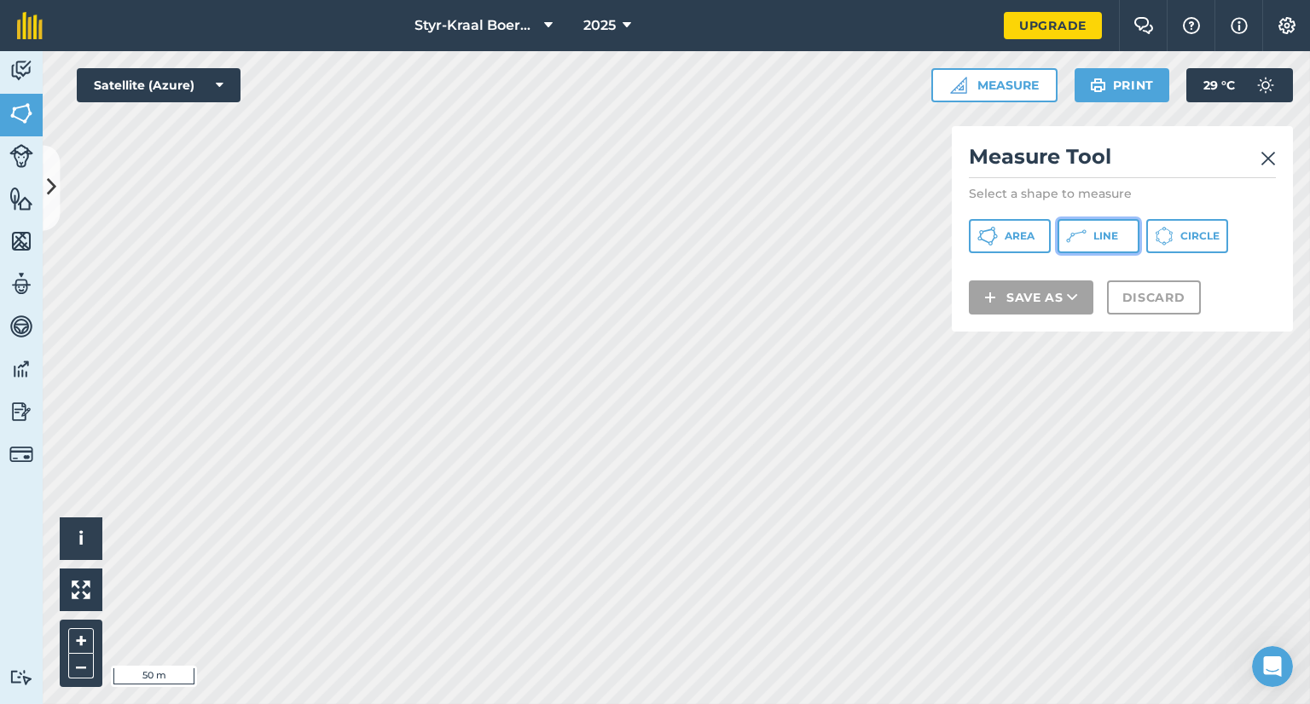
click at [1104, 235] on span "Line" at bounding box center [1105, 236] width 25 height 14
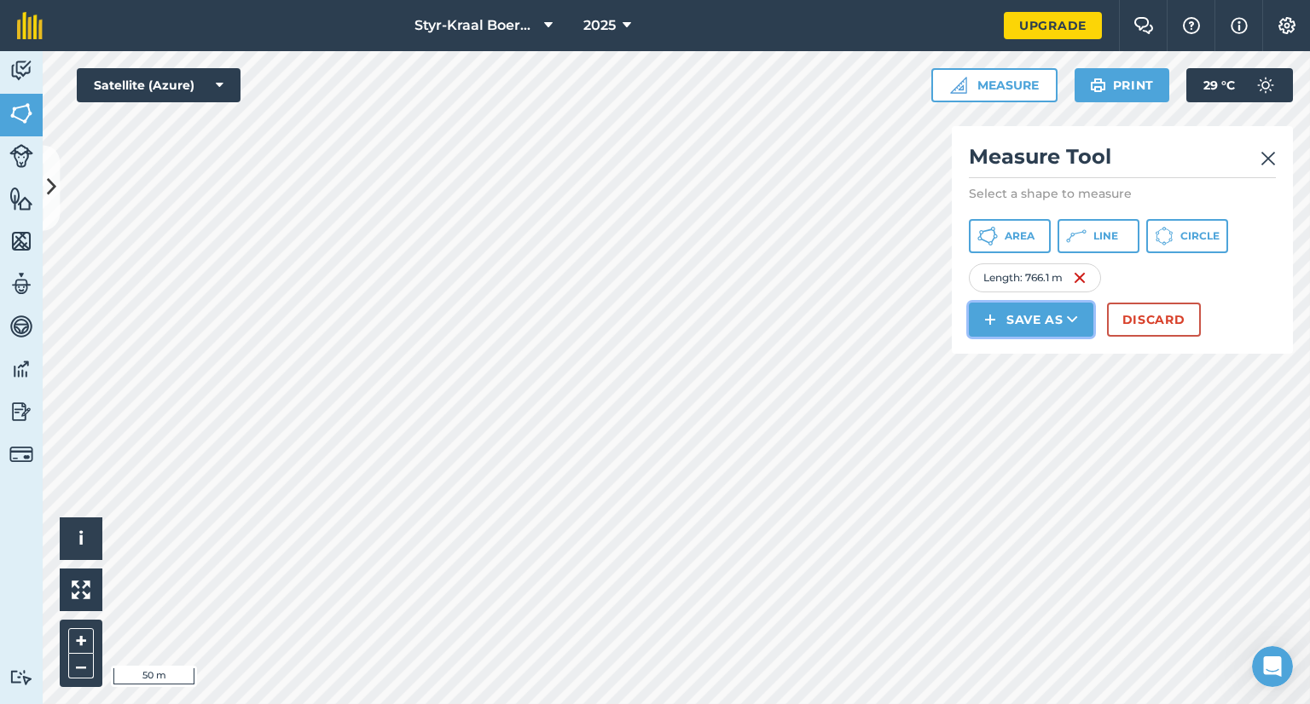
click at [1041, 316] on button "Save as" at bounding box center [1031, 320] width 125 height 34
click at [1021, 397] on link "Feature" at bounding box center [1030, 397] width 119 height 38
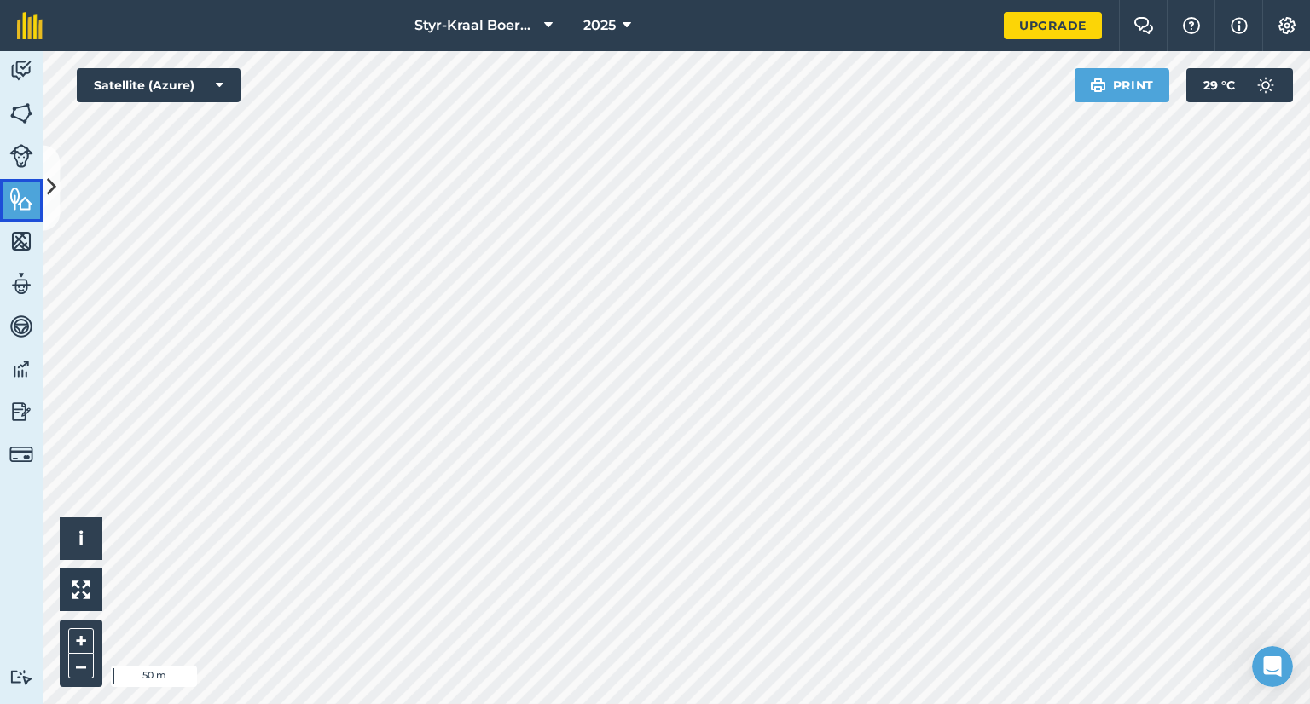
click at [16, 195] on img at bounding box center [21, 199] width 24 height 26
click at [51, 187] on icon at bounding box center [51, 188] width 9 height 30
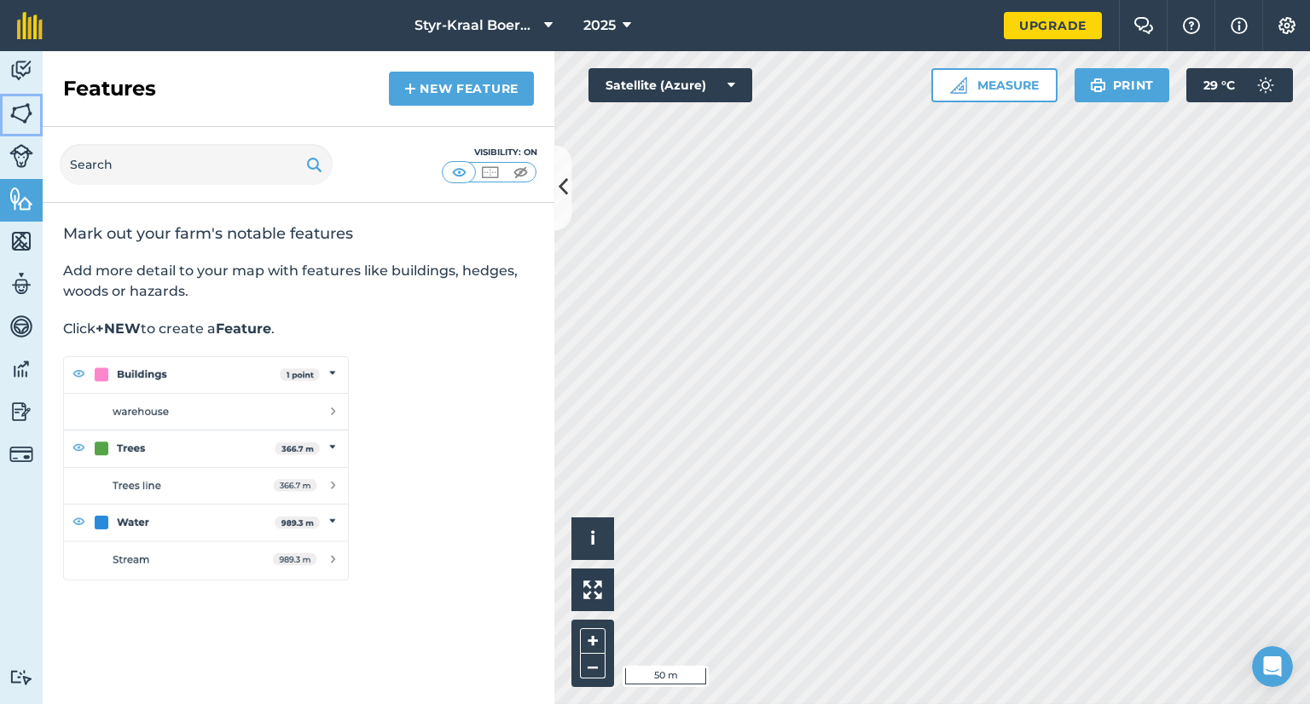
click at [26, 113] on img at bounding box center [21, 114] width 24 height 26
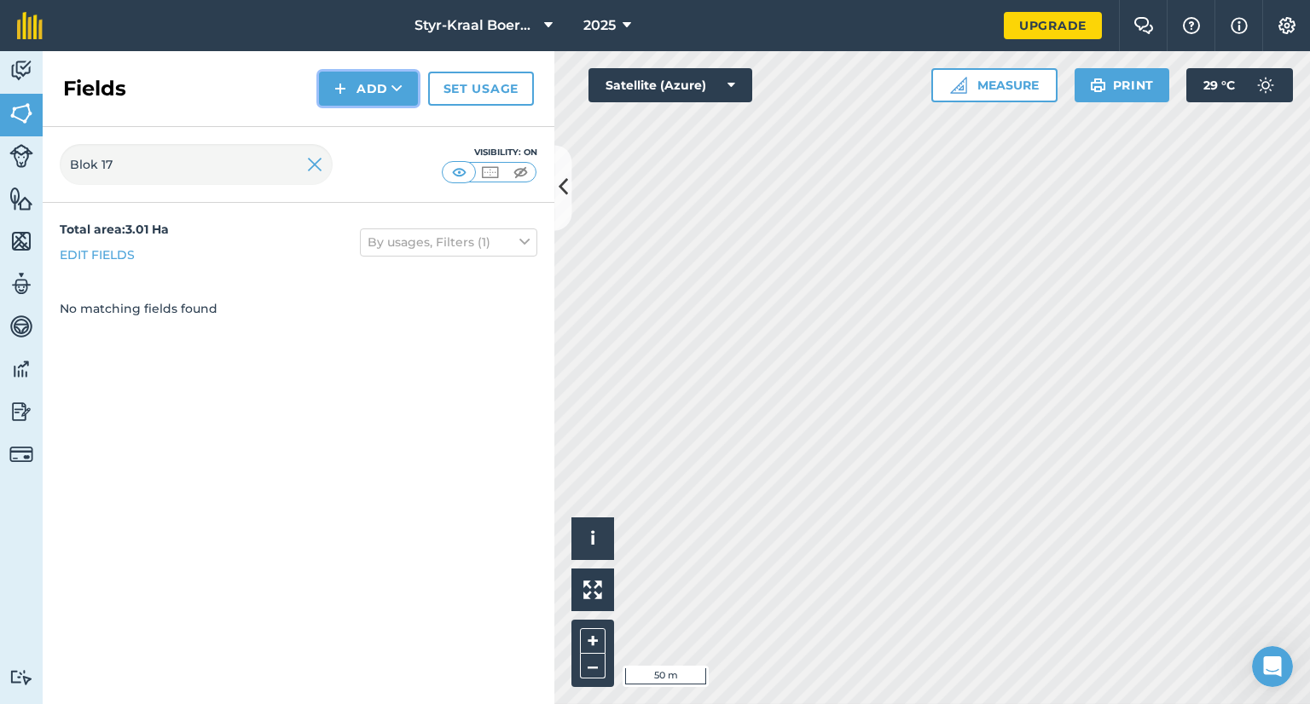
click at [398, 93] on icon at bounding box center [396, 88] width 11 height 17
click at [382, 125] on link "Draw" at bounding box center [369, 127] width 94 height 38
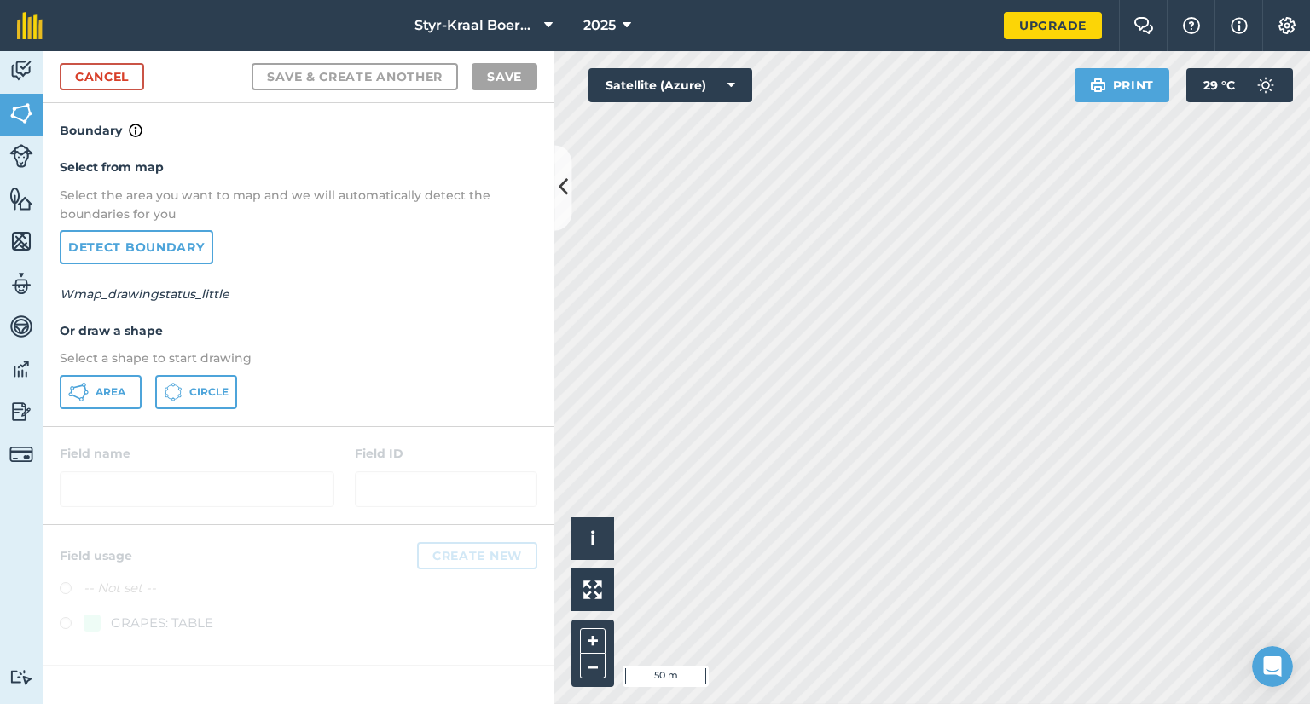
click at [141, 298] on em "Wmap_drawingstatus_little" at bounding box center [145, 294] width 170 height 15
click at [136, 246] on link "Detect boundary" at bounding box center [137, 247] width 154 height 34
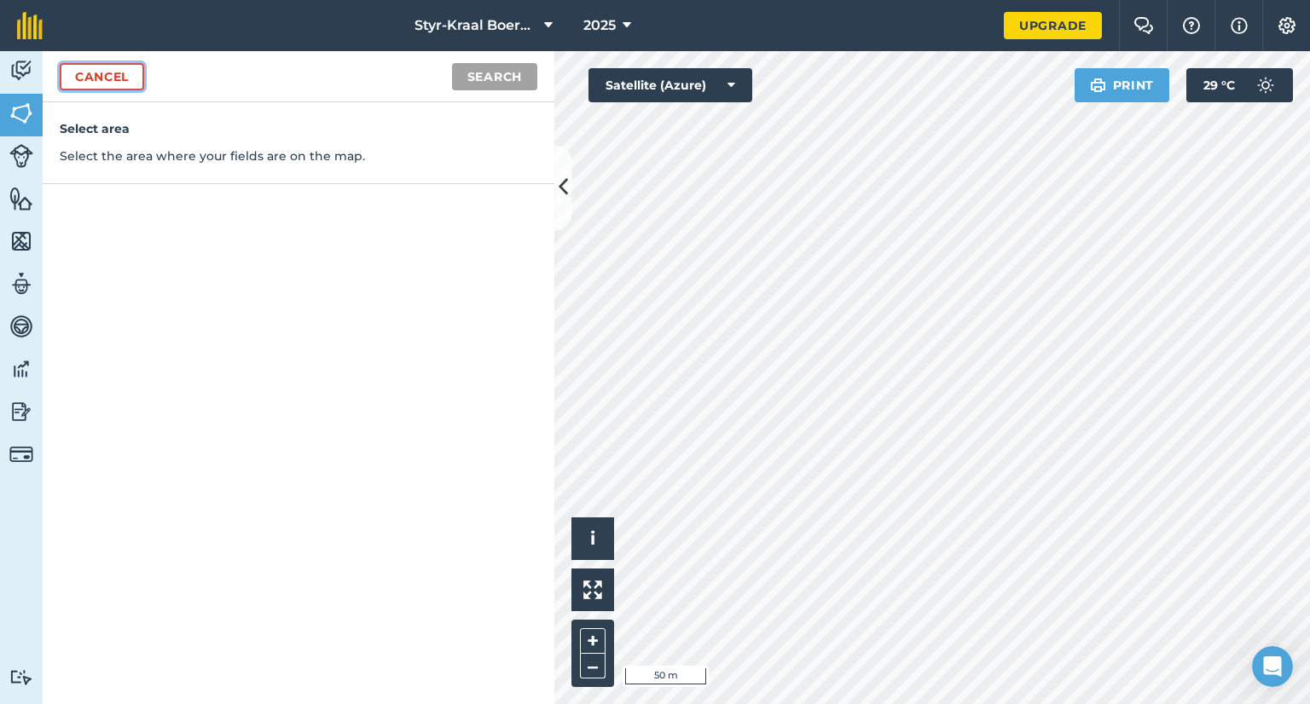
click at [84, 77] on link "Cancel" at bounding box center [102, 76] width 84 height 27
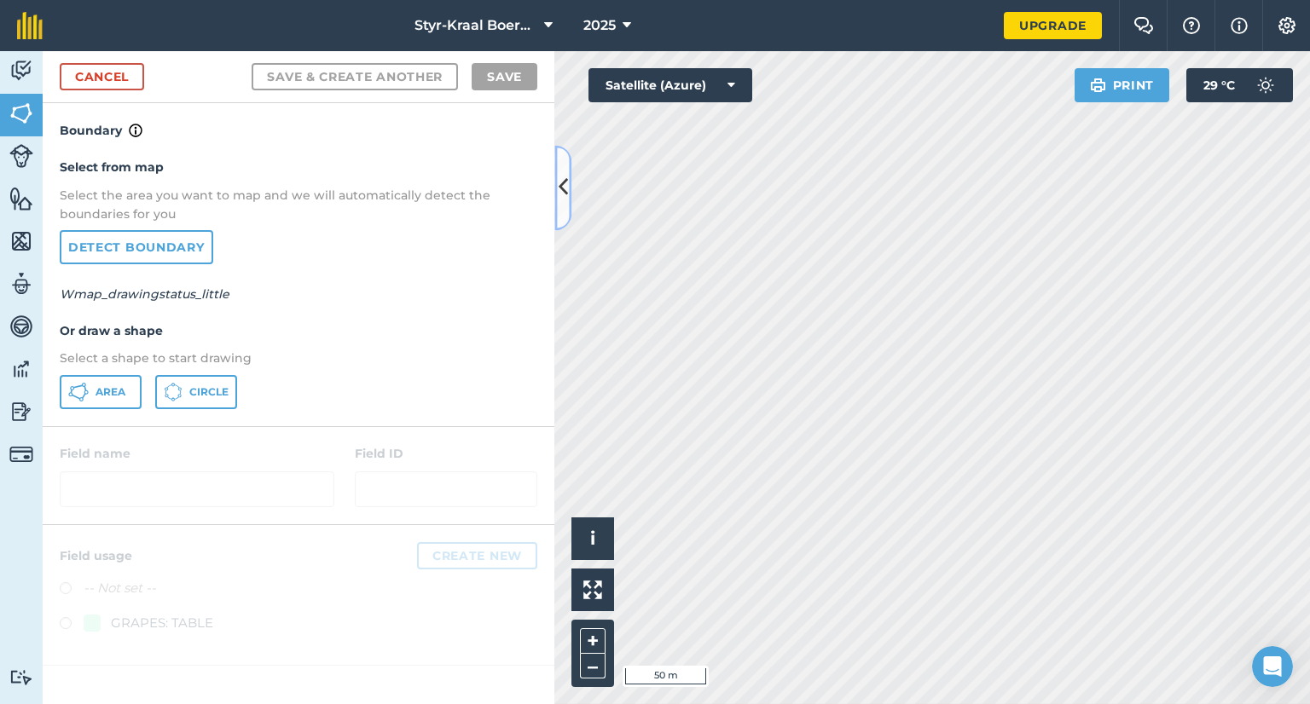
click at [565, 192] on icon at bounding box center [563, 188] width 9 height 30
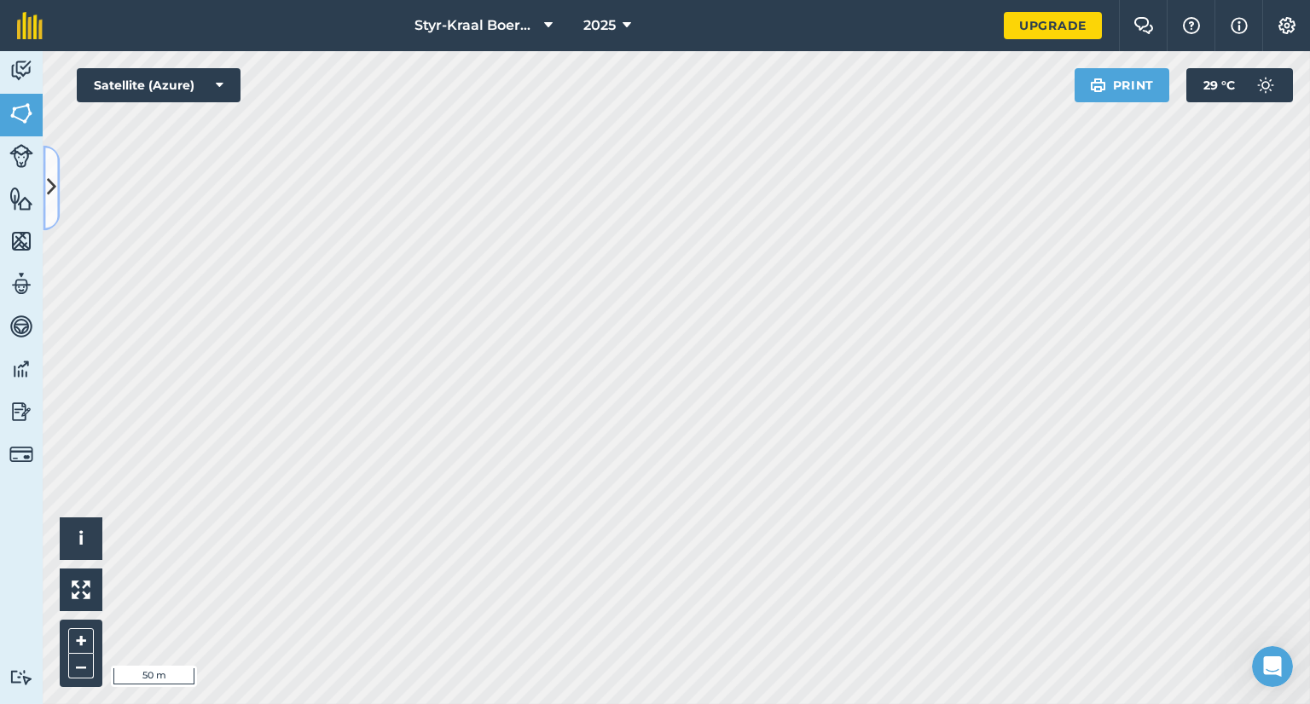
click at [51, 188] on icon at bounding box center [51, 188] width 9 height 30
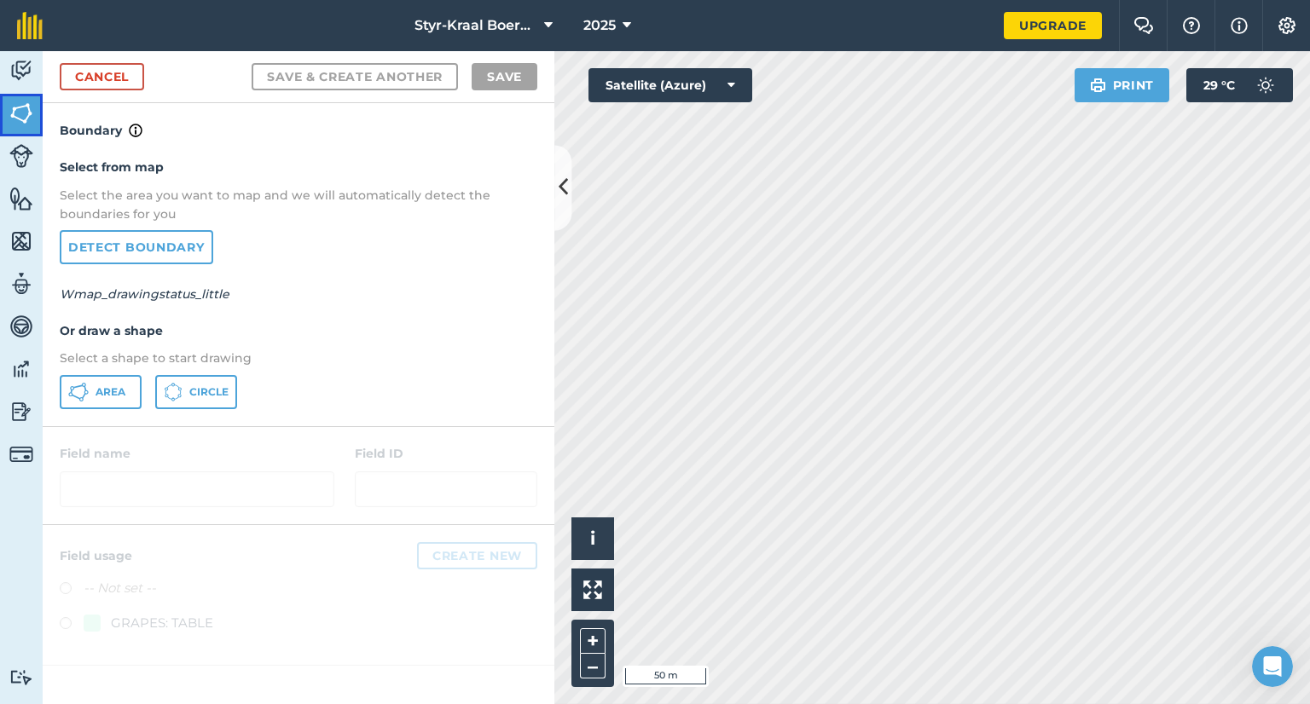
click at [27, 113] on img at bounding box center [21, 114] width 24 height 26
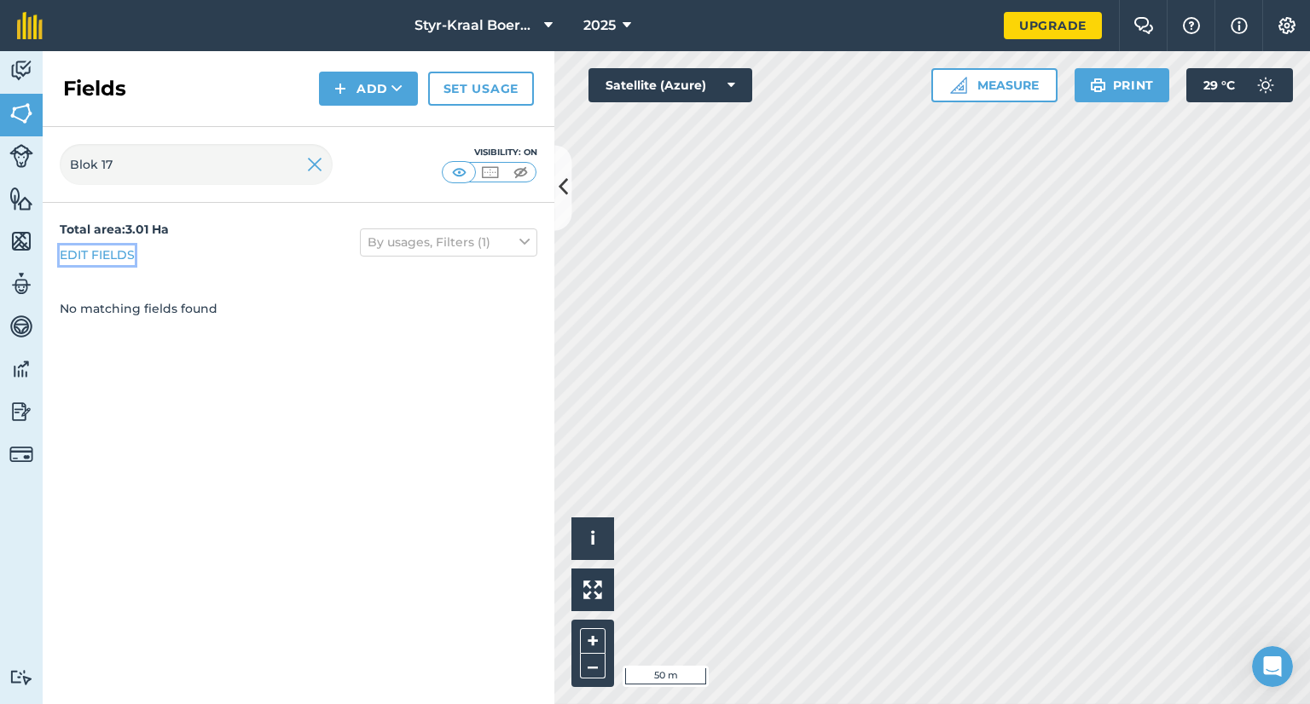
click at [130, 253] on link "Edit fields" at bounding box center [97, 255] width 75 height 19
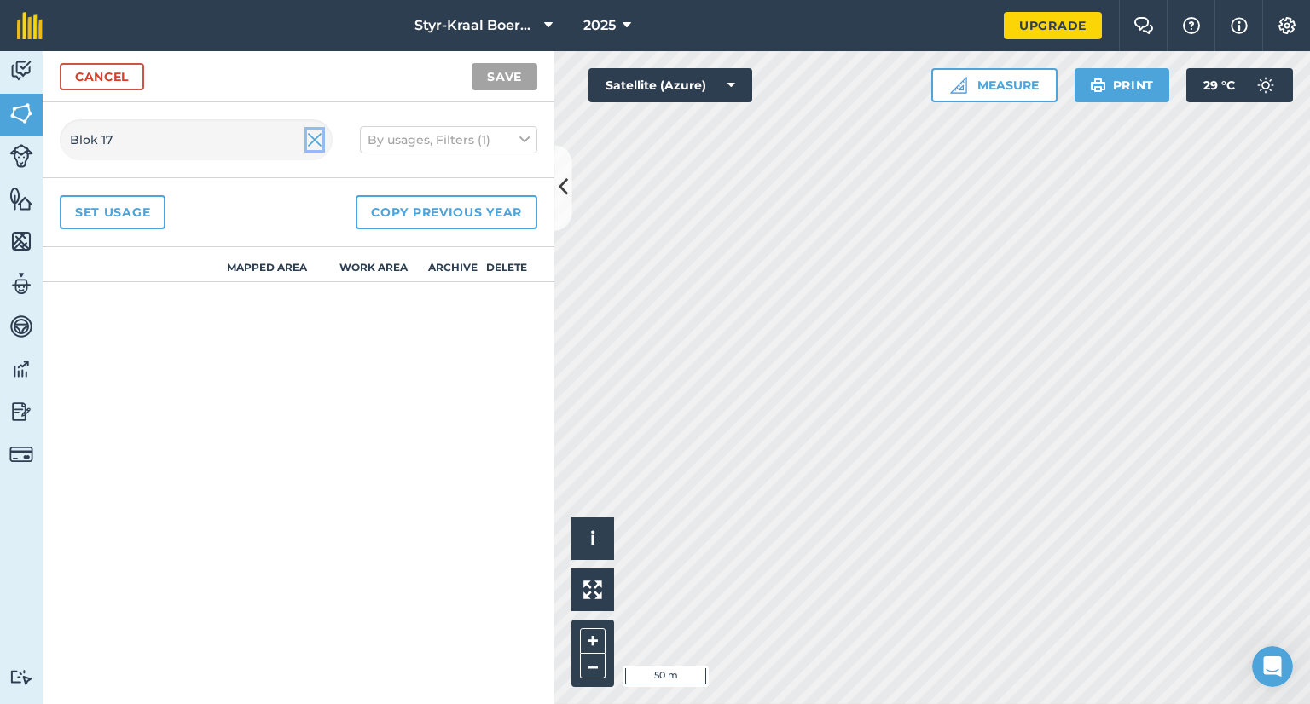
click at [316, 139] on img at bounding box center [314, 140] width 15 height 20
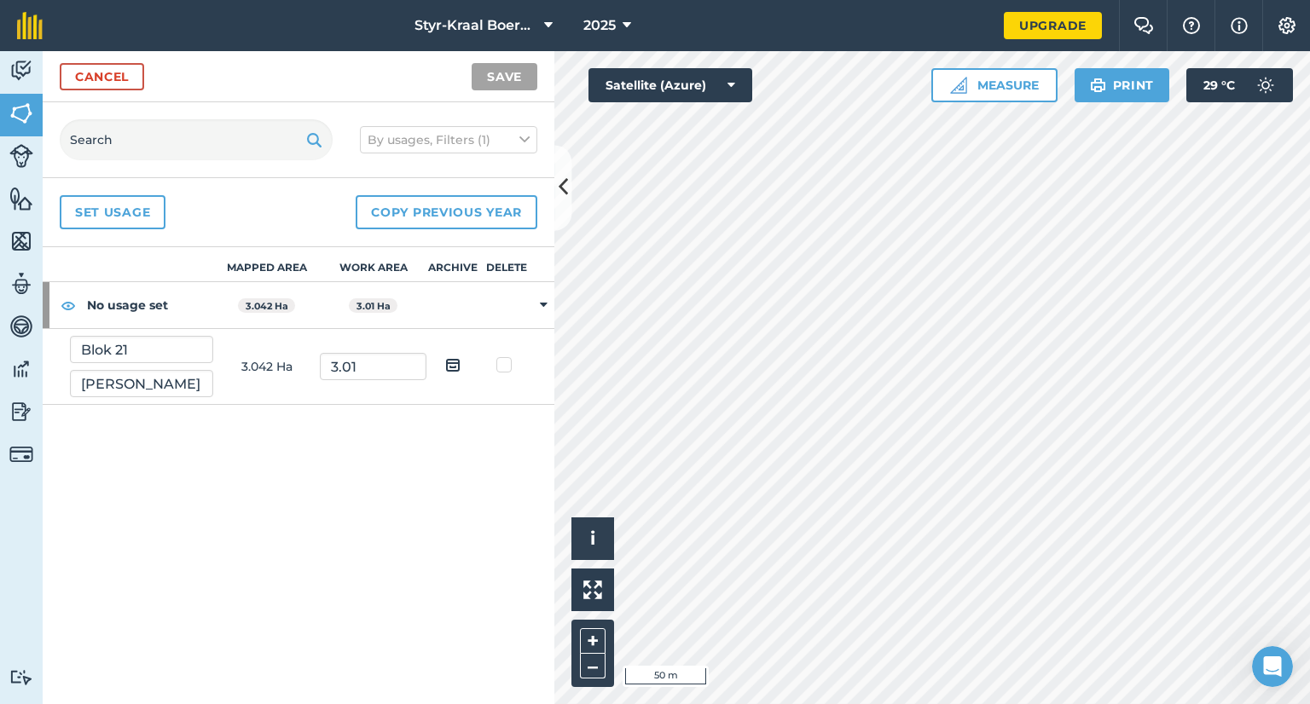
drag, startPoint x: 329, startPoint y: 454, endPoint x: 318, endPoint y: 441, distance: 16.9
click at [318, 441] on div "Mapped area Work area Archive Delete No usage set 3.042 Ha 3.01 Ha Blok 21 Autu…" at bounding box center [299, 475] width 512 height 457
click at [536, 308] on td at bounding box center [543, 305] width 21 height 47
drag, startPoint x: 501, startPoint y: 366, endPoint x: 511, endPoint y: 366, distance: 9.4
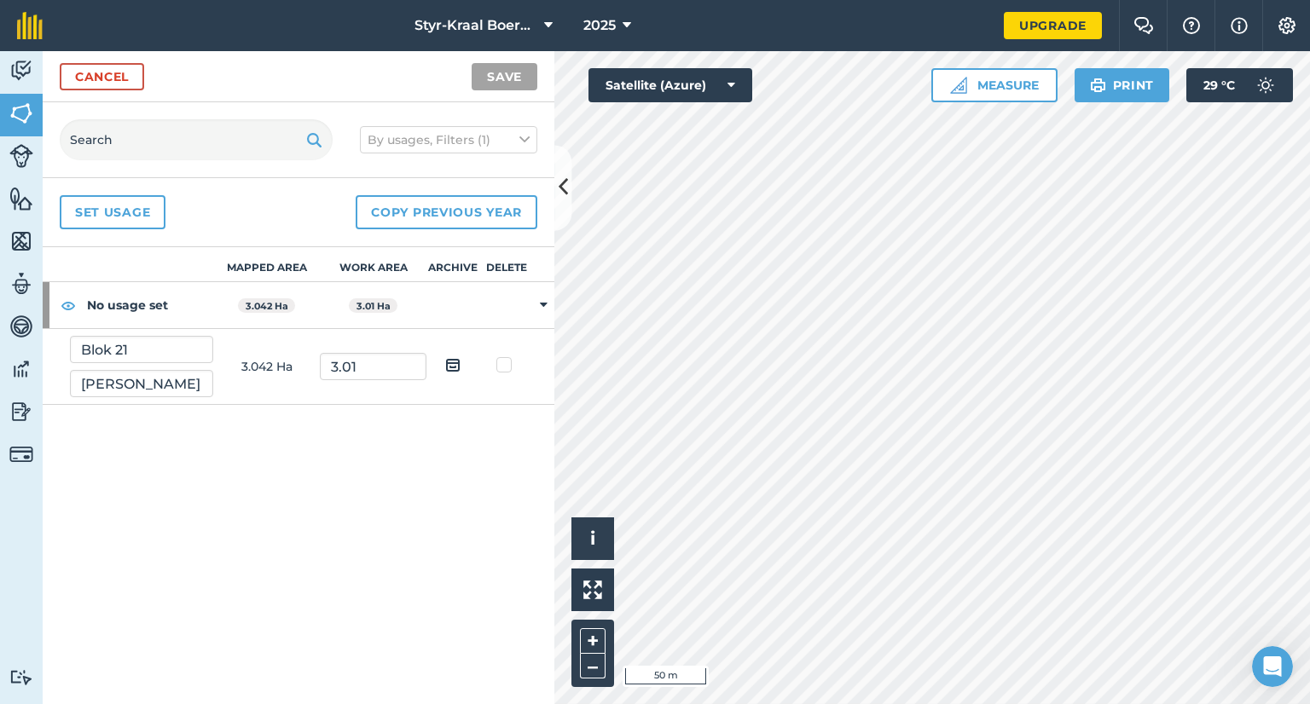
click at [503, 357] on label at bounding box center [506, 357] width 20 height 0
click at [507, 366] on input "checkbox" at bounding box center [512, 362] width 11 height 11
checkbox input "true"
click at [136, 217] on link "Set usage" at bounding box center [113, 212] width 106 height 34
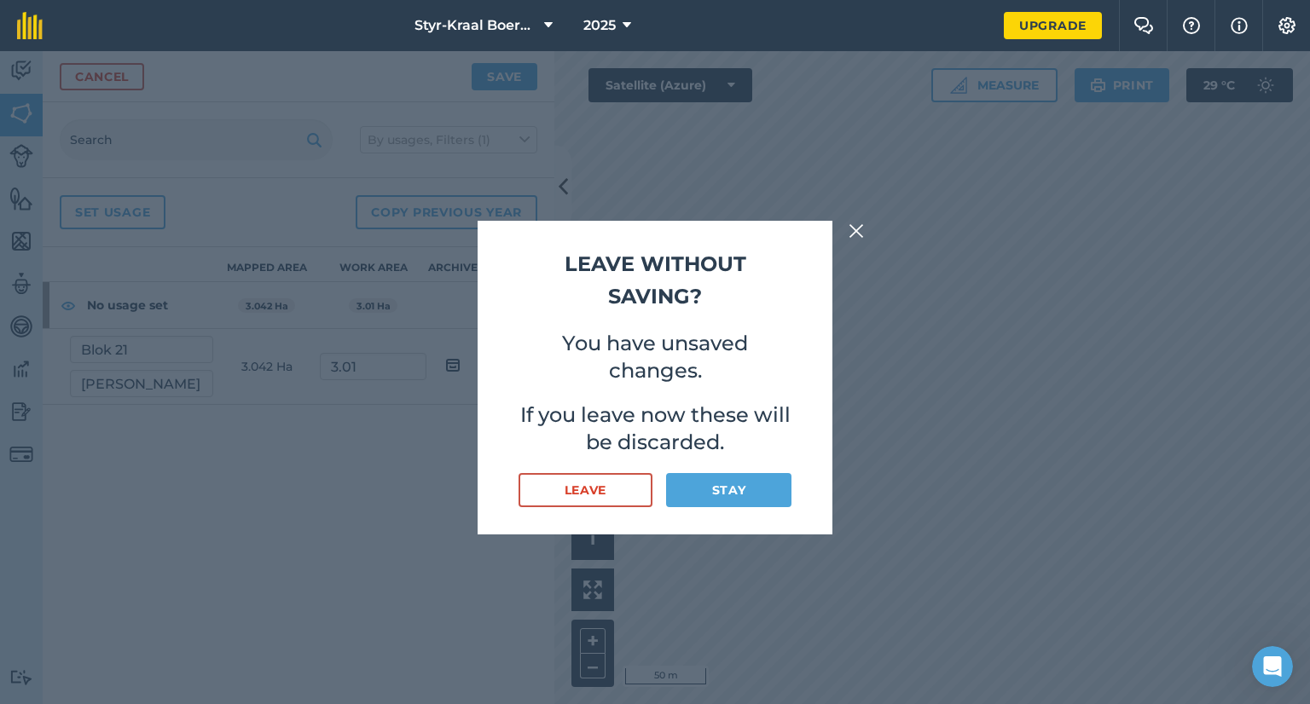
click at [861, 229] on img at bounding box center [856, 231] width 15 height 20
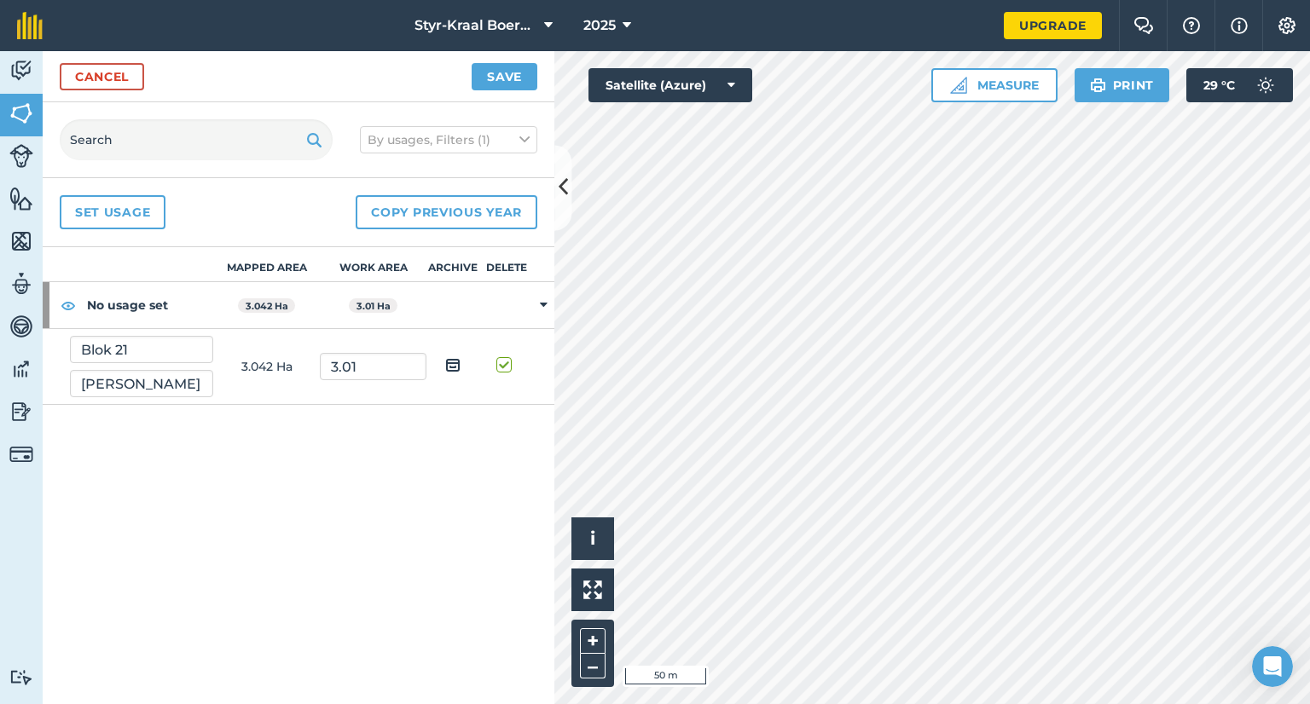
click at [160, 305] on strong "No usage set" at bounding box center [150, 305] width 126 height 46
click at [65, 302] on img at bounding box center [68, 305] width 15 height 20
click at [69, 304] on img at bounding box center [68, 305] width 15 height 20
click at [496, 80] on button "Save" at bounding box center [505, 76] width 66 height 27
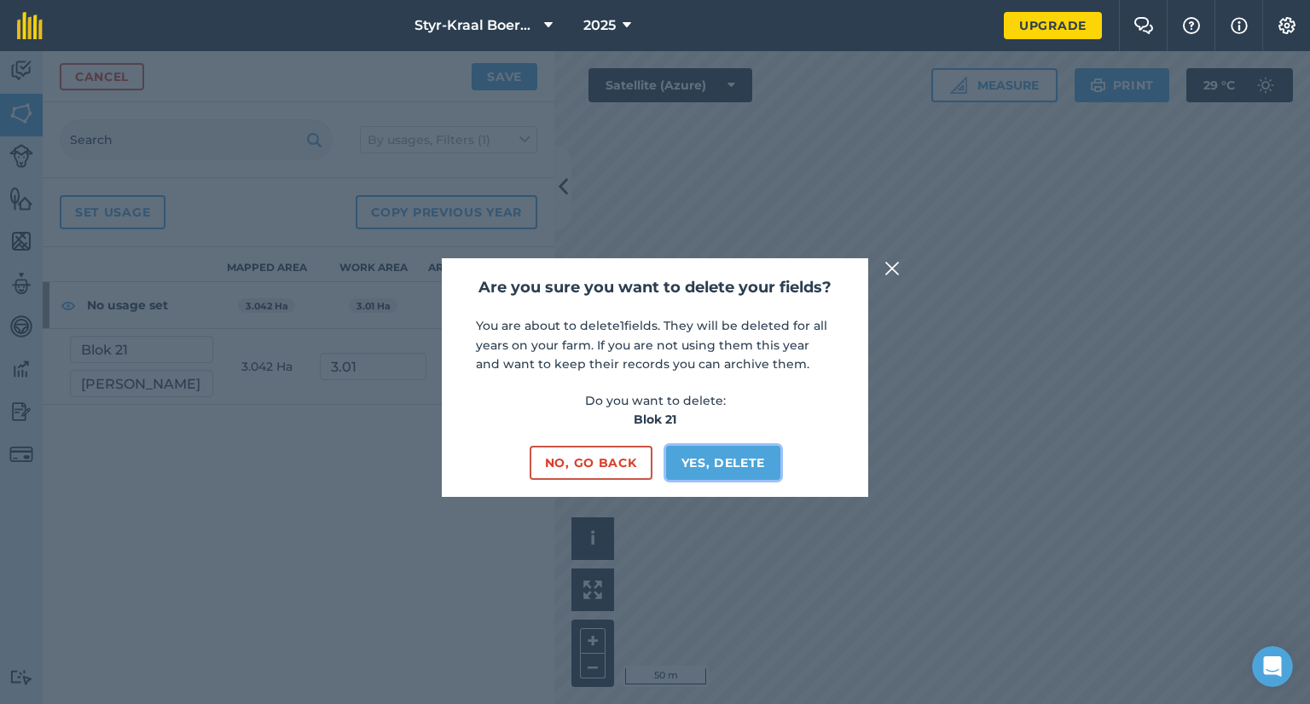
click at [707, 472] on button "Yes, delete" at bounding box center [723, 463] width 115 height 34
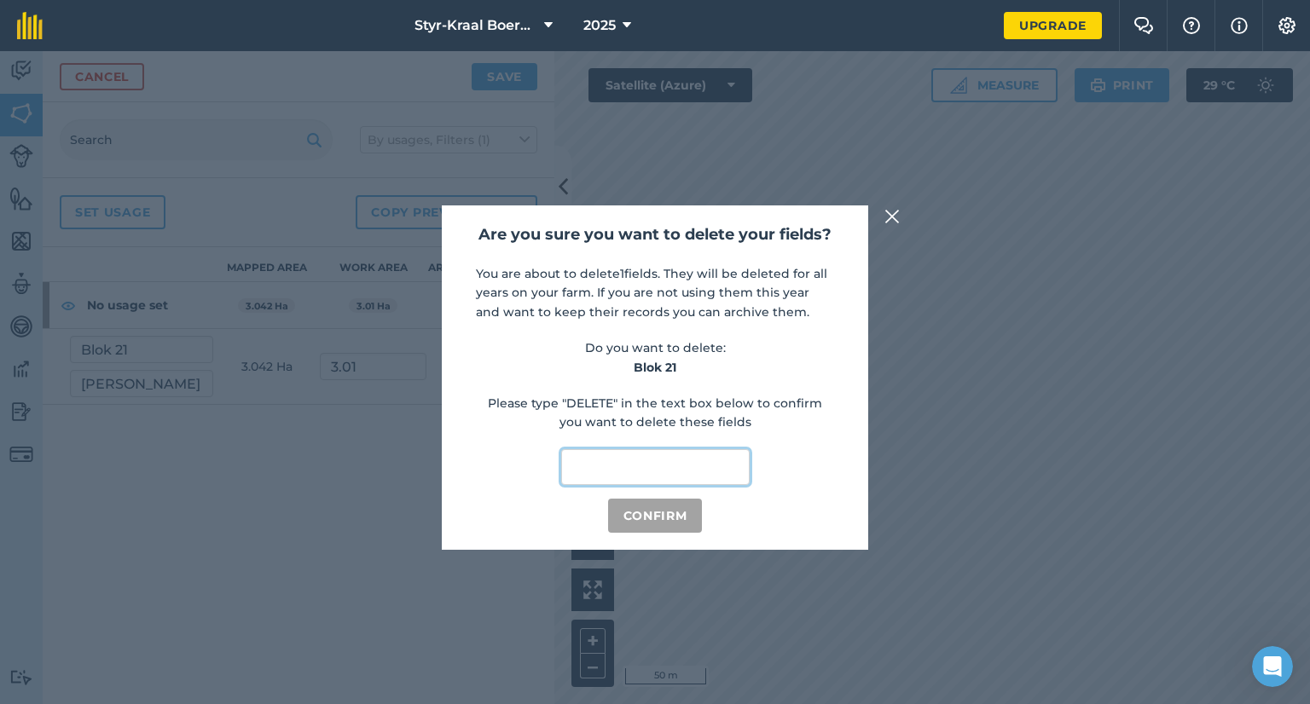
drag, startPoint x: 707, startPoint y: 472, endPoint x: 719, endPoint y: 474, distance: 12.2
click at [712, 472] on input "text" at bounding box center [655, 467] width 188 height 36
type input "delete"
click at [671, 523] on button "Confirm" at bounding box center [655, 516] width 95 height 34
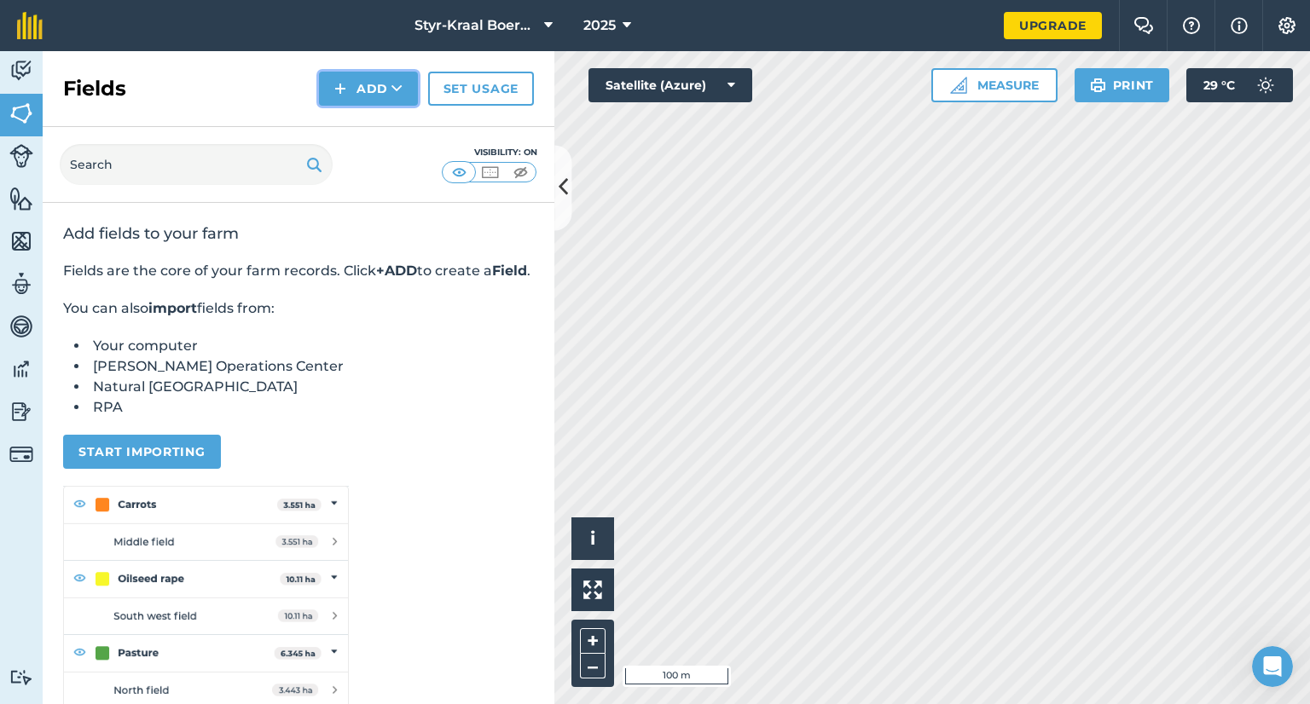
click at [372, 99] on button "Add" at bounding box center [368, 89] width 99 height 34
click at [371, 130] on link "Draw" at bounding box center [369, 127] width 94 height 38
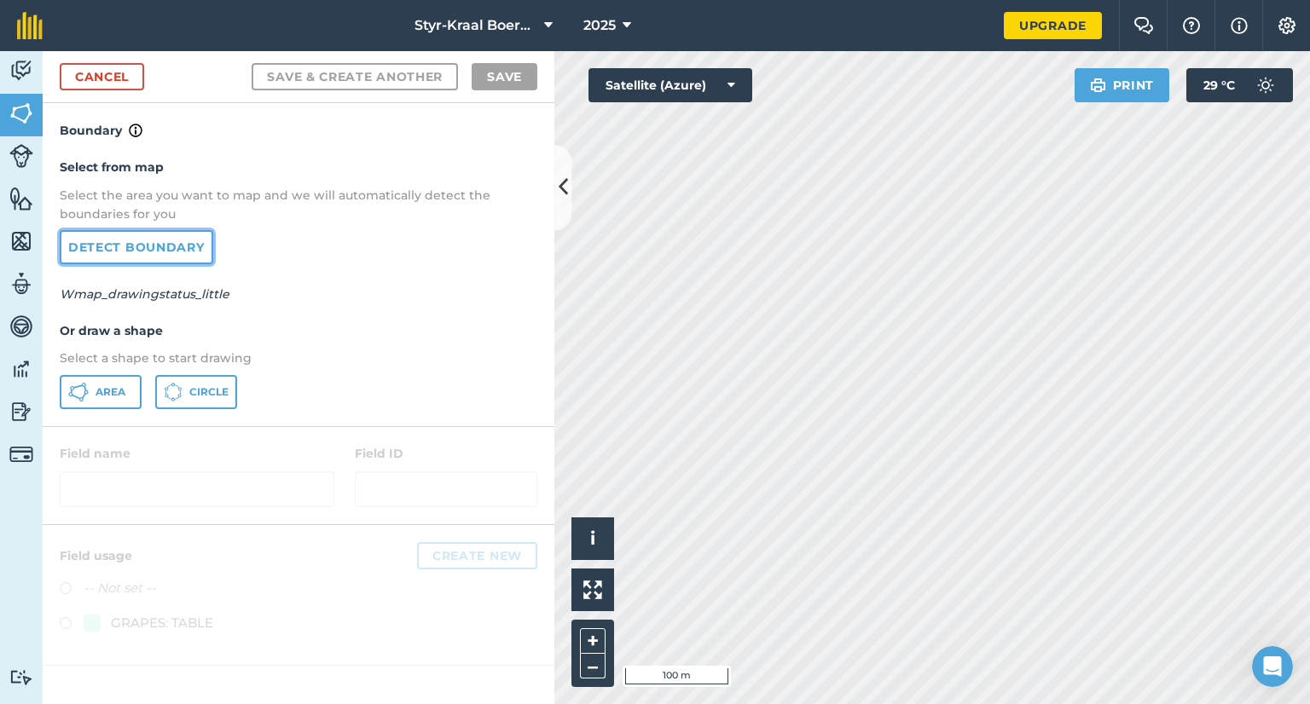
click at [164, 245] on link "Detect boundary" at bounding box center [137, 247] width 154 height 34
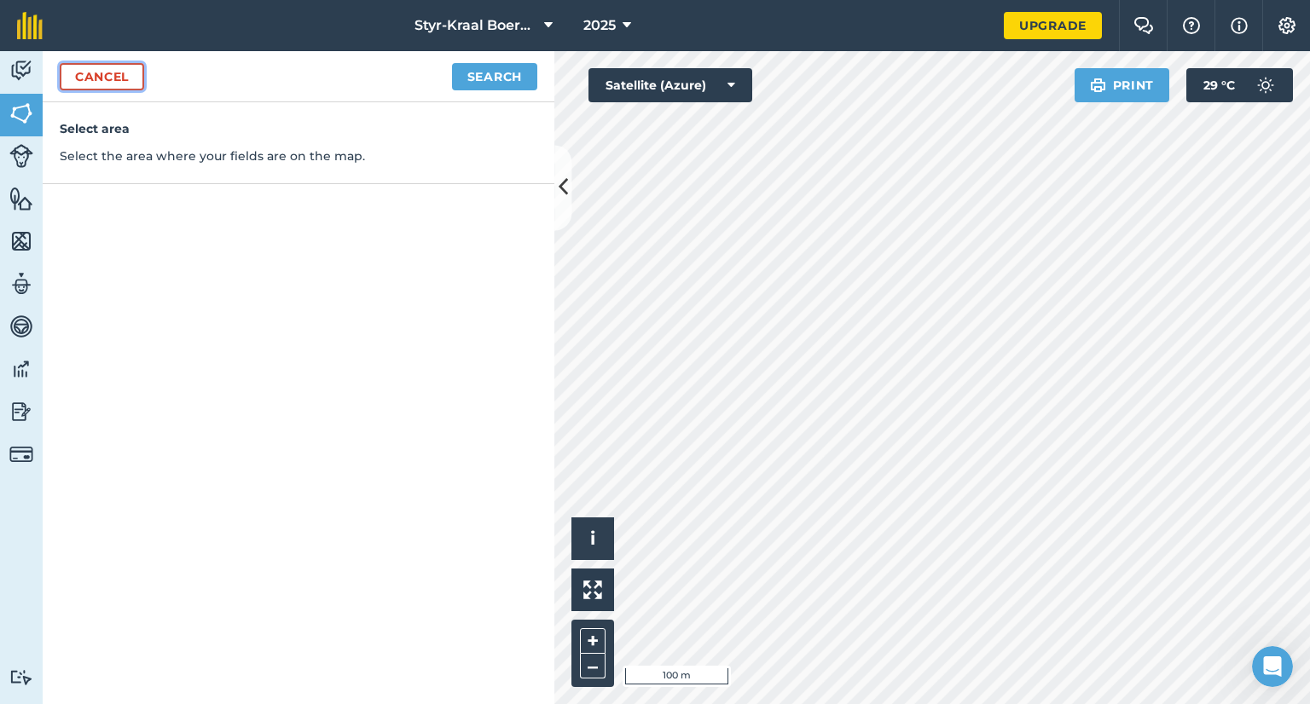
click at [102, 86] on link "Cancel" at bounding box center [102, 76] width 84 height 27
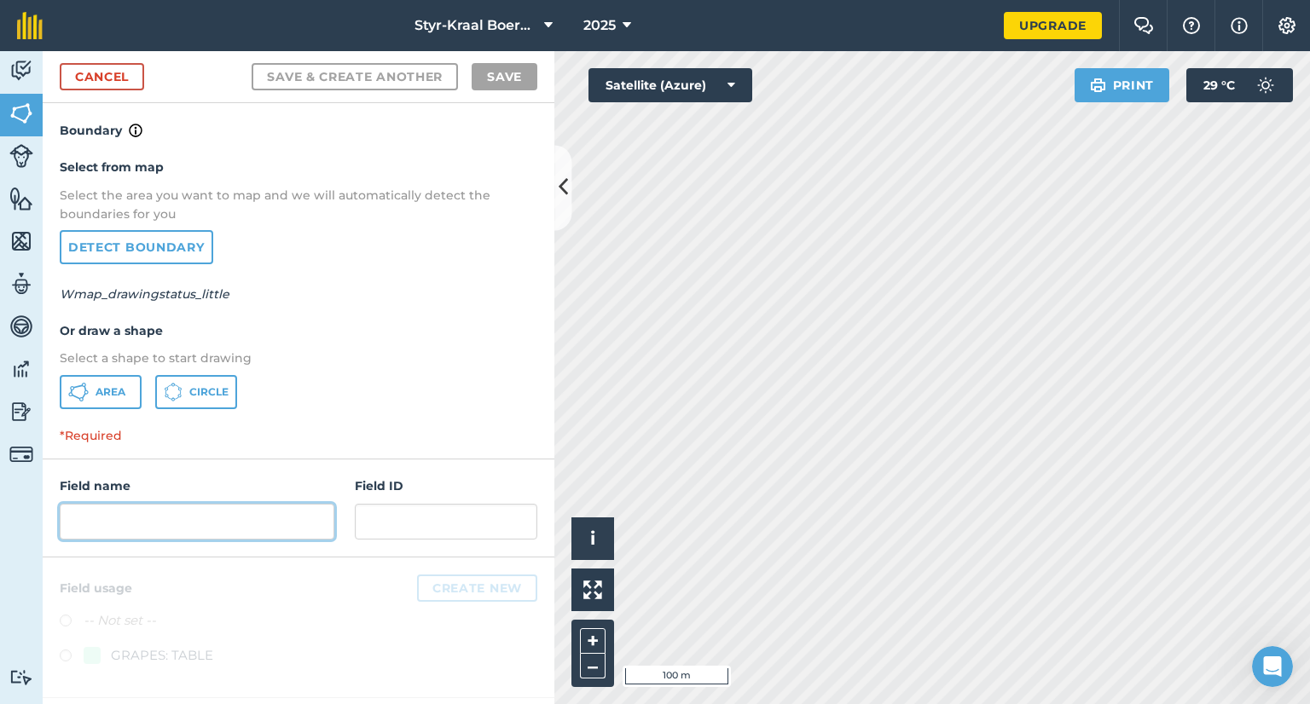
click at [233, 513] on input "text" at bounding box center [197, 522] width 275 height 36
